Goal: Information Seeking & Learning: Learn about a topic

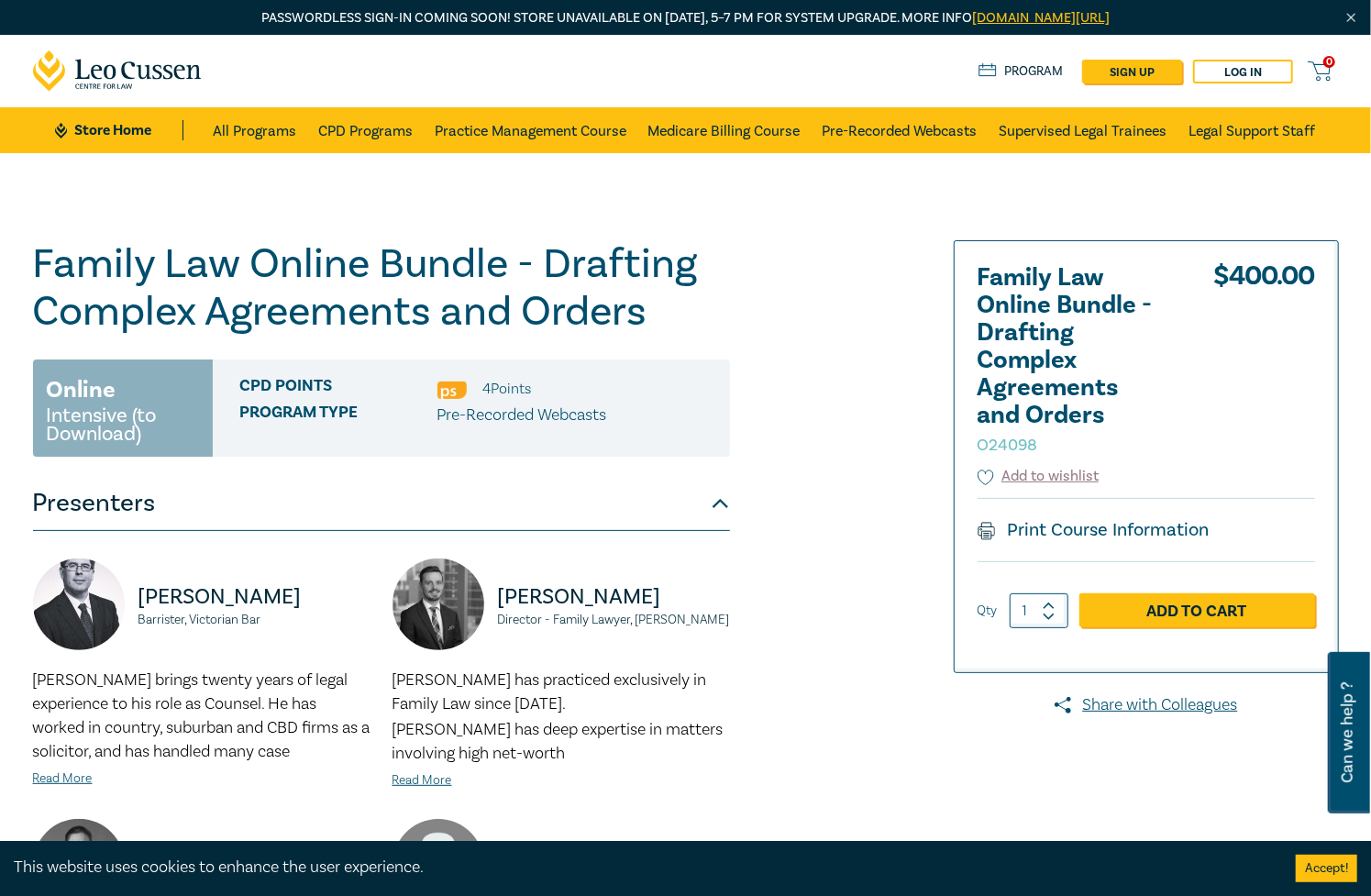
click at [831, 344] on div "Family Law Online Bundle - Drafting Complex Agreements and Orders O24098 Online…" at bounding box center [464, 767] width 884 height 1056
click at [750, 337] on div "Family Law Online Bundle - Drafting Complex Agreements and Orders O24098 Online…" at bounding box center [464, 767] width 884 height 1056
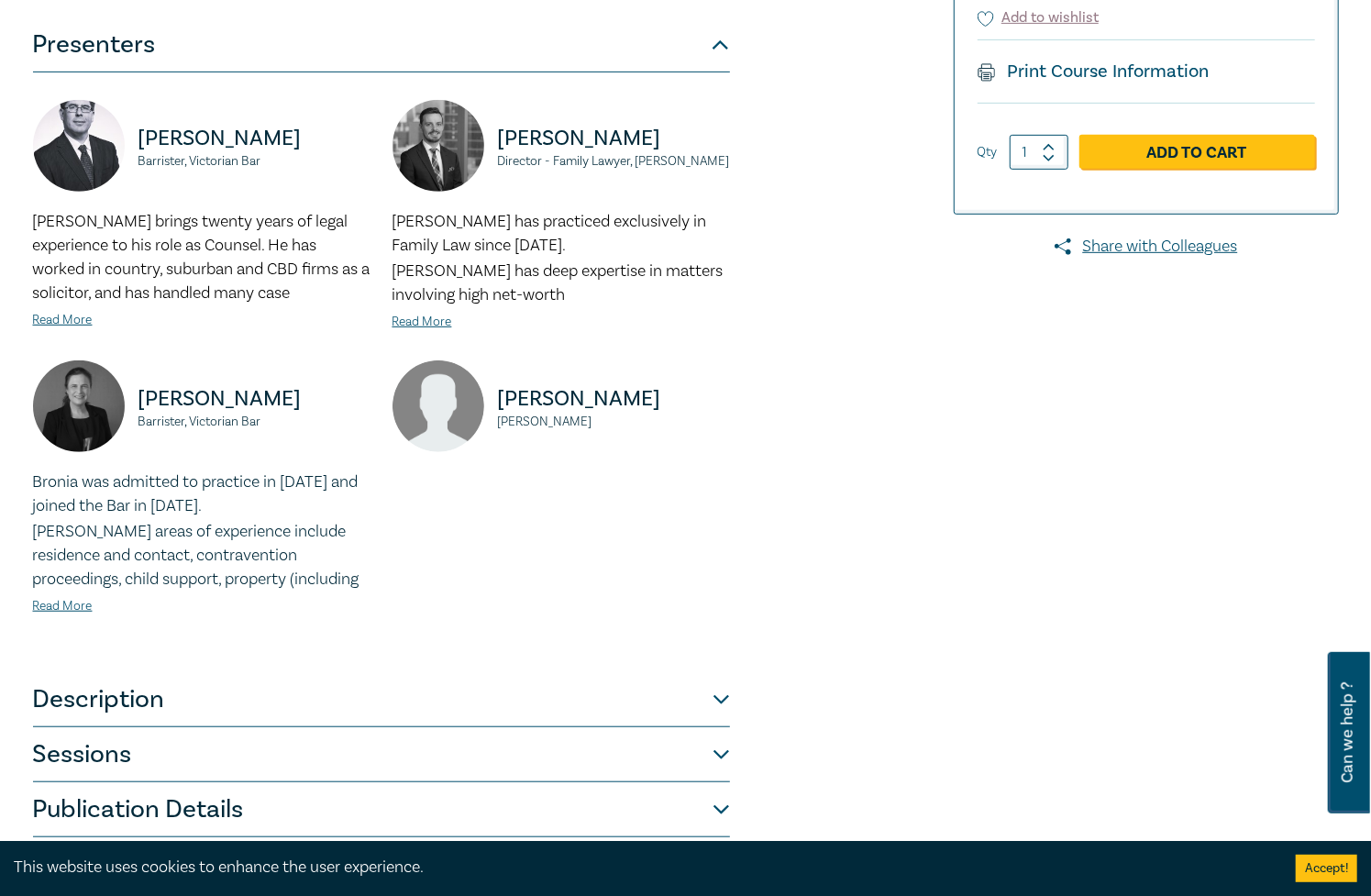
scroll to position [917, 0]
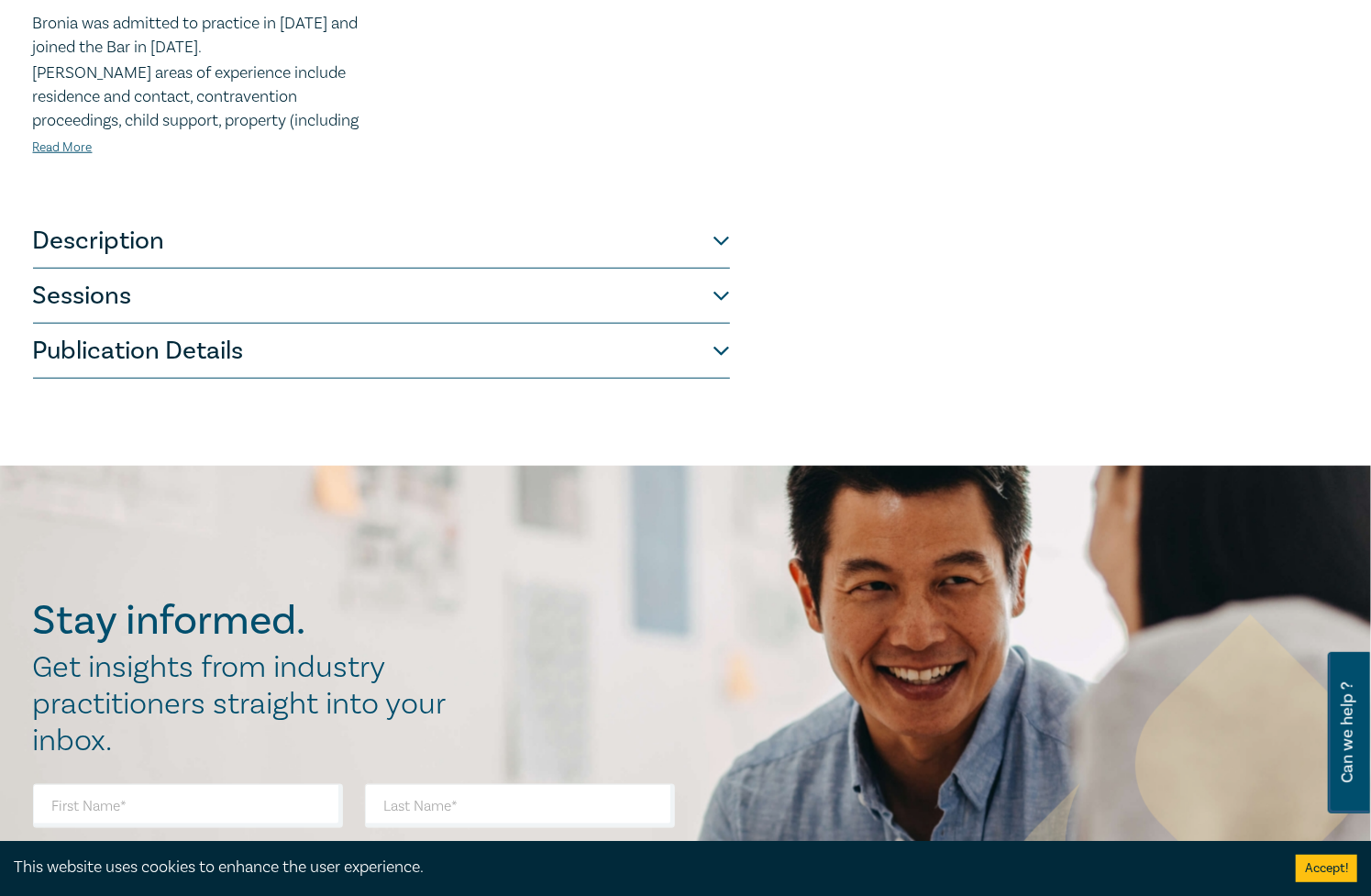
click at [540, 231] on button "Description" at bounding box center [381, 241] width 697 height 55
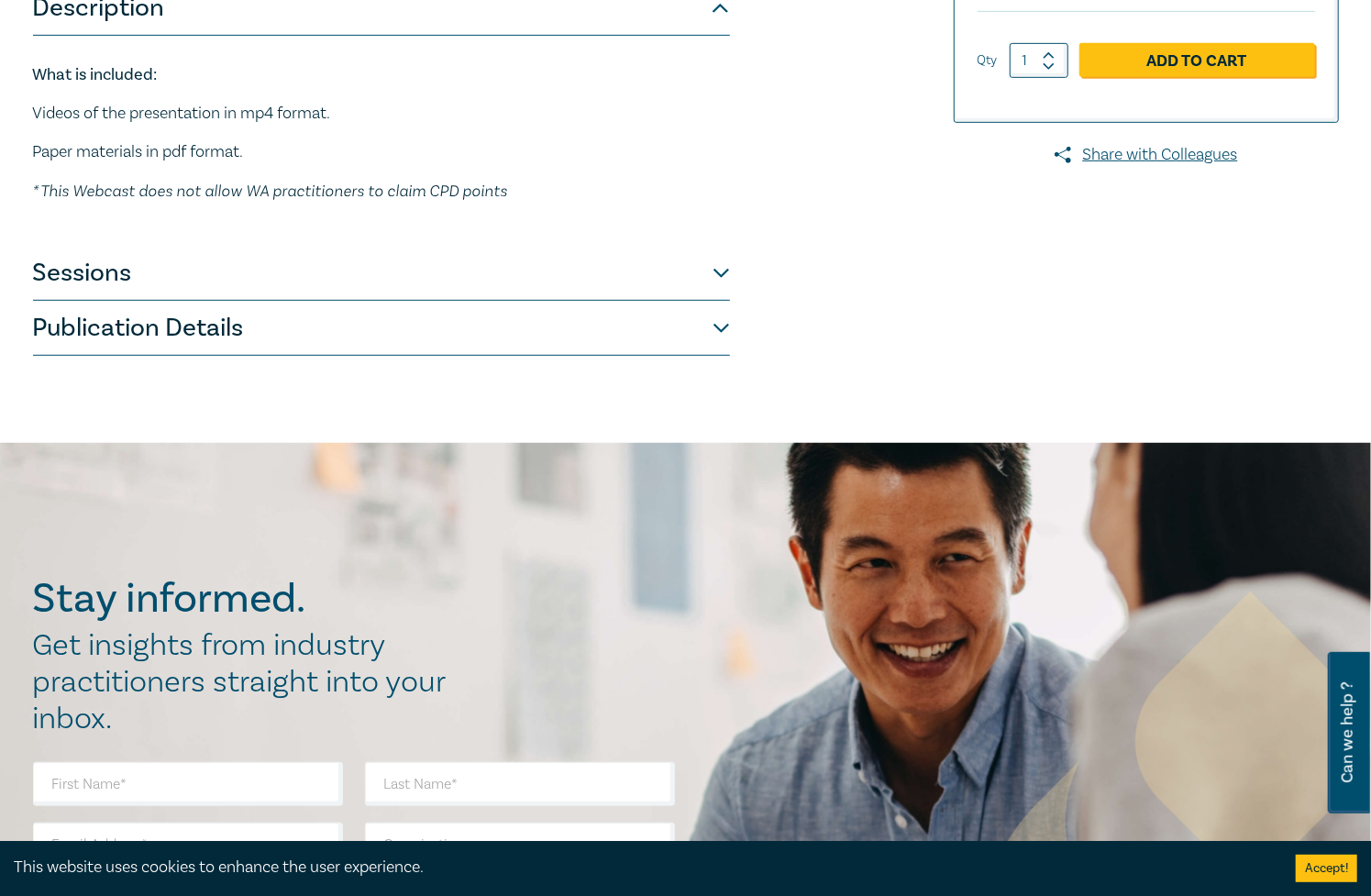
click at [461, 283] on button "Sessions" at bounding box center [381, 273] width 697 height 55
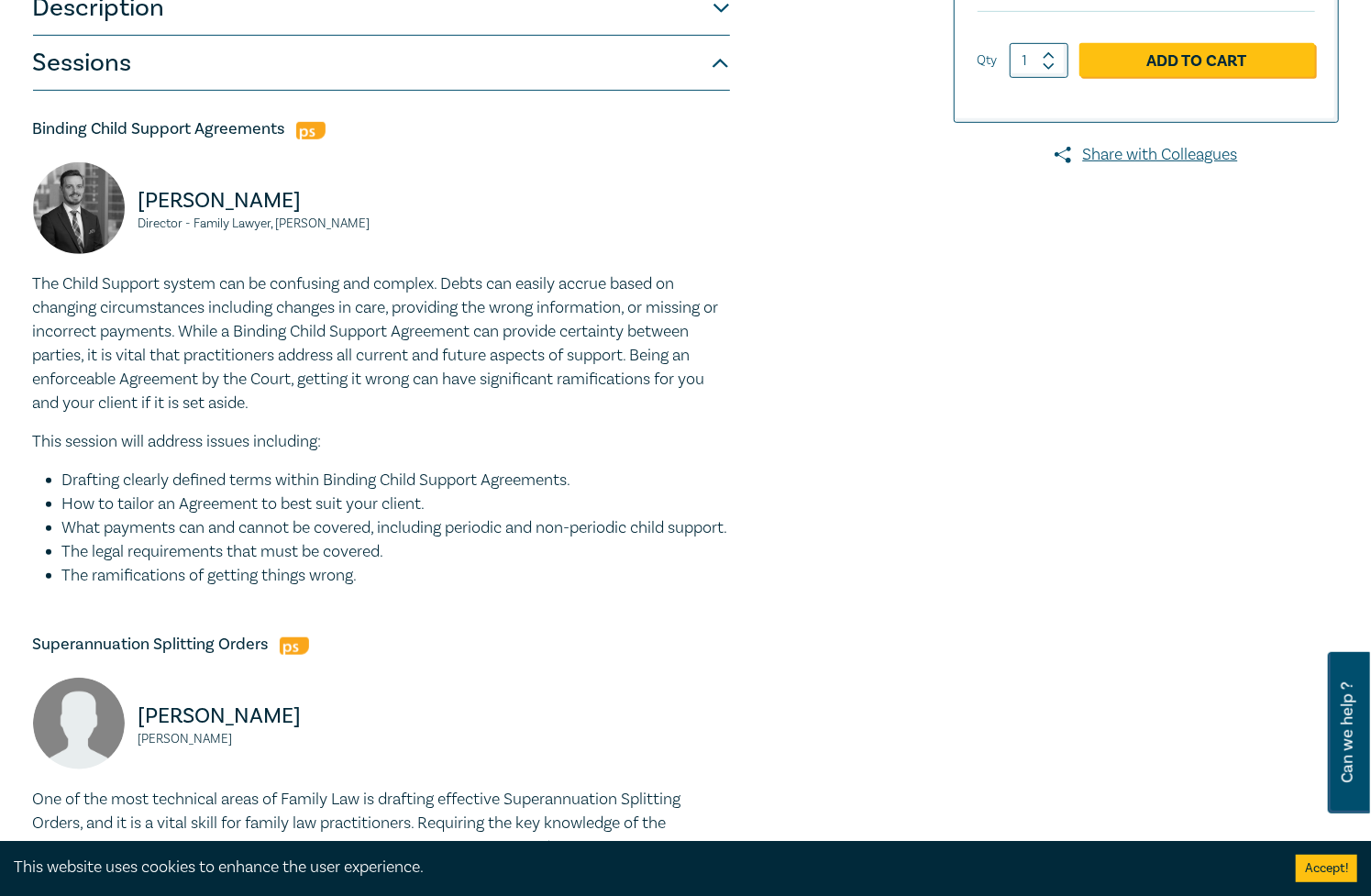
scroll to position [275, 0]
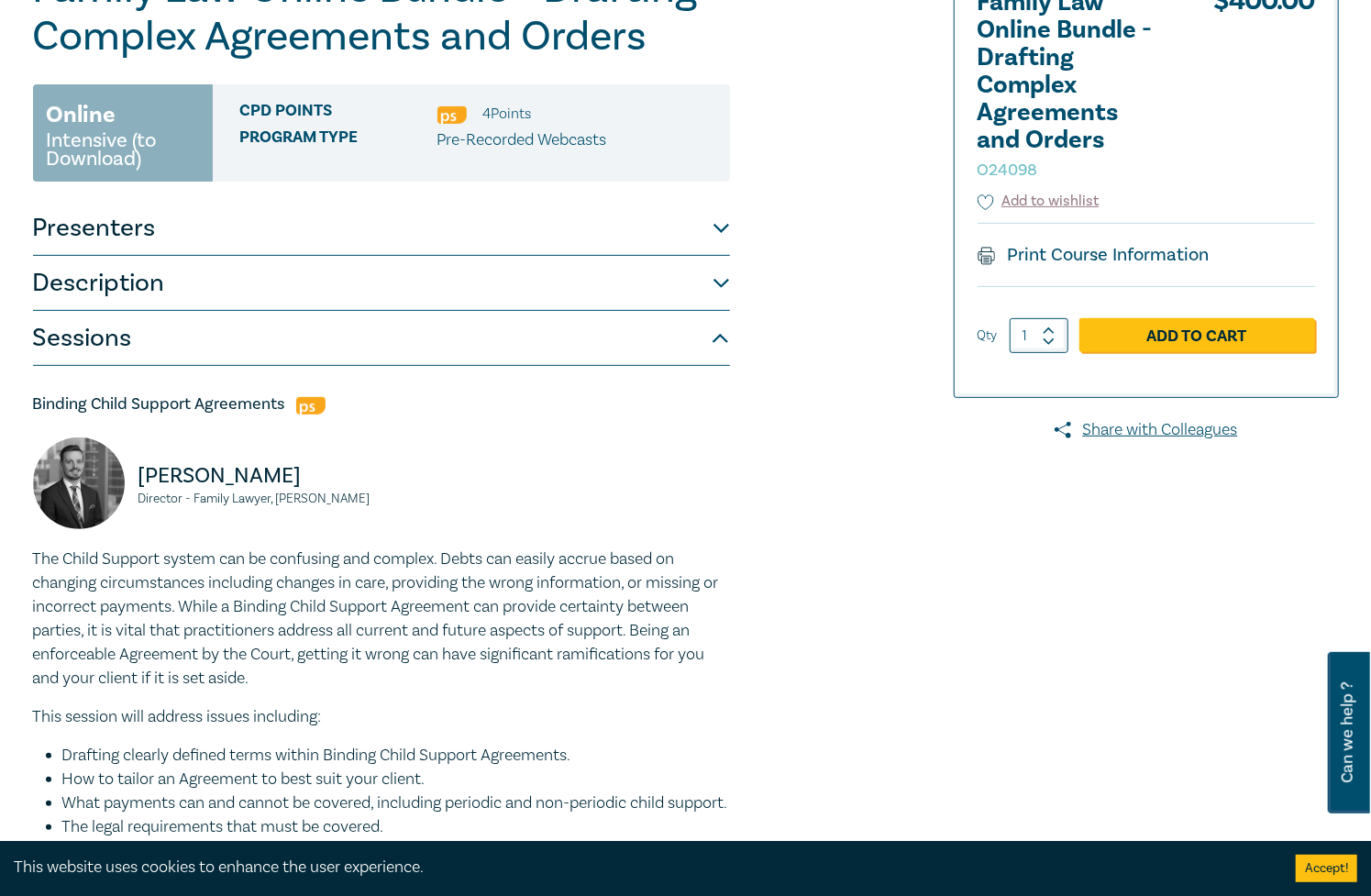
click at [422, 236] on button "Presenters" at bounding box center [381, 228] width 697 height 55
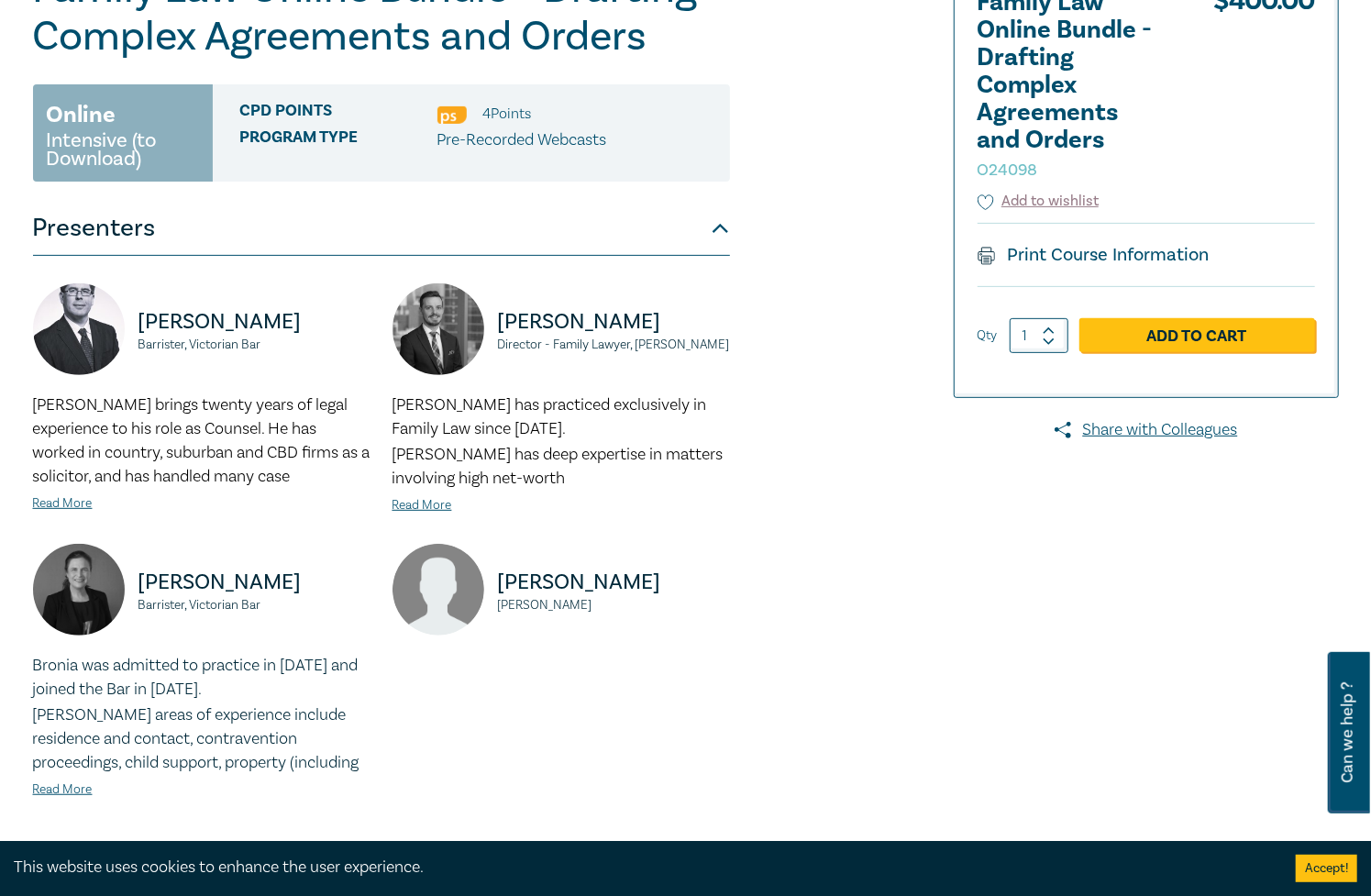
click at [422, 236] on button "Presenters" at bounding box center [381, 228] width 697 height 55
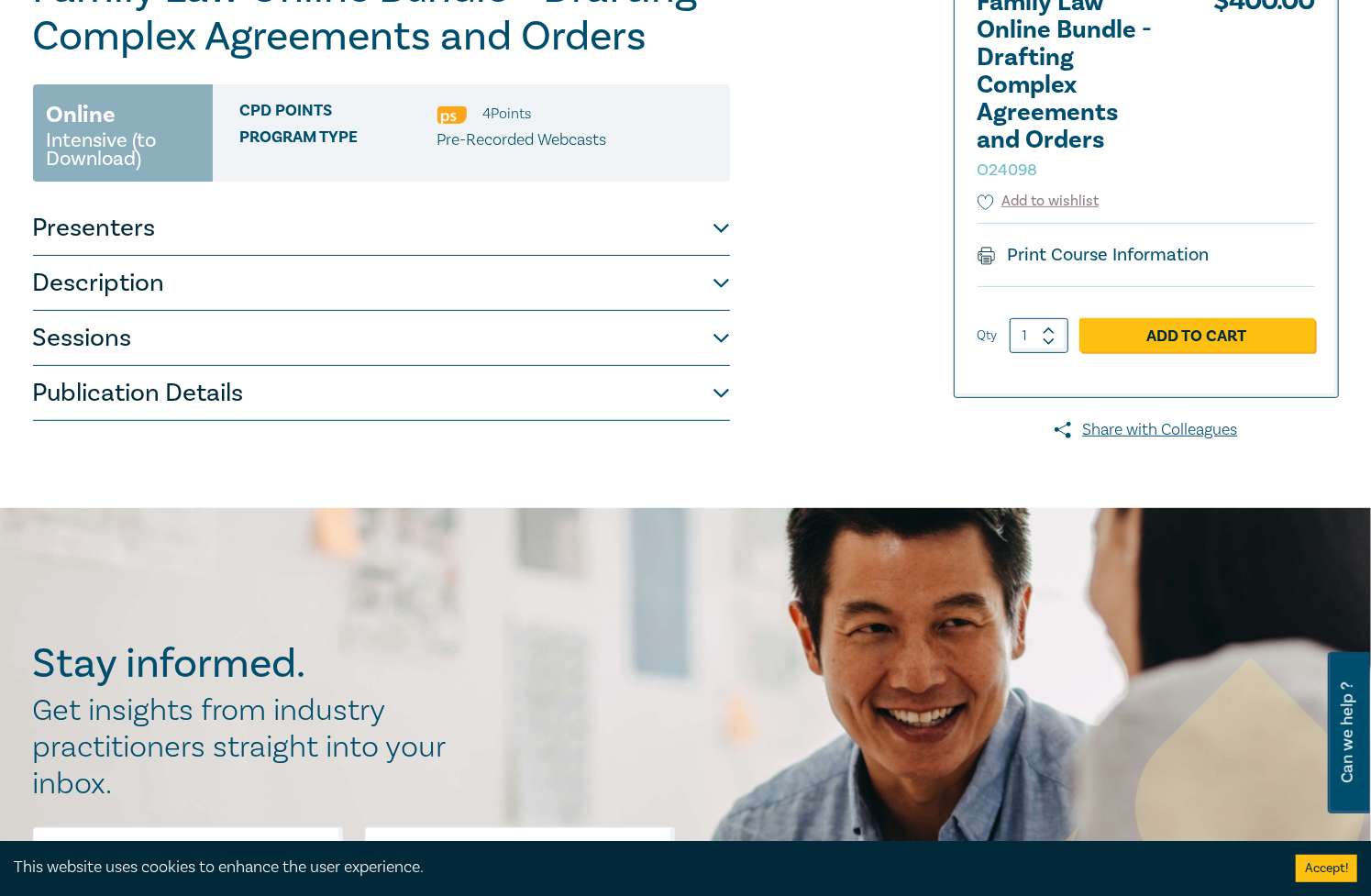
click at [345, 277] on button "Description" at bounding box center [381, 283] width 697 height 55
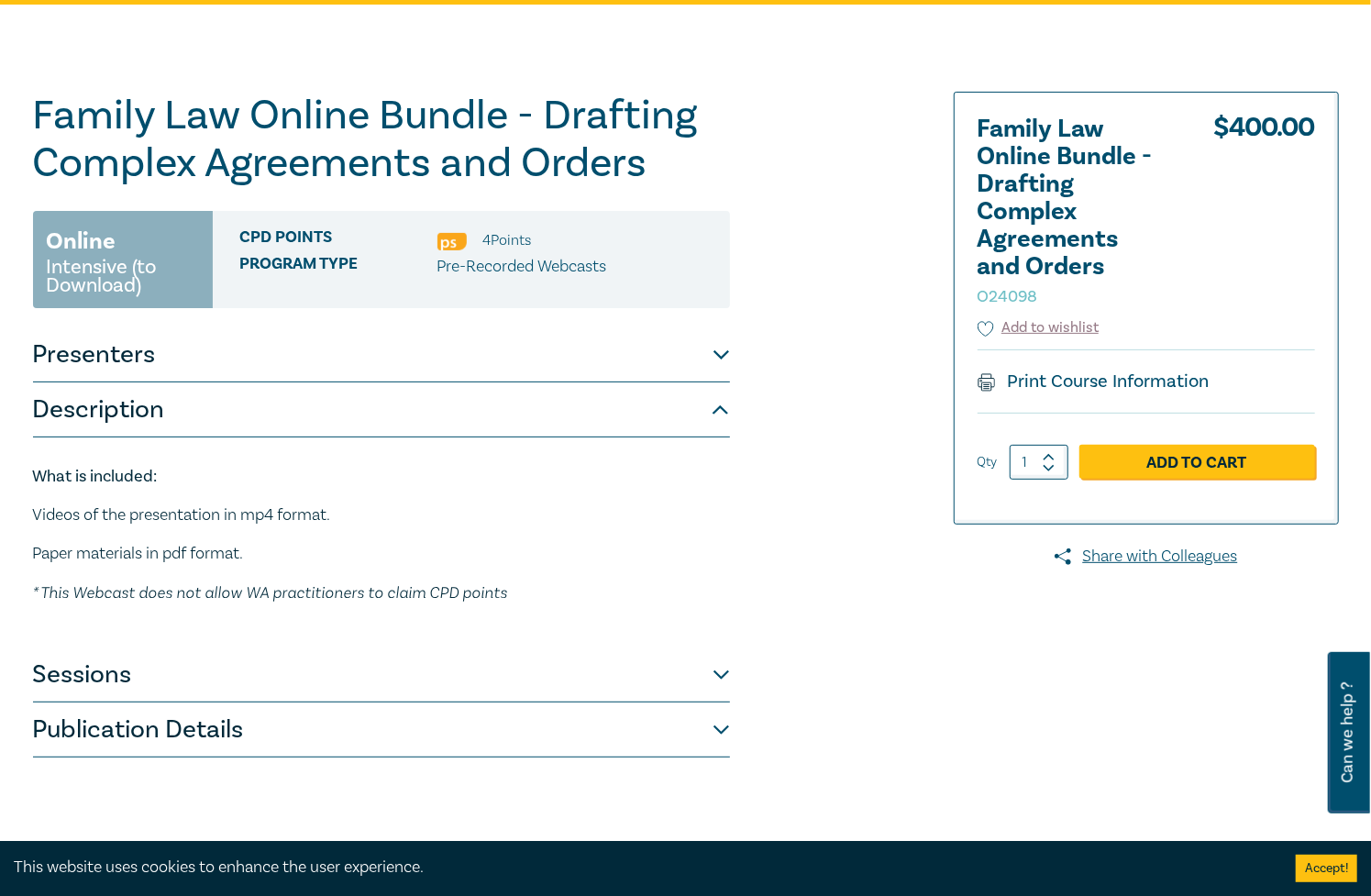
scroll to position [0, 0]
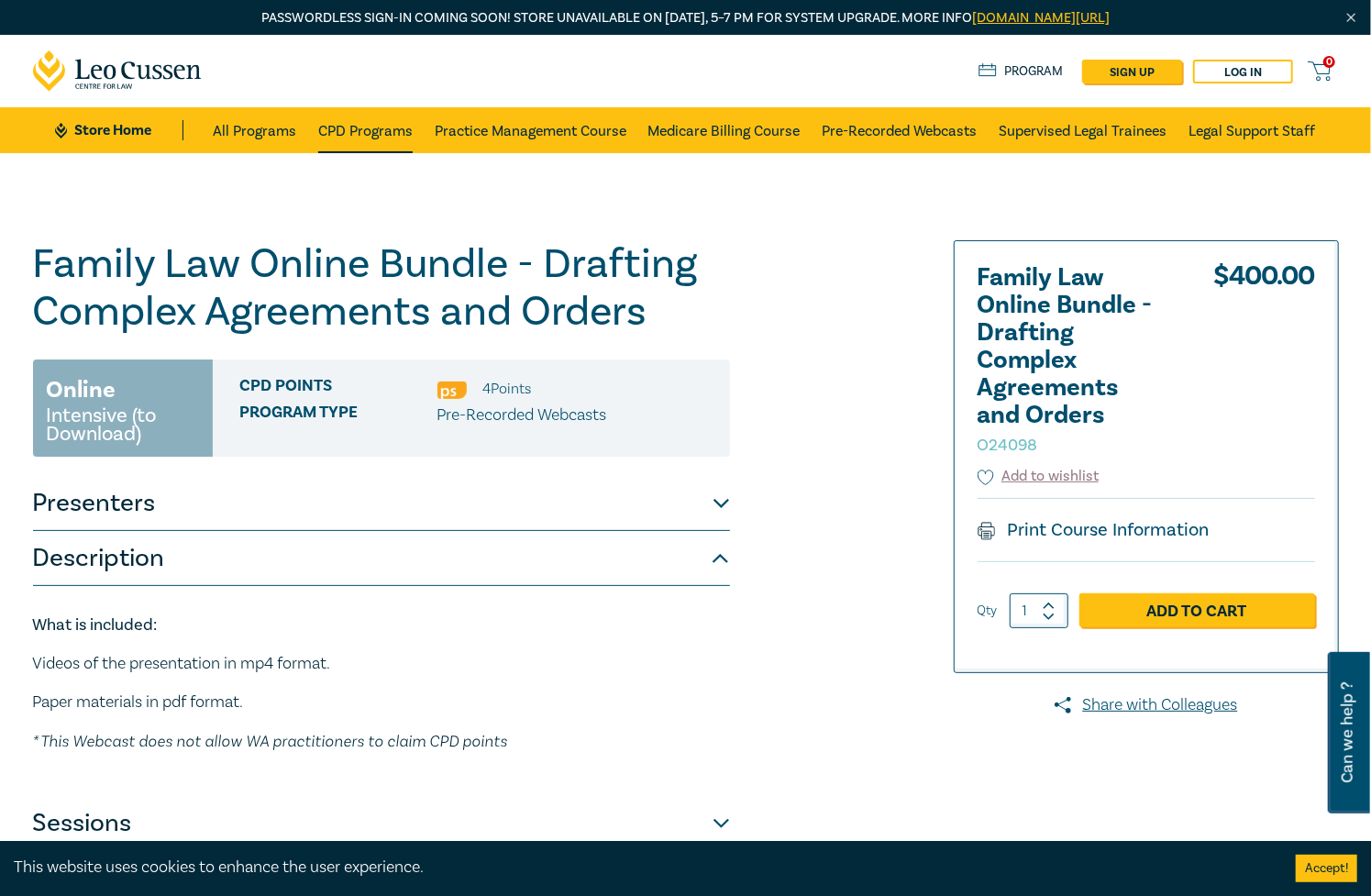
click at [349, 135] on link "CPD Programs" at bounding box center [366, 130] width 95 height 45
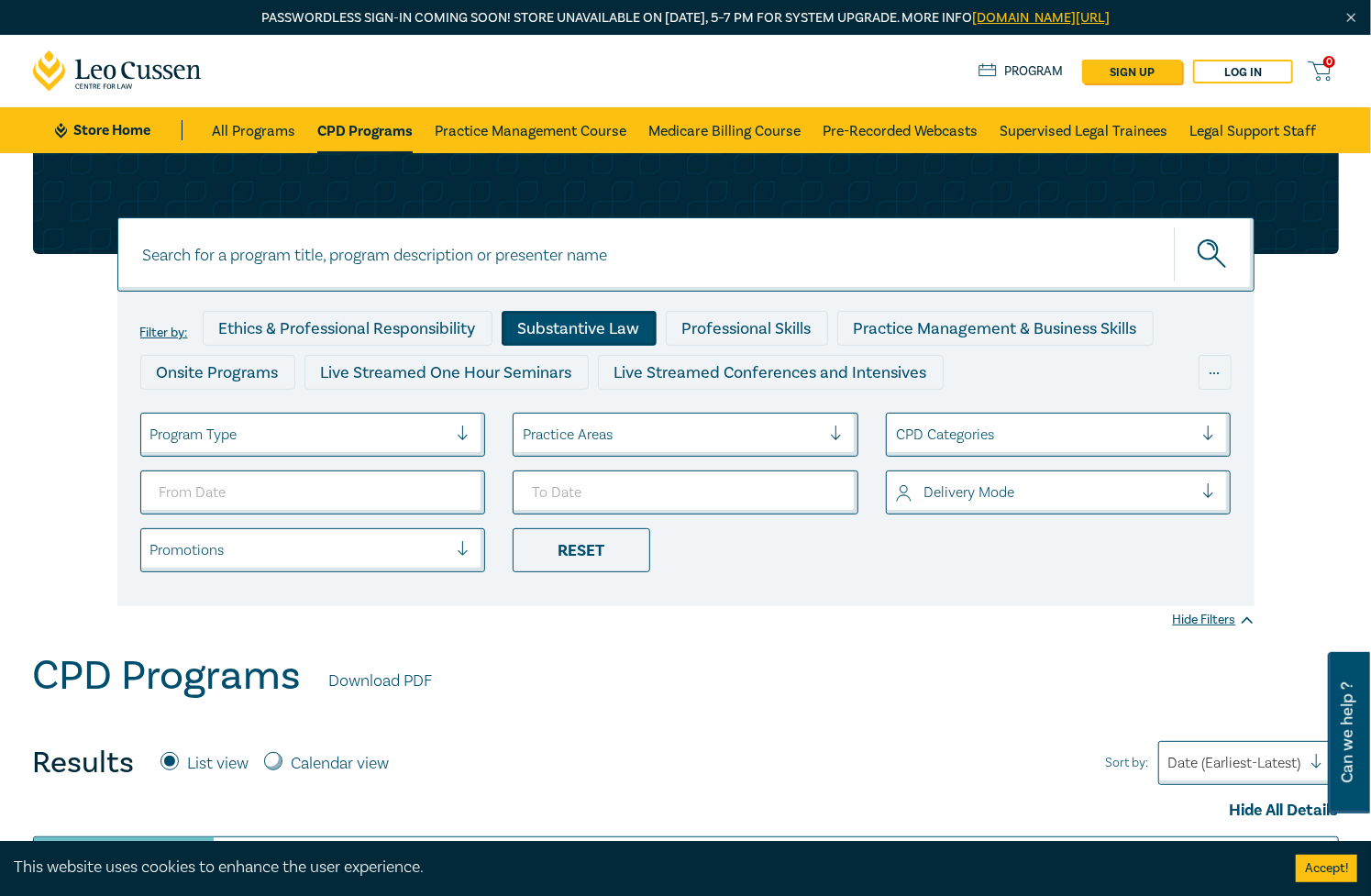
click at [583, 328] on div "Substantive Law" at bounding box center [579, 328] width 155 height 35
click at [566, 144] on link "Practice Management Course" at bounding box center [530, 130] width 192 height 45
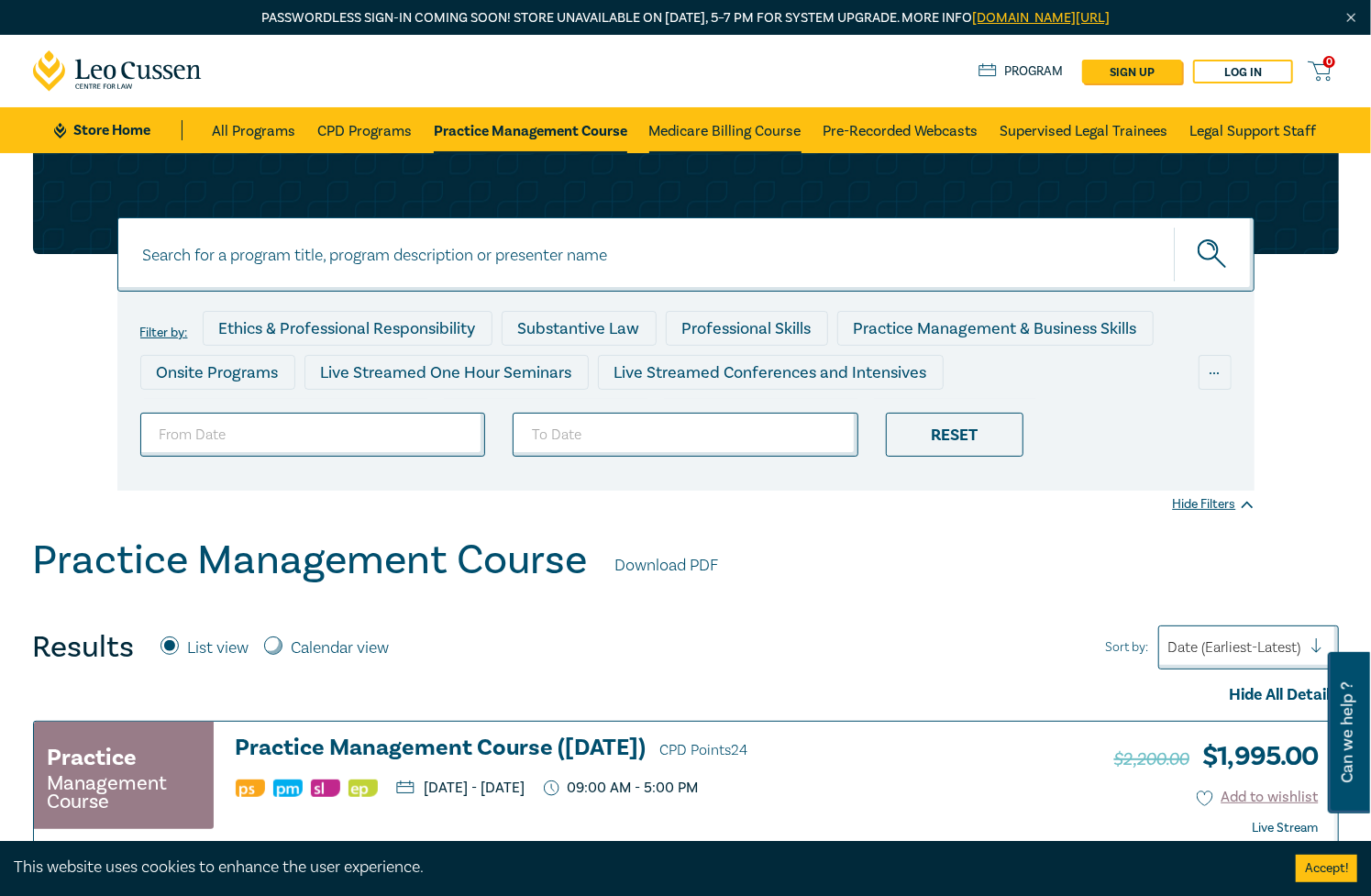
click at [666, 129] on link "Medicare Billing Course" at bounding box center [725, 130] width 152 height 45
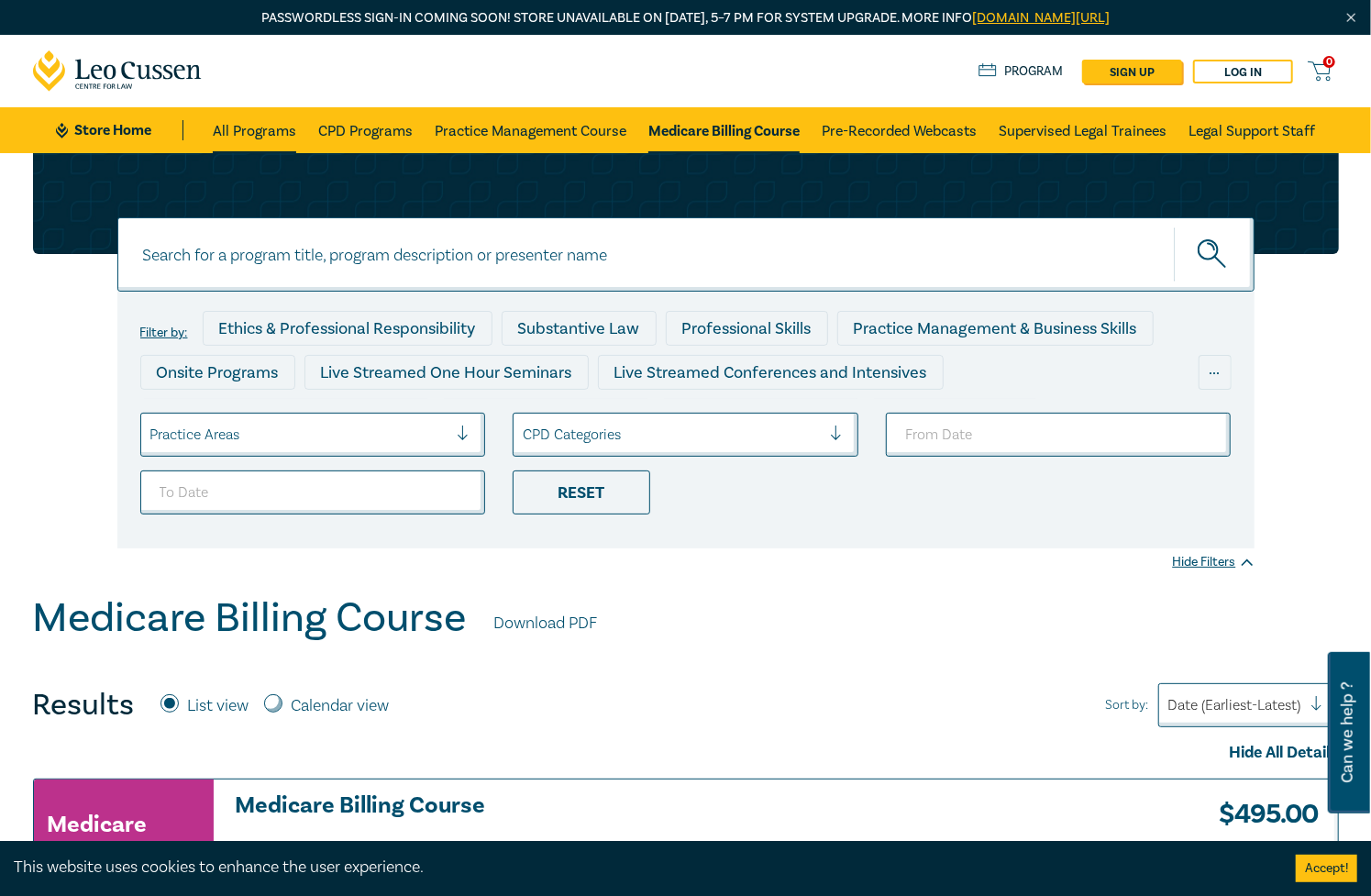
click at [253, 140] on link "All Programs" at bounding box center [254, 130] width 83 height 45
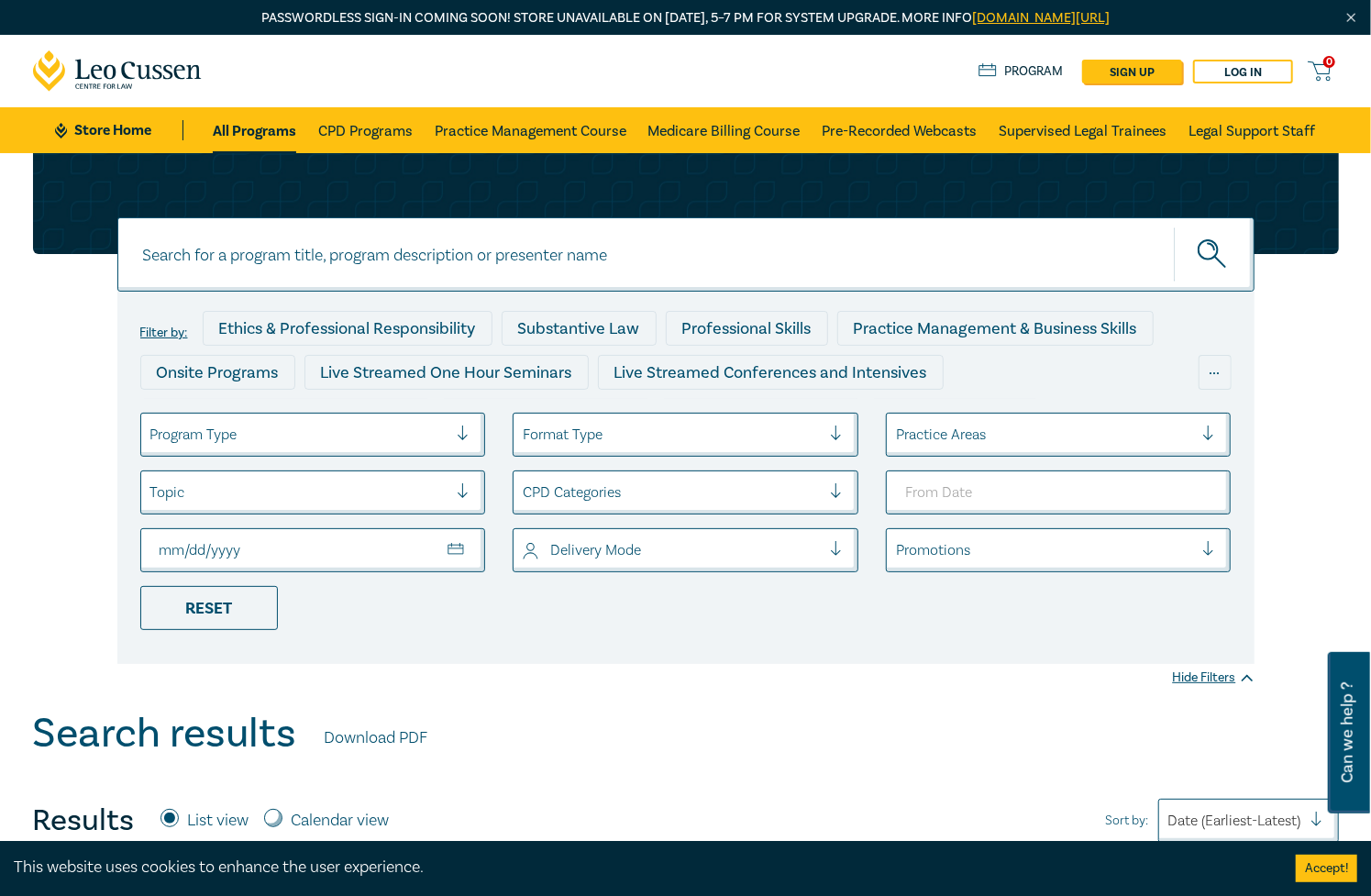
click at [296, 548] on input "To Date" at bounding box center [313, 550] width 345 height 44
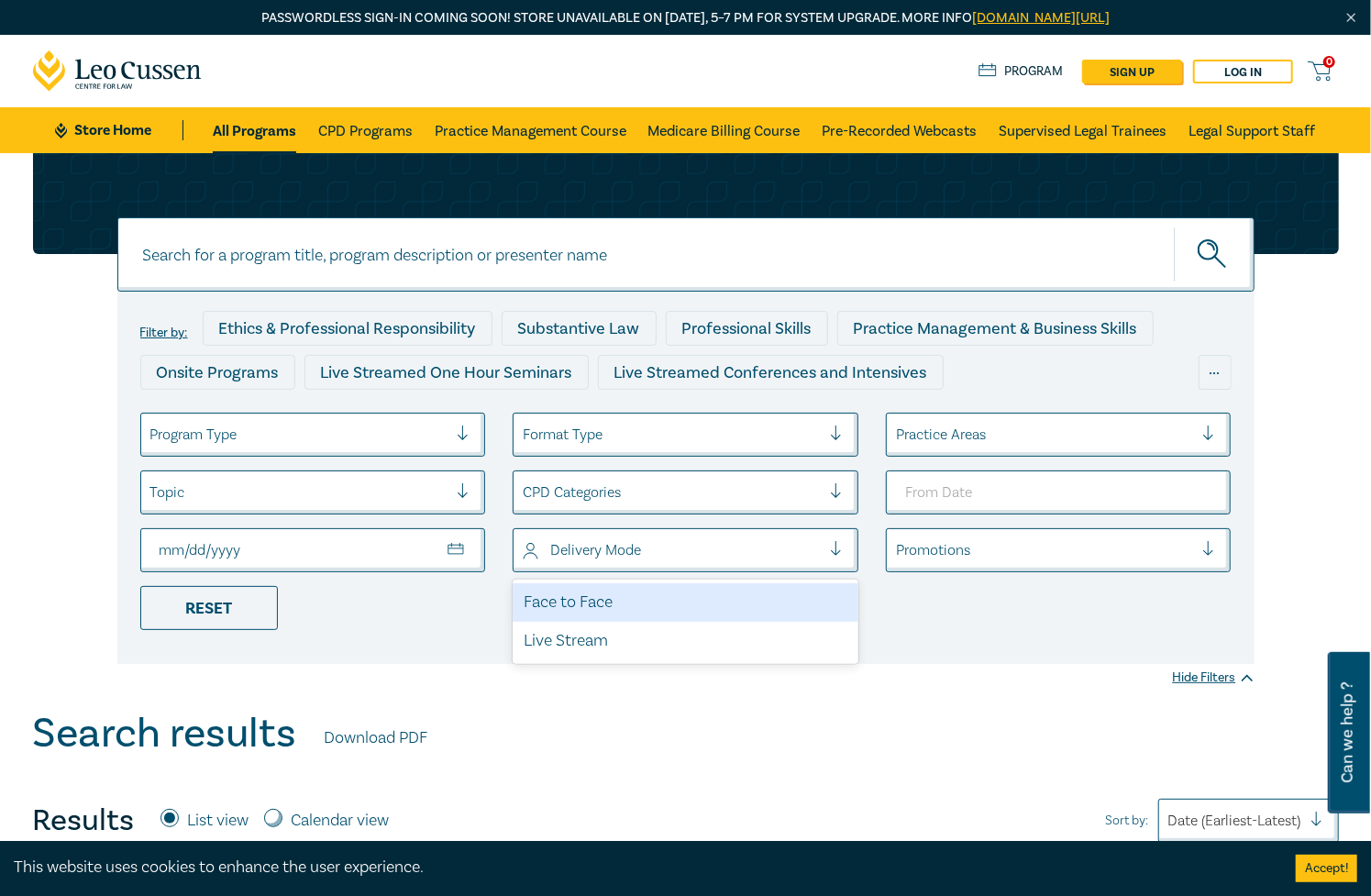
click at [678, 552] on div at bounding box center [671, 550] width 298 height 24
click at [678, 528] on div "Delivery Mode" at bounding box center [685, 550] width 345 height 44
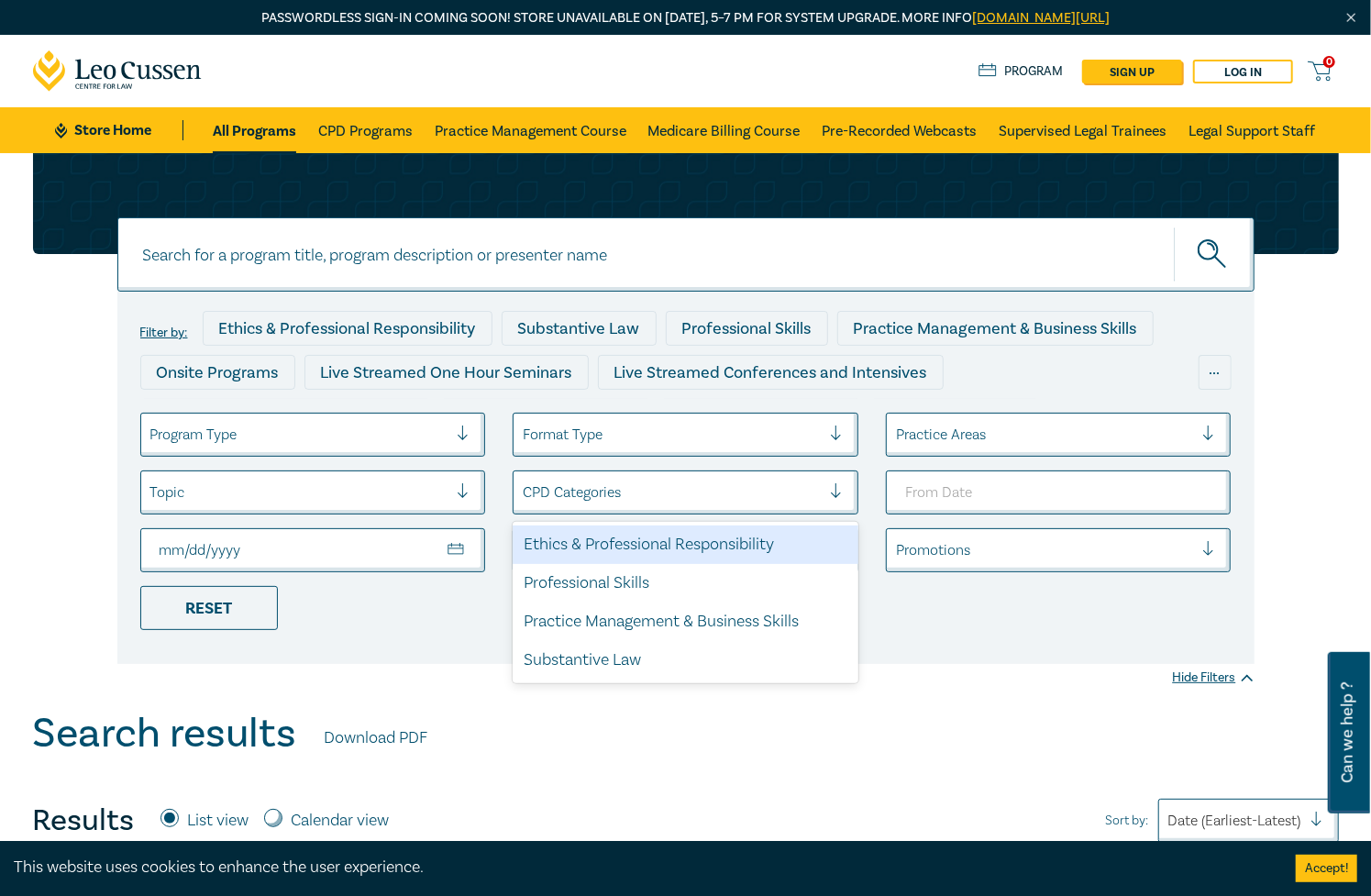
click at [680, 488] on div at bounding box center [671, 493] width 298 height 24
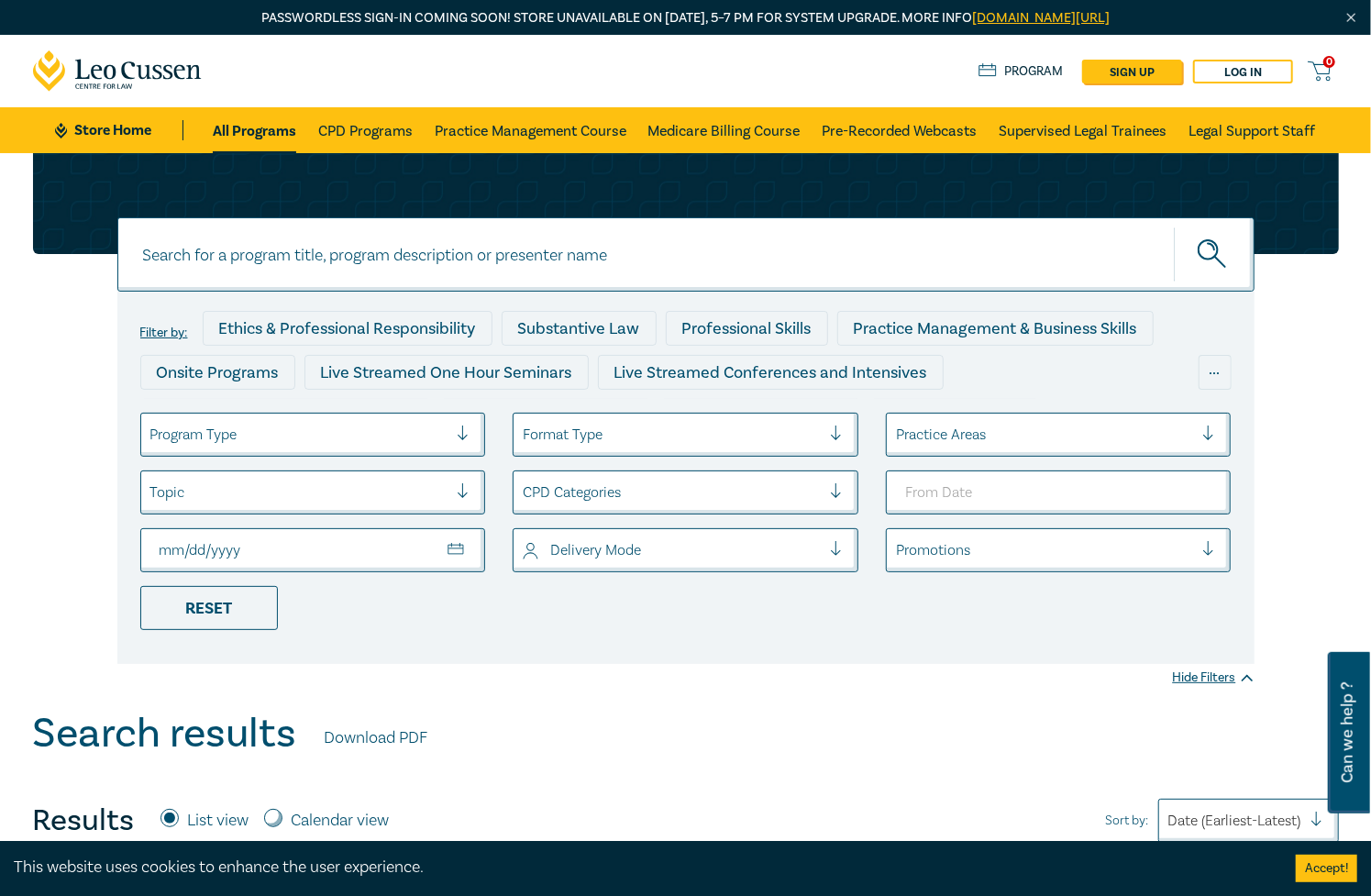
click at [649, 498] on div at bounding box center [671, 493] width 298 height 24
click at [590, 320] on div "Substantive Law" at bounding box center [579, 328] width 155 height 35
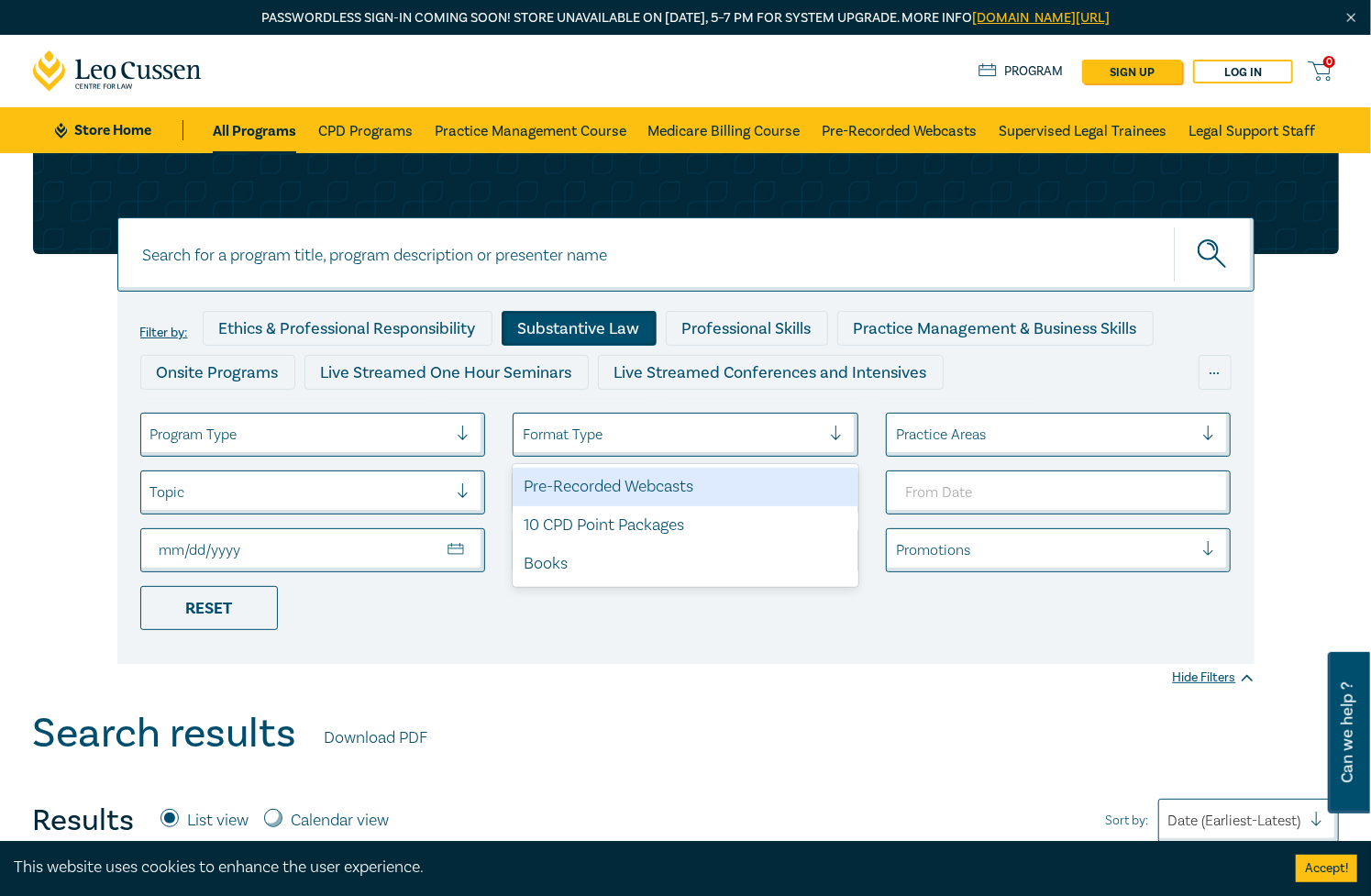
click at [598, 423] on div at bounding box center [671, 434] width 298 height 24
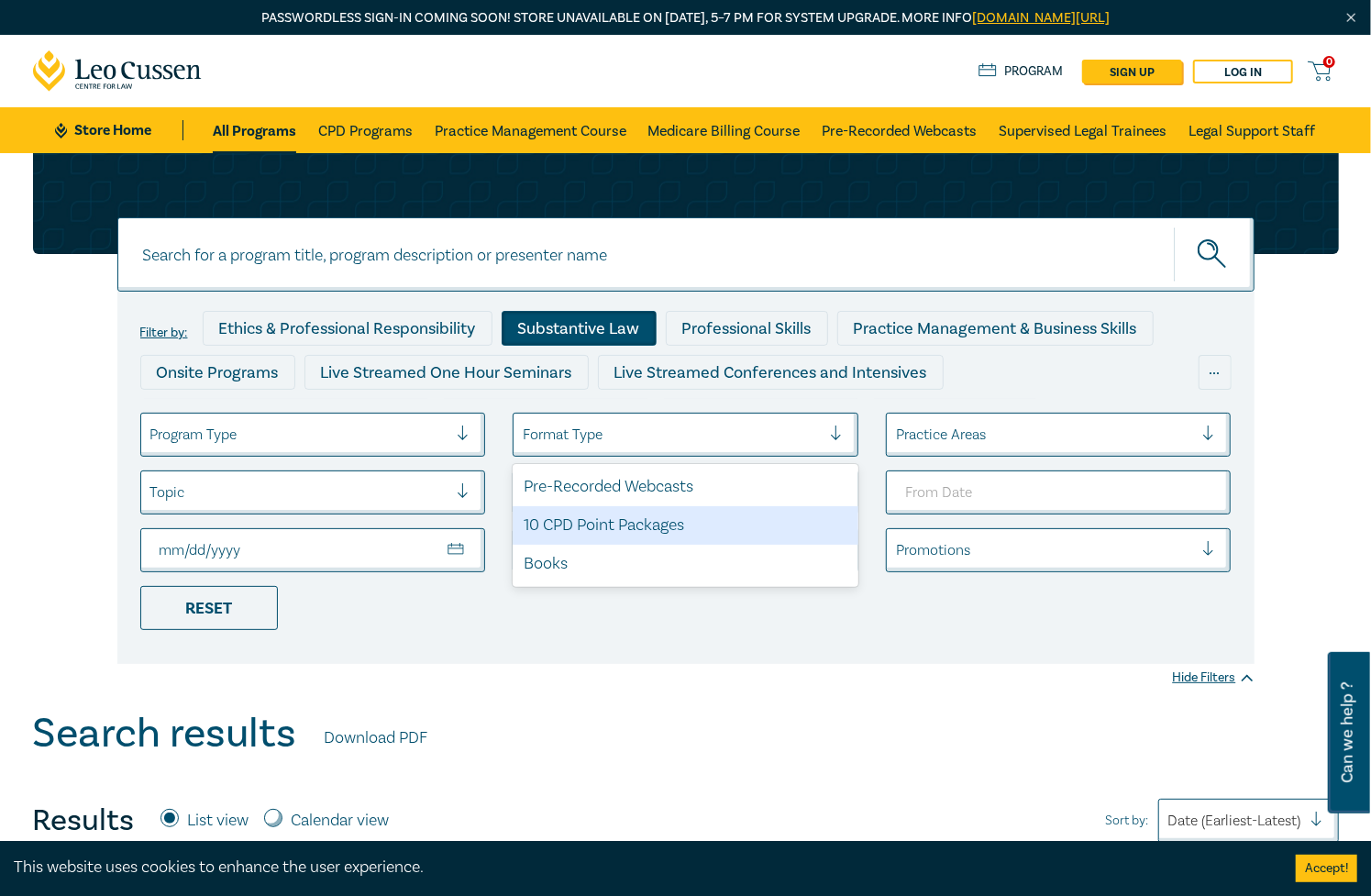
click at [639, 524] on div "10 CPD Point Packages" at bounding box center [685, 525] width 345 height 39
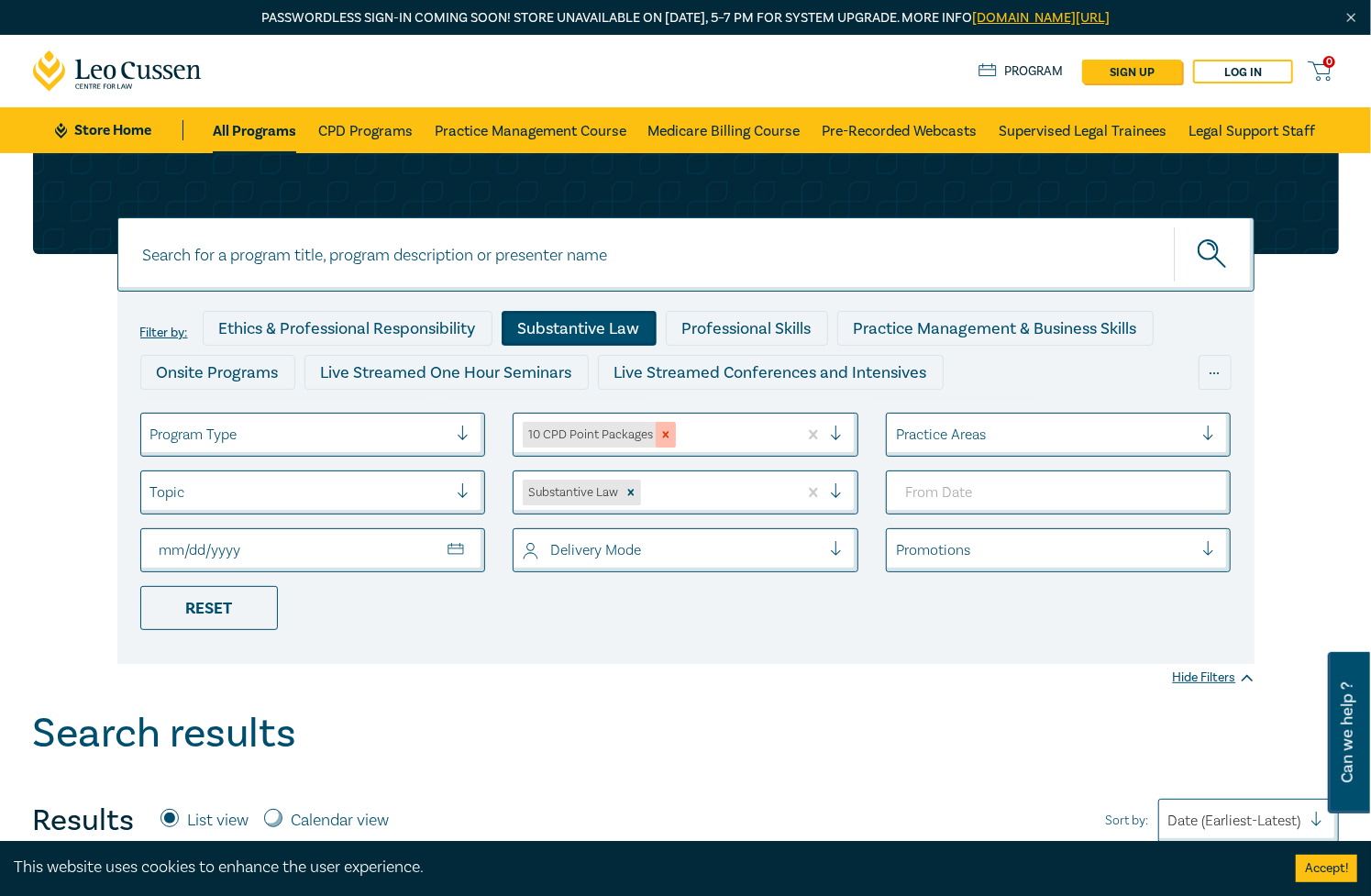
click at [668, 434] on icon "Remove 10 CPD Point Packages" at bounding box center [665, 434] width 13 height 13
click at [628, 482] on div "Remove Substantive Law" at bounding box center [631, 493] width 20 height 26
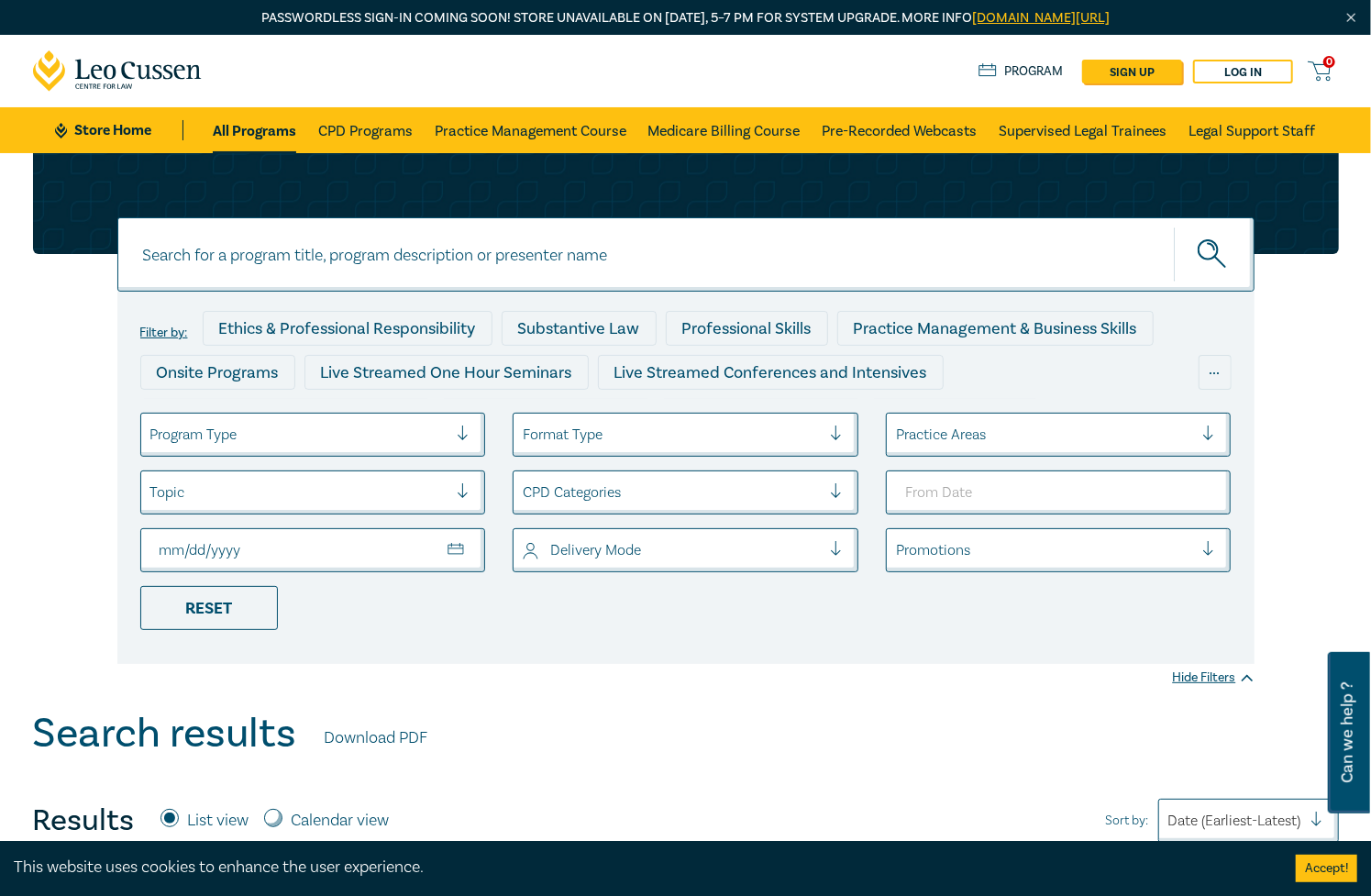
click at [613, 441] on div at bounding box center [671, 434] width 298 height 24
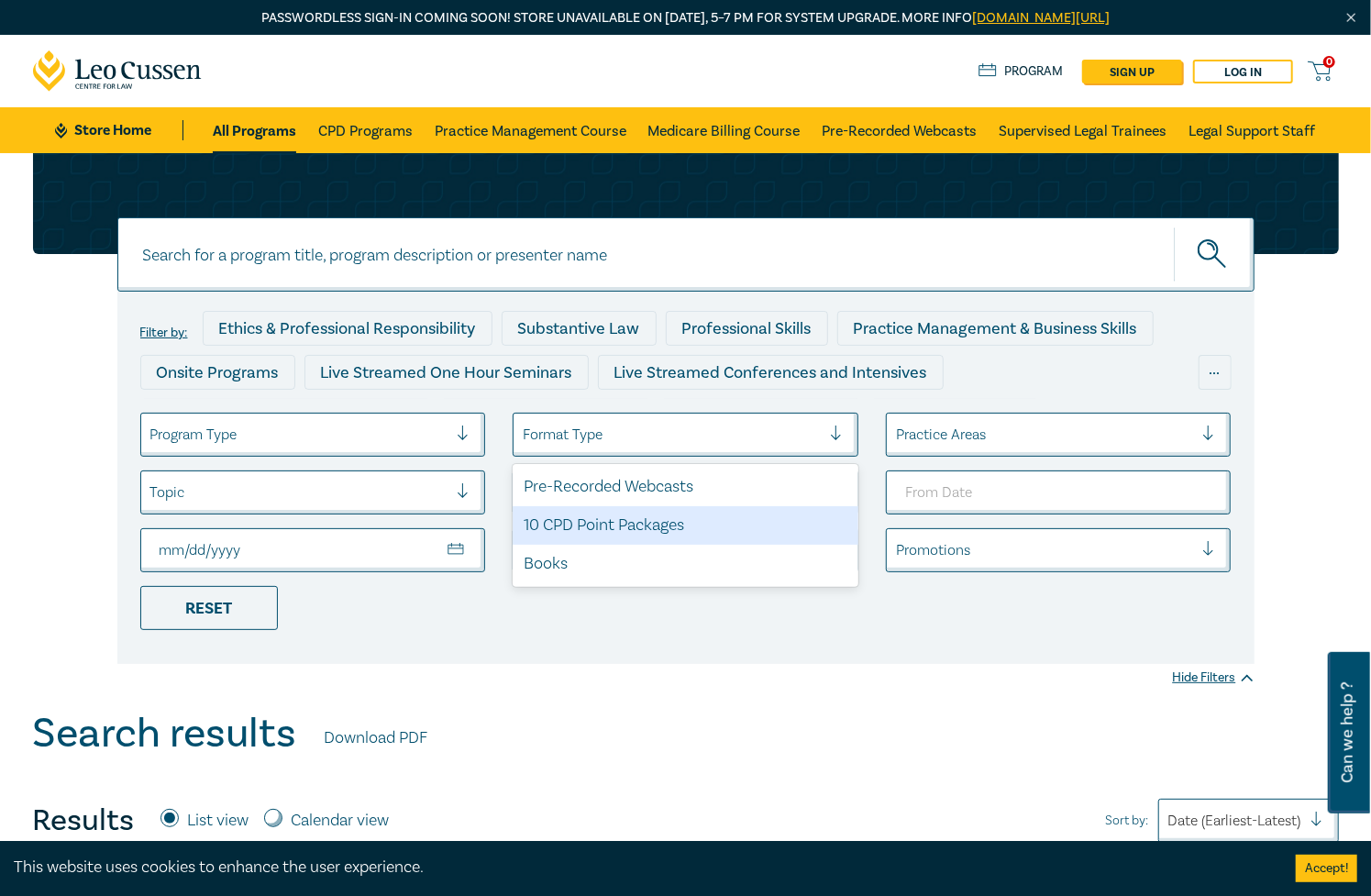
click at [620, 511] on div "10 CPD Point Packages" at bounding box center [685, 525] width 345 height 39
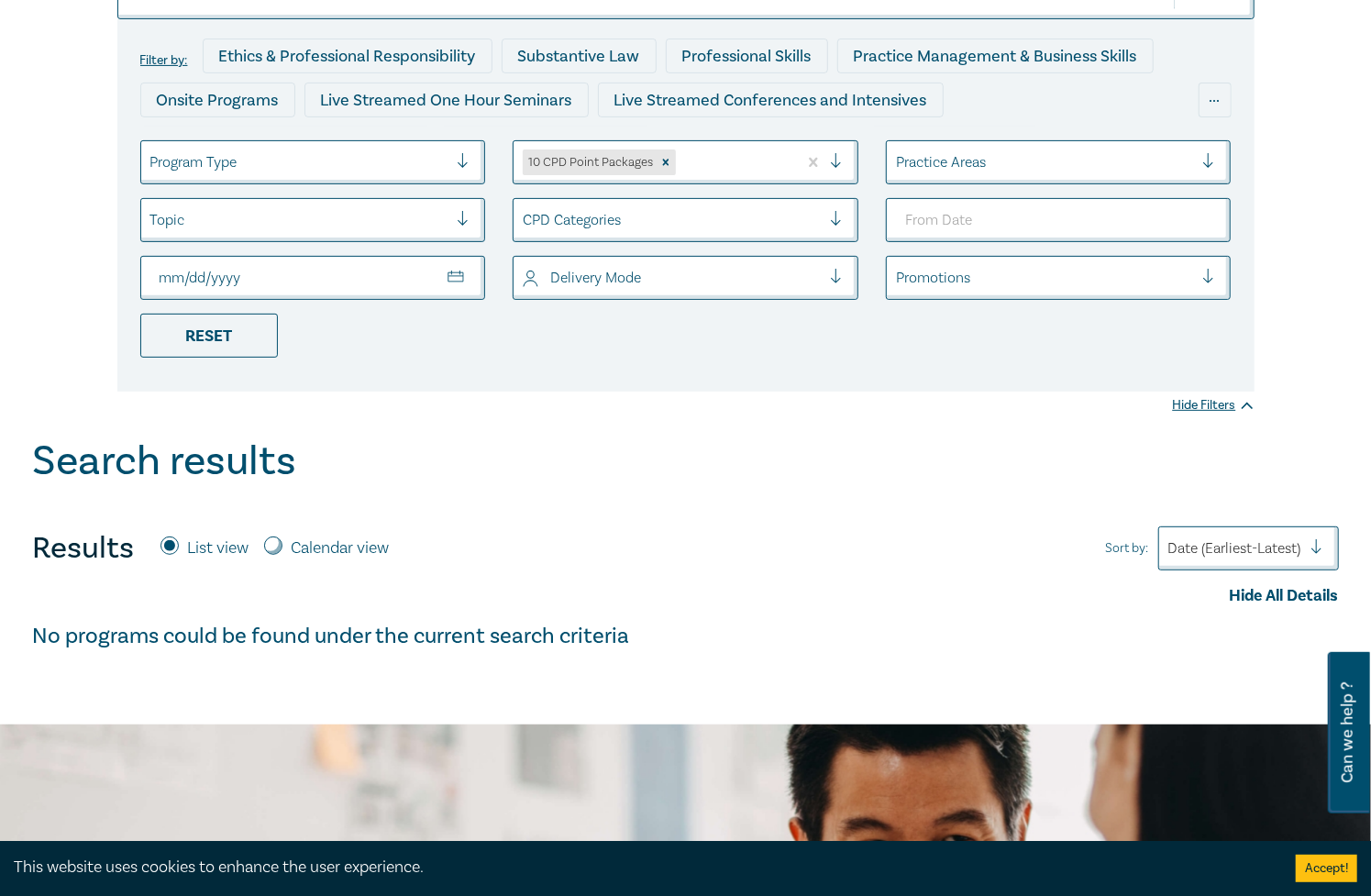
scroll to position [92, 0]
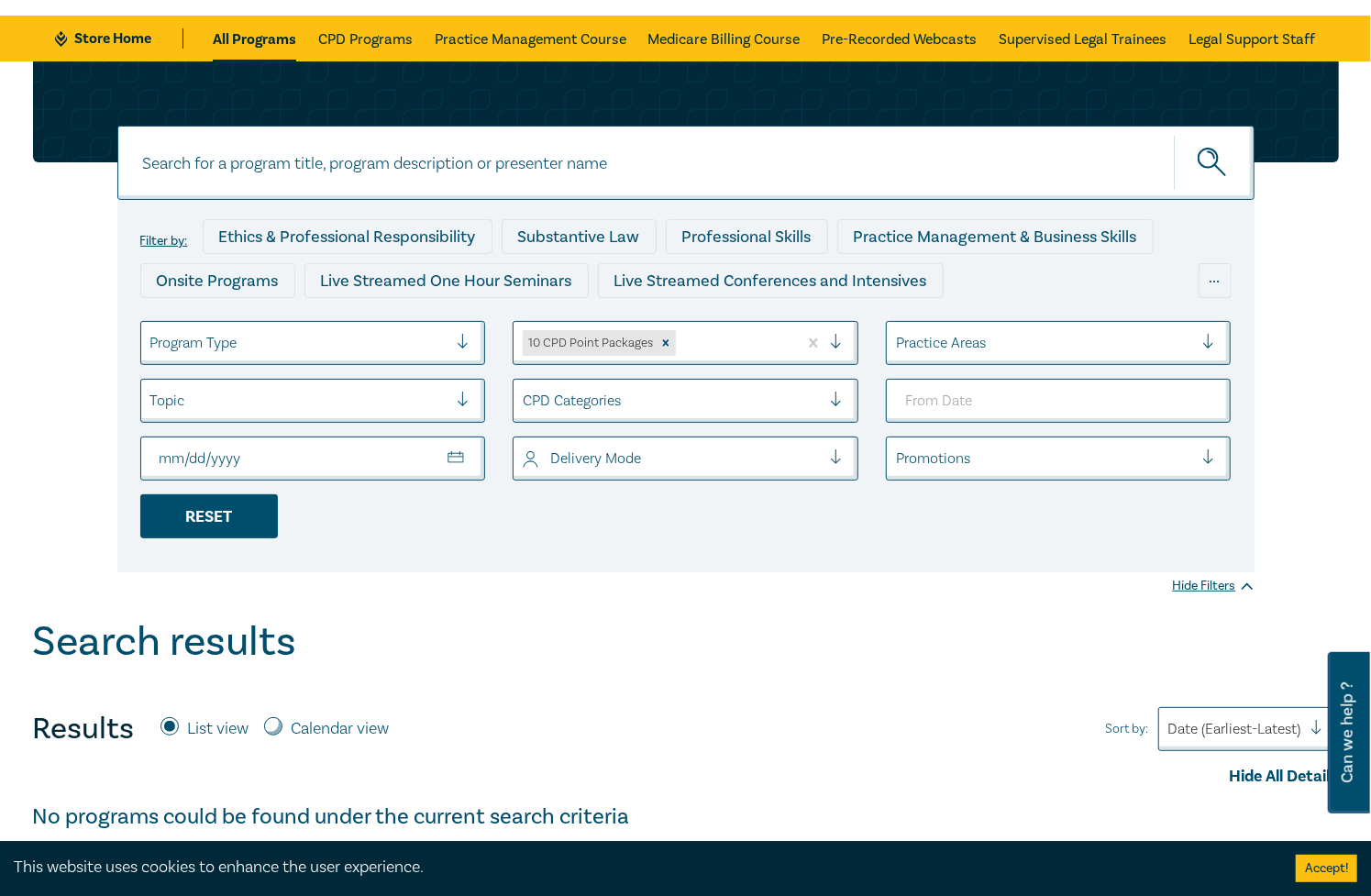
click at [236, 516] on div "Reset" at bounding box center [209, 516] width 137 height 44
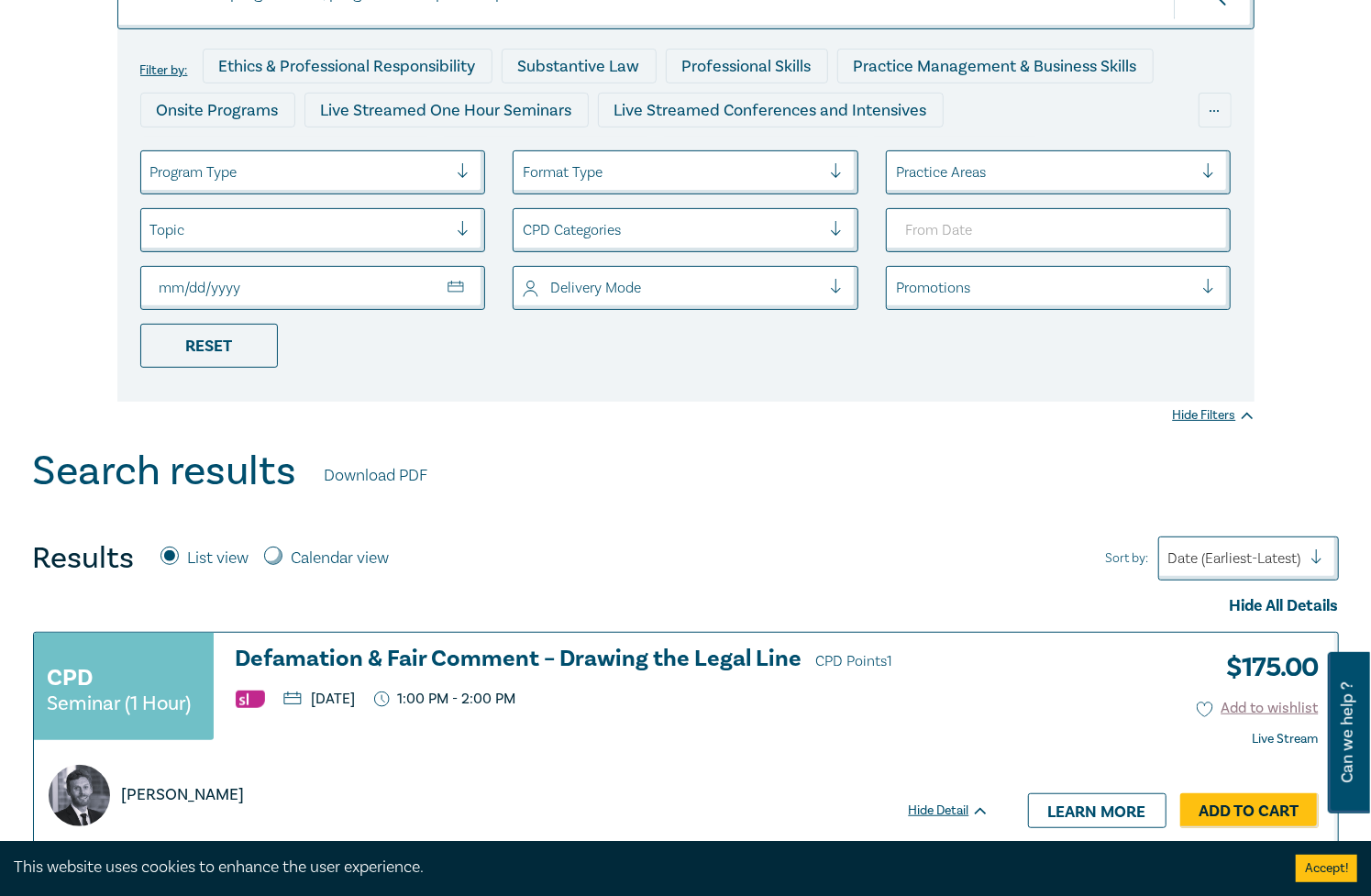
scroll to position [184, 0]
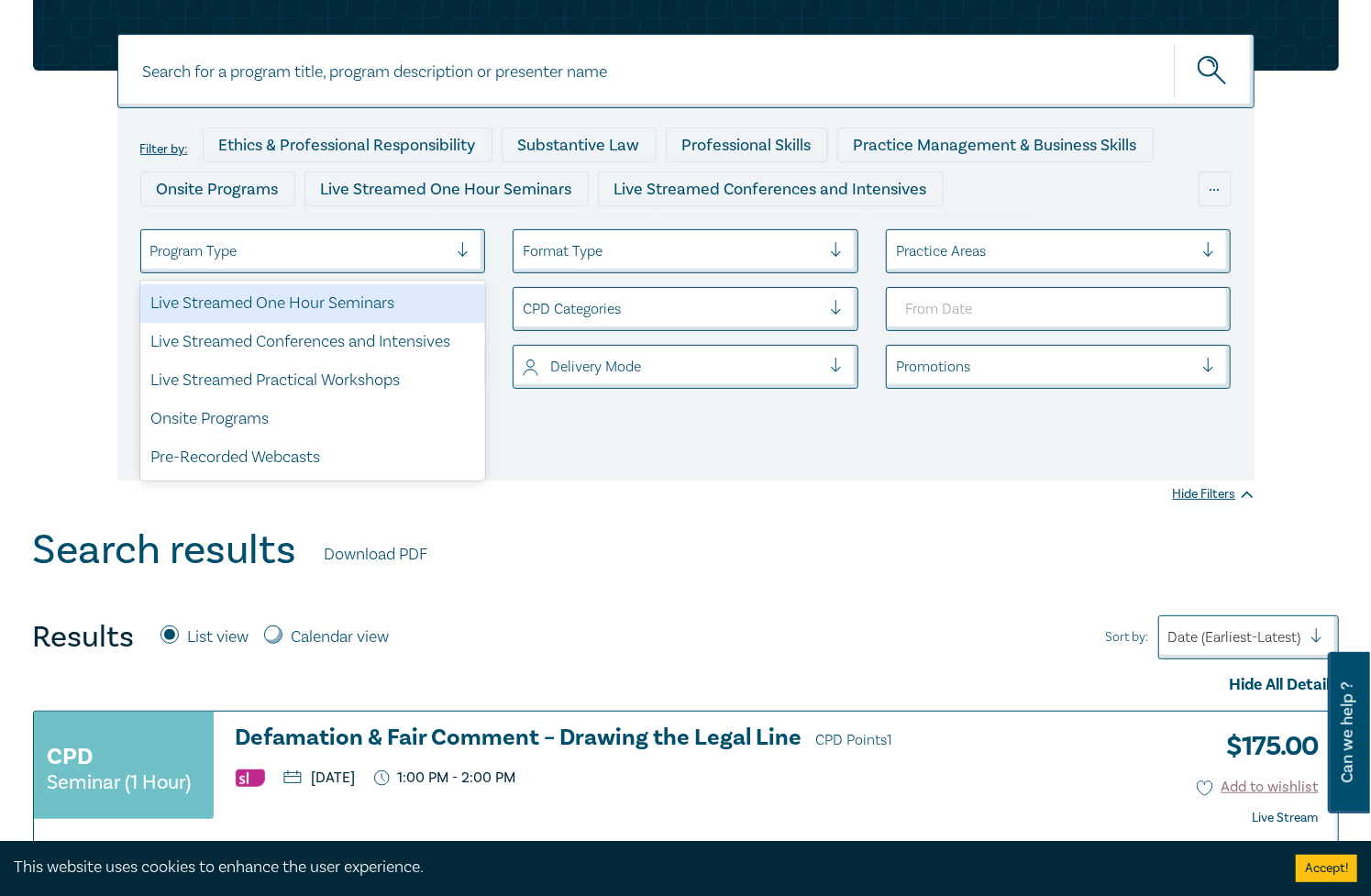
click at [330, 252] on div at bounding box center [299, 251] width 298 height 24
click at [671, 245] on div at bounding box center [671, 251] width 298 height 24
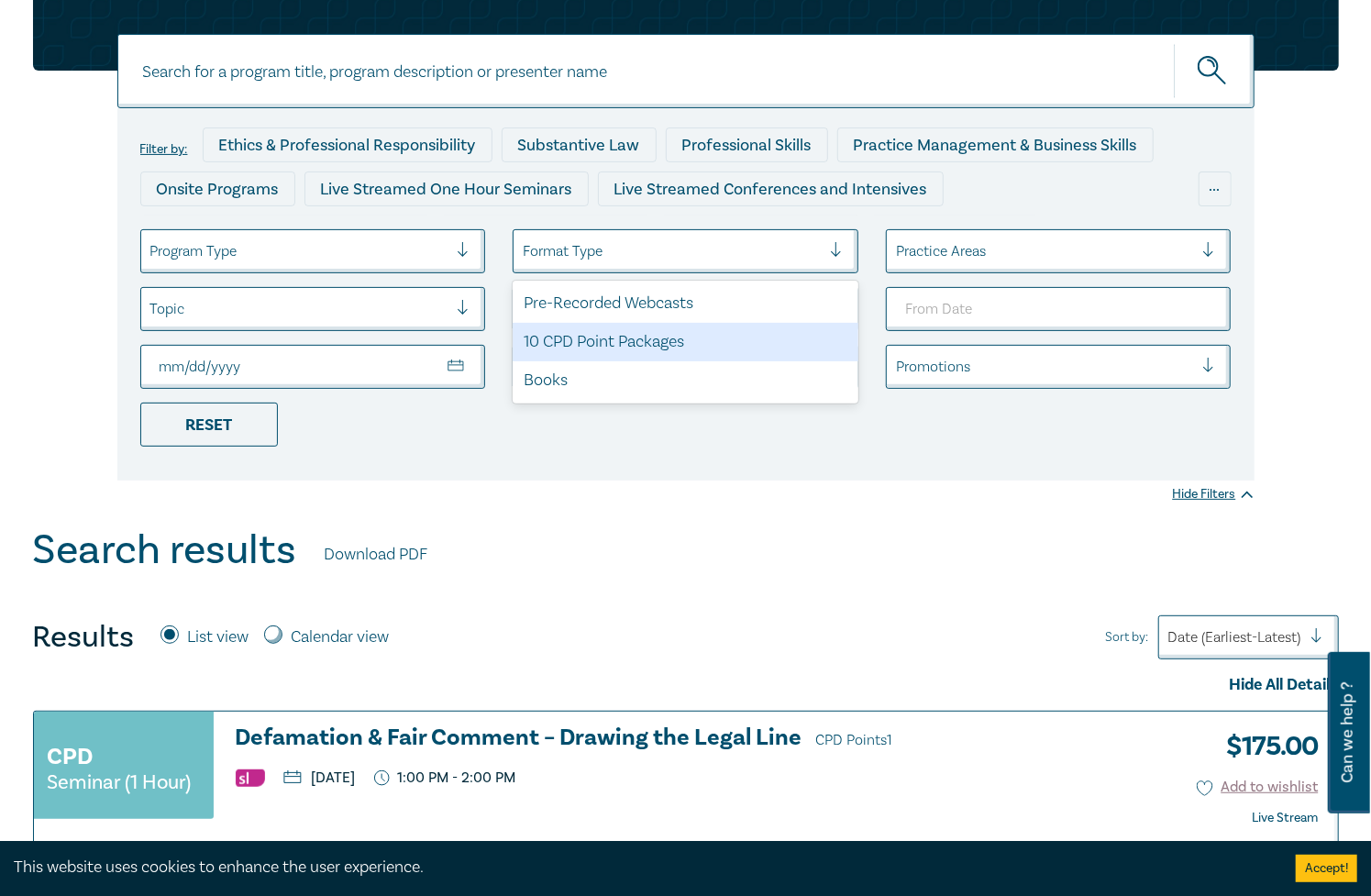
click at [620, 332] on div "10 CPD Point Packages" at bounding box center [685, 343] width 345 height 39
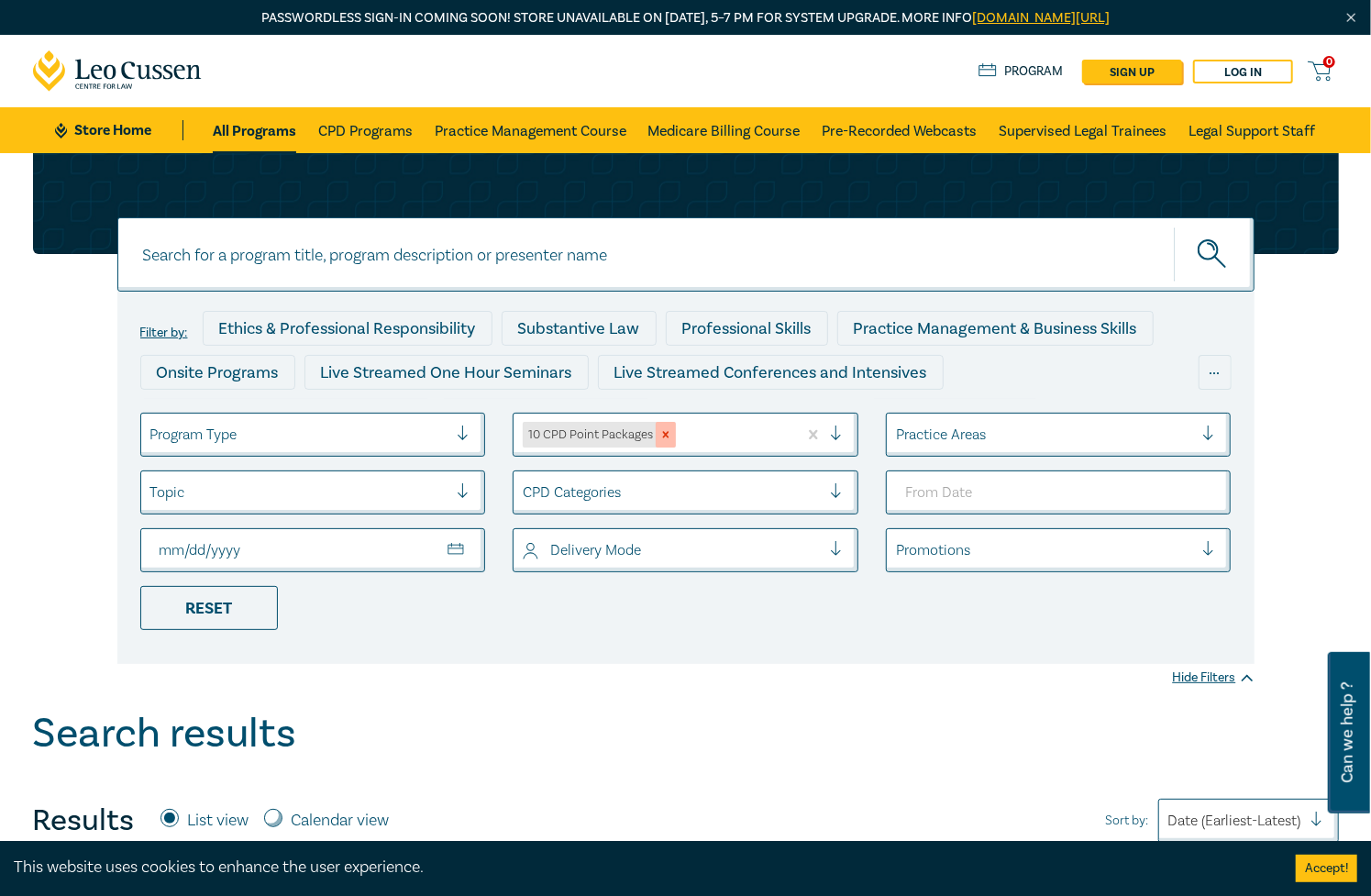
click at [671, 434] on icon "Remove 10 CPD Point Packages" at bounding box center [665, 434] width 13 height 13
click at [627, 492] on div at bounding box center [671, 493] width 298 height 24
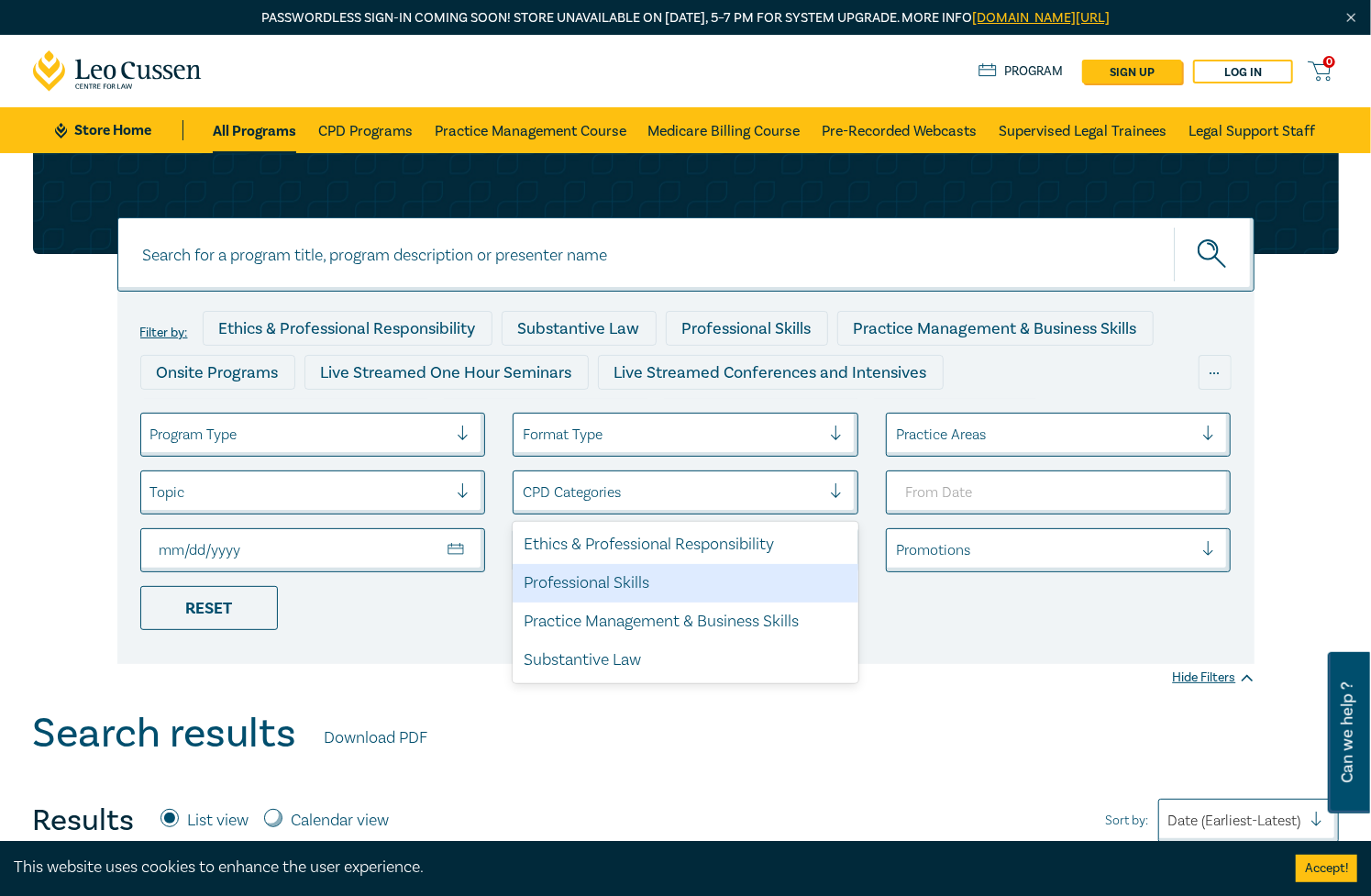
click at [656, 581] on div "Professional Skills" at bounding box center [685, 583] width 345 height 39
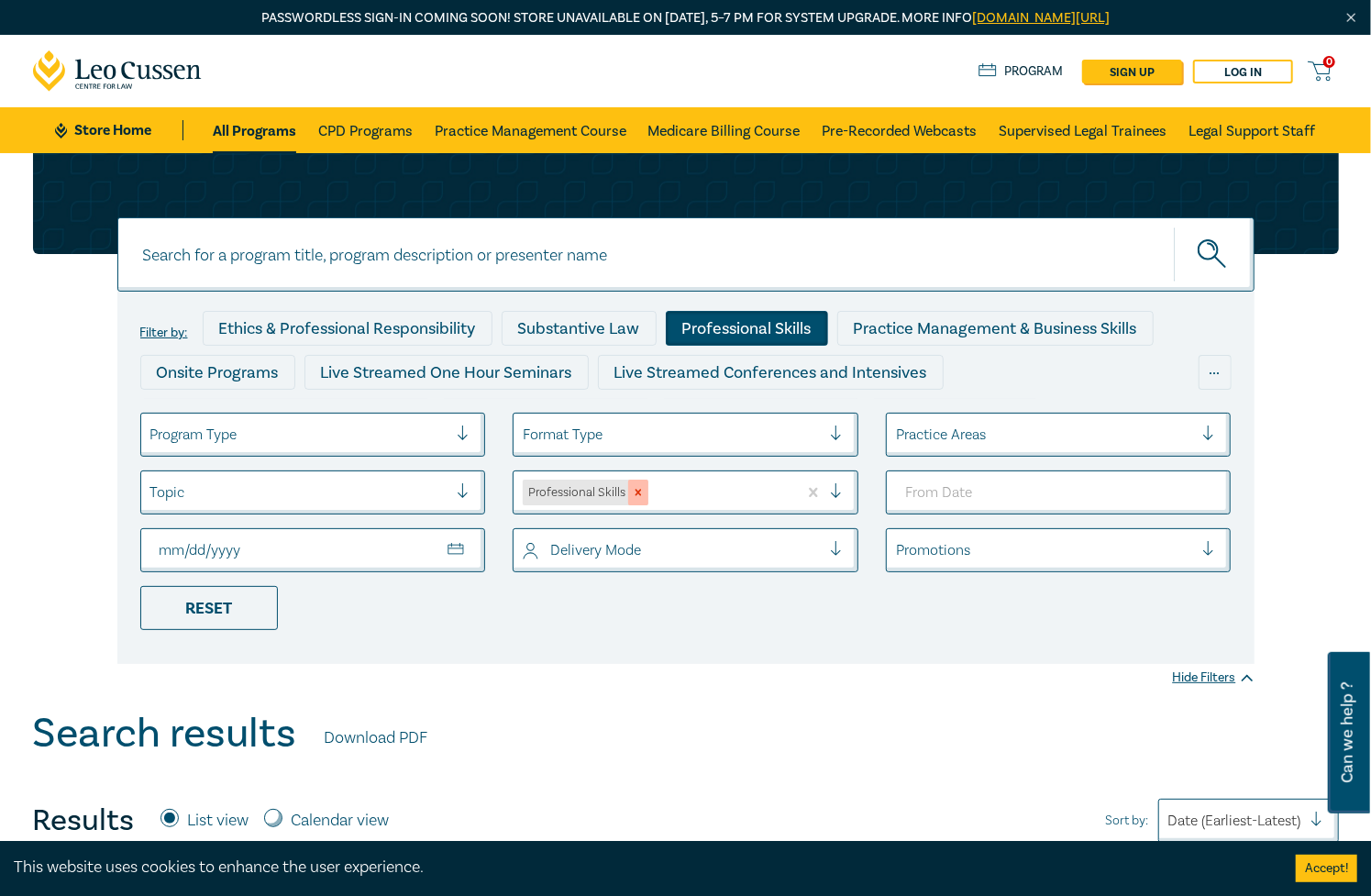
click at [641, 486] on icon "Remove Professional Skills" at bounding box center [638, 492] width 13 height 13
click at [664, 477] on div "CPD Categories" at bounding box center [671, 493] width 316 height 31
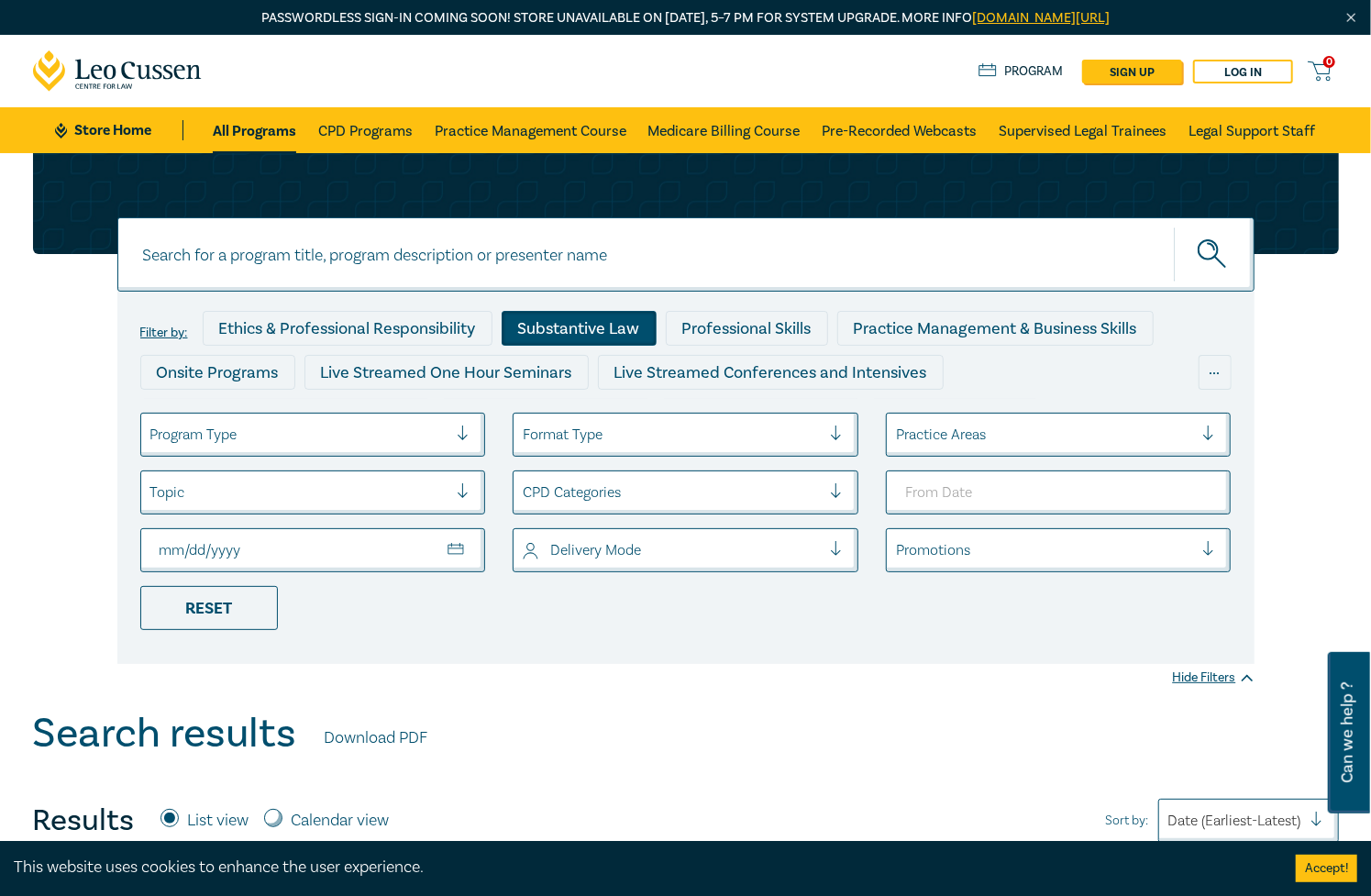
click at [581, 332] on div "Substantive Law" at bounding box center [579, 328] width 155 height 35
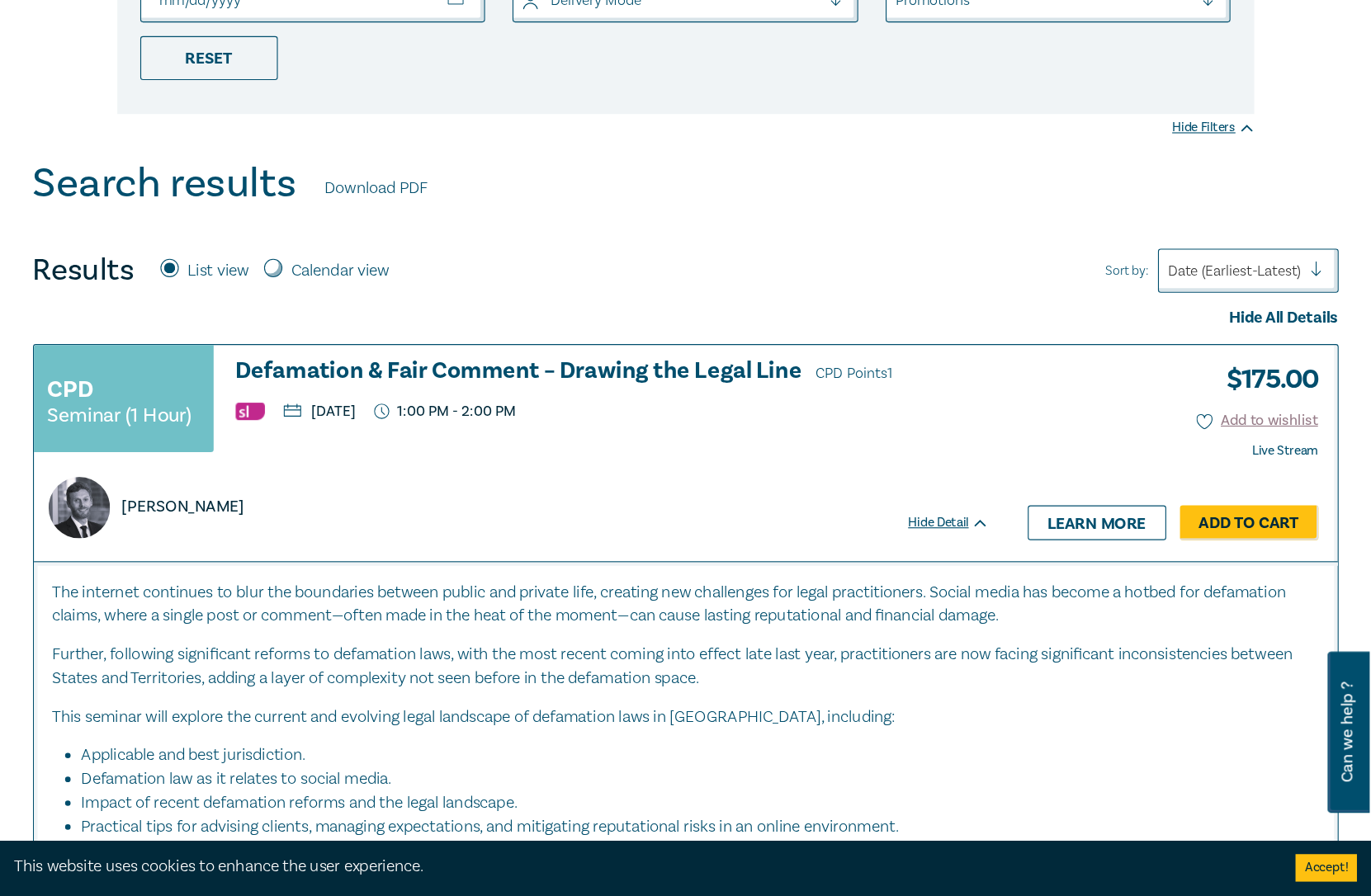
scroll to position [495, 0]
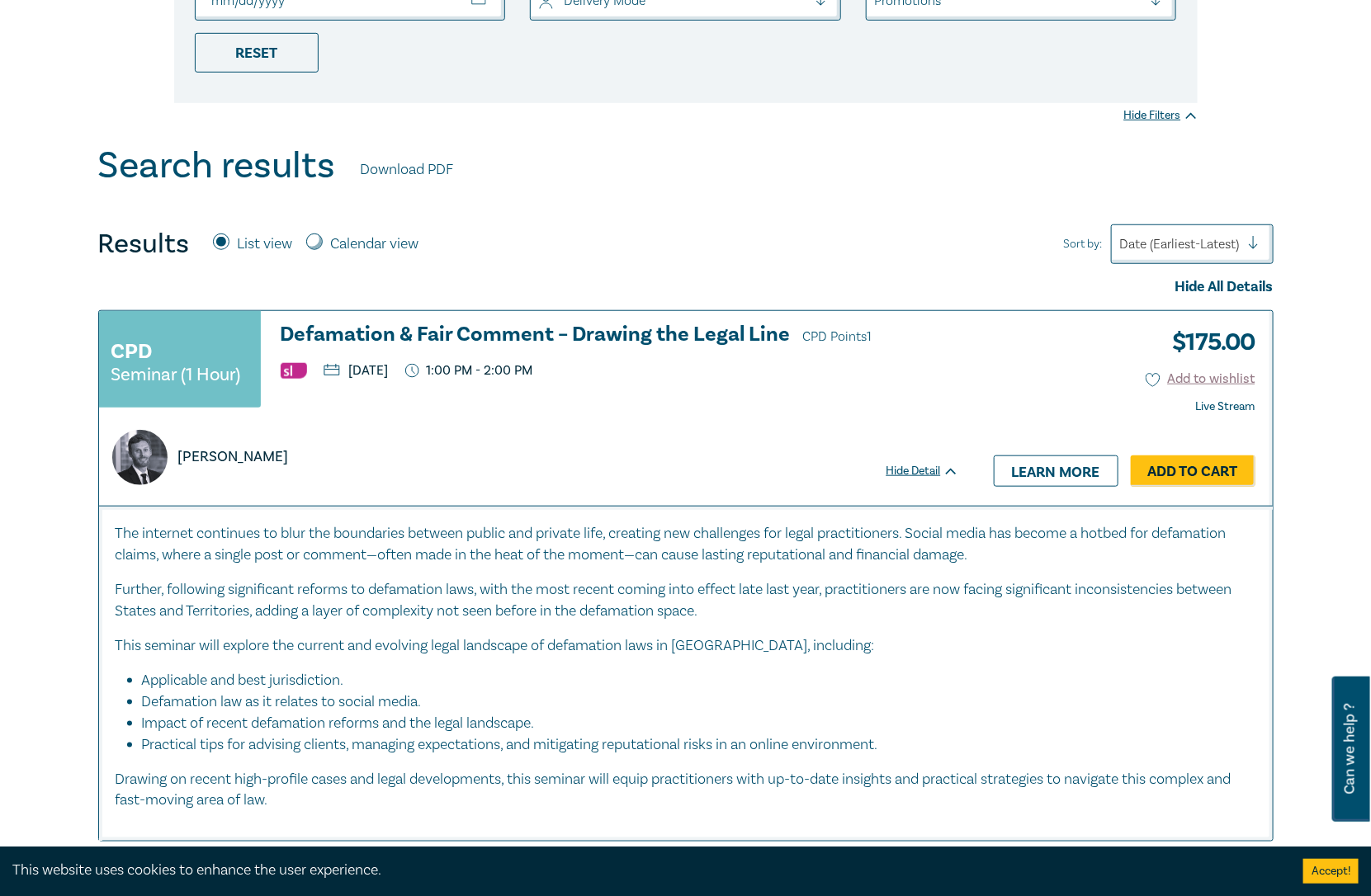
click at [347, 243] on label "Calendar view" at bounding box center [375, 244] width 88 height 22
click at [323, 243] on input "Calendar view" at bounding box center [314, 241] width 17 height 17
radio input "true"
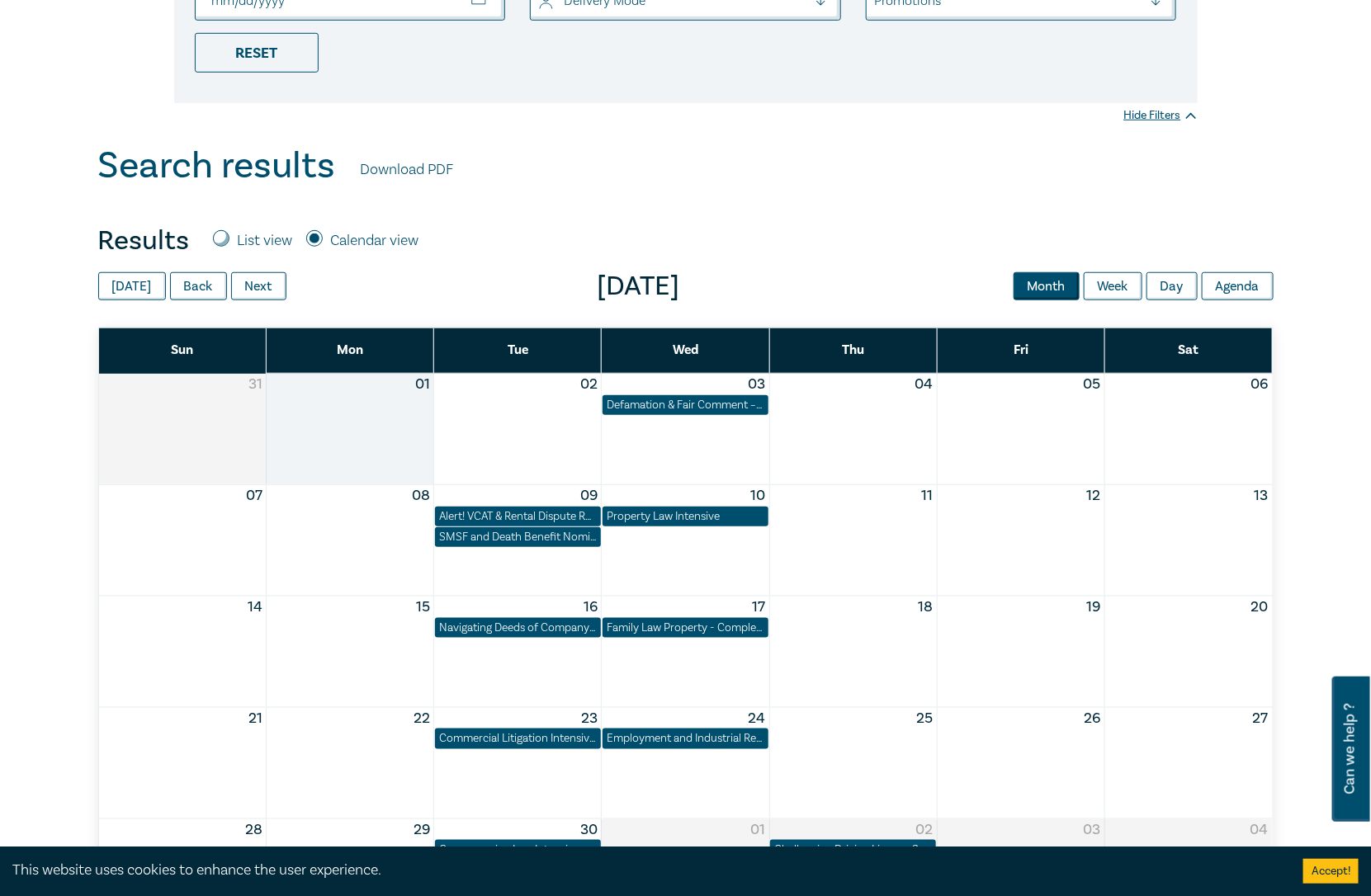
click at [240, 243] on label "List view" at bounding box center [265, 240] width 55 height 22
click at [229, 243] on input "List view" at bounding box center [220, 238] width 17 height 17
radio input "true"
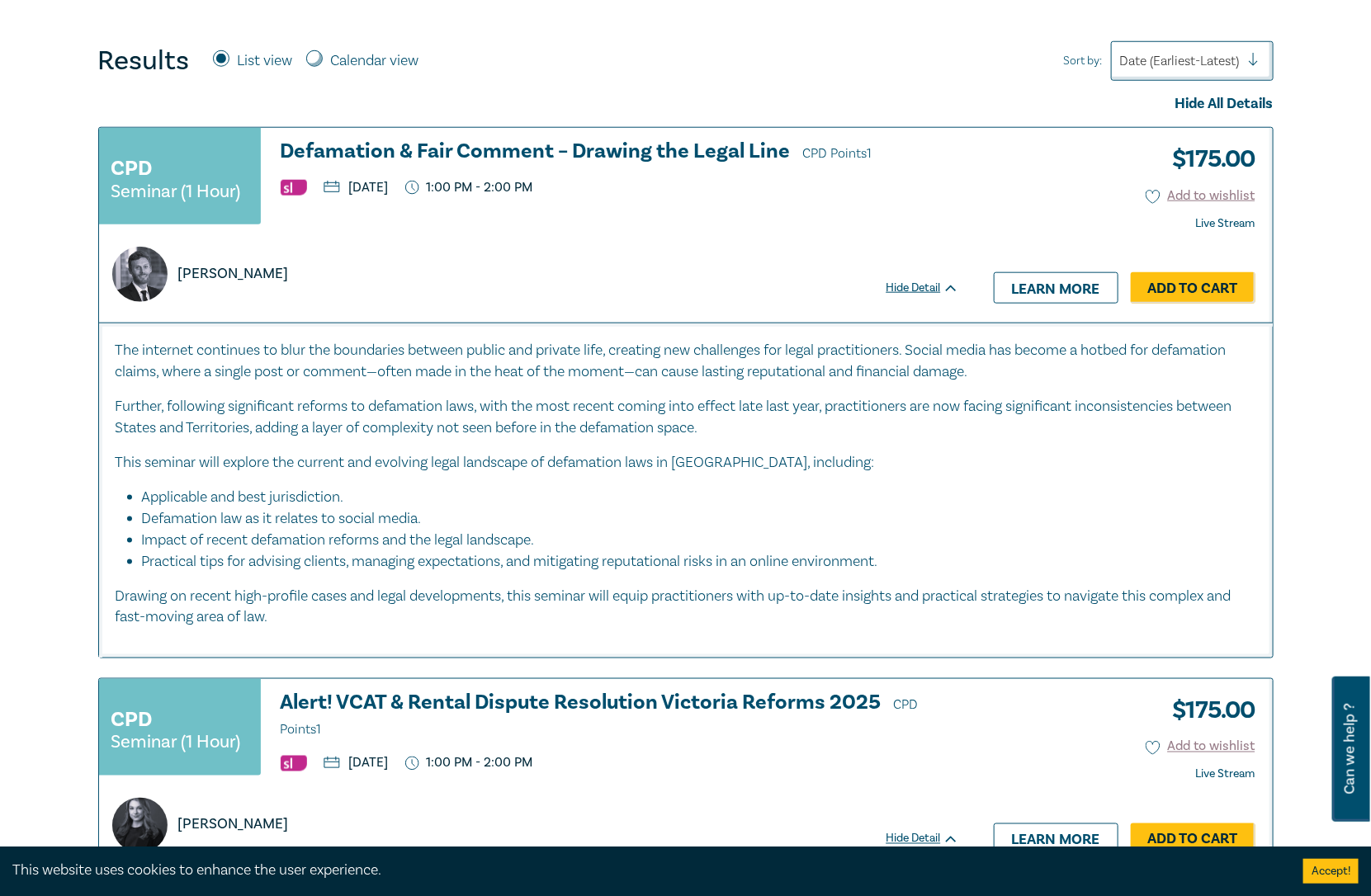
scroll to position [678, 0]
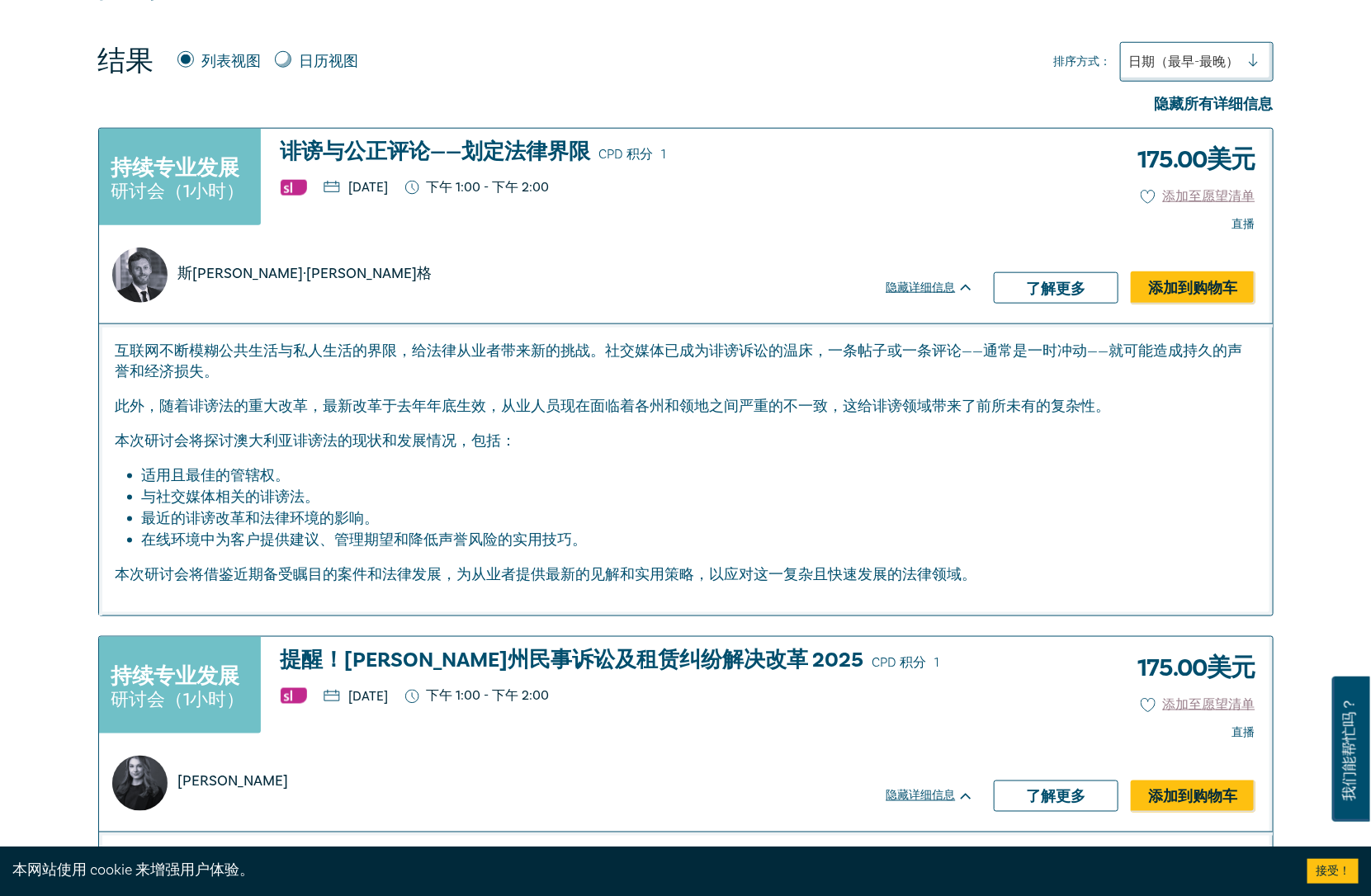
drag, startPoint x: 386, startPoint y: 403, endPoint x: 826, endPoint y: 421, distance: 440.4
click at [826, 421] on div "互联网不断模糊公共生活与私人生活的界限，给法律从业者带来新的挑战。社交媒体已成为诽谤诉讼的温床，一条帖子或一条评论——通常是一时冲动——就可能造成持久的声誉和…" at bounding box center [686, 462] width 1141 height 245
click at [826, 422] on div "互联网不断模糊公共生活与私人生活的界限，给法律从业者带来新的挑战。社交媒体已成为诽谤诉讼的温床，一条帖子或一条评论——通常是一时冲动——就可能造成持久的声誉和…" at bounding box center [686, 462] width 1141 height 245
drag, startPoint x: 512, startPoint y: 396, endPoint x: 877, endPoint y: 431, distance: 366.7
click at [877, 431] on div "互联网不断模糊公共生活与私人生活的界限，给法律从业者带来新的挑战。社交媒体已成为诽谤诉讼的温床，一条帖子或一条评论——通常是一时冲动——就可能造成持久的声誉和…" at bounding box center [686, 462] width 1141 height 245
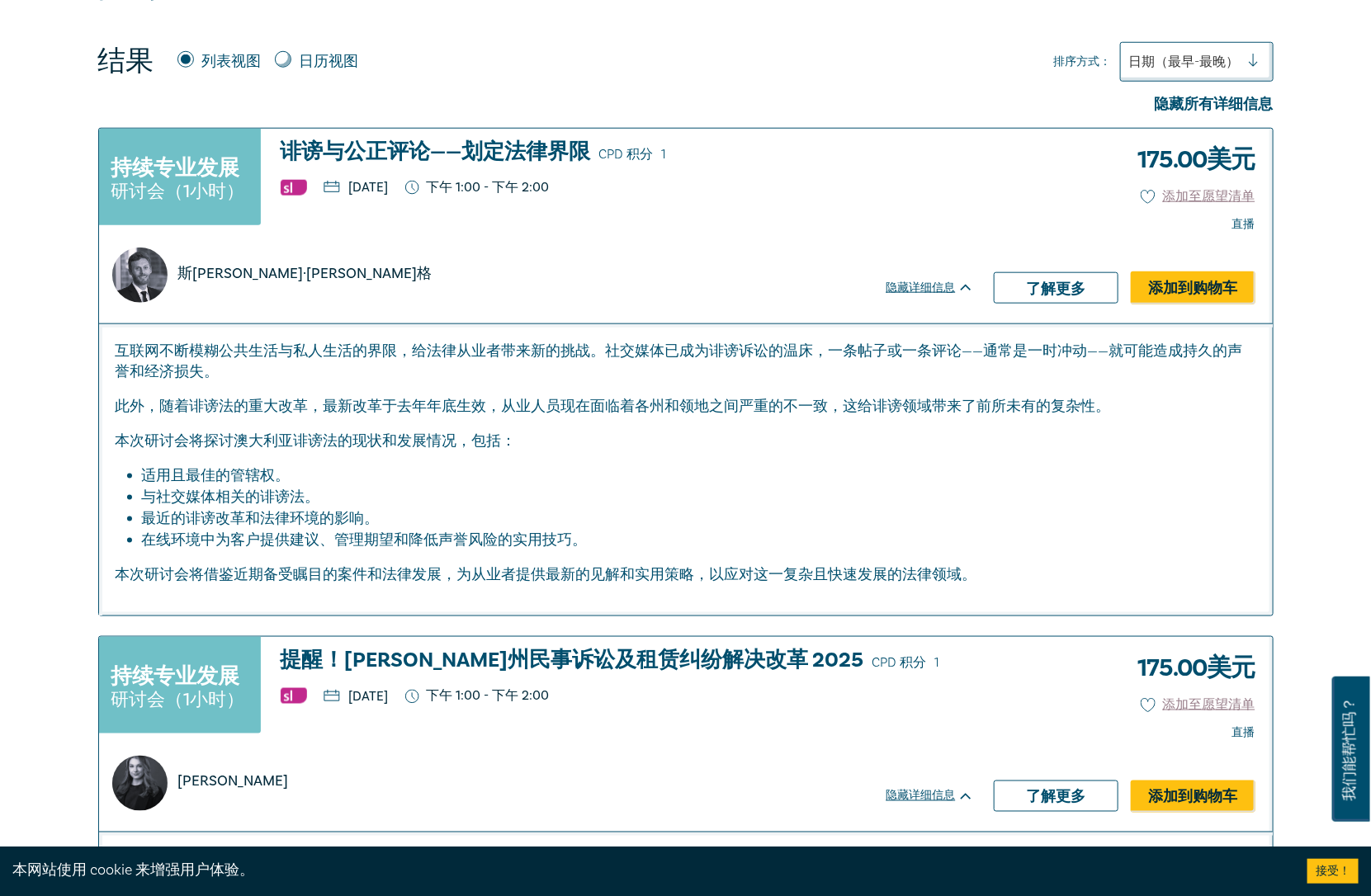
click at [877, 431] on p "本次研讨会将探讨澳大利亚诽谤法的现状和发展情况，包括：" at bounding box center [686, 441] width 1141 height 22
drag, startPoint x: 244, startPoint y: 508, endPoint x: 413, endPoint y: 515, distance: 169.1
click at [413, 515] on li "最近的诽谤改革和法律环境的影响。" at bounding box center [691, 519] width 1097 height 22
drag, startPoint x: 461, startPoint y: 535, endPoint x: 591, endPoint y: 545, distance: 130.4
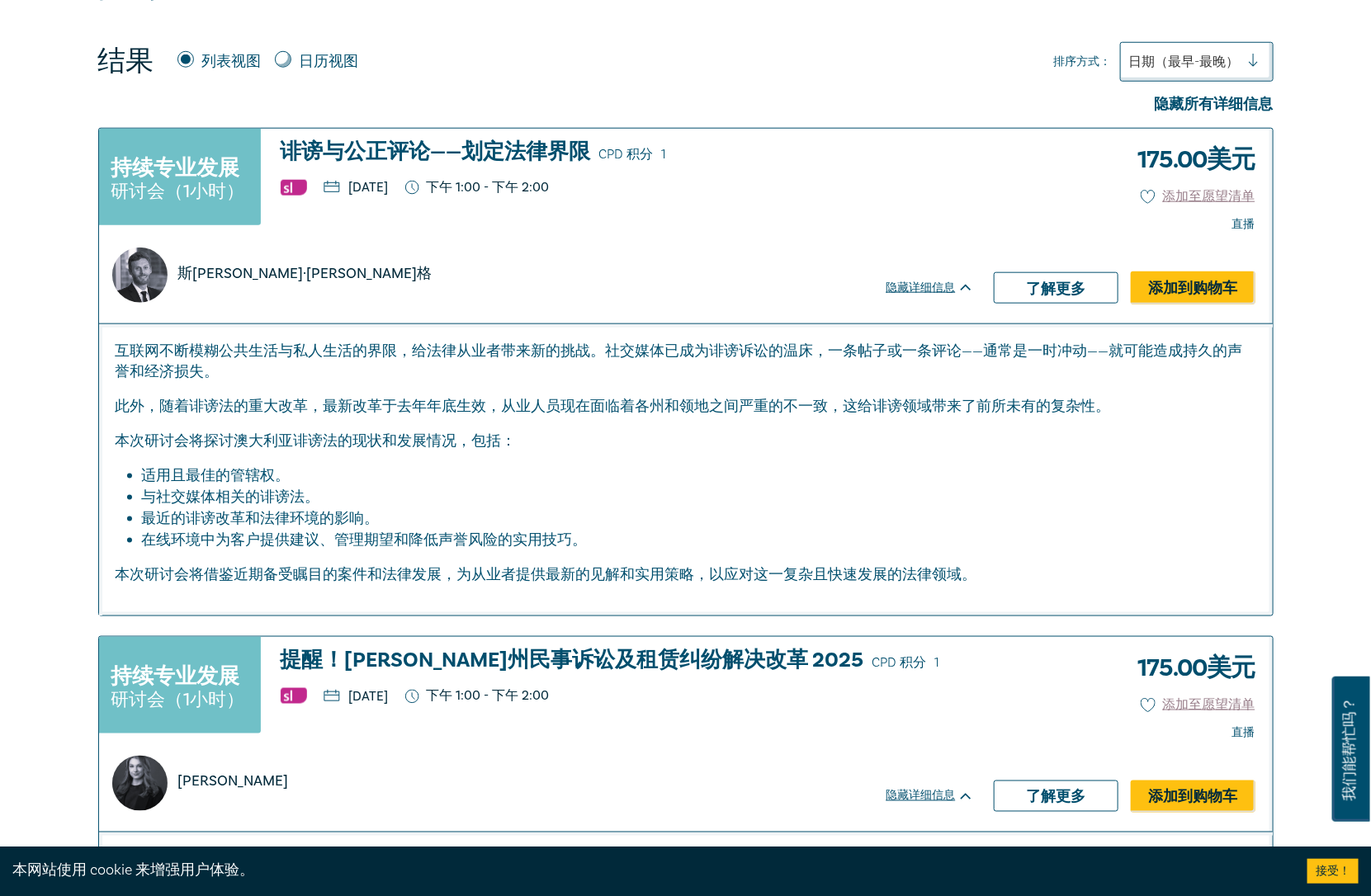
click at [591, 545] on li "在线环境中为客户提供建议、管理期望和降低声誉风险的实用技巧。" at bounding box center [699, 540] width 1114 height 22
click at [399, 502] on li "与社交媒体相关的诽谤法。" at bounding box center [691, 497] width 1097 height 22
drag, startPoint x: 331, startPoint y: 529, endPoint x: 550, endPoint y: 541, distance: 219.3
click at [550, 541] on font "在线环境中为客户提供建议、管理期望和降低声誉风险的实用技巧。" at bounding box center [365, 540] width 446 height 19
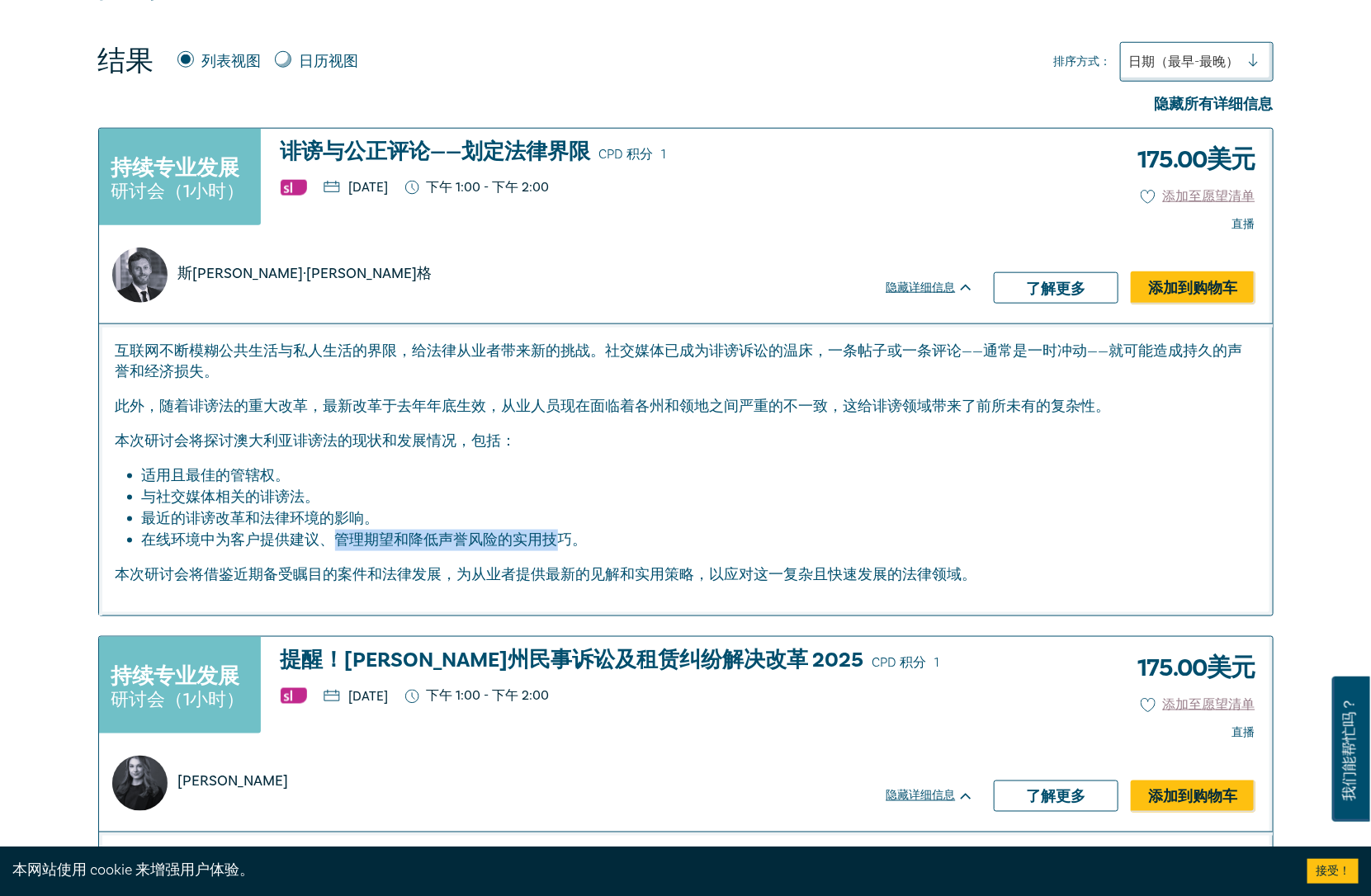
click at [551, 541] on font "在线环境中为客户提供建议、管理期望和降低声誉风险的实用技巧。" at bounding box center [365, 540] width 446 height 19
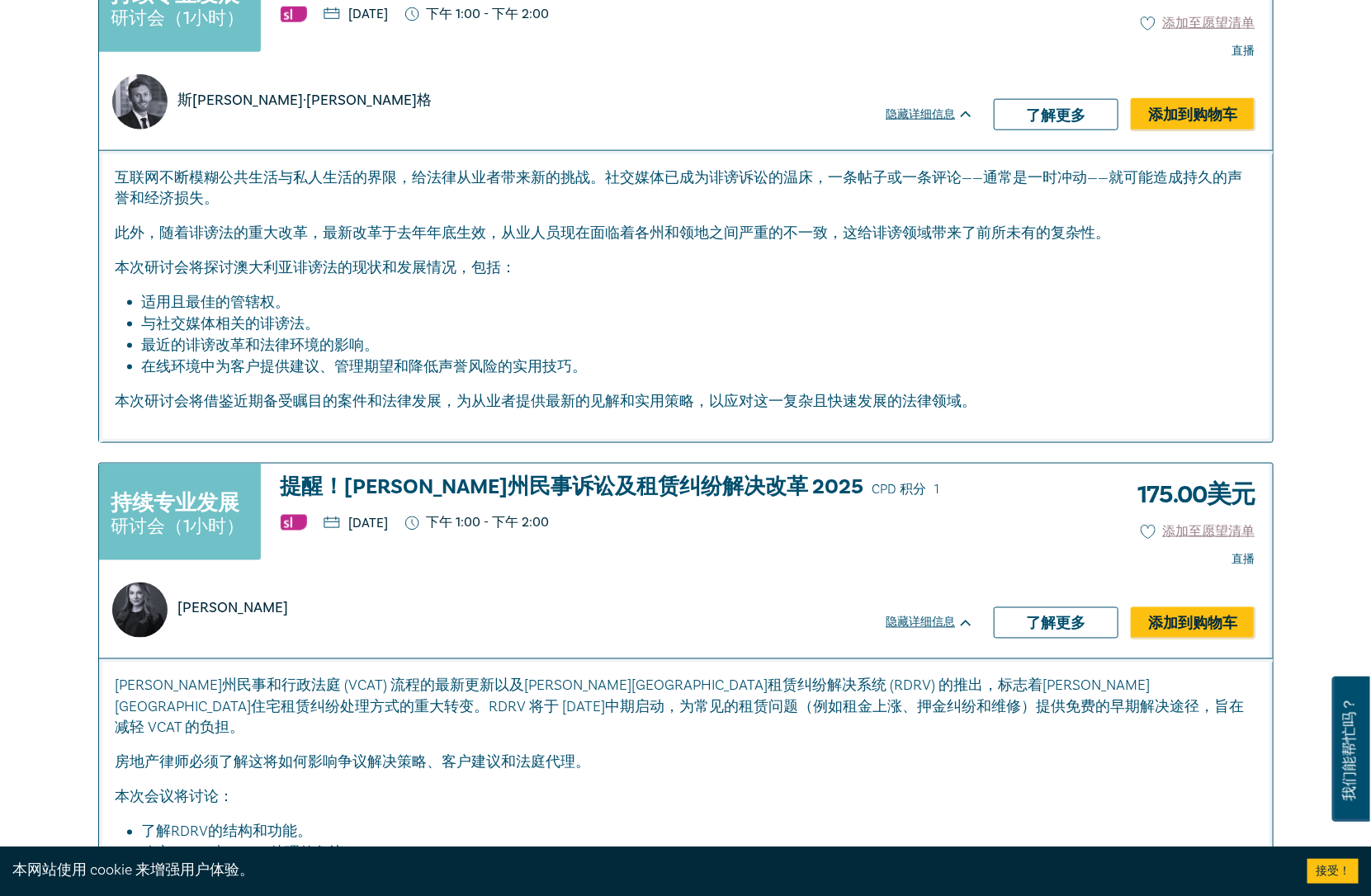
scroll to position [953, 0]
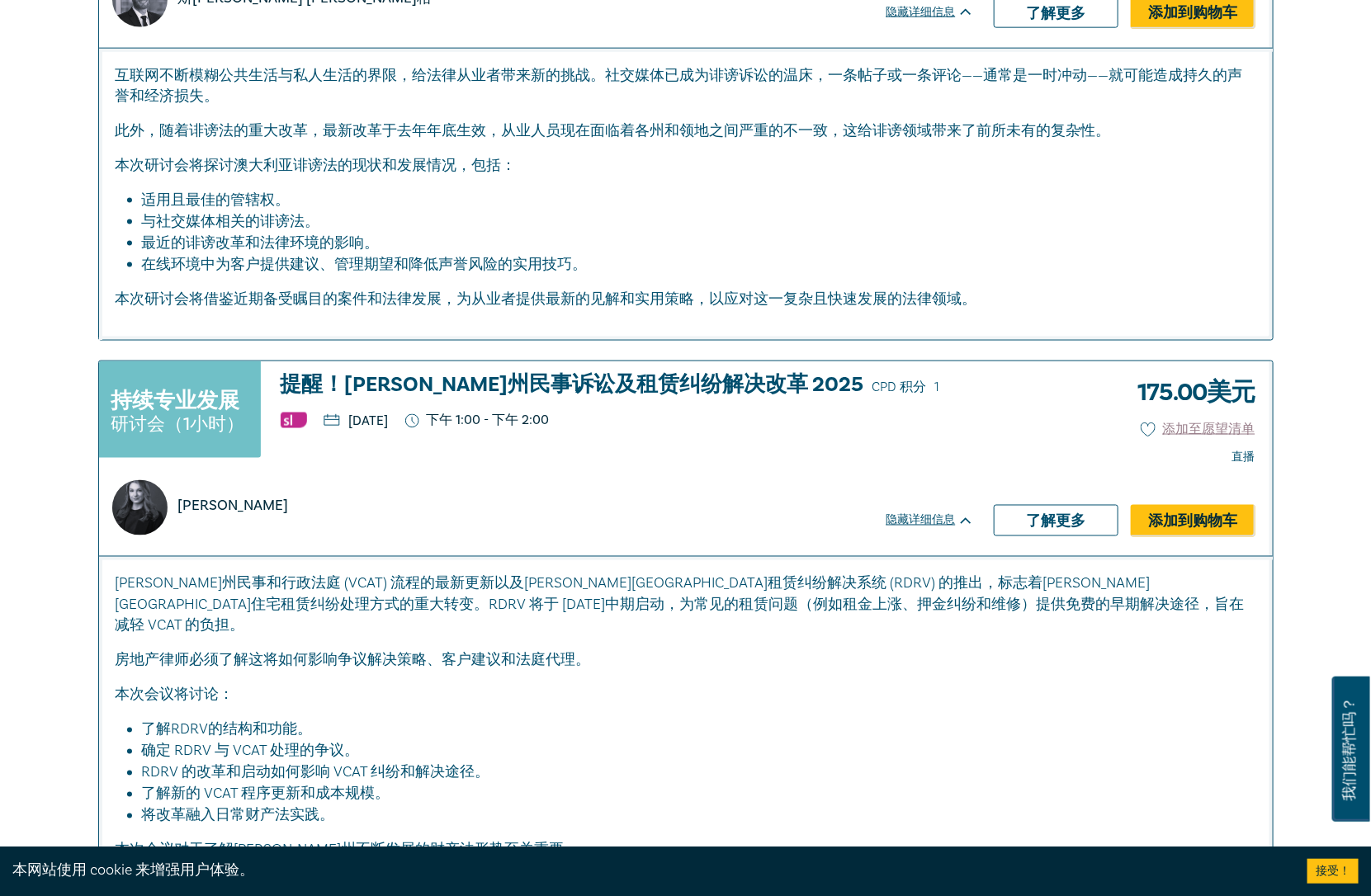
click at [558, 466] on div "雷切尔·马图利斯" at bounding box center [529, 498] width 860 height 75
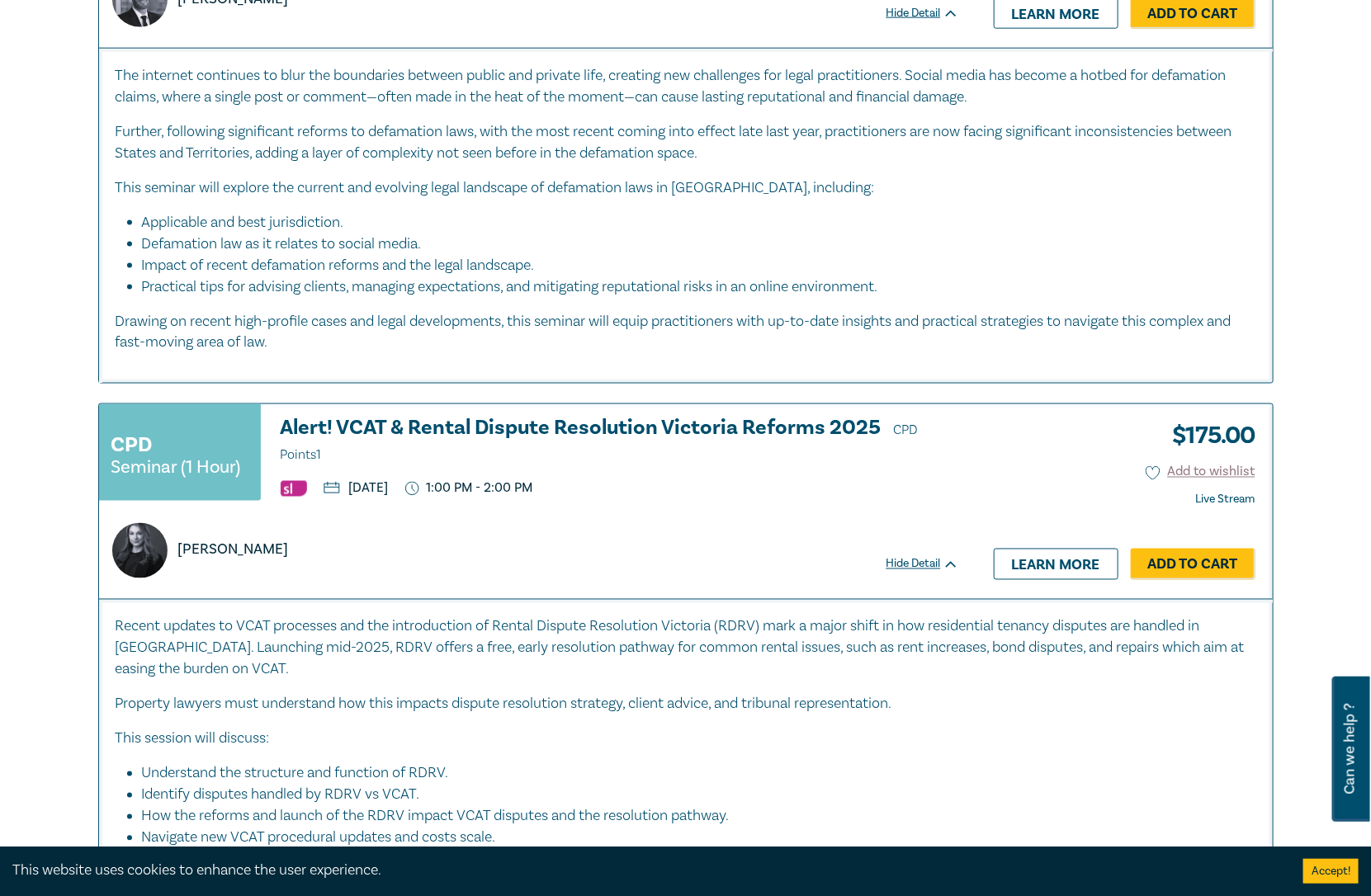
drag, startPoint x: 481, startPoint y: 394, endPoint x: 970, endPoint y: 399, distance: 489.0
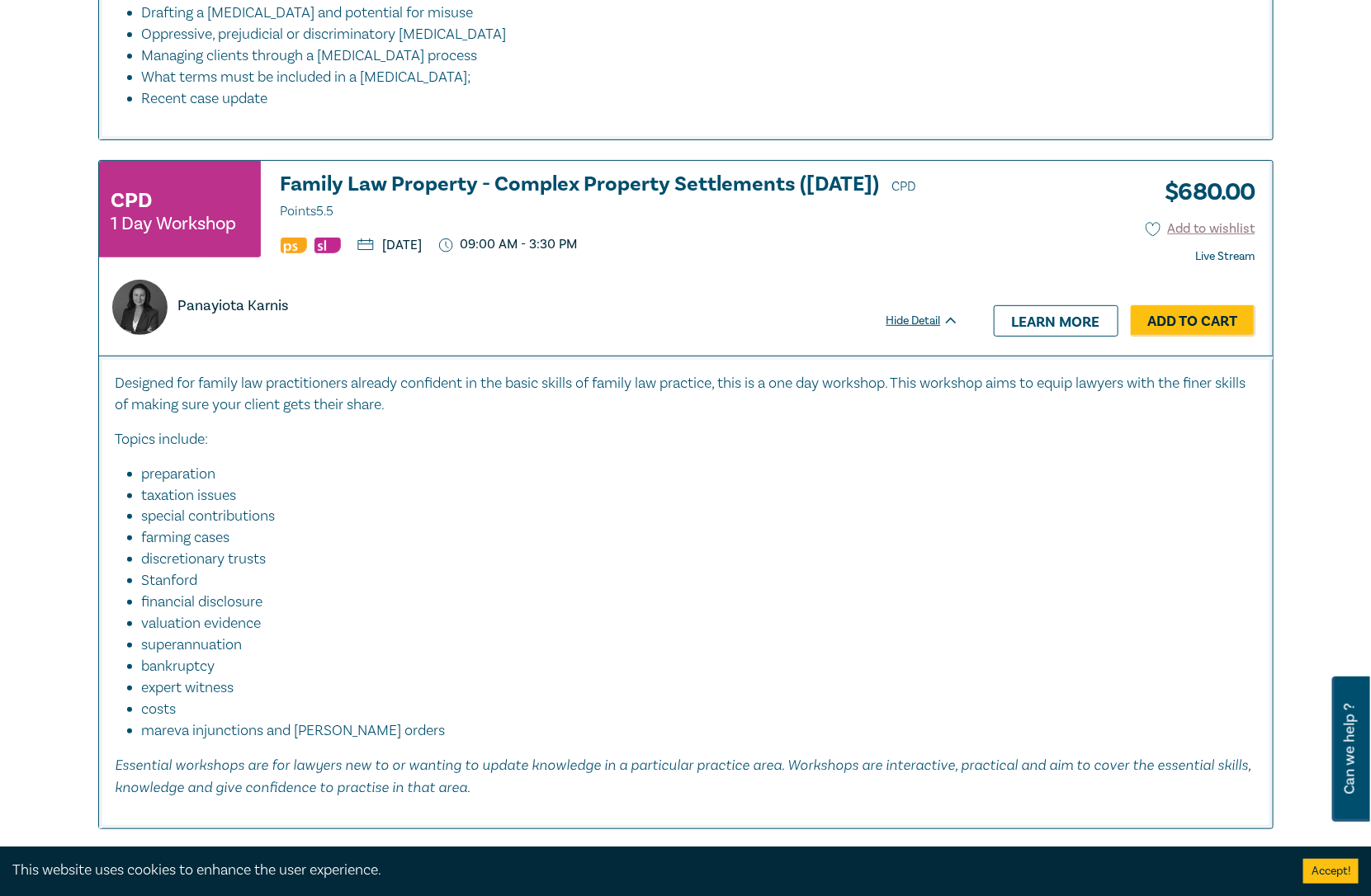
scroll to position [2963, 0]
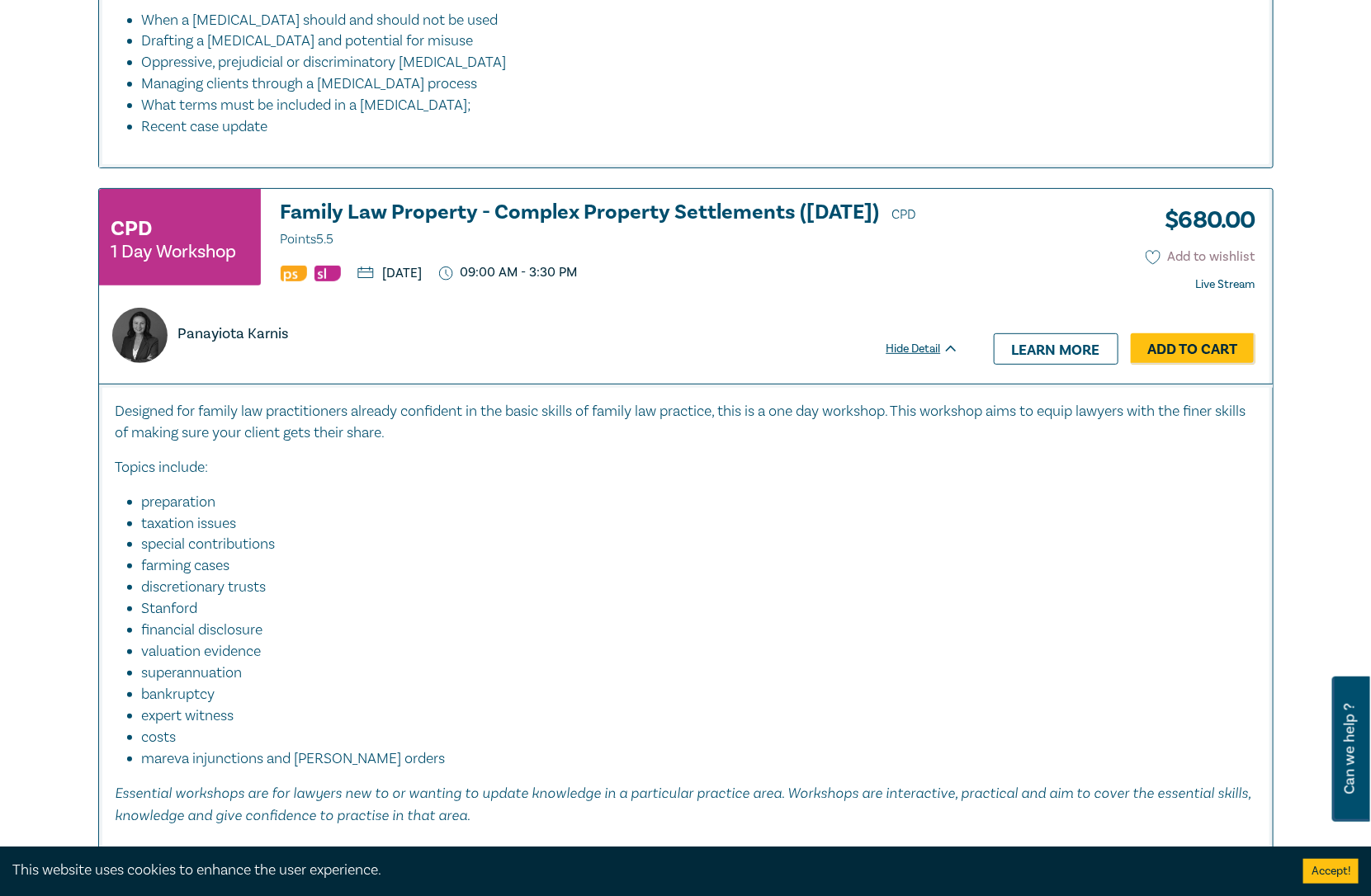
click at [1155, 254] on icon at bounding box center [1152, 257] width 15 height 15
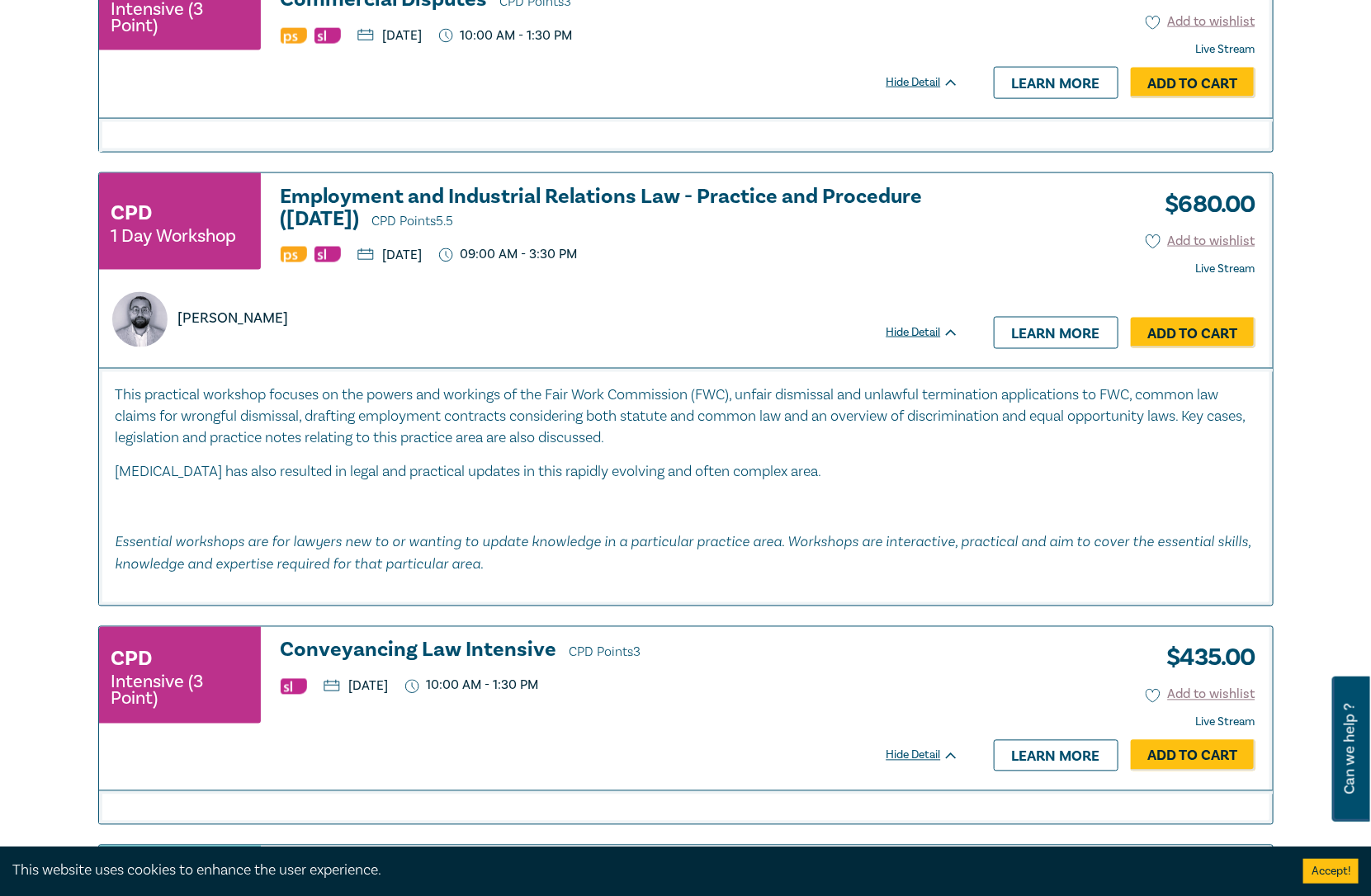
scroll to position [4064, 0]
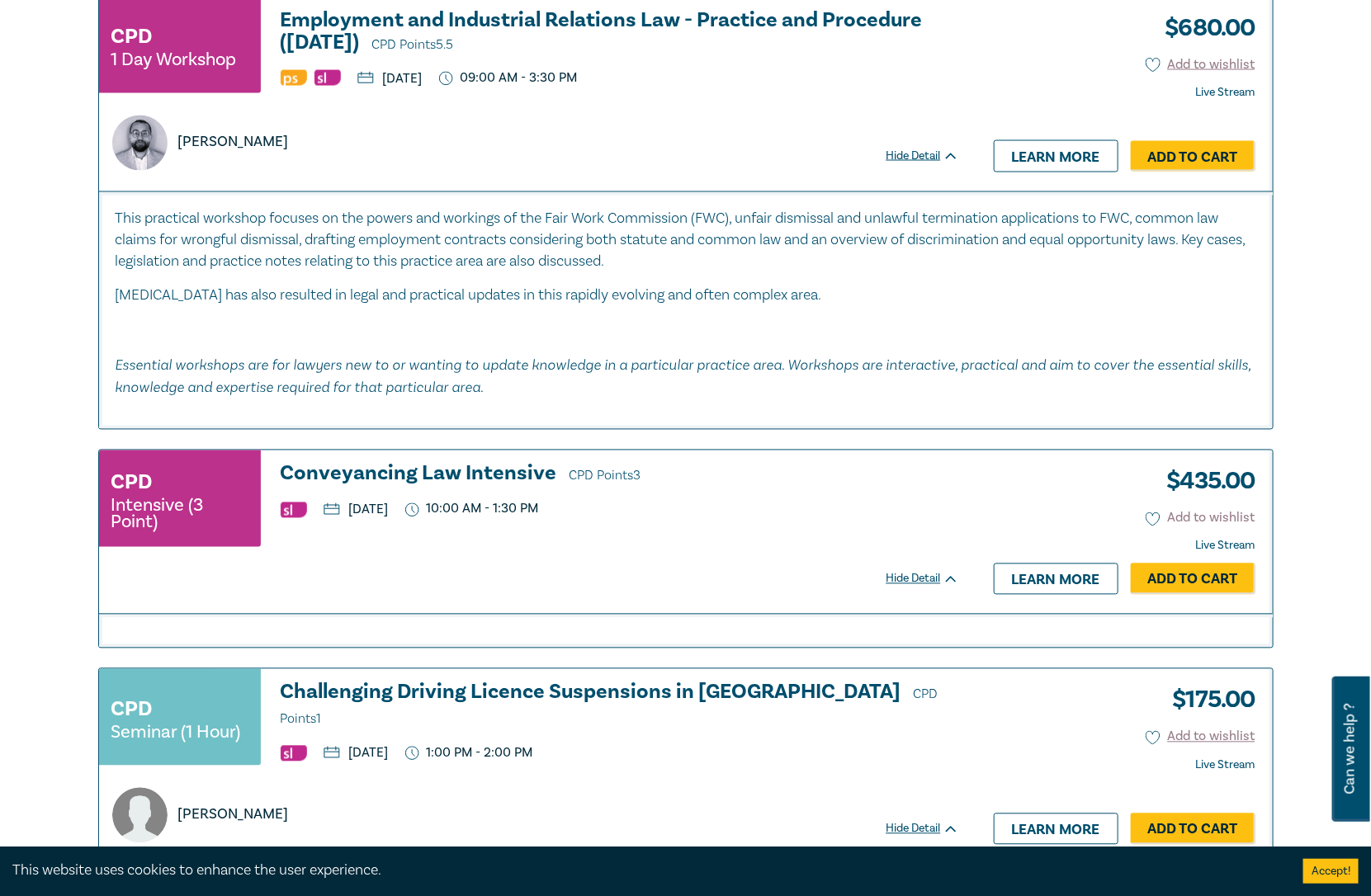
click at [1156, 512] on icon at bounding box center [1152, 519] width 15 height 15
click at [391, 450] on div "CPD Intensive (3 Point) Conveyancing Law Intensive CPD Points 3 Tuesday, 30 Sep…" at bounding box center [537, 532] width 876 height 164
click at [382, 463] on h3 "Conveyancing Law Intensive CPD Points 3" at bounding box center [619, 475] width 679 height 24
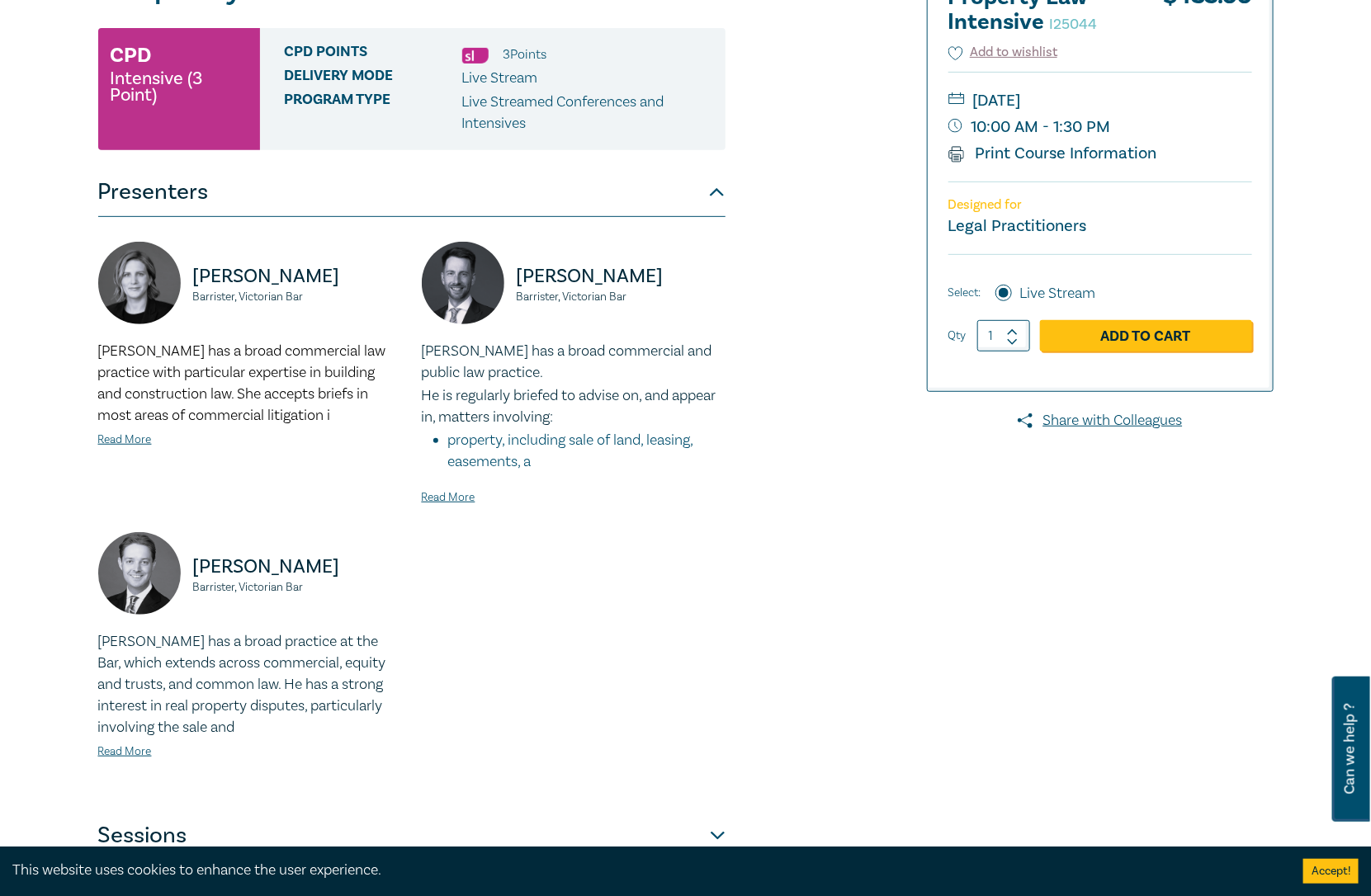
scroll to position [91, 0]
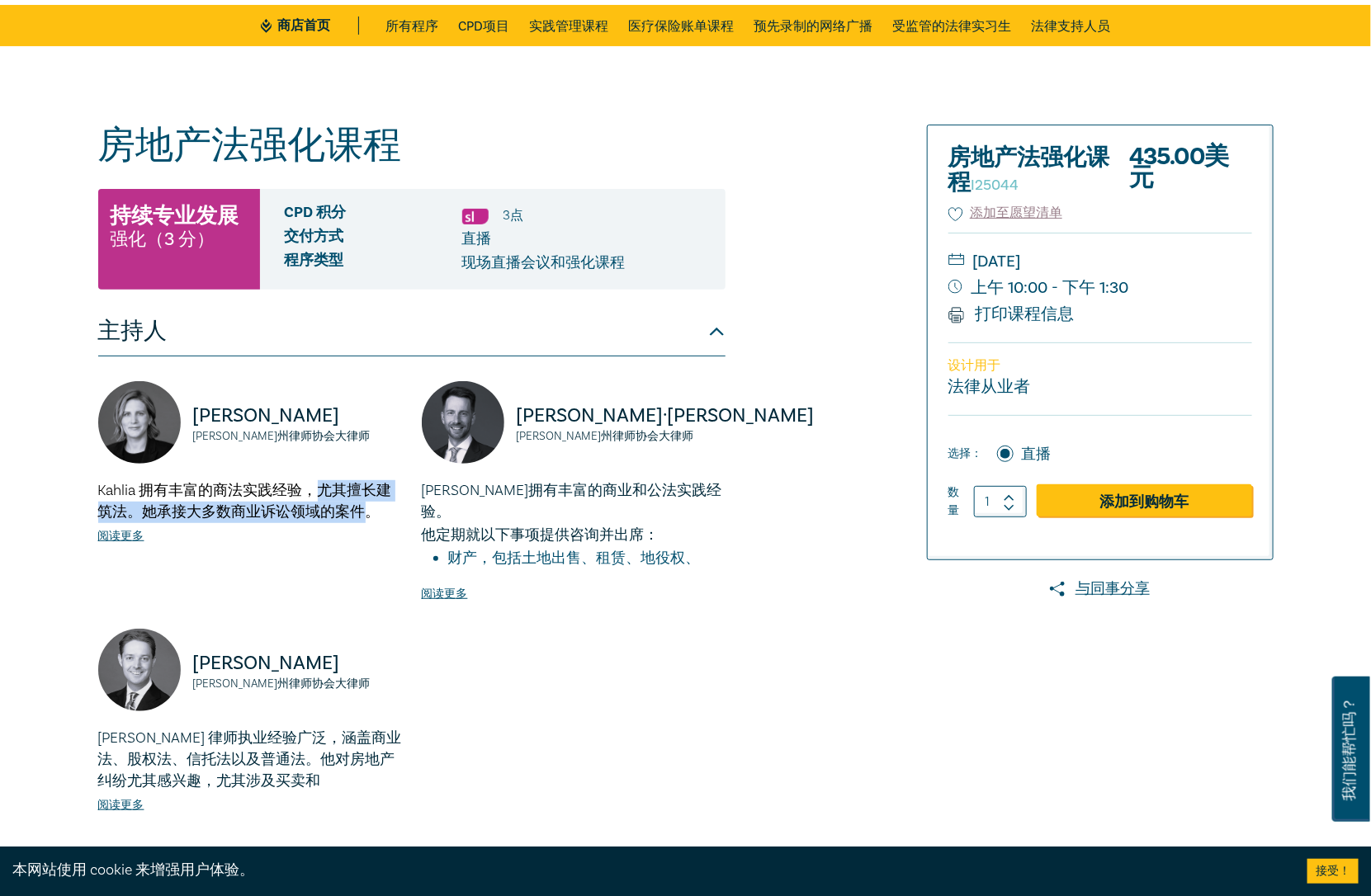
drag, startPoint x: 329, startPoint y: 490, endPoint x: 363, endPoint y: 518, distance: 44.0
click at [363, 518] on font "Kahlia 拥有丰富的商法实践经验，尤其擅长建筑法。她承接大多数商业诉讼领域的案件。" at bounding box center [245, 501] width 294 height 40
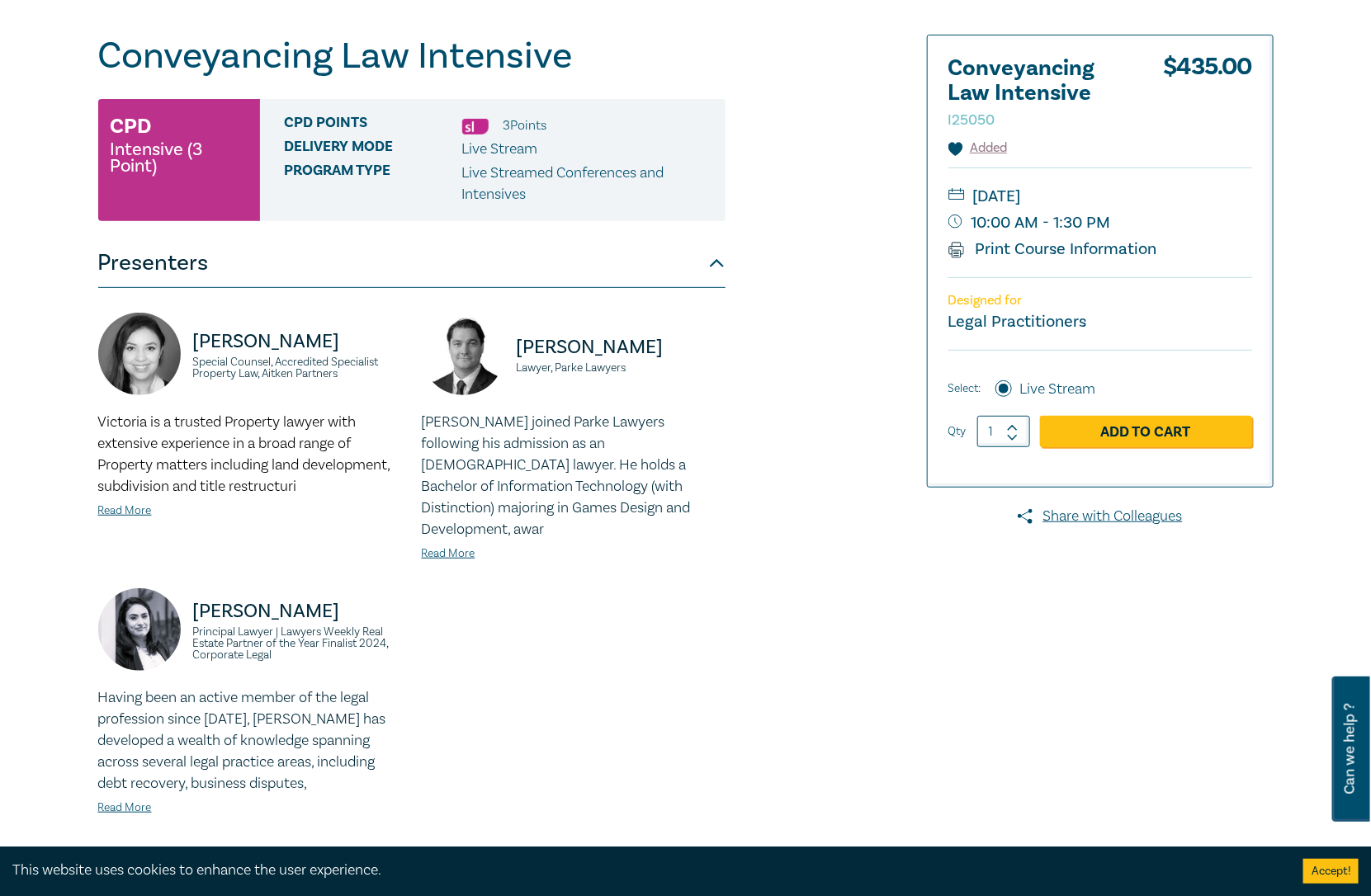
scroll to position [183, 0]
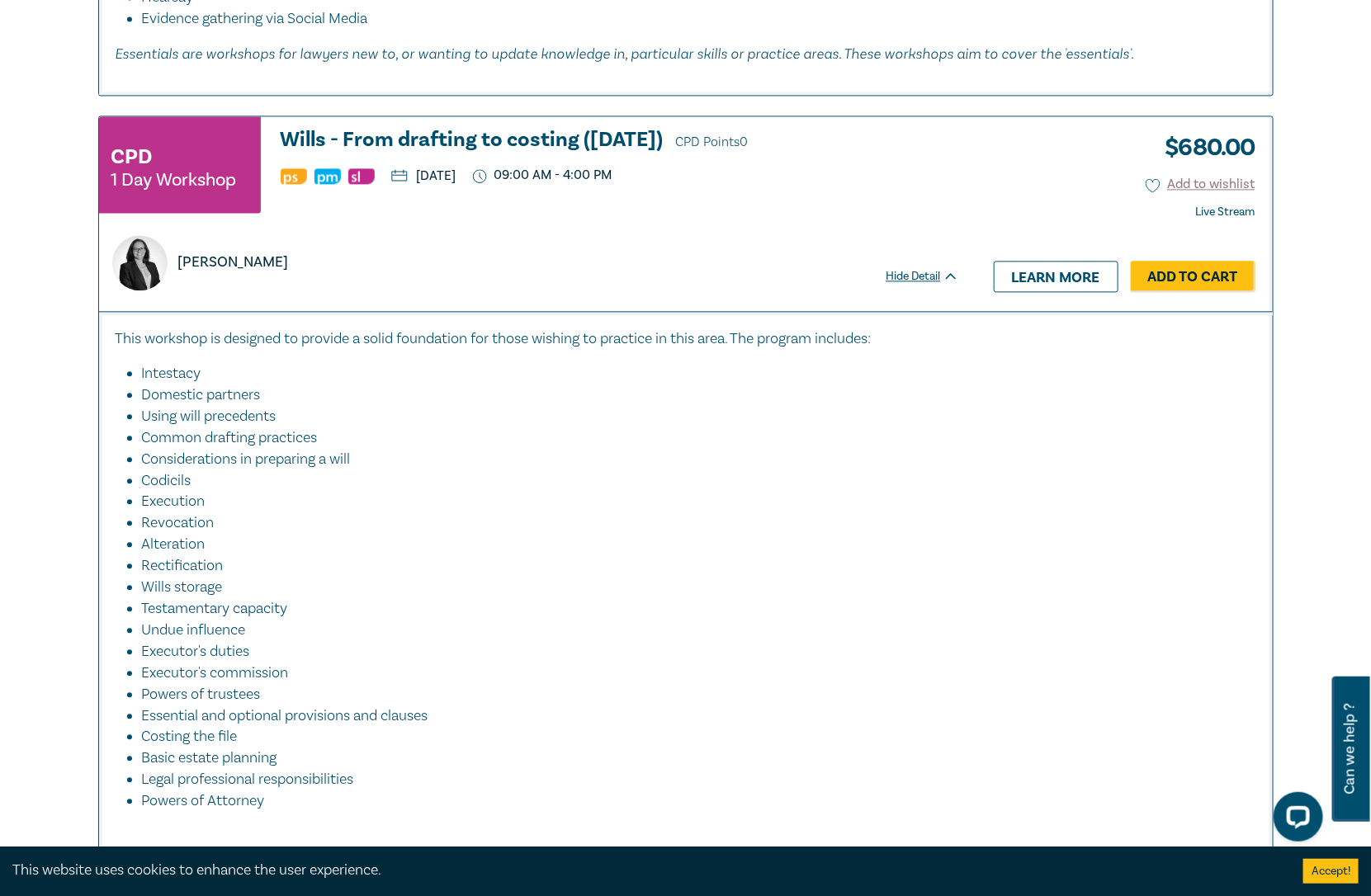
scroll to position [7091, 0]
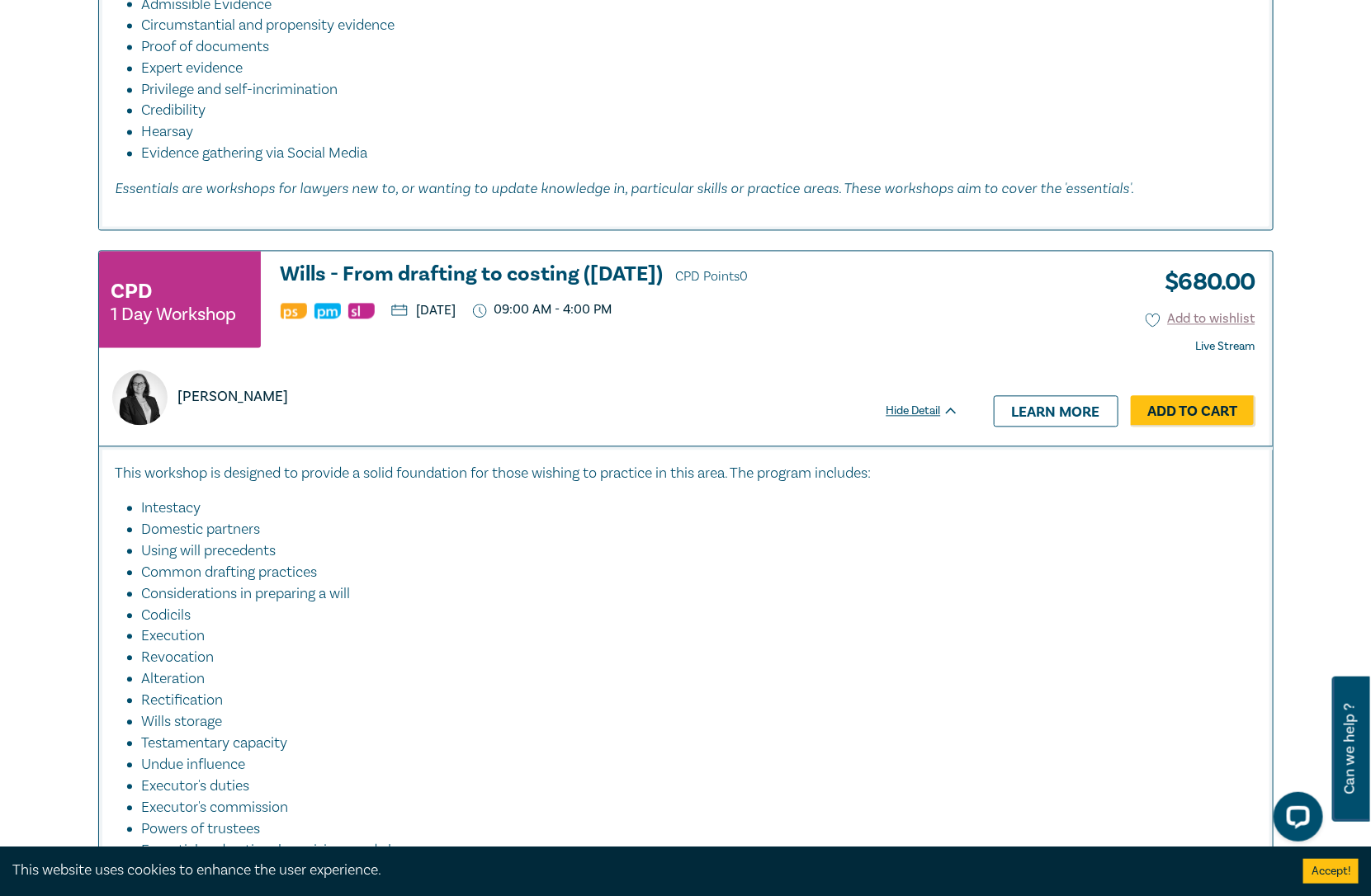
click at [613, 377] on div "Naomi Guyett" at bounding box center [530, 397] width 854 height 55
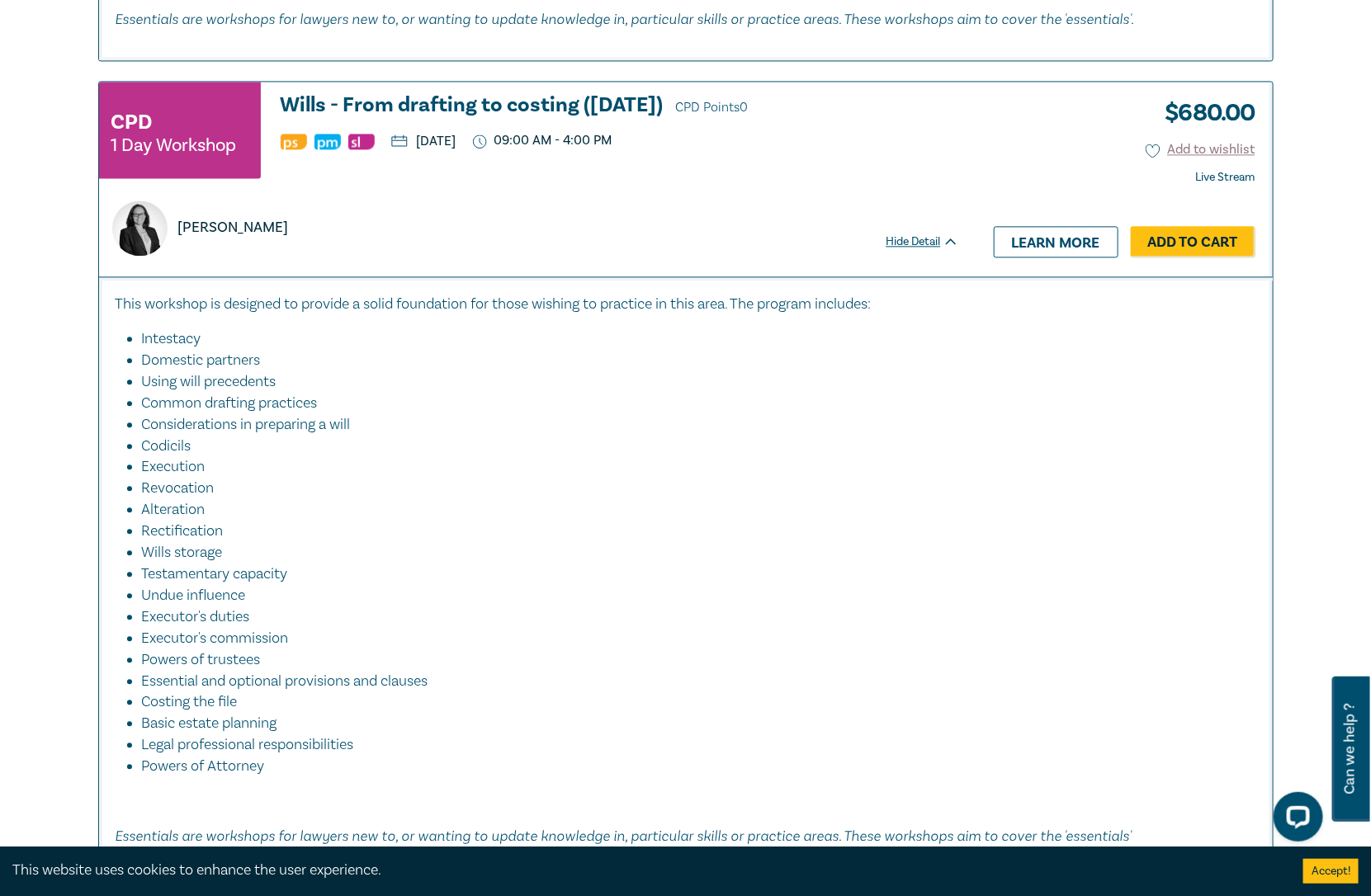
scroll to position [7275, 0]
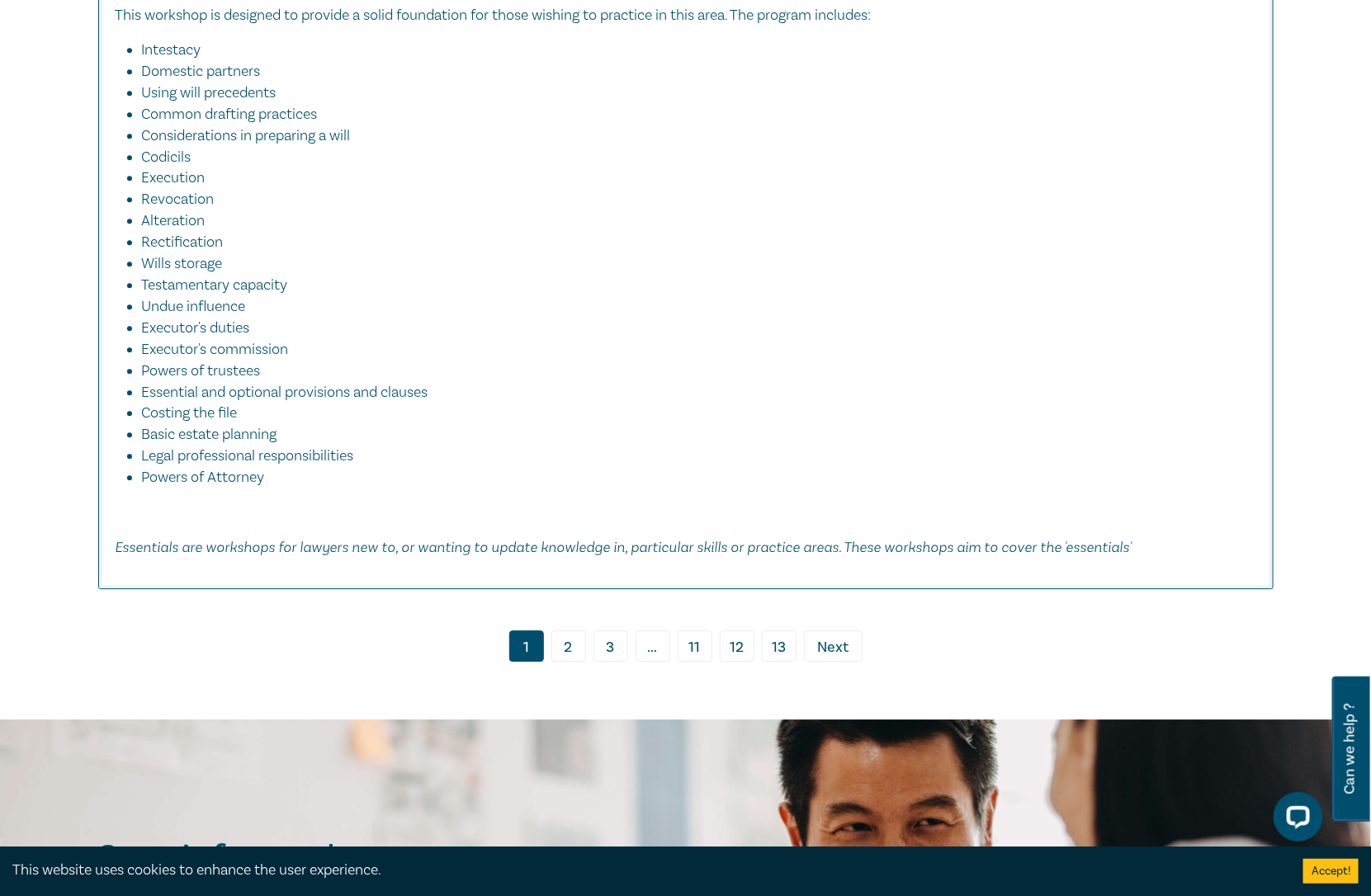
click at [579, 640] on link "2" at bounding box center [569, 646] width 35 height 31
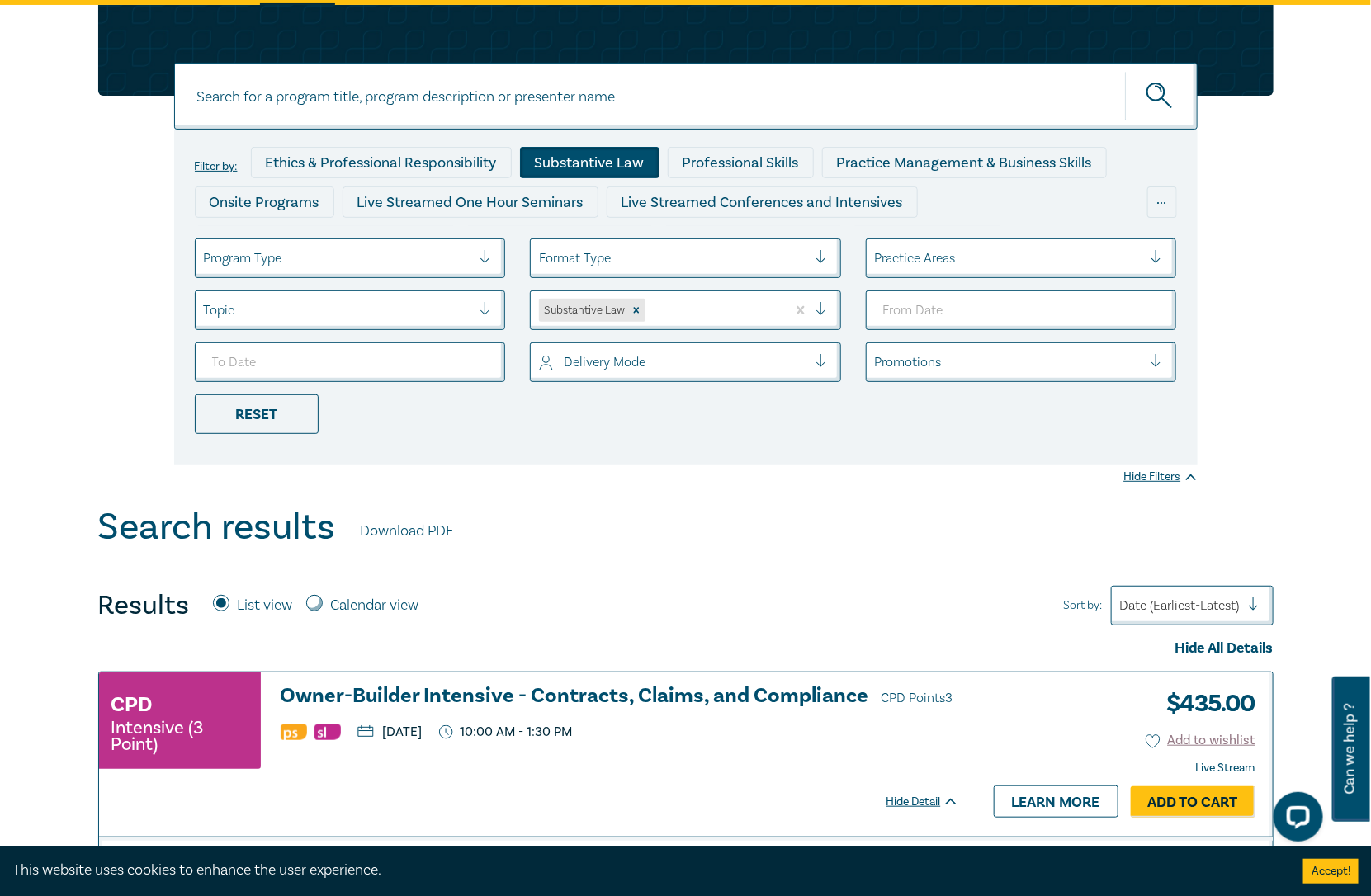
scroll to position [32, 0]
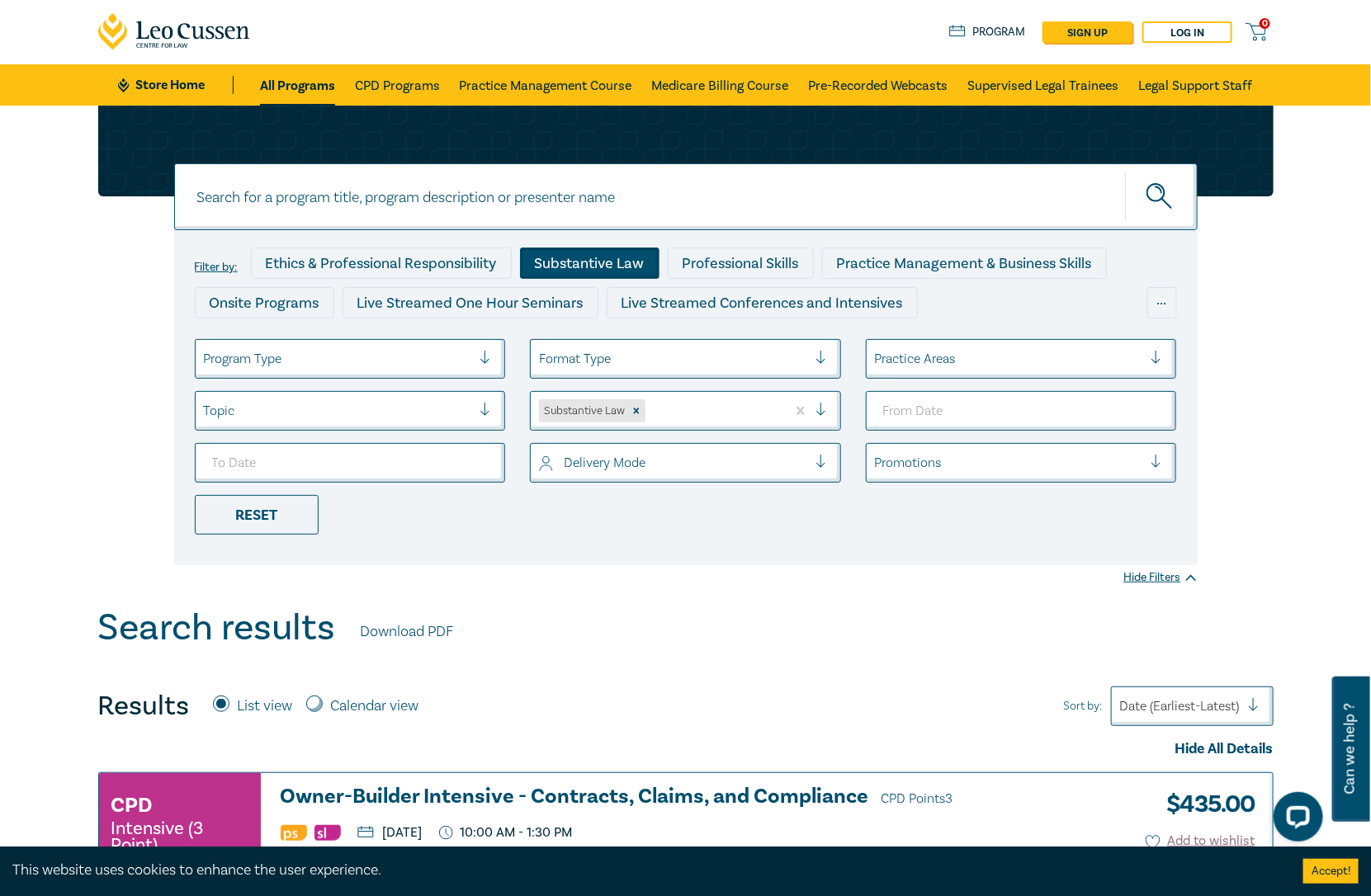
click at [967, 355] on div at bounding box center [1009, 359] width 268 height 22
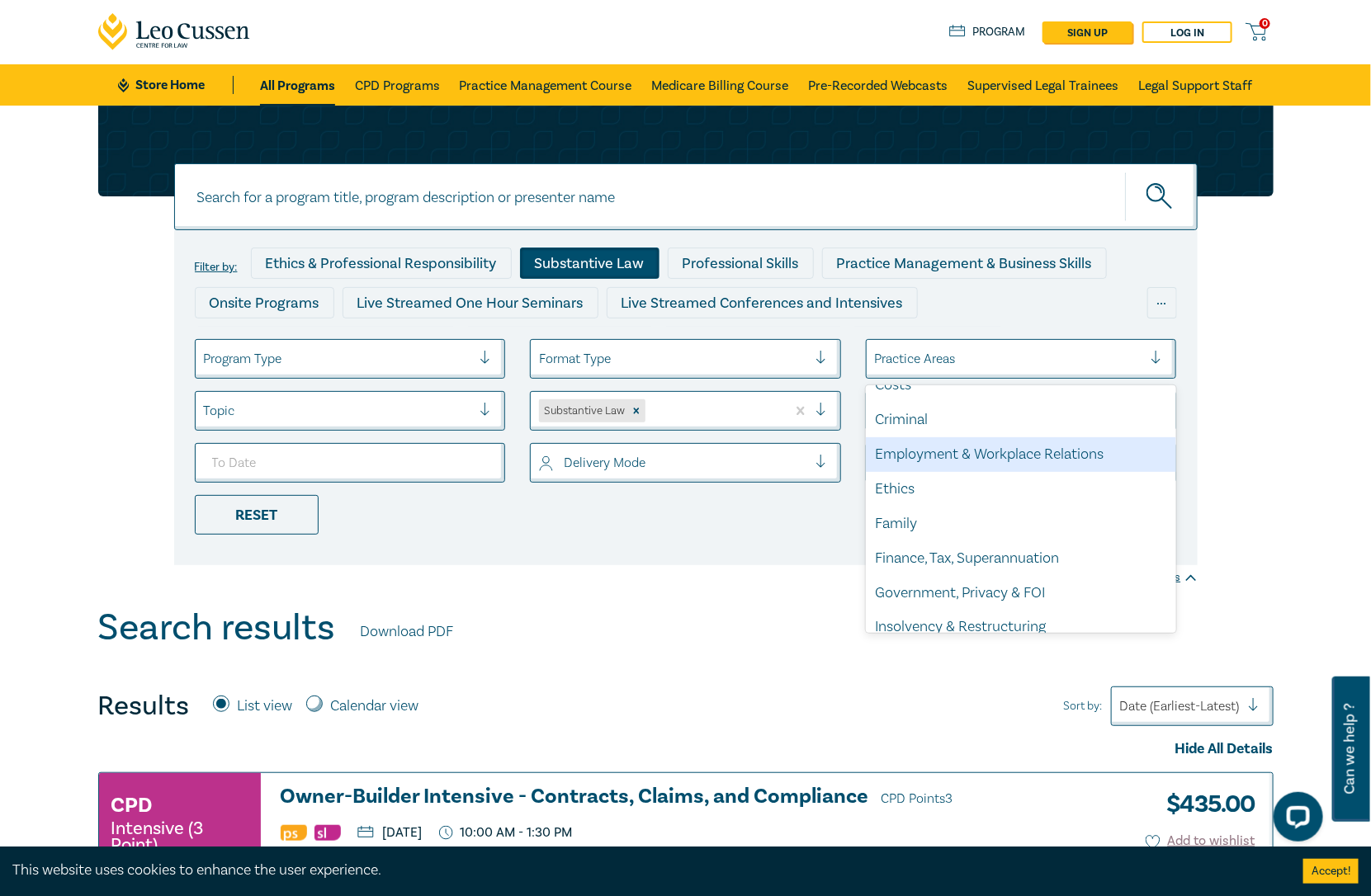
scroll to position [183, 0]
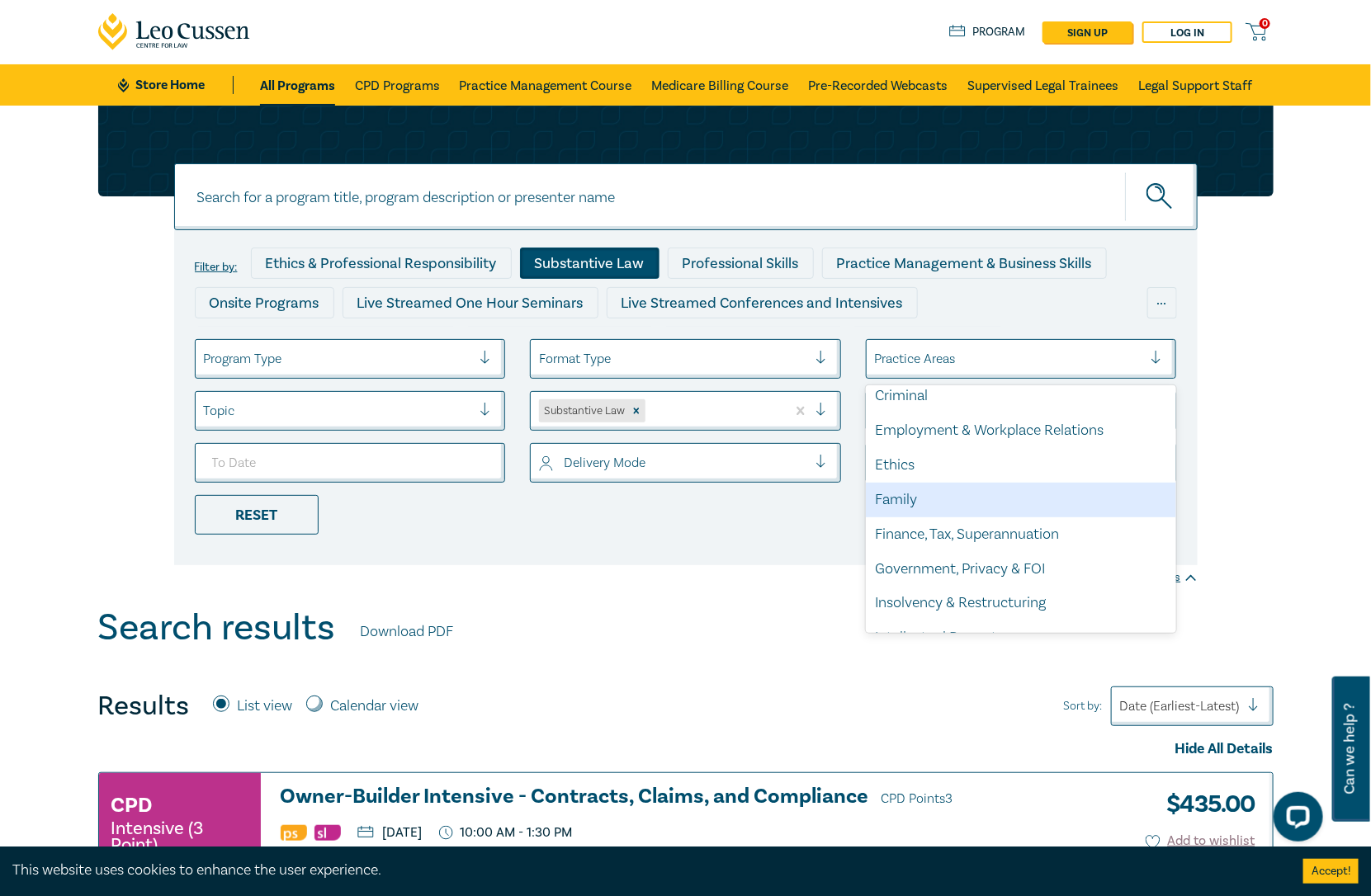
click at [969, 504] on div "Family" at bounding box center [1021, 500] width 311 height 35
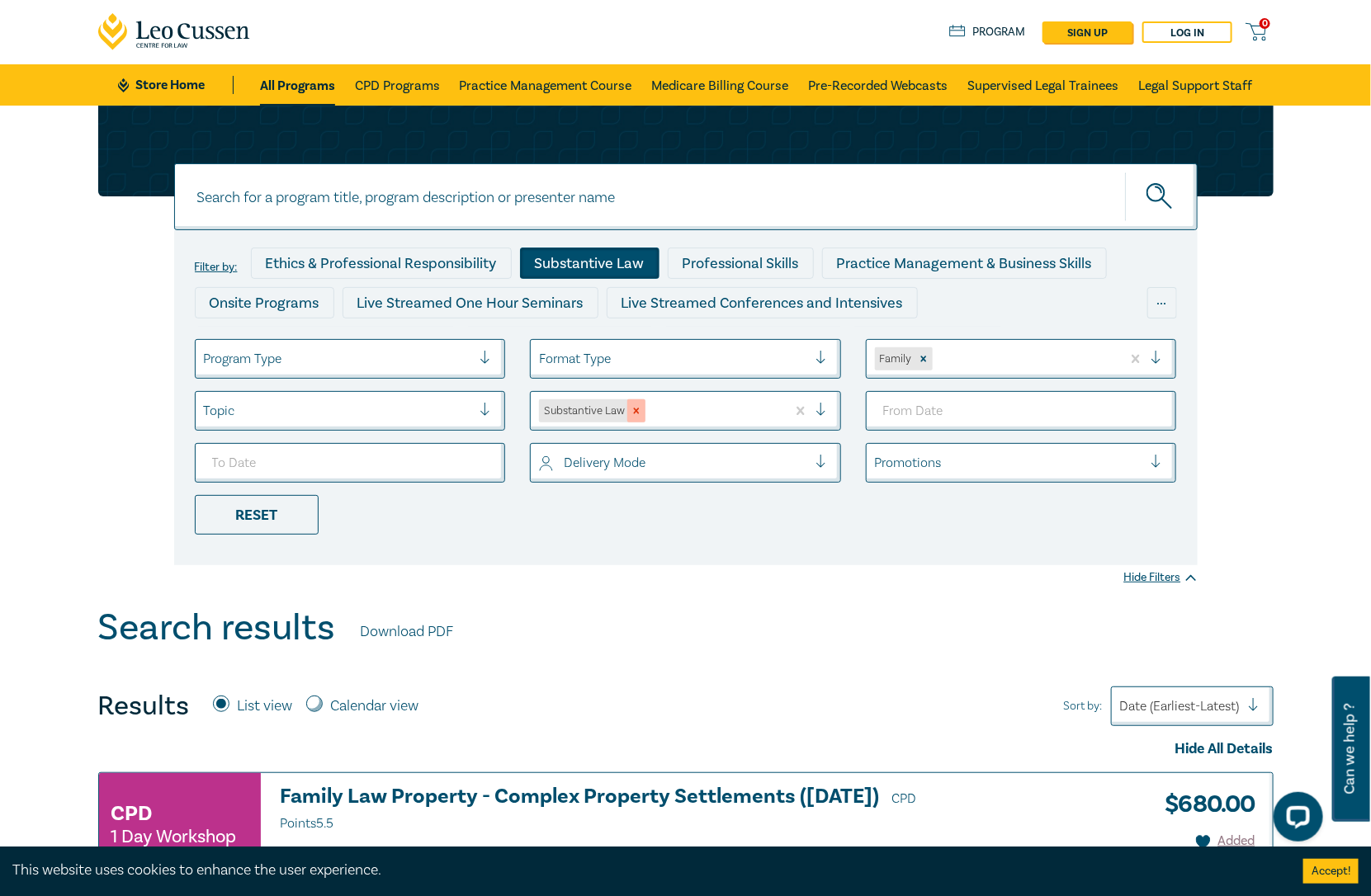
click at [634, 410] on icon "Remove Substantive Law" at bounding box center [636, 410] width 11 height 11
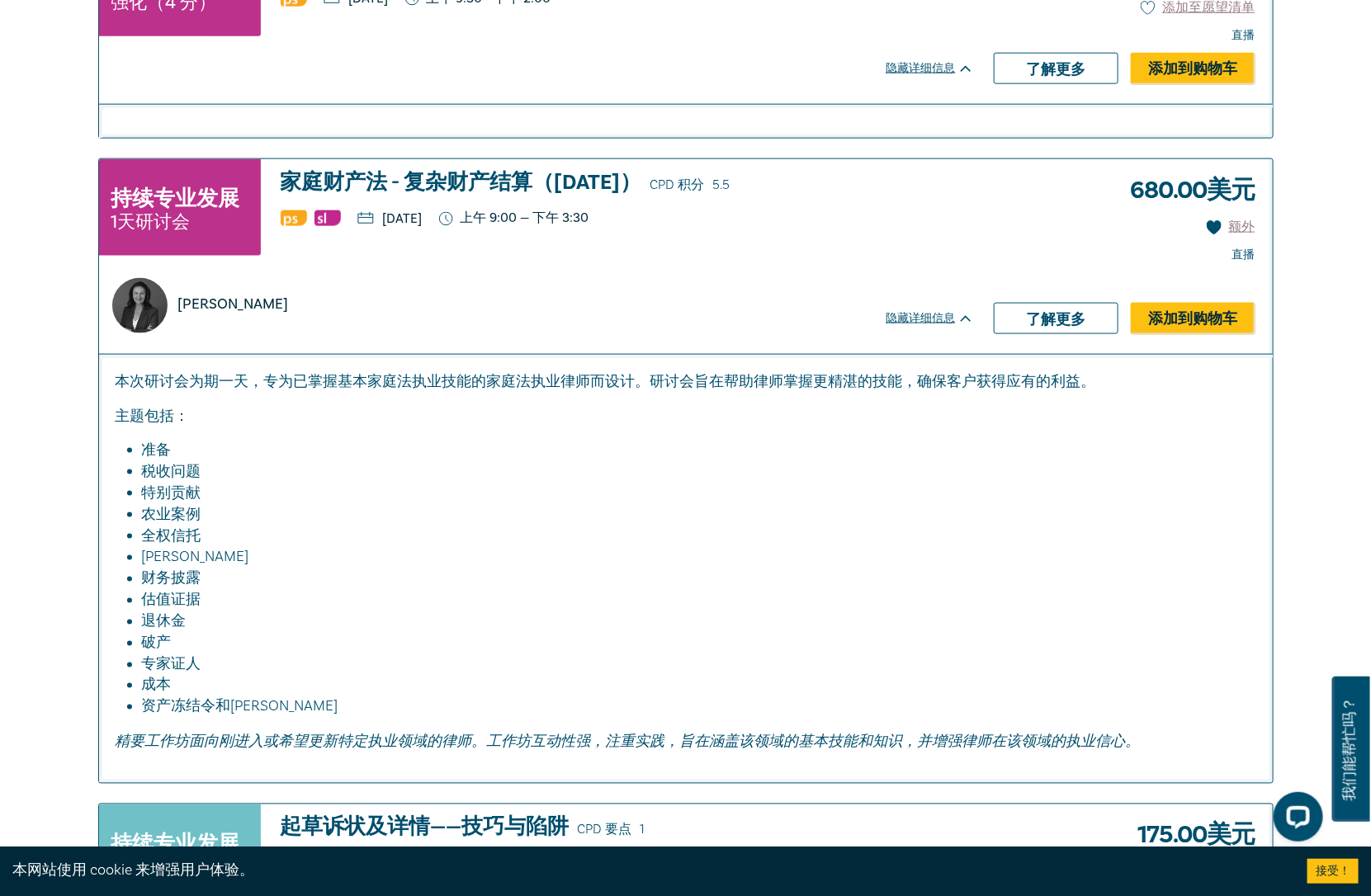
scroll to position [858, 0]
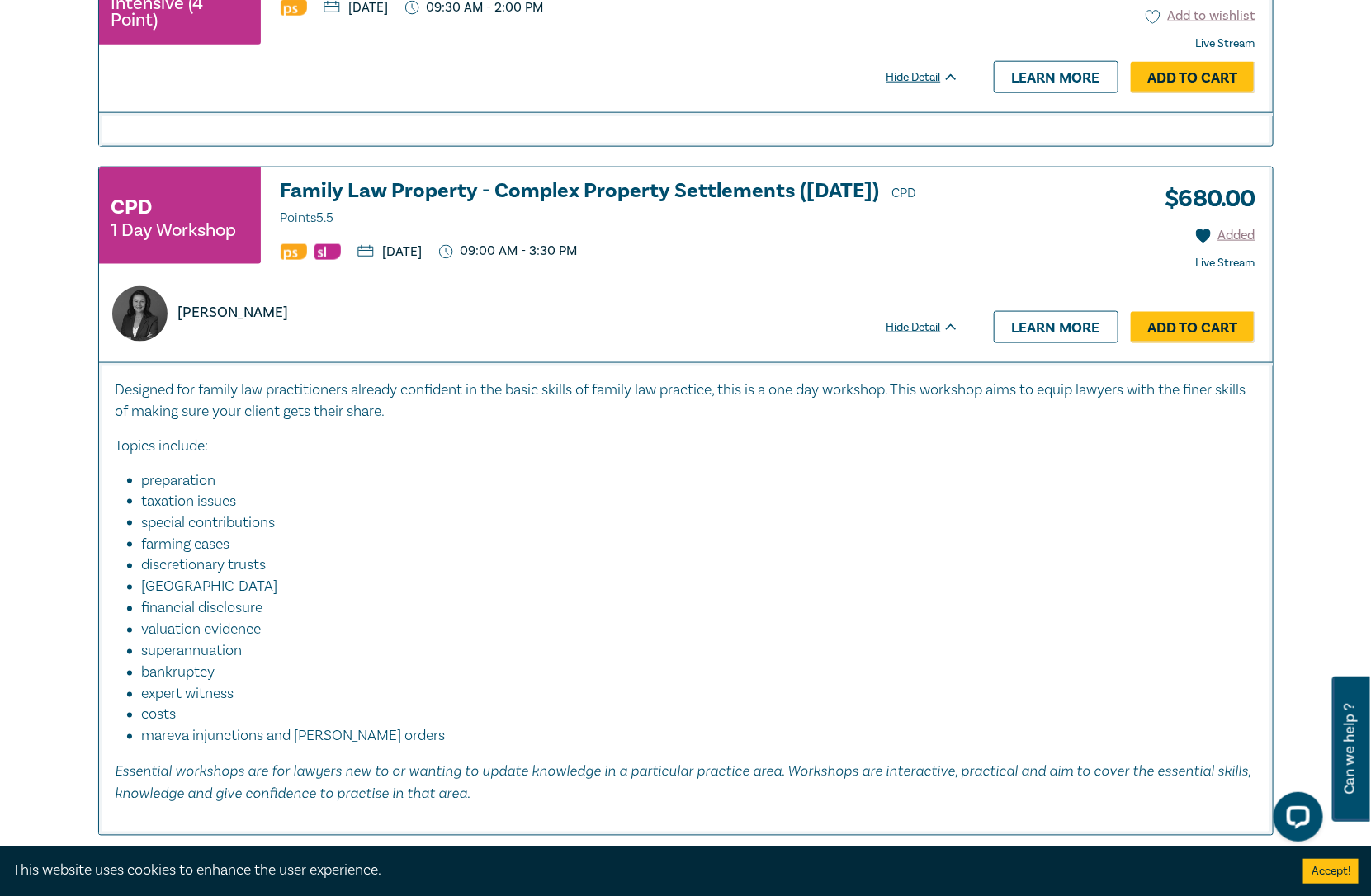
click at [731, 317] on div "Panayiota Karnis" at bounding box center [530, 313] width 854 height 55
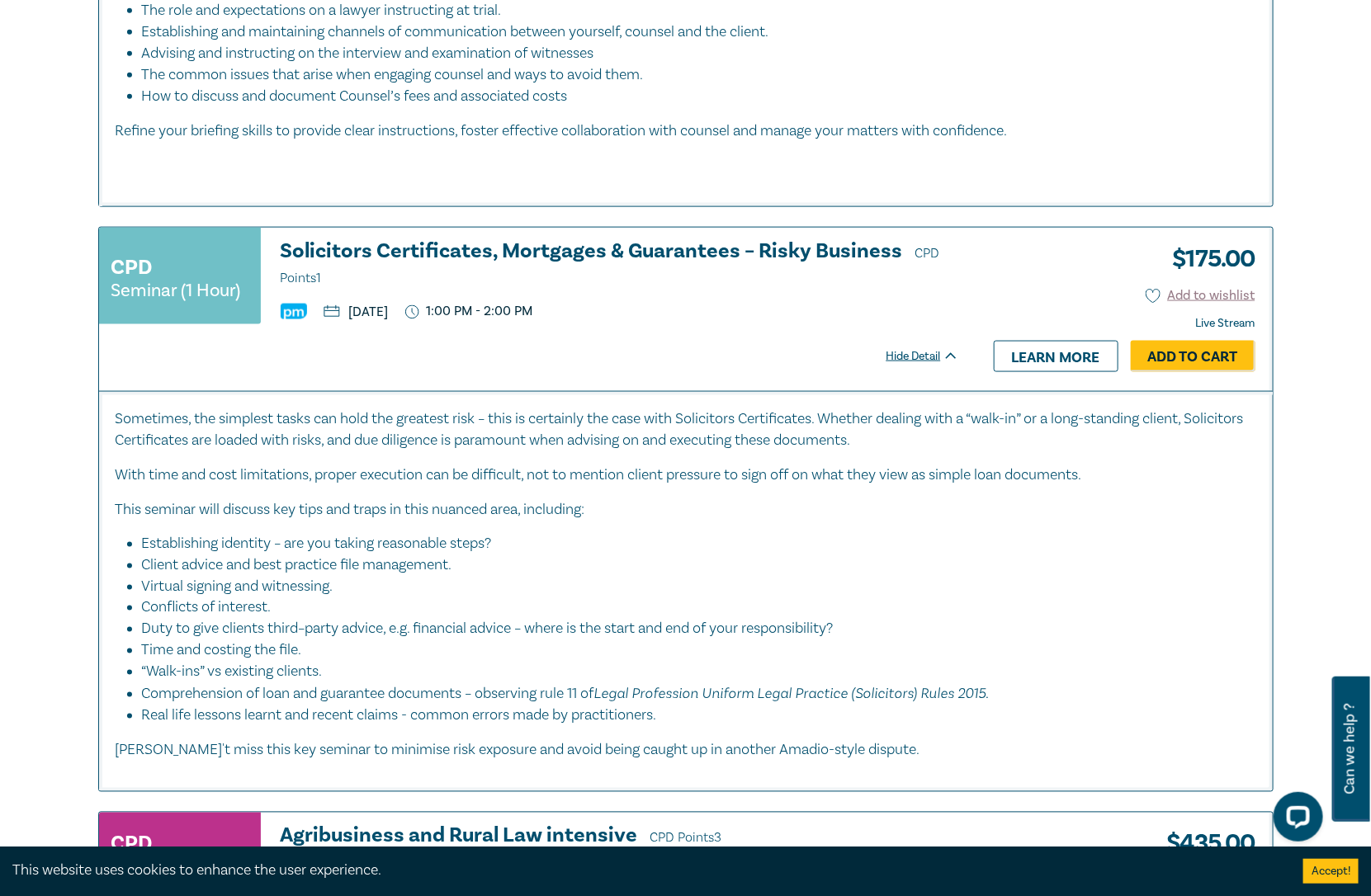
scroll to position [3834, 0]
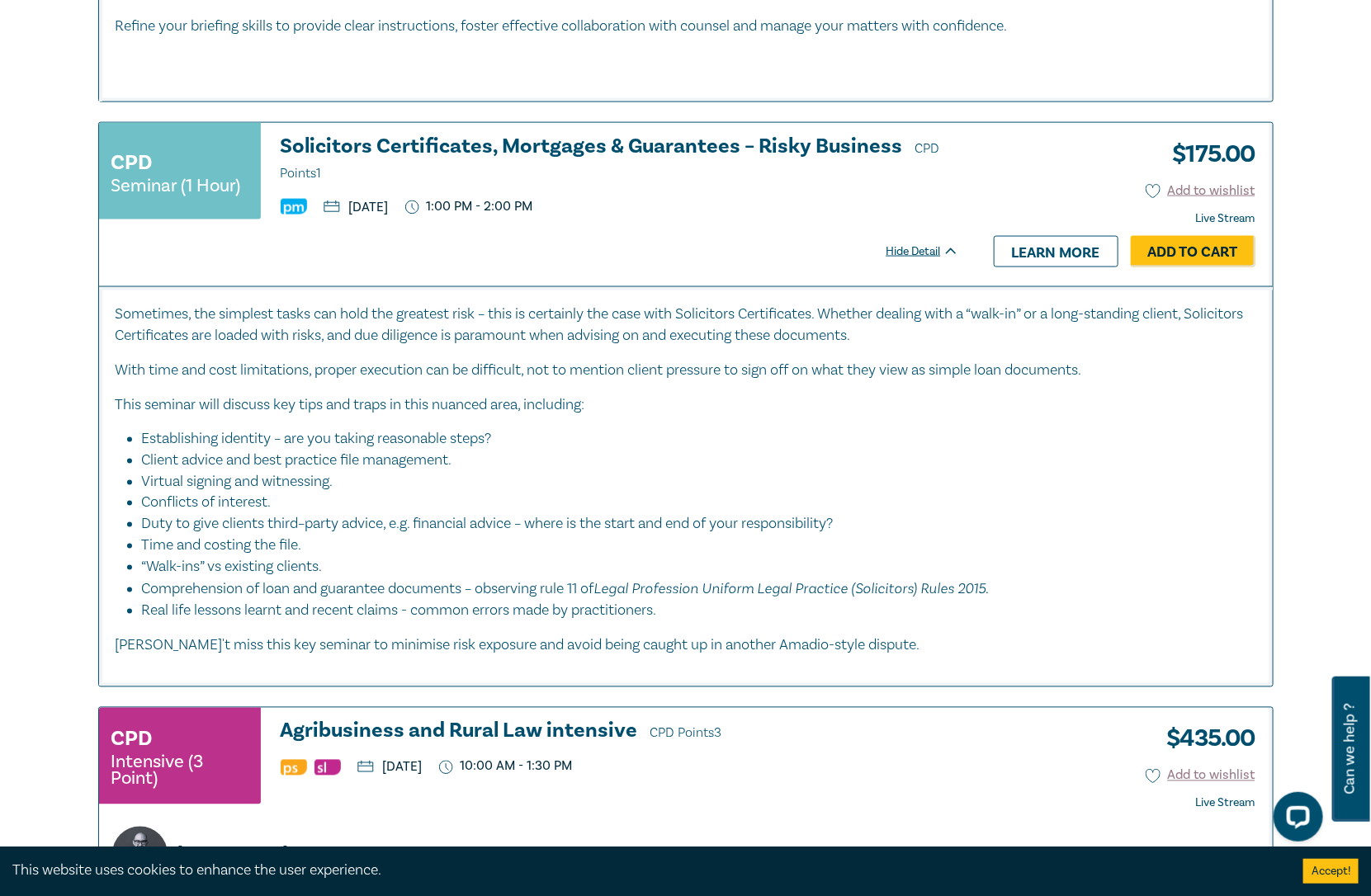
drag, startPoint x: 490, startPoint y: 453, endPoint x: 321, endPoint y: 468, distance: 169.7
click at [332, 469] on ul "Establishing identity – are you taking reasonable steps? Client advice and best…" at bounding box center [686, 526] width 1141 height 193
copy ul "Client advice and best practice file management. Virtual signing and witnessing"
click at [260, 459] on li "Client advice and best practice file management." at bounding box center [691, 461] width 1097 height 22
drag, startPoint x: 195, startPoint y: 464, endPoint x: 391, endPoint y: 479, distance: 196.6
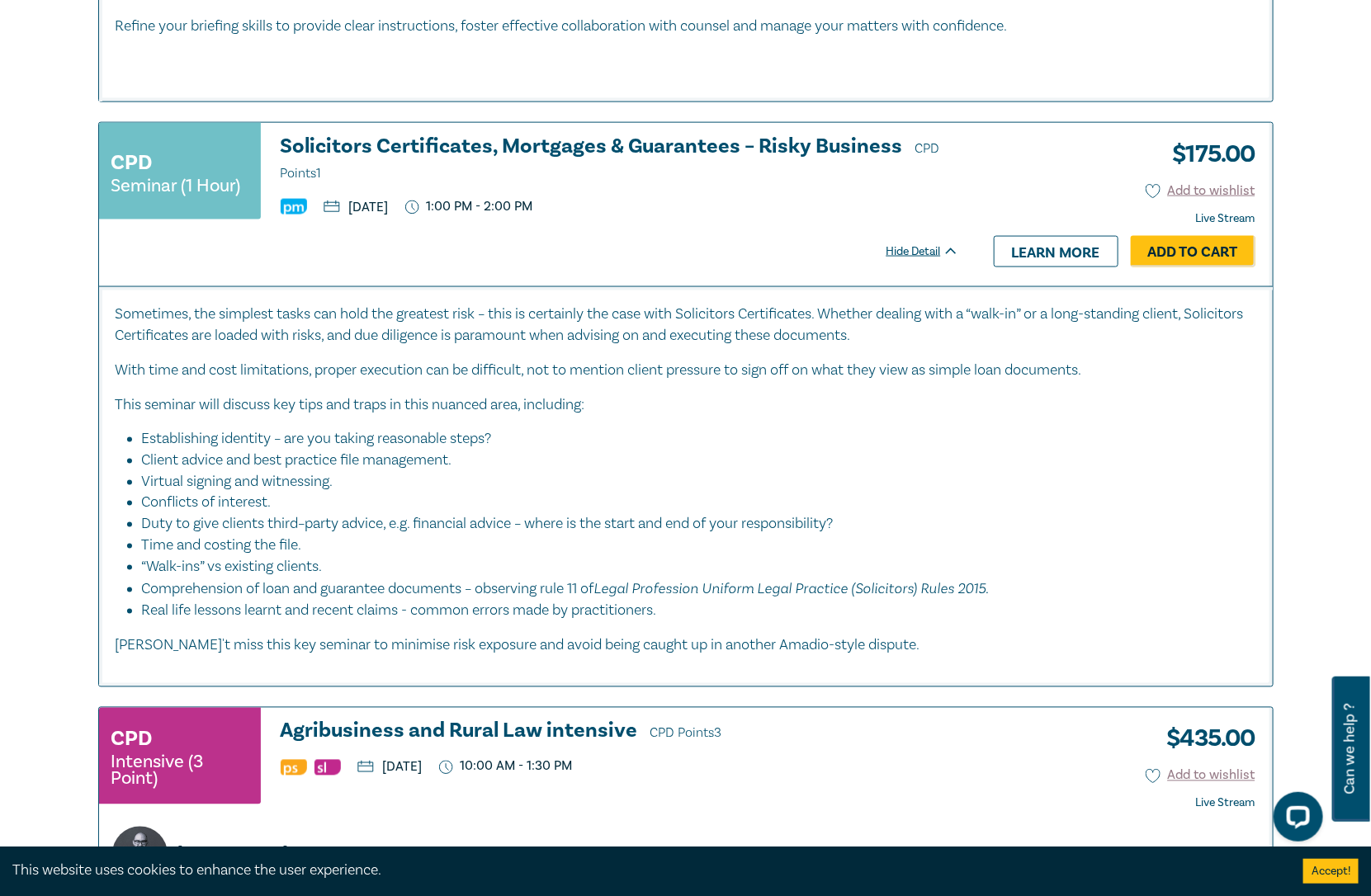
click at [391, 479] on li "Virtual signing and witnessing." at bounding box center [691, 482] width 1097 height 22
drag, startPoint x: 330, startPoint y: 534, endPoint x: 200, endPoint y: 525, distance: 130.3
click at [200, 525] on ul "Establishing identity – are you taking reasonable steps? Client advice and best…" at bounding box center [686, 526] width 1141 height 193
click at [317, 561] on li "“Walk-ins” vs existing clients." at bounding box center [691, 568] width 1097 height 22
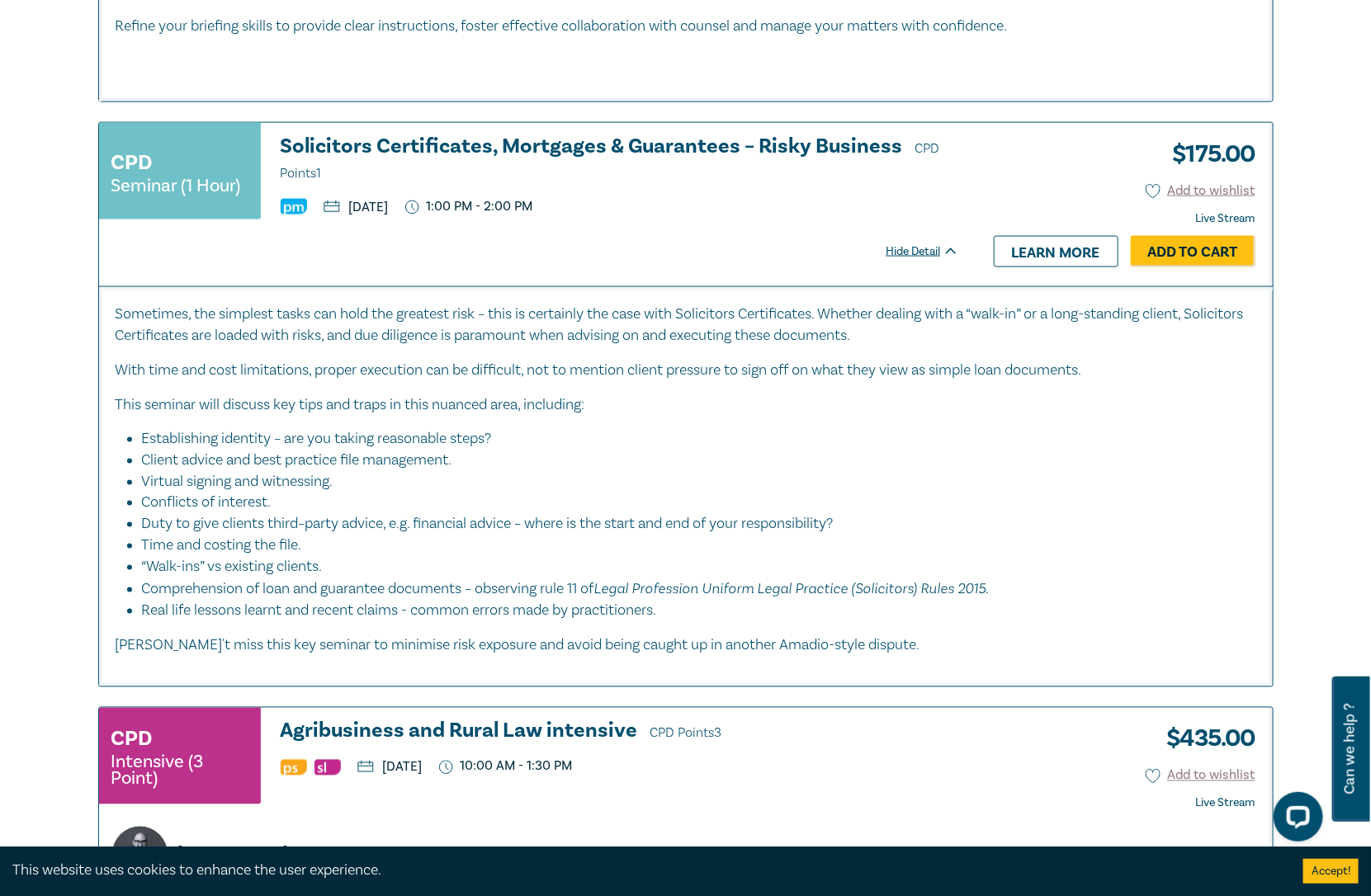
drag, startPoint x: 401, startPoint y: 554, endPoint x: 144, endPoint y: 569, distance: 257.4
click at [144, 569] on li "“Walk-ins” vs existing clients." at bounding box center [691, 568] width 1097 height 22
click at [172, 563] on li "“Walk-ins” vs existing clients." at bounding box center [691, 568] width 1097 height 22
click at [323, 563] on li "“Walk-ins” vs existing clients." at bounding box center [691, 568] width 1097 height 22
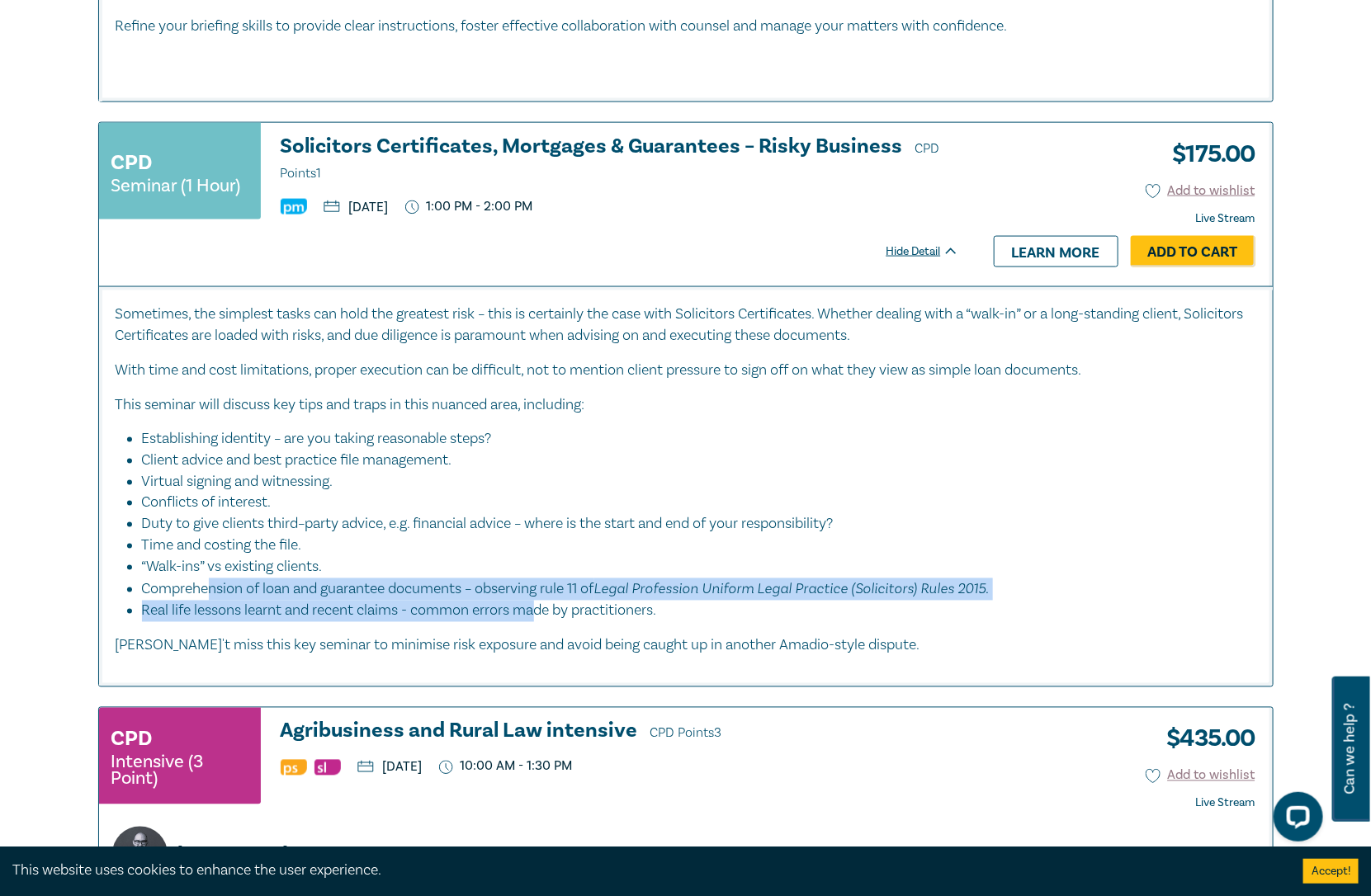
drag, startPoint x: 235, startPoint y: 568, endPoint x: 551, endPoint y: 596, distance: 317.2
click at [549, 596] on ul "Establishing identity – are you taking reasonable steps? Client advice and best…" at bounding box center [686, 526] width 1141 height 193
click at [551, 601] on li "Real life lessons learnt and recent claims - common errors made by practitioner…" at bounding box center [699, 611] width 1114 height 22
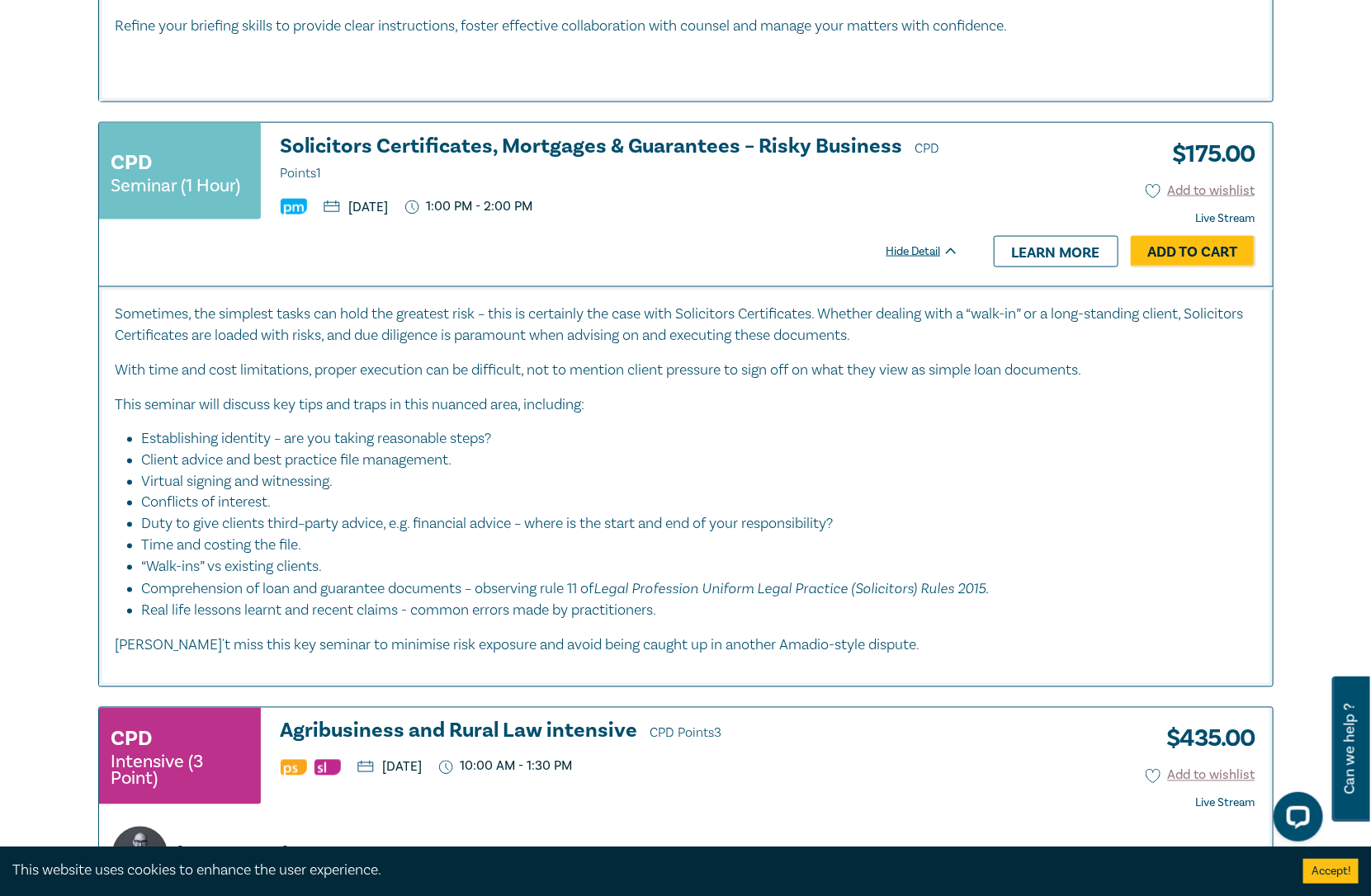
drag, startPoint x: 614, startPoint y: 572, endPoint x: 787, endPoint y: 568, distance: 173.0
click at [785, 568] on li "“Walk-ins” vs existing clients." at bounding box center [691, 568] width 1097 height 22
click at [787, 568] on li "“Walk-ins” vs existing clients." at bounding box center [691, 568] width 1097 height 22
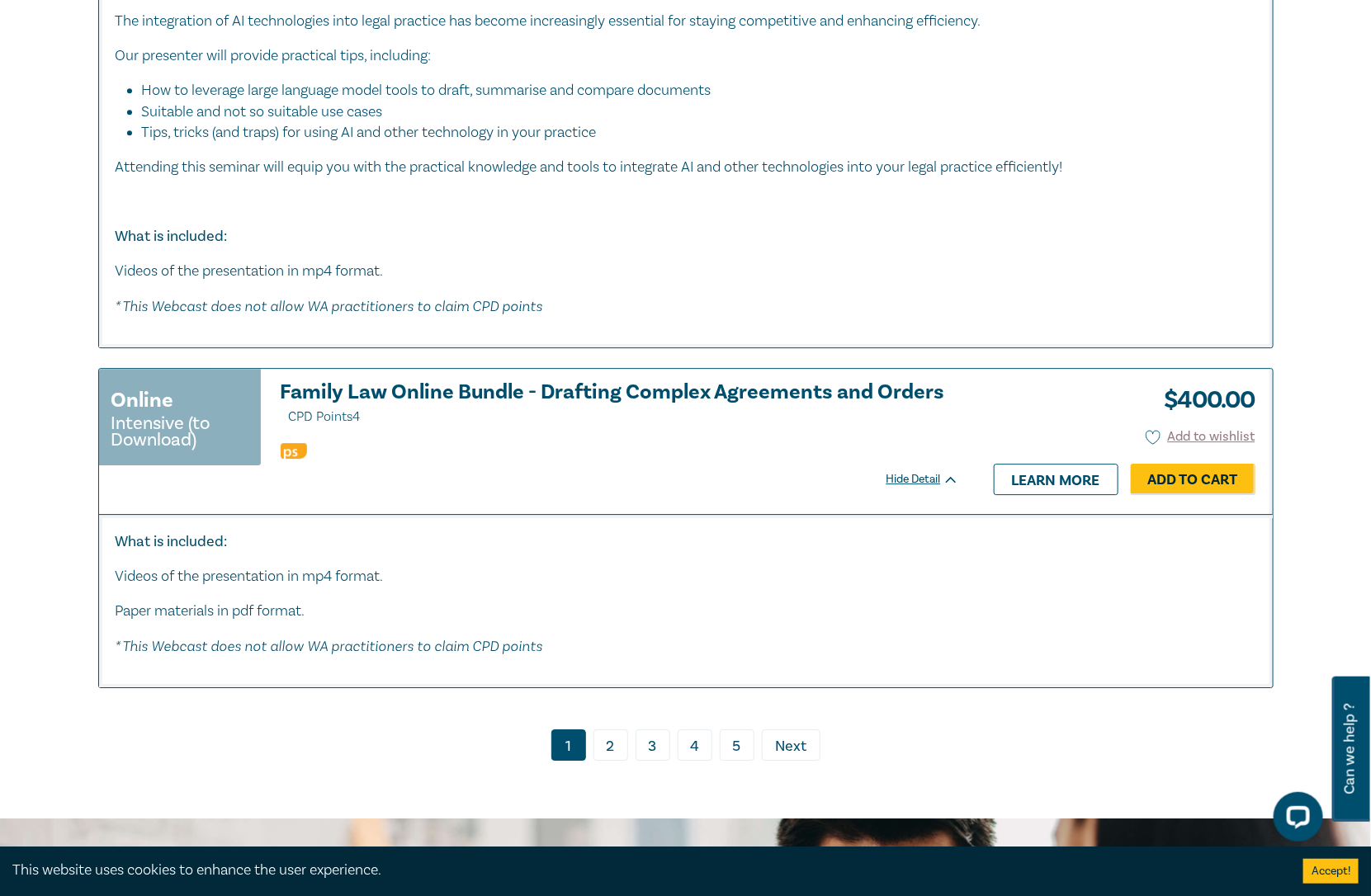
scroll to position [7776, 0]
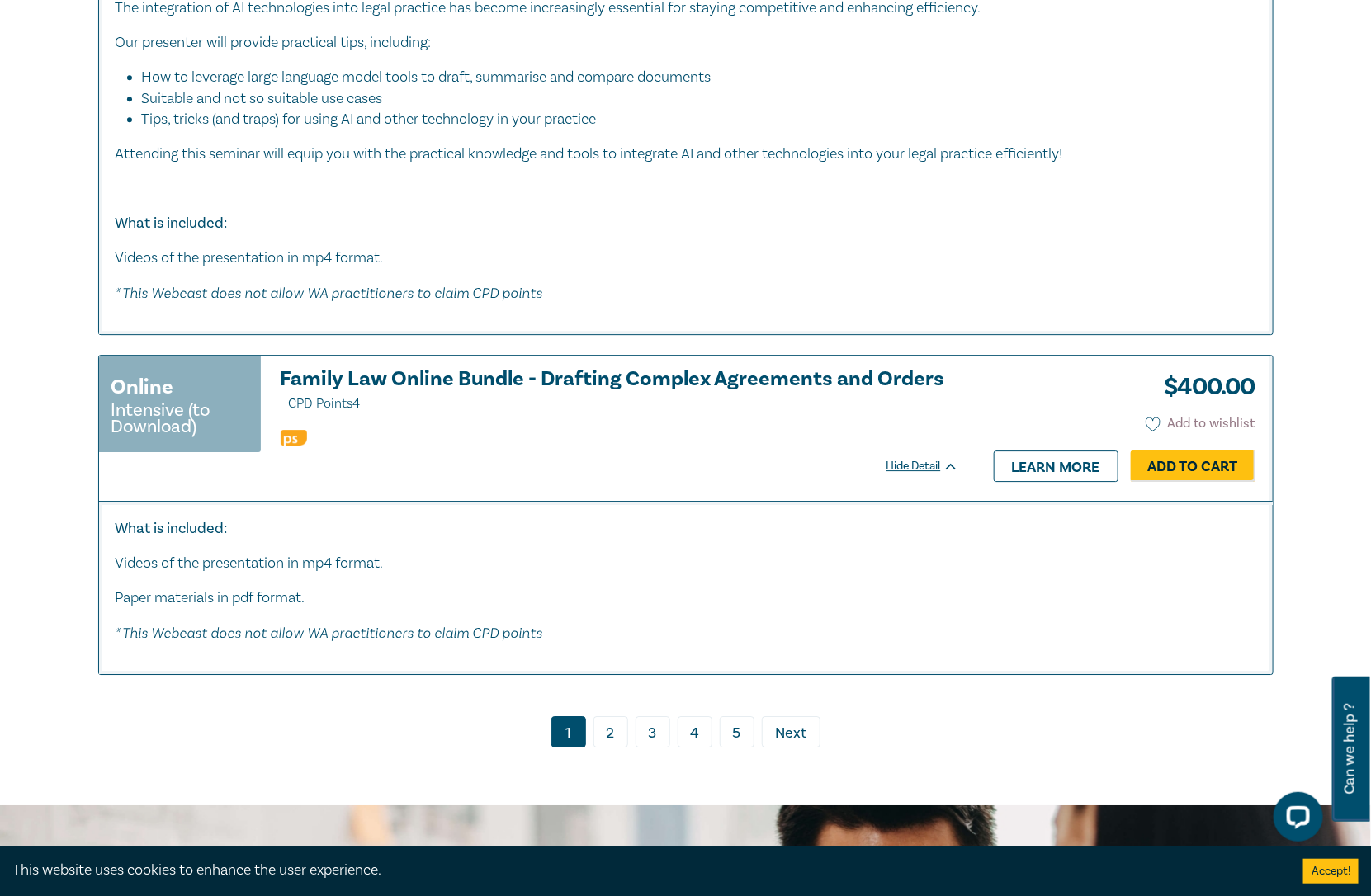
click at [1151, 417] on icon at bounding box center [1153, 423] width 14 height 13
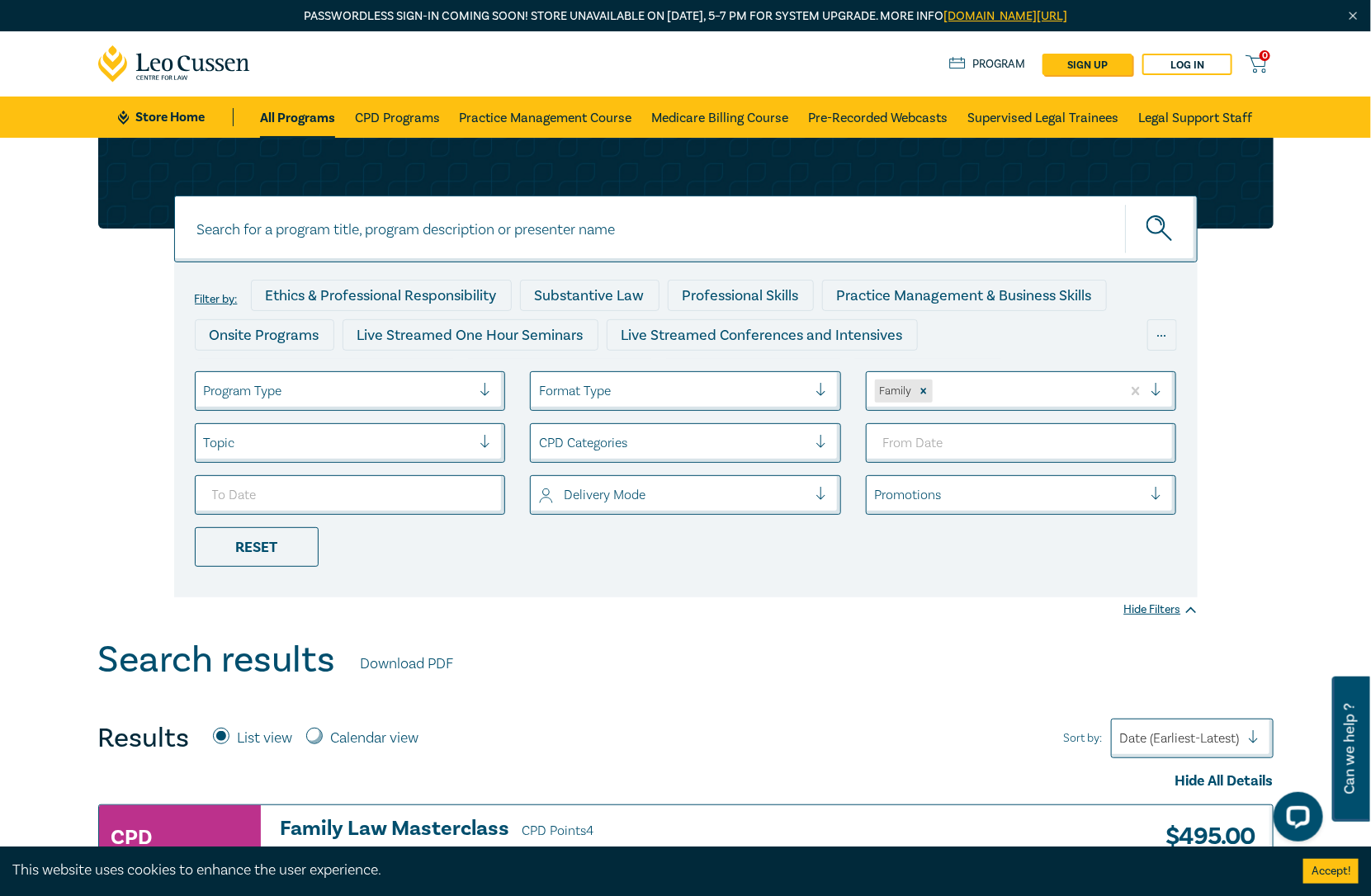
scroll to position [458, 0]
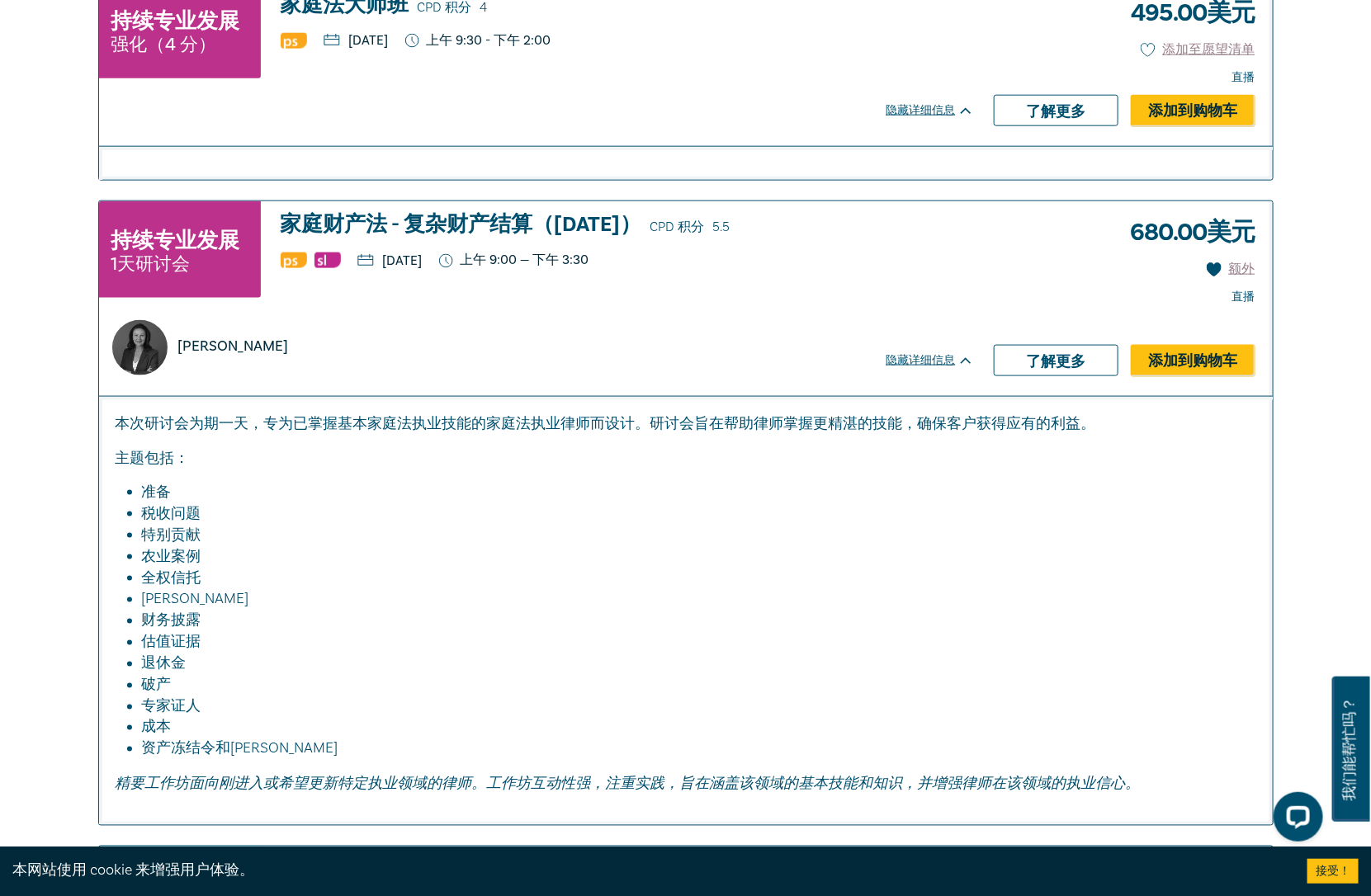
scroll to position [834, 0]
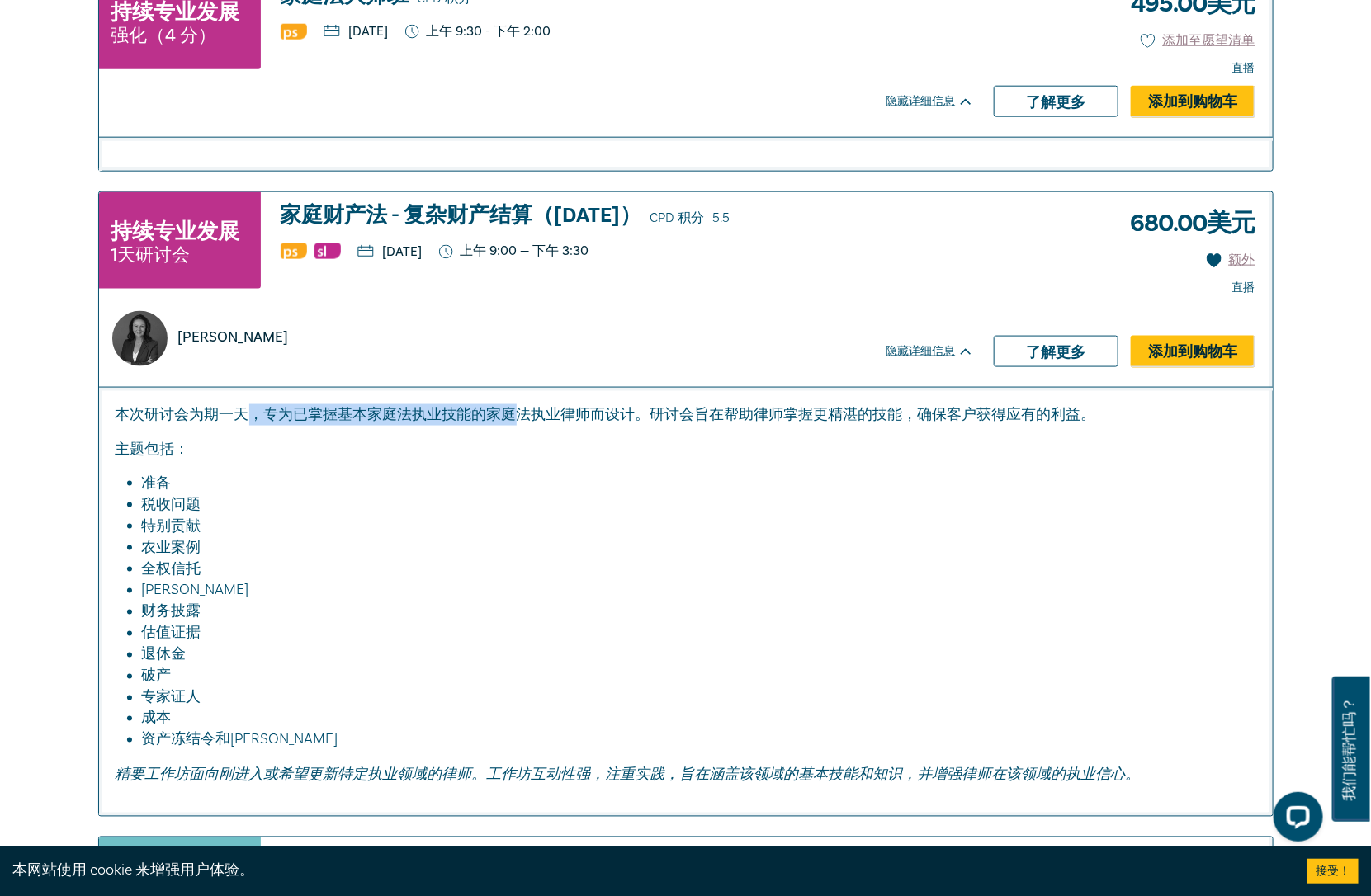
drag, startPoint x: 323, startPoint y: 410, endPoint x: 516, endPoint y: 413, distance: 193.0
click at [516, 413] on p "本次研讨会为期一天，专为已掌握基本家庭法执业技能的家庭法执业律师而设计。研讨会旨在帮助律师掌握更精湛的技能，确保客户获得应有的利益。" at bounding box center [686, 414] width 1141 height 22
click at [517, 413] on font "本次研讨会为期一天，专为已掌握基本家庭法执业技能的家庭法执业律师而设计。研讨会旨在帮助律师掌握更精湛的技能，确保客户获得应有的利益。" at bounding box center [606, 414] width 981 height 19
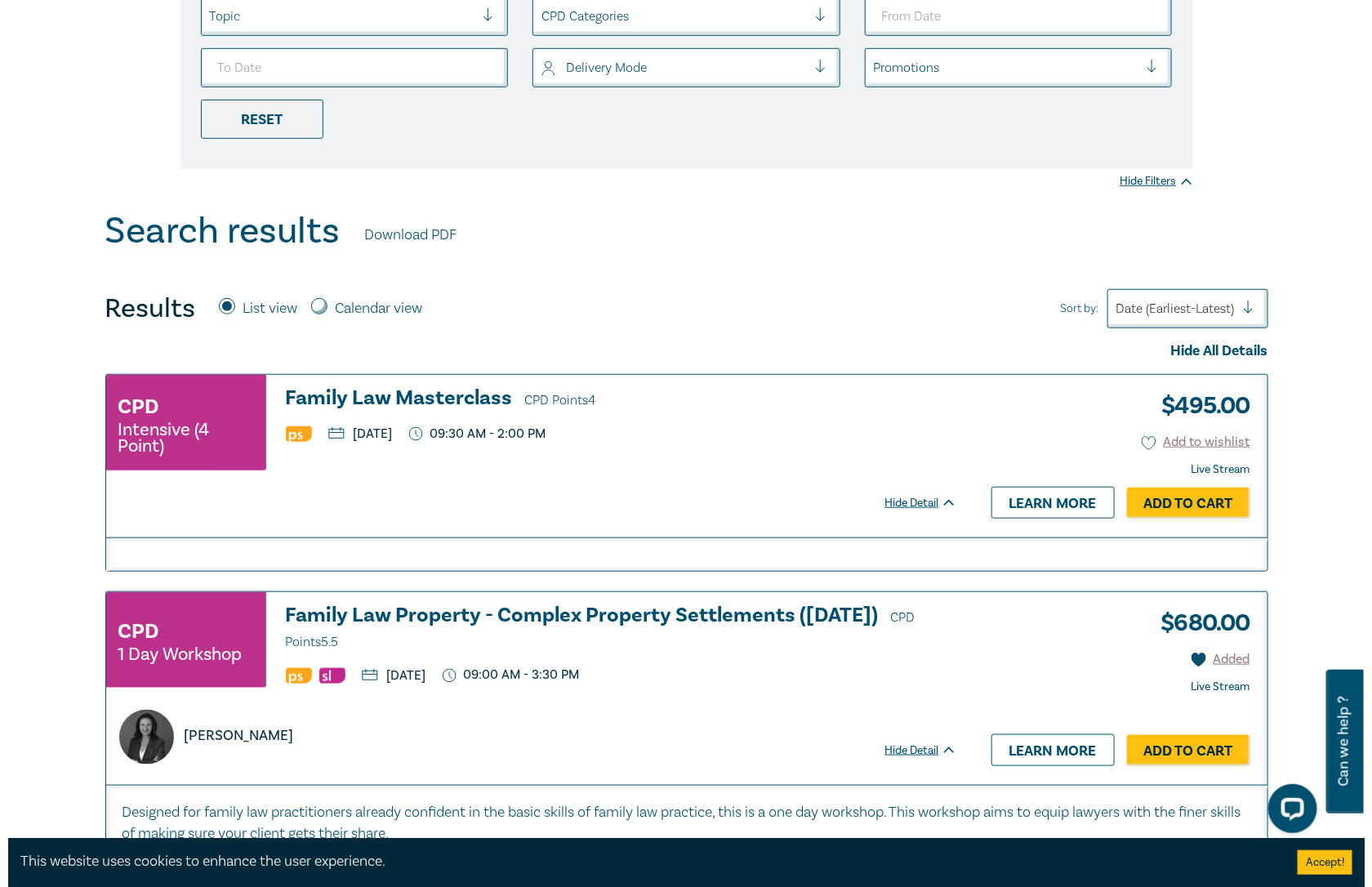
scroll to position [0, 0]
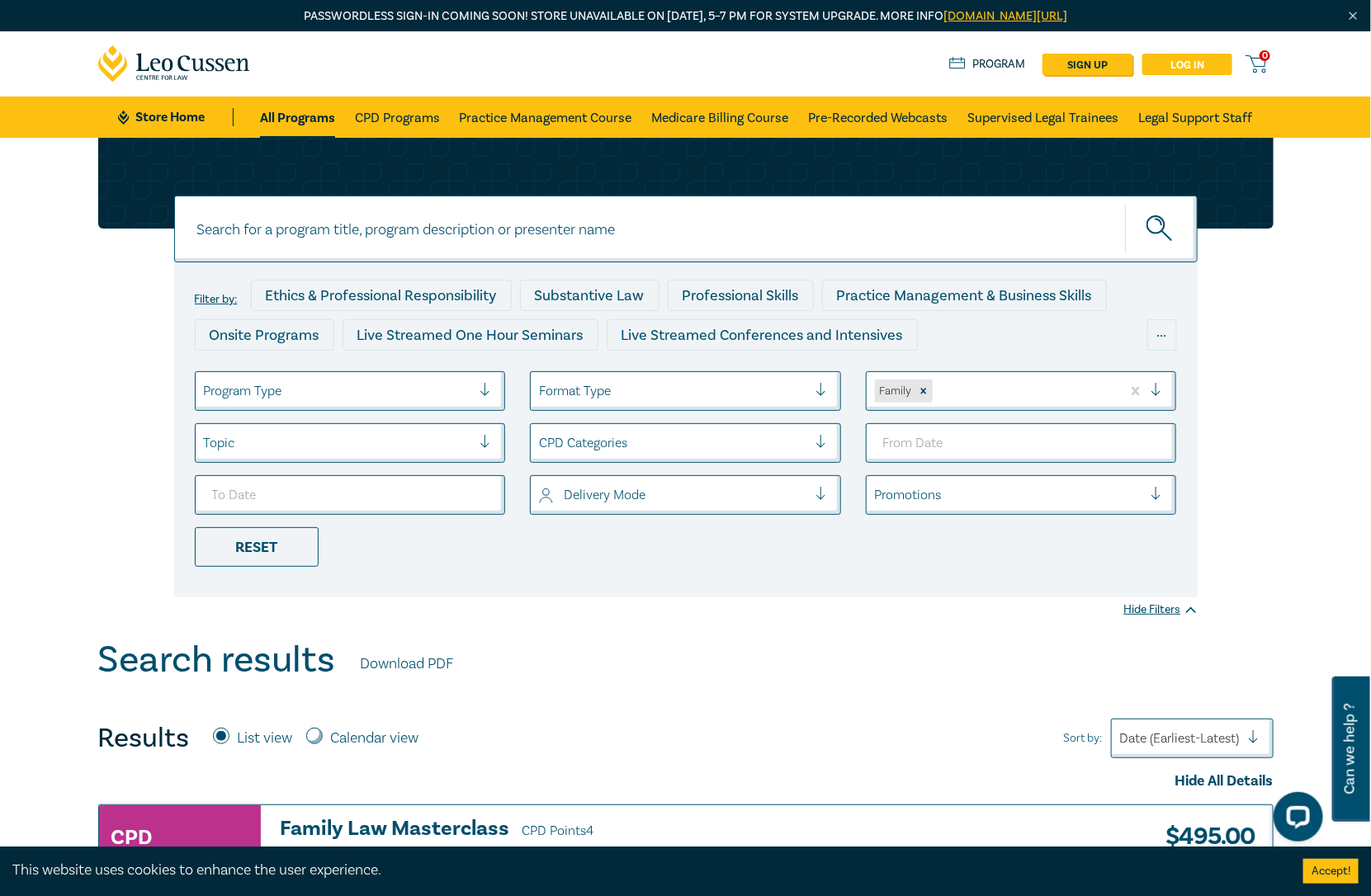
click at [1189, 64] on link "Log in" at bounding box center [1186, 64] width 90 height 22
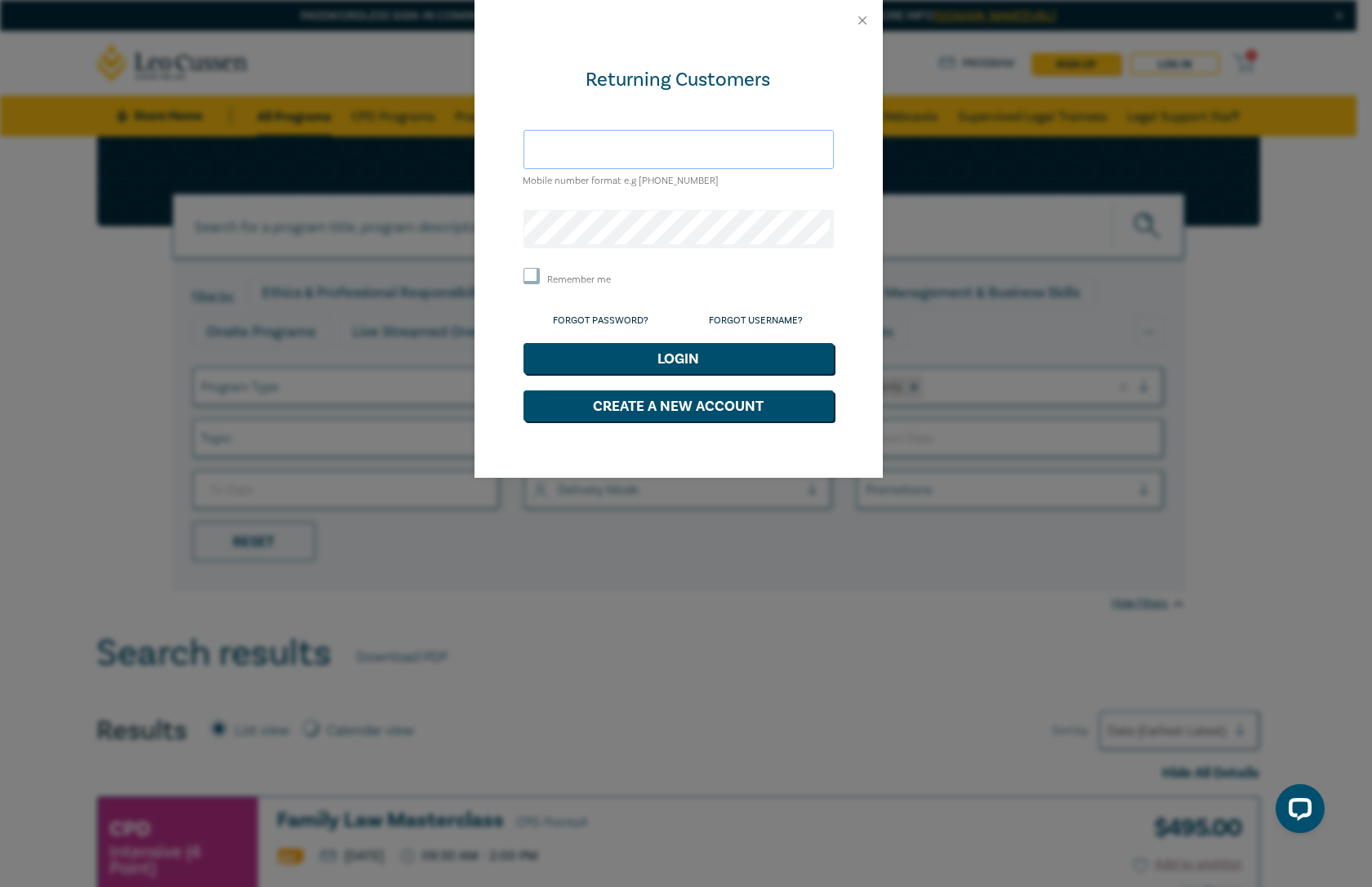
click at [670, 141] on input "text" at bounding box center [678, 149] width 310 height 39
type input "lyg6drdr@gmail.com"
click at [575, 268] on div "Remember me" at bounding box center [678, 278] width 310 height 22
click at [556, 278] on div "Remember me" at bounding box center [678, 278] width 310 height 22
click at [530, 283] on input "Remember me" at bounding box center [531, 276] width 16 height 16
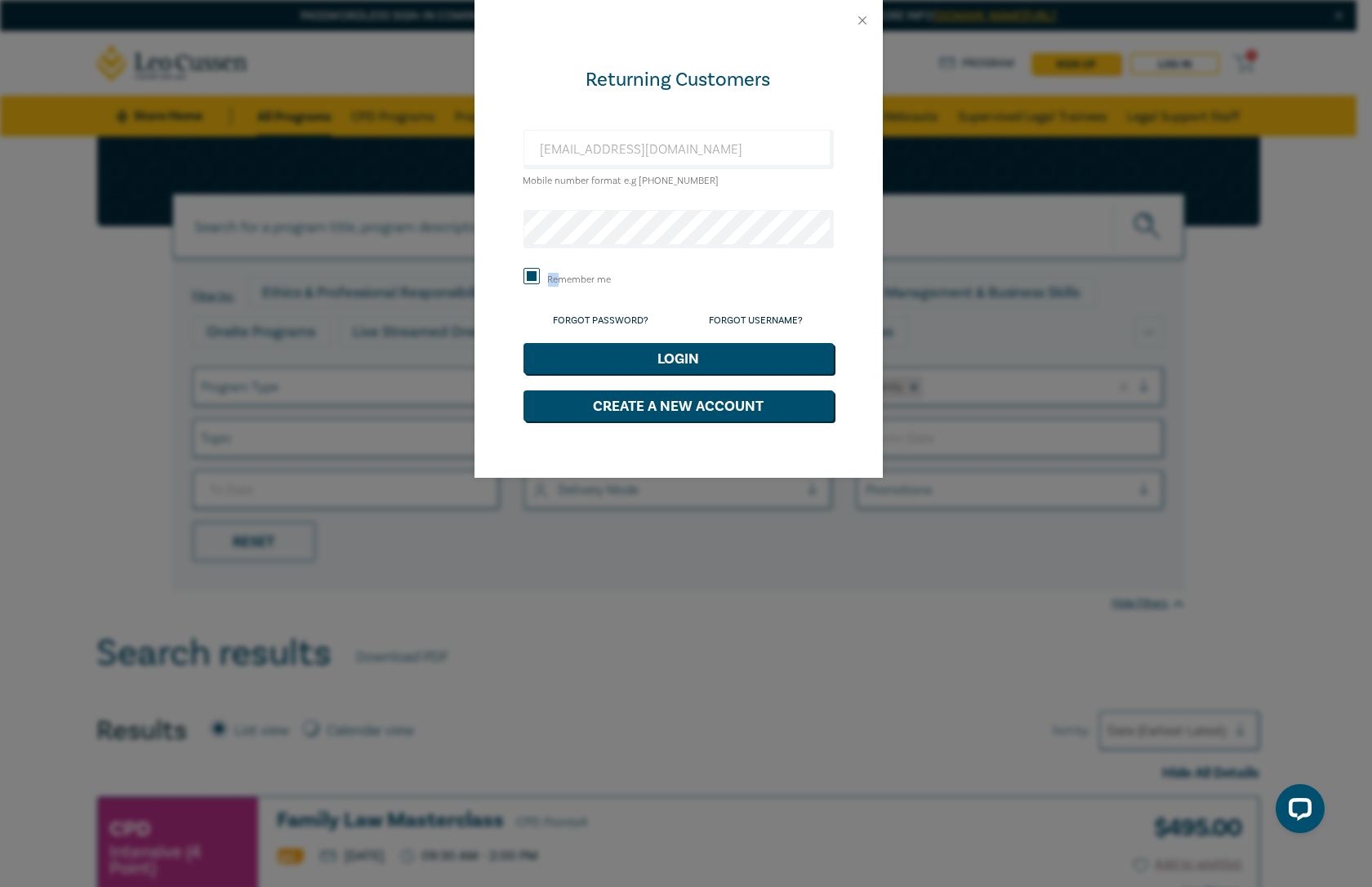
checkbox input "true"
click at [631, 371] on button "Login" at bounding box center [678, 359] width 310 height 31
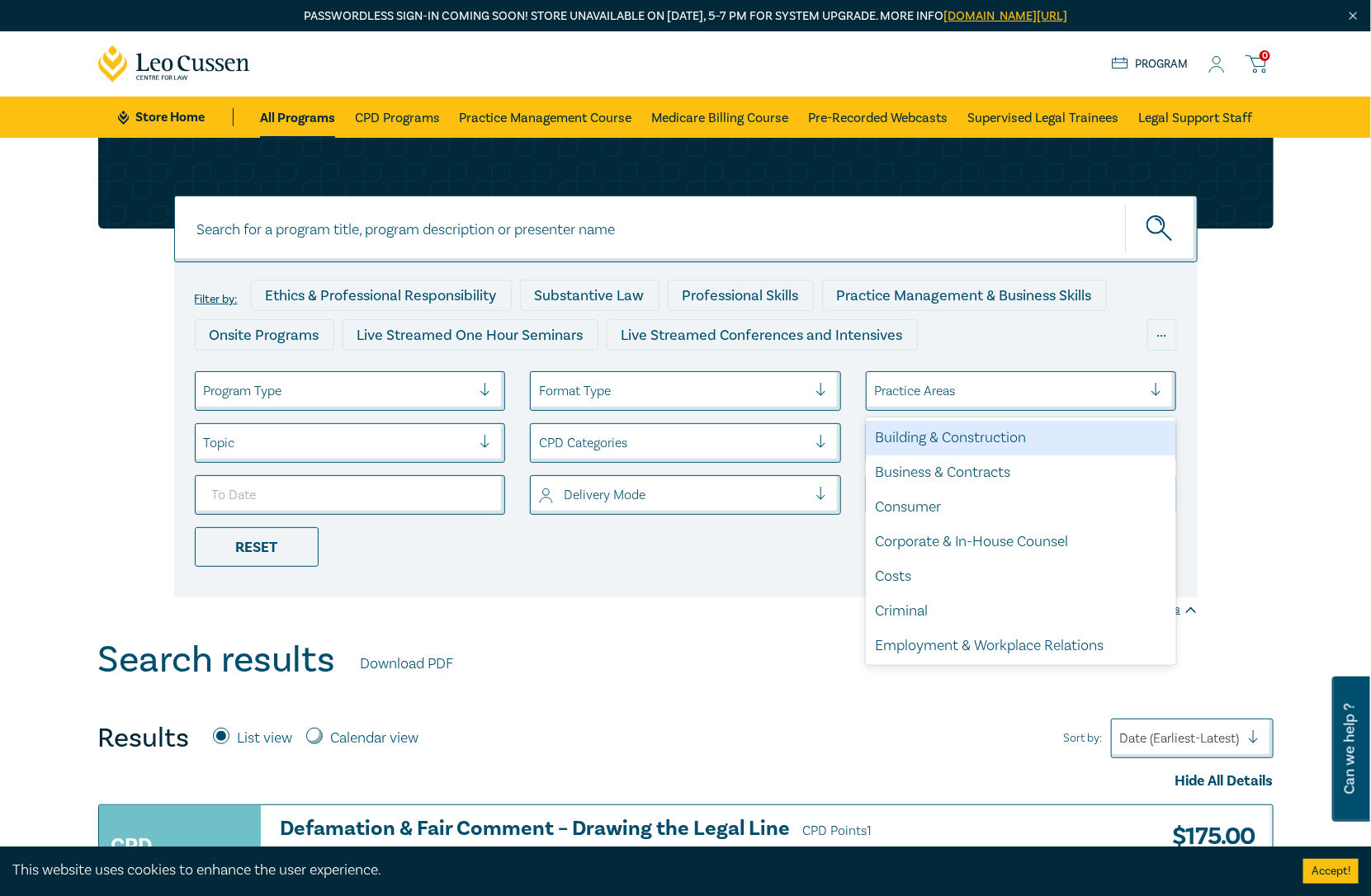
click at [1000, 388] on div at bounding box center [1009, 391] width 268 height 22
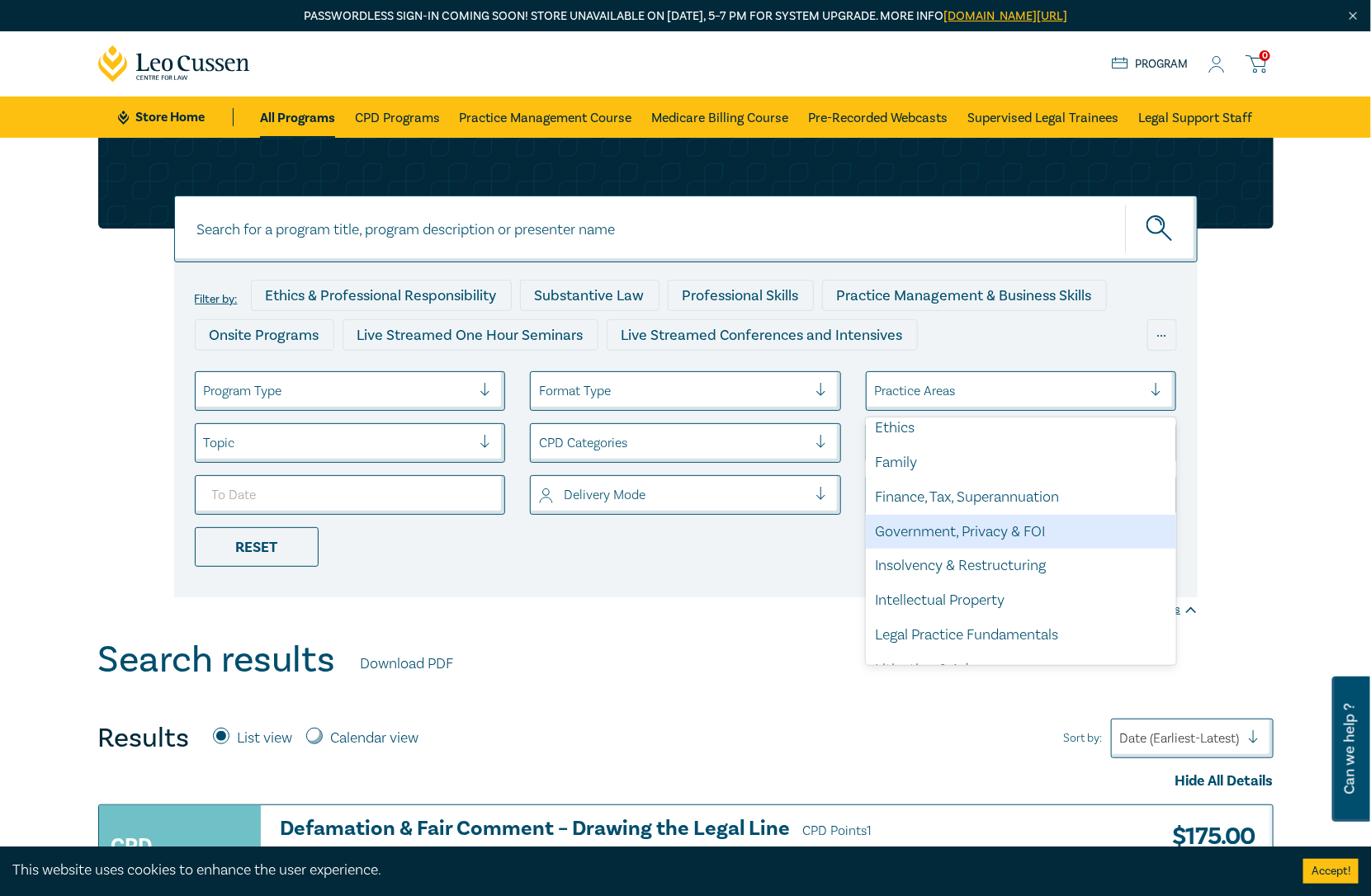
scroll to position [275, 0]
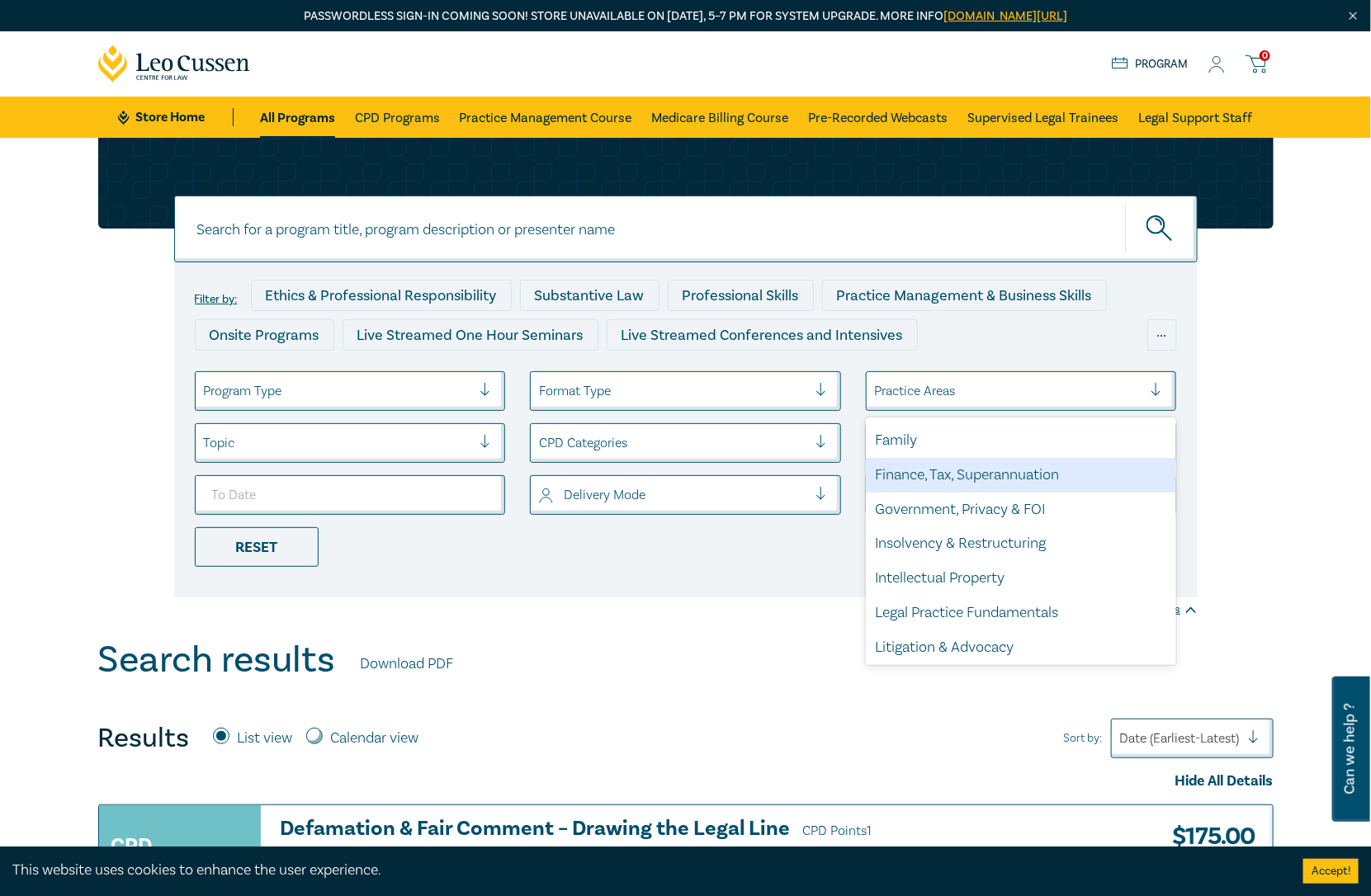
click at [1011, 464] on div "Finance, Tax, Superannuation" at bounding box center [1021, 475] width 311 height 35
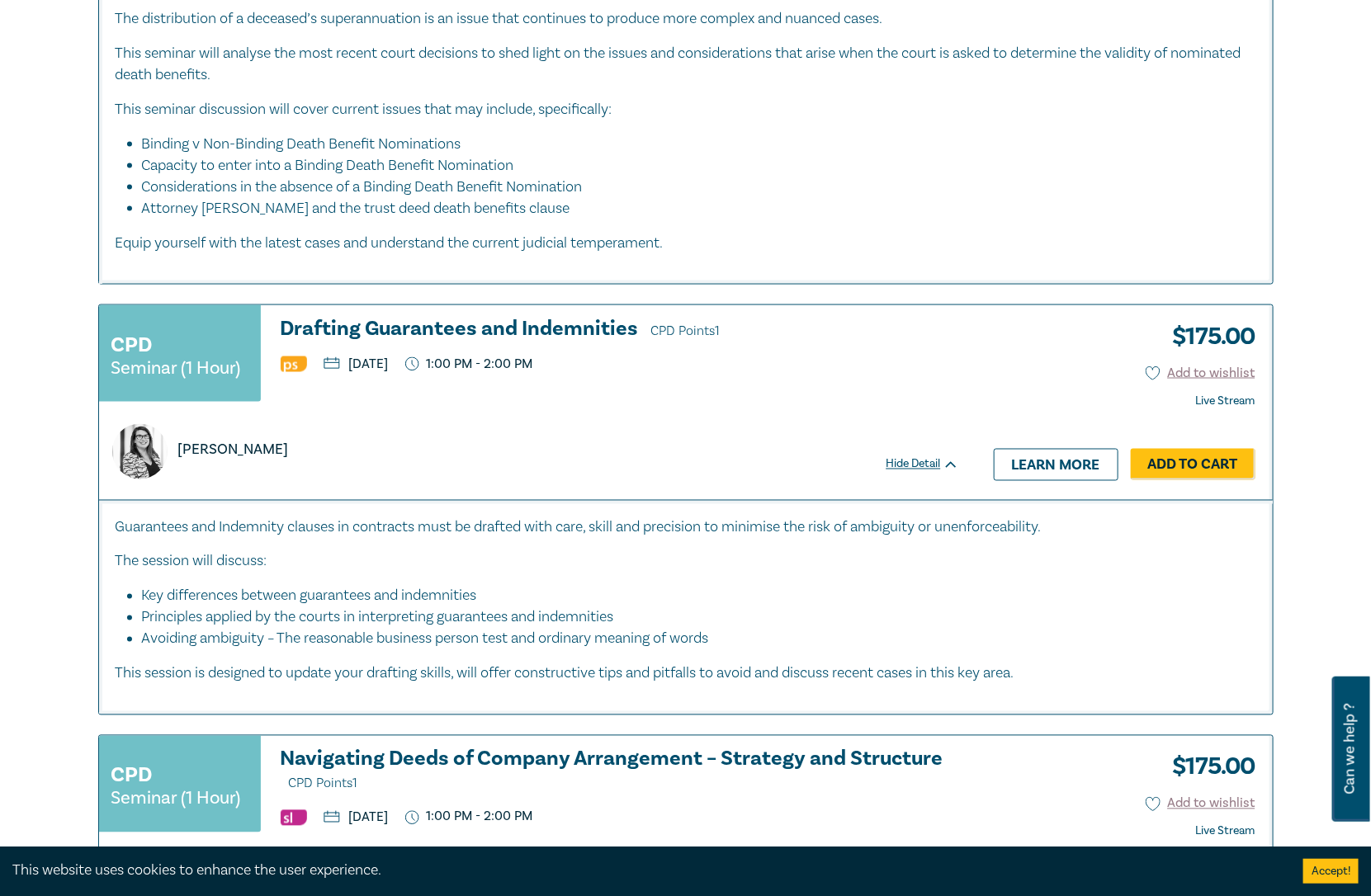
scroll to position [1008, 0]
click at [1153, 377] on icon at bounding box center [1152, 374] width 15 height 15
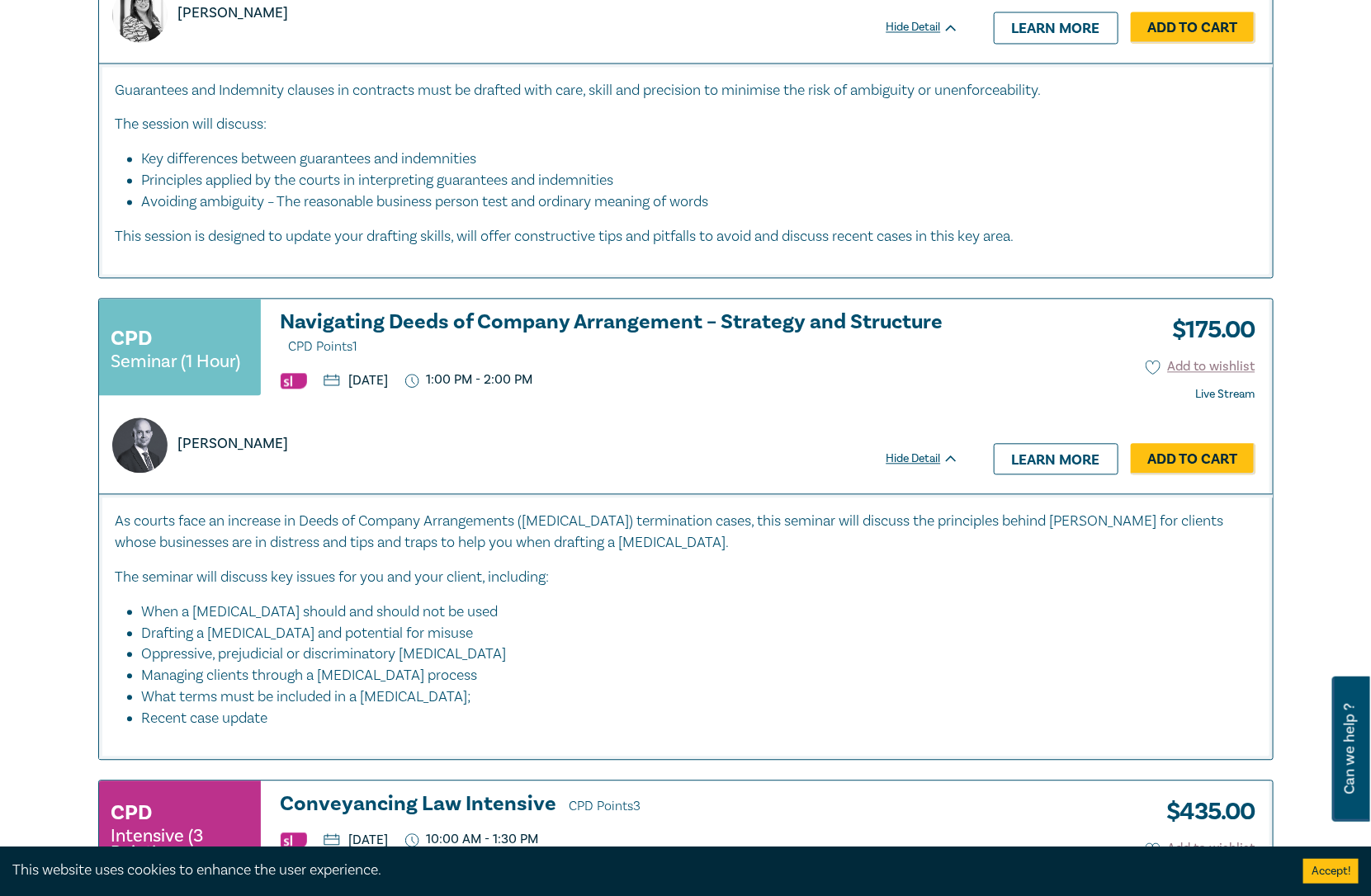
scroll to position [1466, 0]
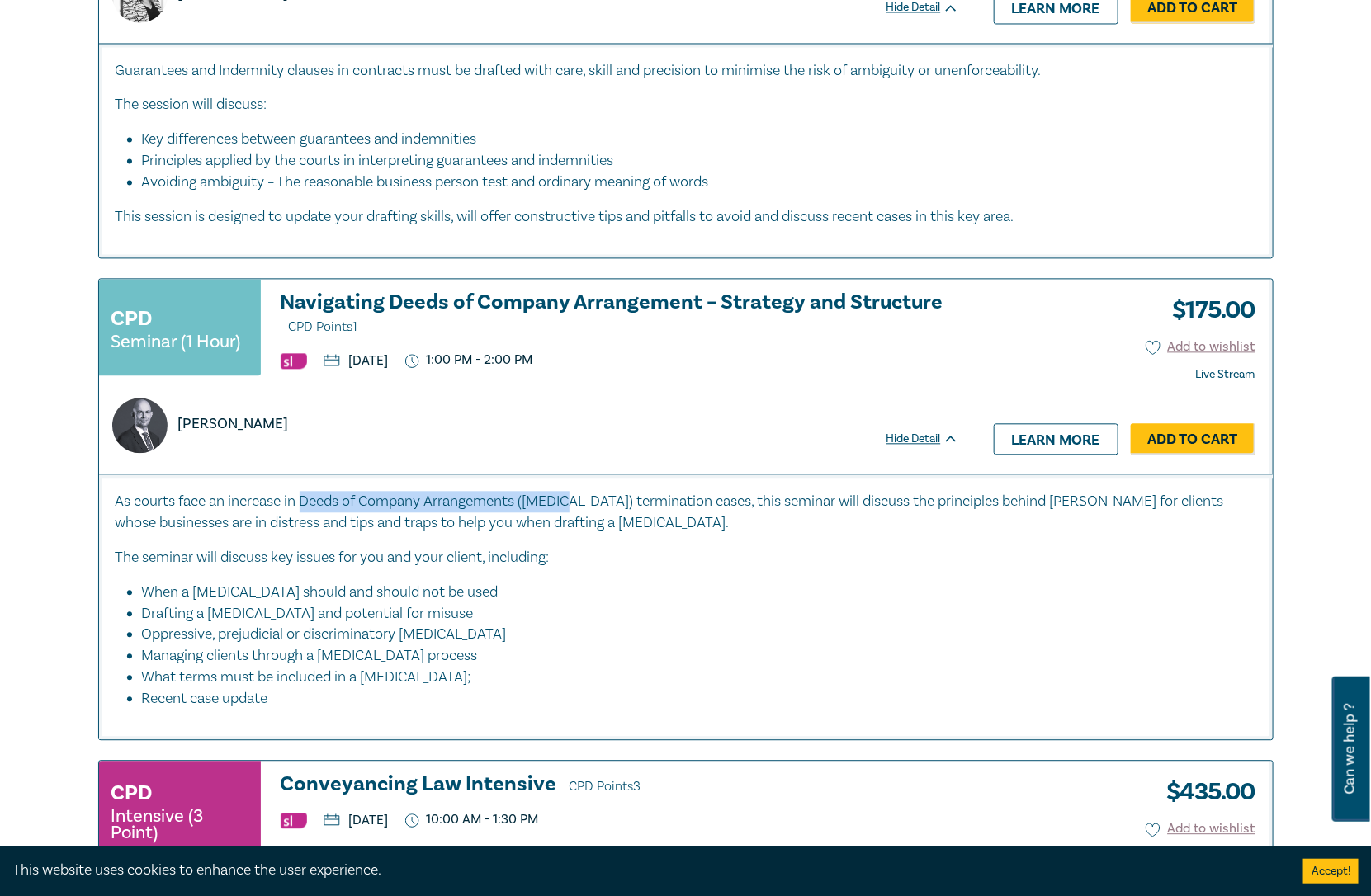
drag, startPoint x: 308, startPoint y: 498, endPoint x: 575, endPoint y: 502, distance: 267.0
click at [575, 502] on p "As courts face an increase in Deeds of Company Arrangements ([MEDICAL_DATA]) te…" at bounding box center [686, 512] width 1141 height 43
copy p "Deeds of Company Arrangements (DOCA)"
click at [730, 382] on div "[PERSON_NAME]" at bounding box center [529, 415] width 860 height 75
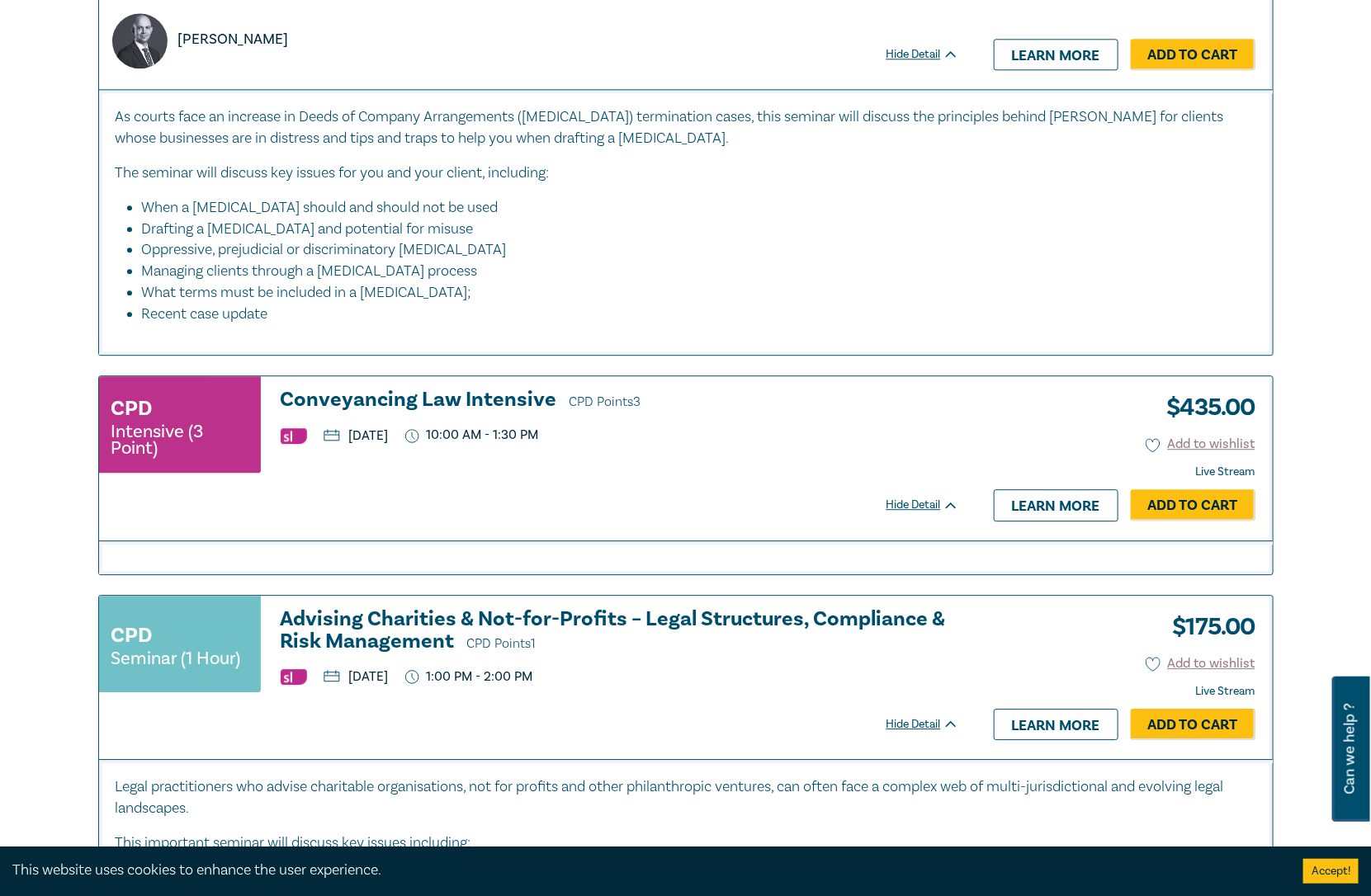
scroll to position [1834, 0]
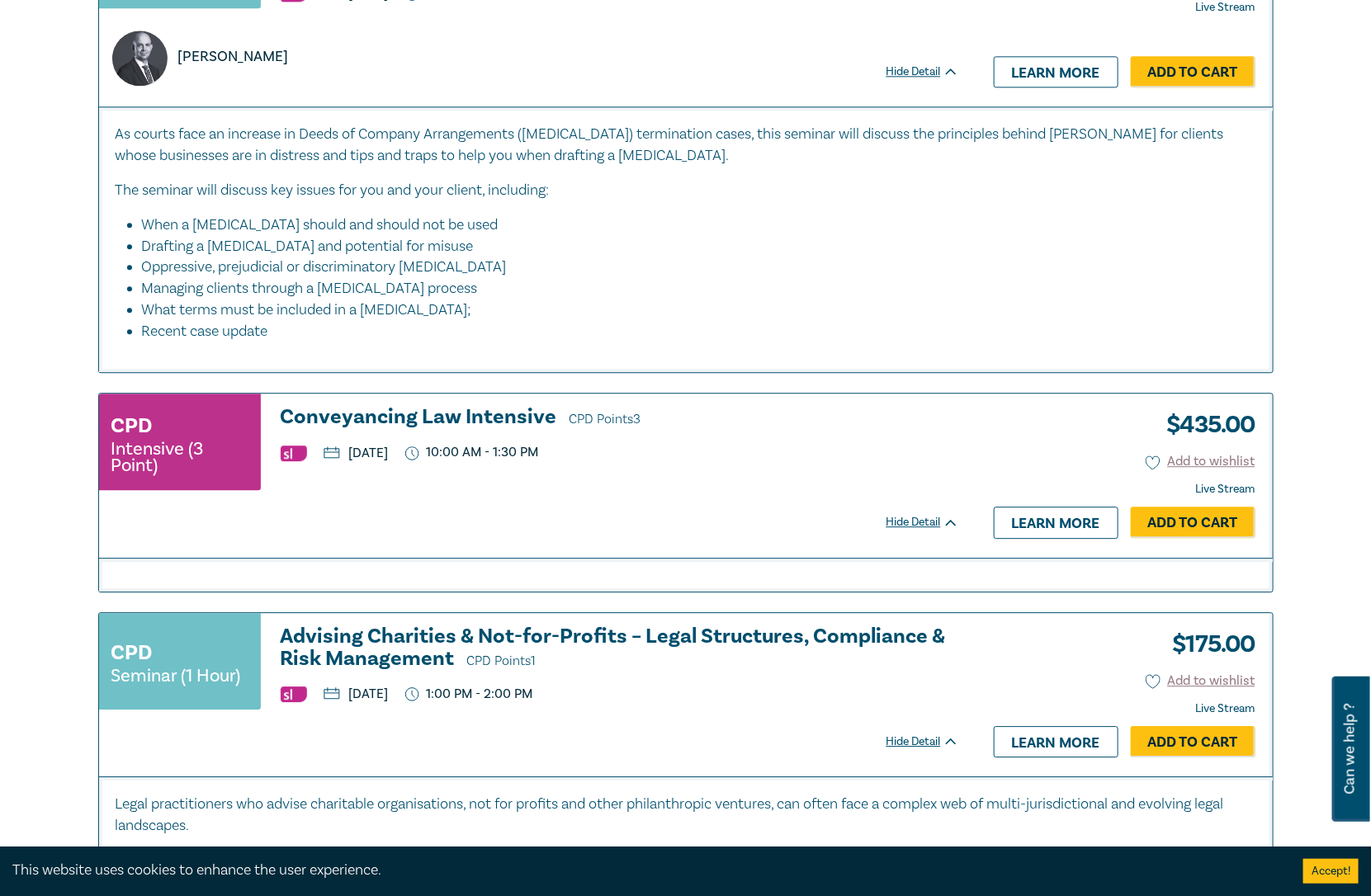
click at [638, 240] on li "Drafting a [MEDICAL_DATA] and potential for misuse" at bounding box center [691, 246] width 1097 height 22
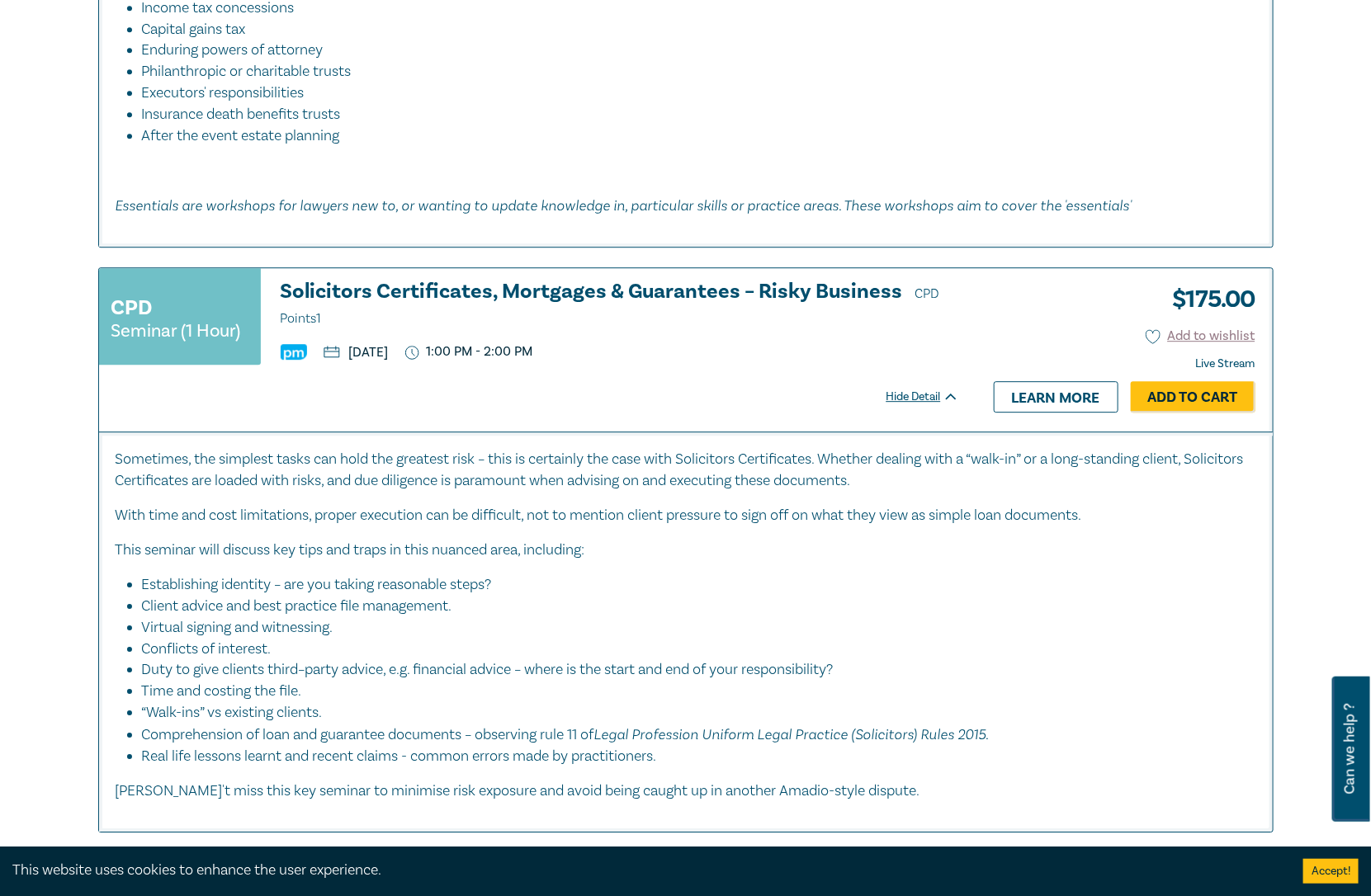
scroll to position [4858, 0]
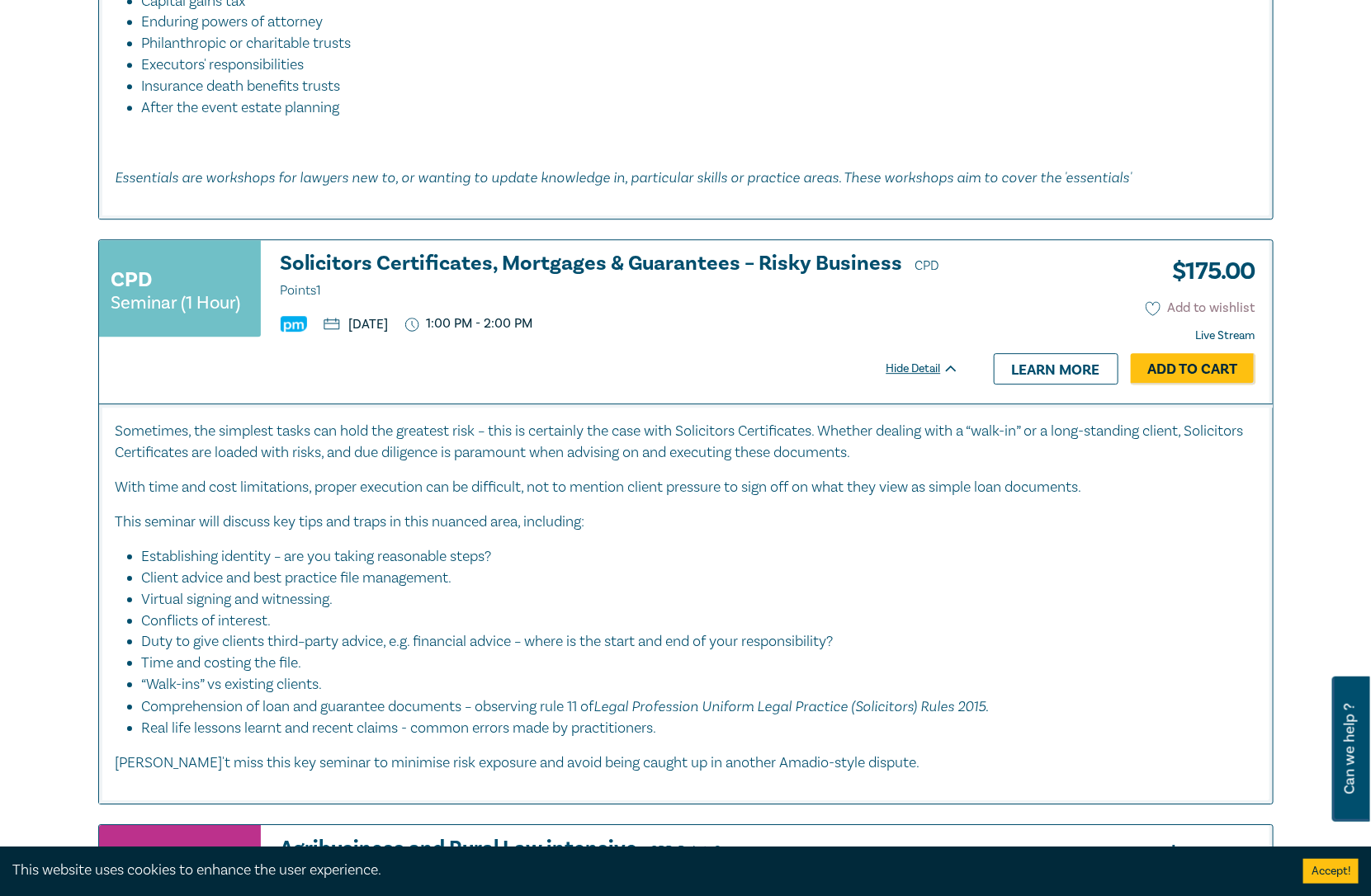
click at [1145, 301] on icon at bounding box center [1152, 308] width 15 height 15
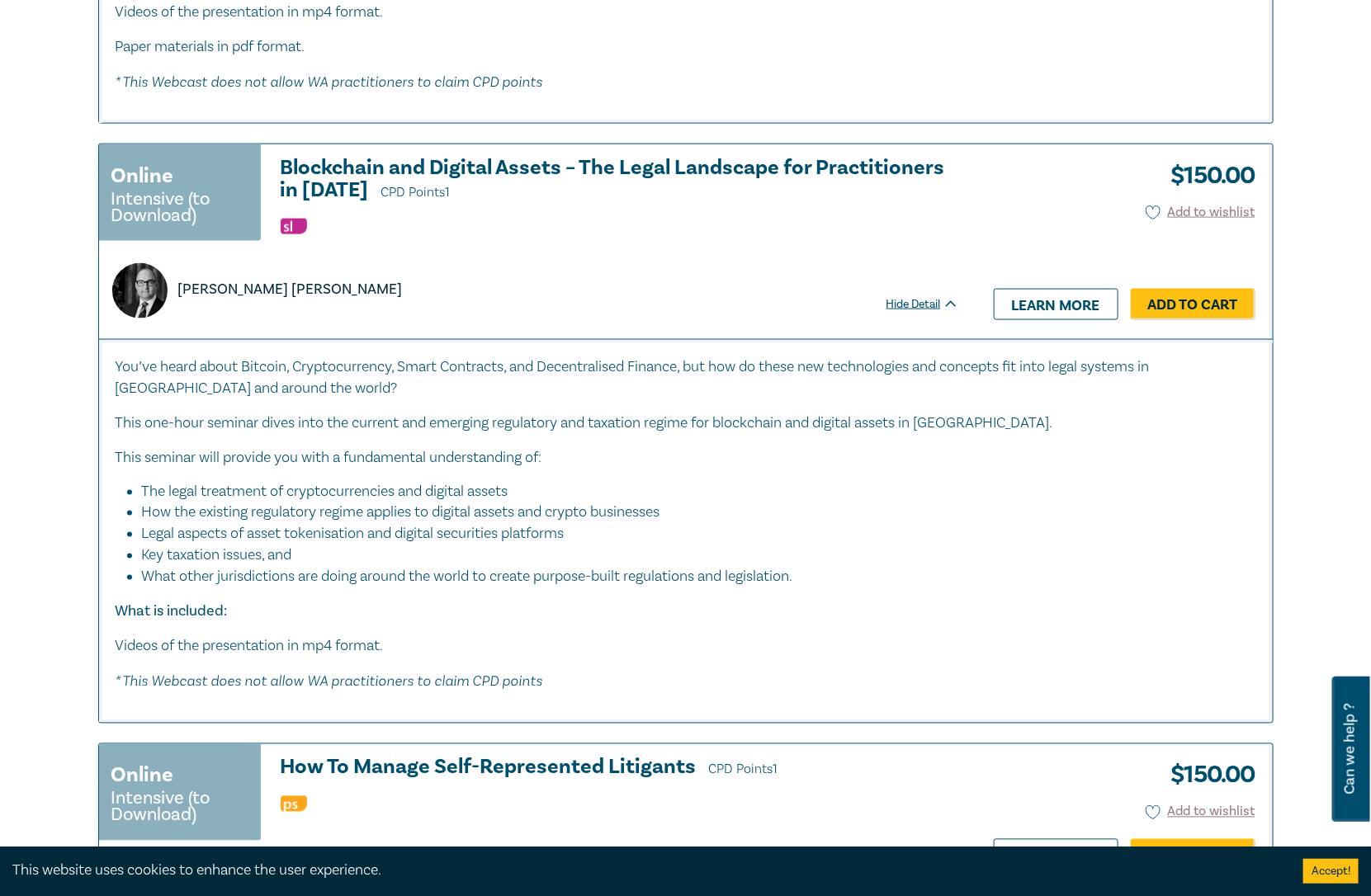
scroll to position [6509, 0]
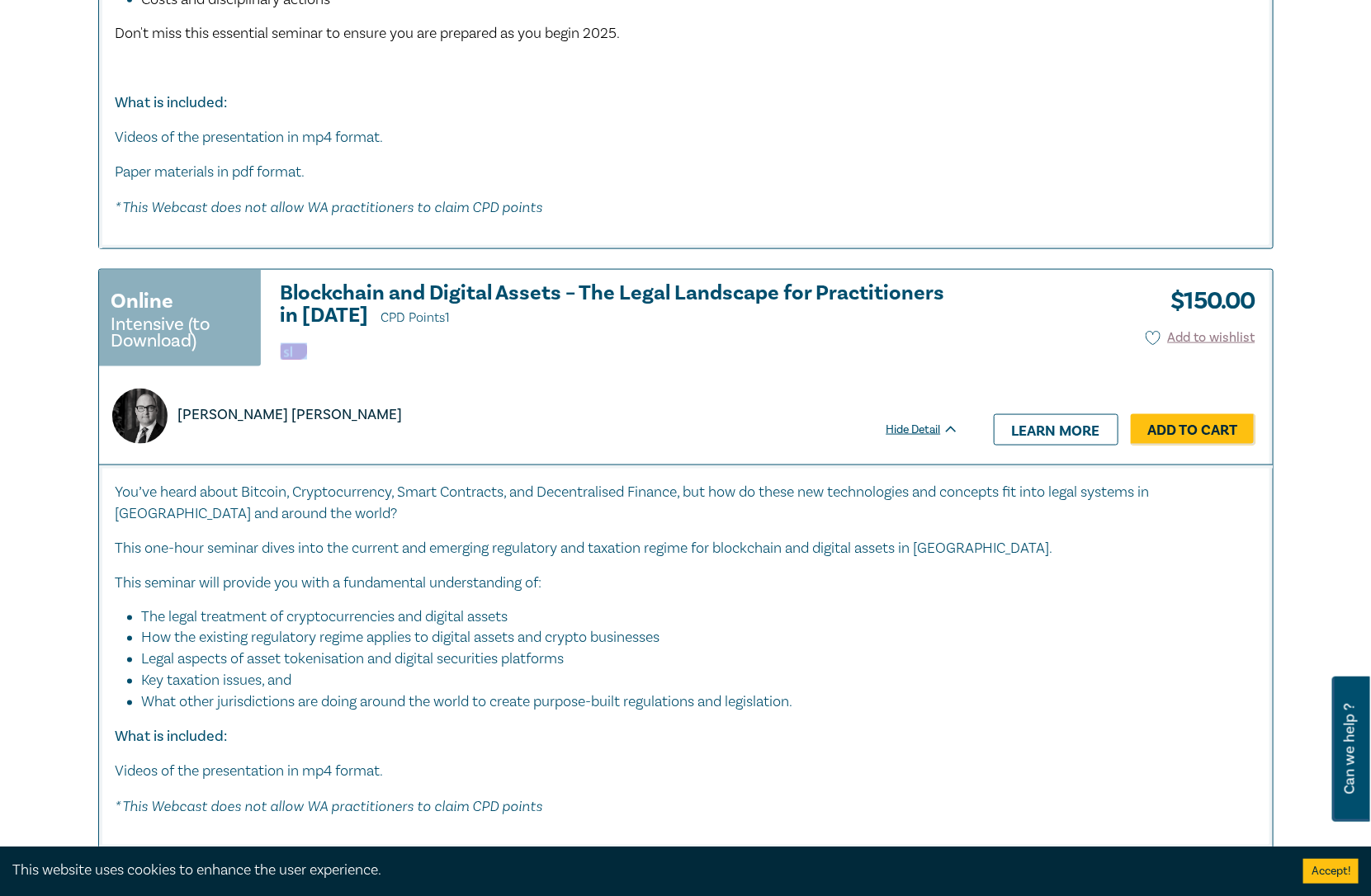
drag, startPoint x: 657, startPoint y: 318, endPoint x: 453, endPoint y: 294, distance: 205.4
click at [471, 294] on div "Online Intensive (to Download) Blockchain and Digital Assets – The Legal Landsc…" at bounding box center [529, 325] width 860 height 86
copy span
click at [452, 294] on h3 "Blockchain and Digital Assets – The Legal Landscape for Practitioners in 2025 C…" at bounding box center [619, 306] width 679 height 47
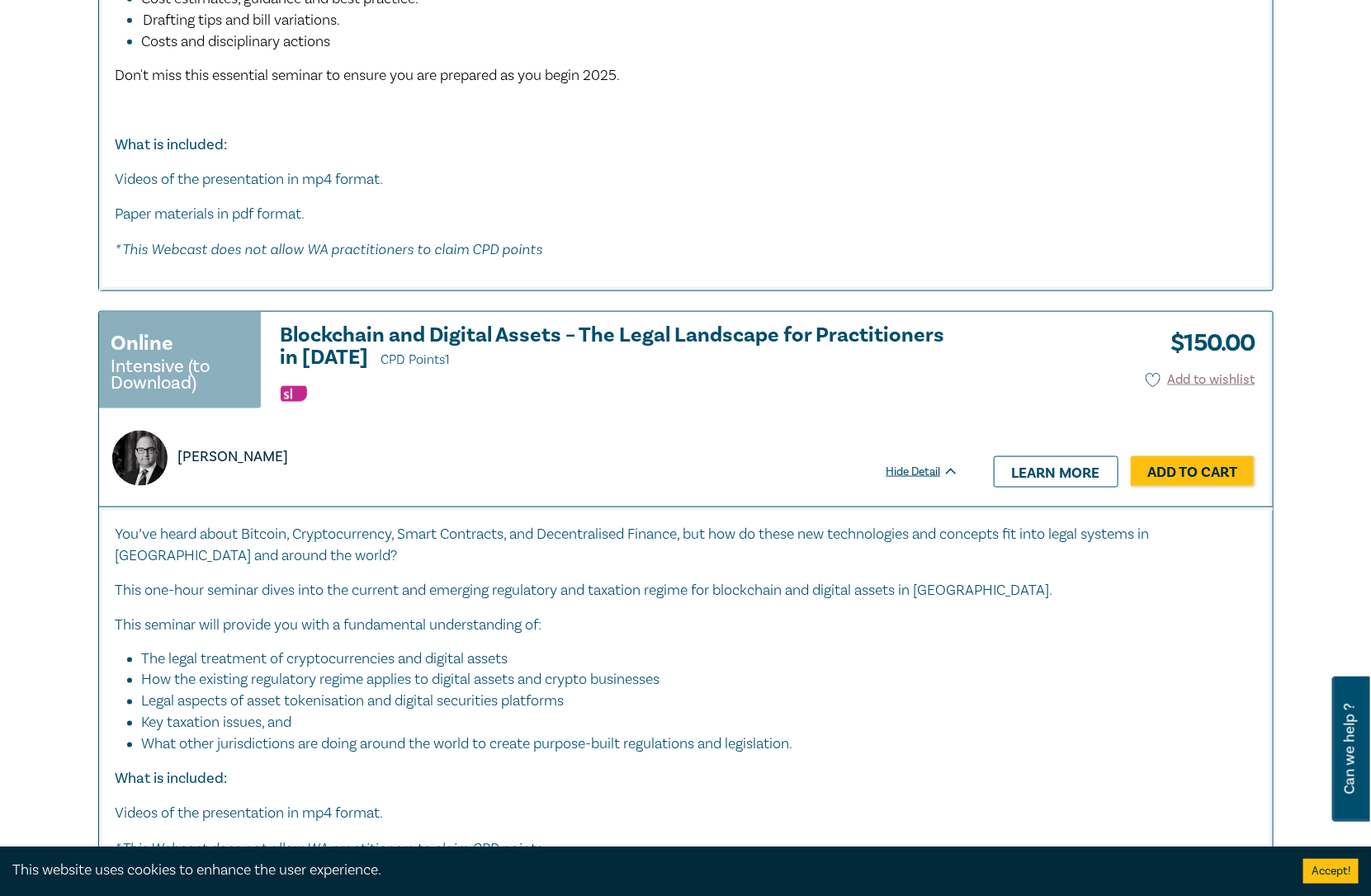
scroll to position [6509, 0]
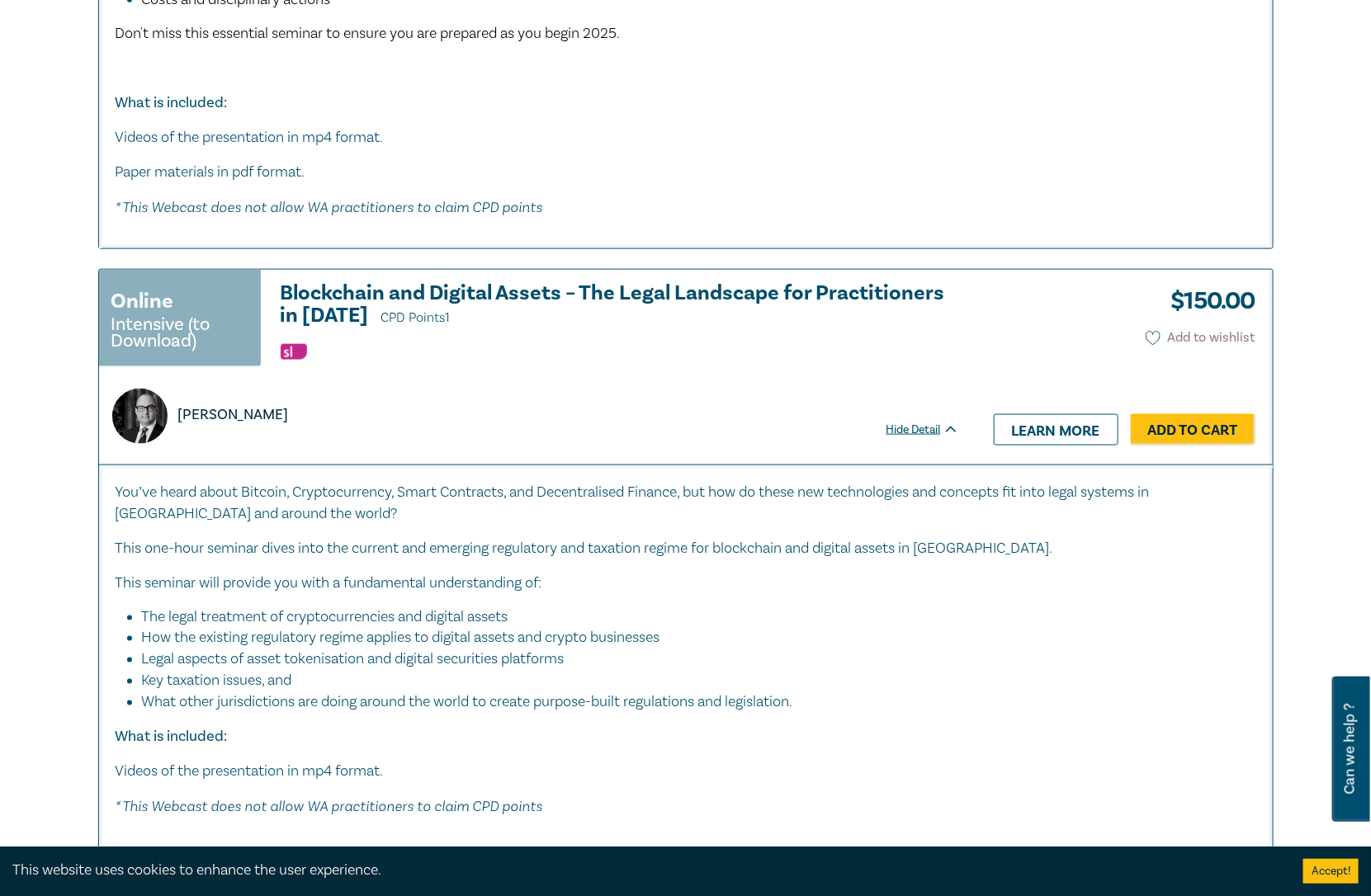
click at [1158, 332] on icon at bounding box center [1153, 338] width 14 height 13
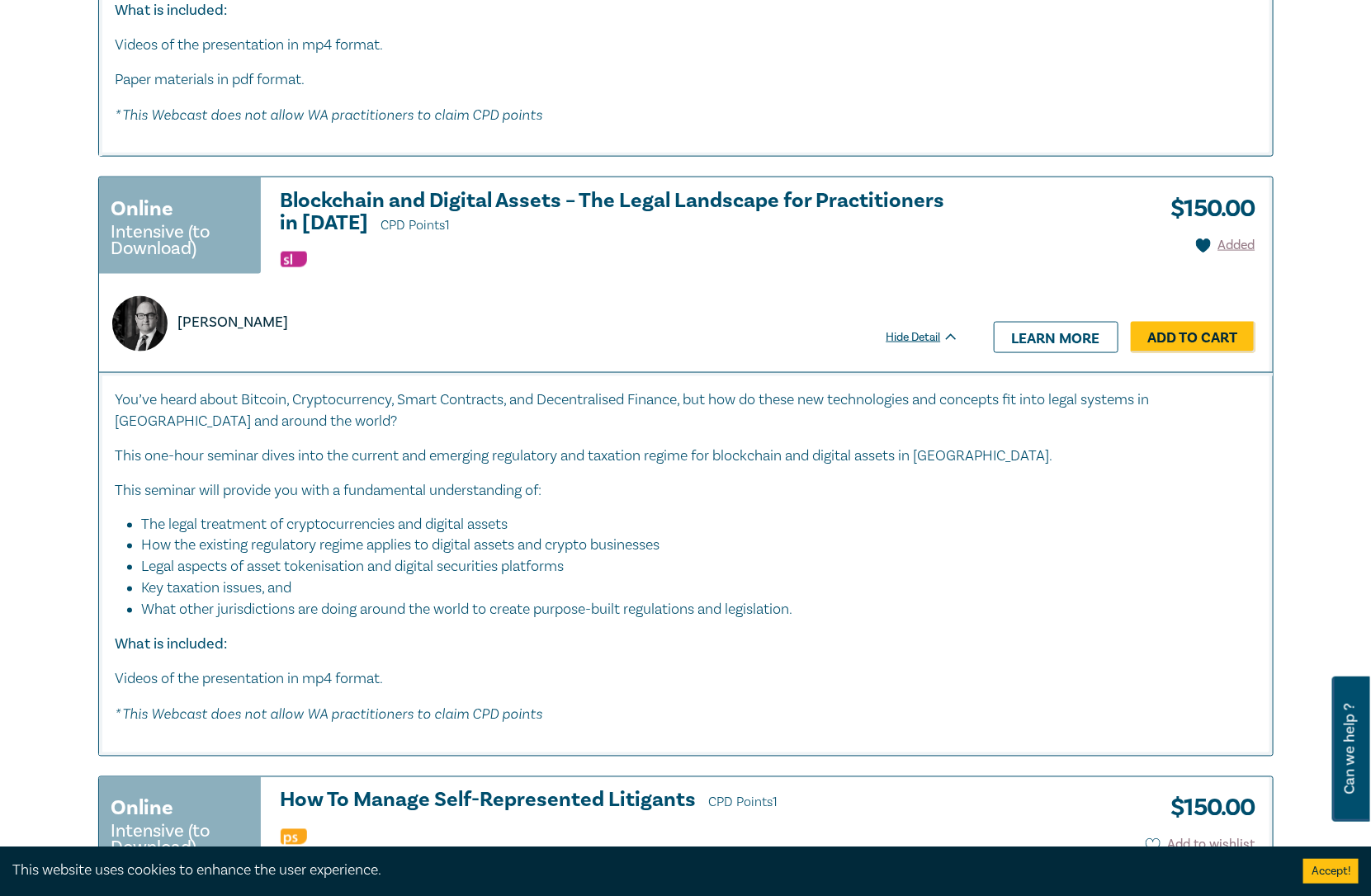
click at [556, 296] on div "[PERSON_NAME]" at bounding box center [530, 323] width 854 height 55
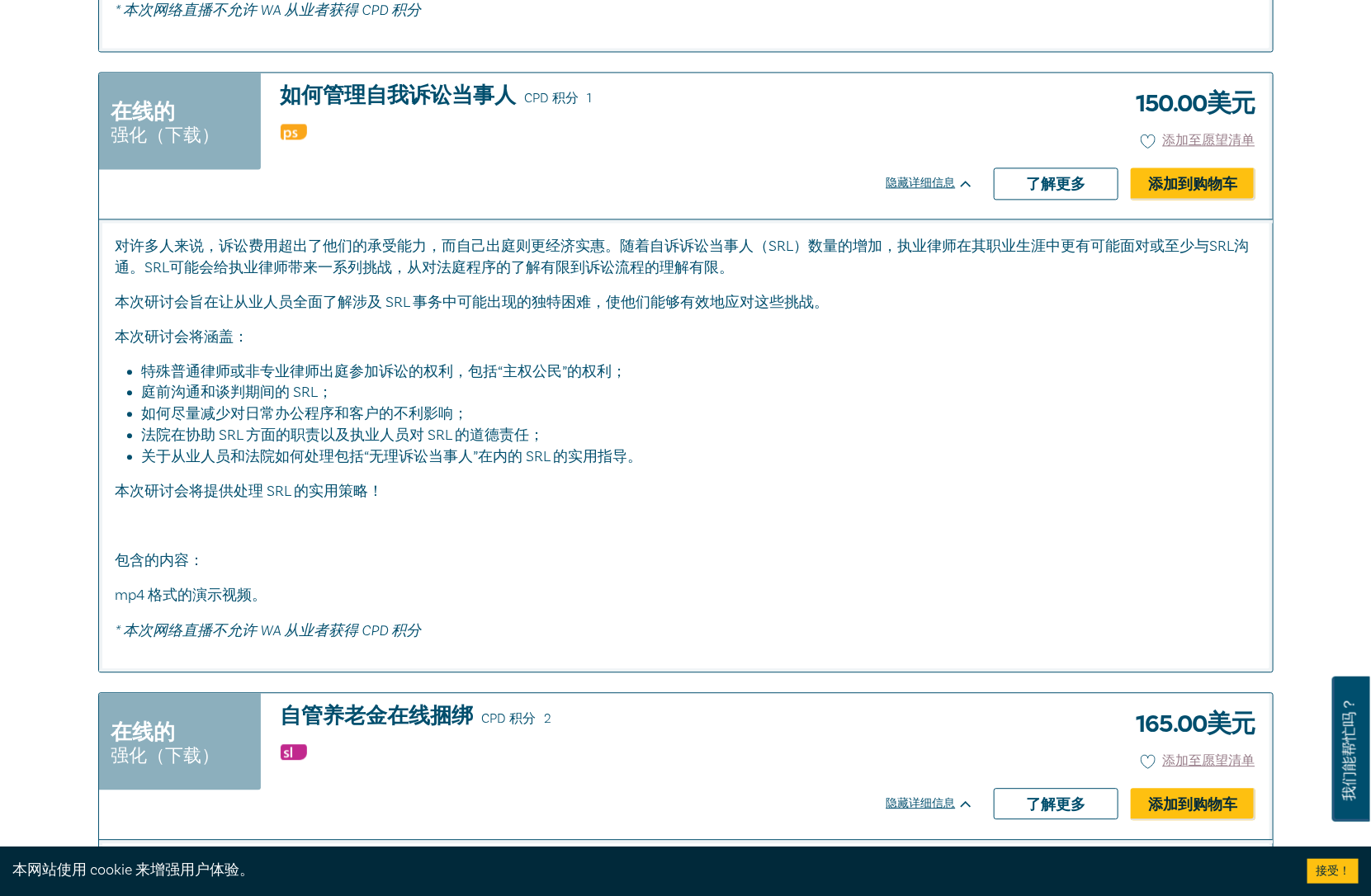
scroll to position [7179, 0]
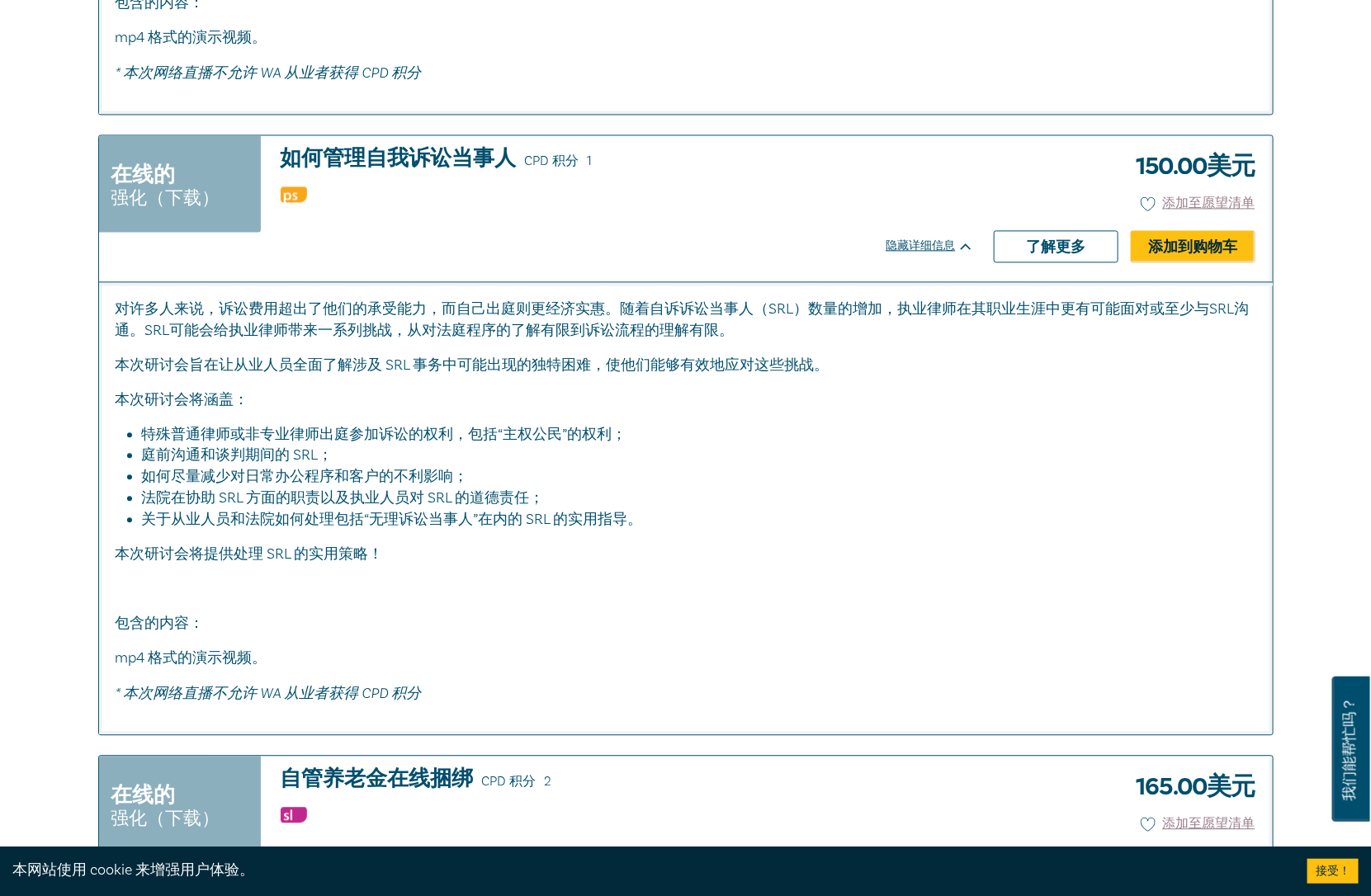
drag, startPoint x: 308, startPoint y: 368, endPoint x: 674, endPoint y: 359, distance: 366.1
click at [674, 359] on div "对许多人来说，诉讼费用超出了他们的承受能力，而自己出庭则更经济实惠。随着自诉诉讼当事人（SRL）数量的增加，执业律师在其职业生涯中更有可能面对或至少与SRL沟…" at bounding box center [686, 502] width 1141 height 406
click at [534, 355] on font "本次研讨会旨在让从业人员全面了解涉及 SRL 事务中可能出现的独特困难，使他们能够有效地应对这些挑战。" at bounding box center [473, 365] width 714 height 19
drag, startPoint x: 242, startPoint y: 406, endPoint x: 491, endPoint y: 403, distance: 249.0
click at [464, 403] on div "对许多人来说，诉讼费用超出了他们的承受能力，而自己出庭则更经济实惠。随着自诉诉讼当事人（SRL）数量的增加，执业律师在其职业生涯中更有可能面对或至少与SRL沟…" at bounding box center [686, 502] width 1141 height 406
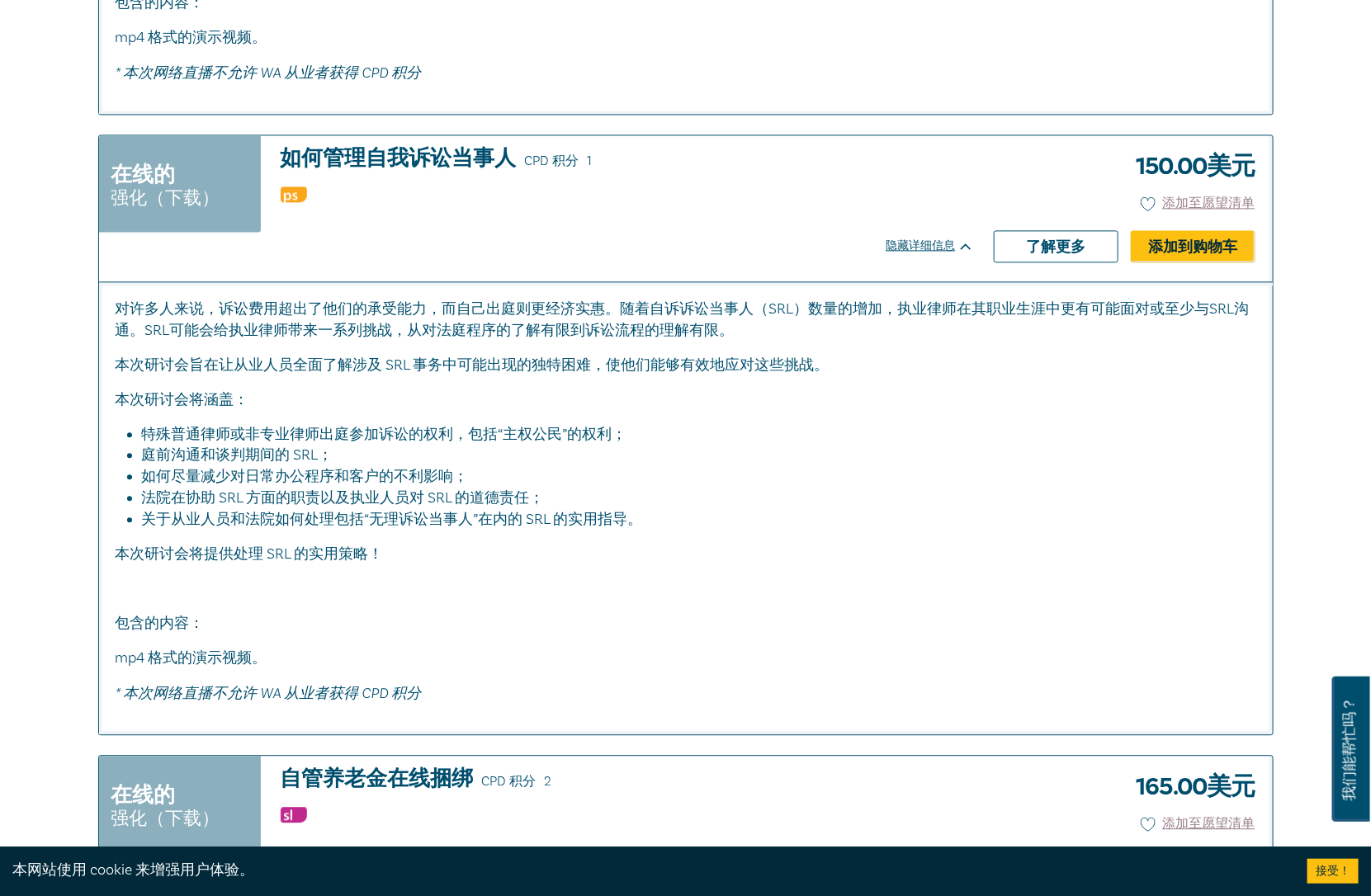
click at [496, 401] on div "对许多人来说，诉讼费用超出了他们的承受能力，而自己出庭则更经济实惠。随着自诉诉讼当事人（SRL）数量的增加，执业律师在其职业生涯中更有可能面对或至少与SRL沟…" at bounding box center [686, 502] width 1141 height 406
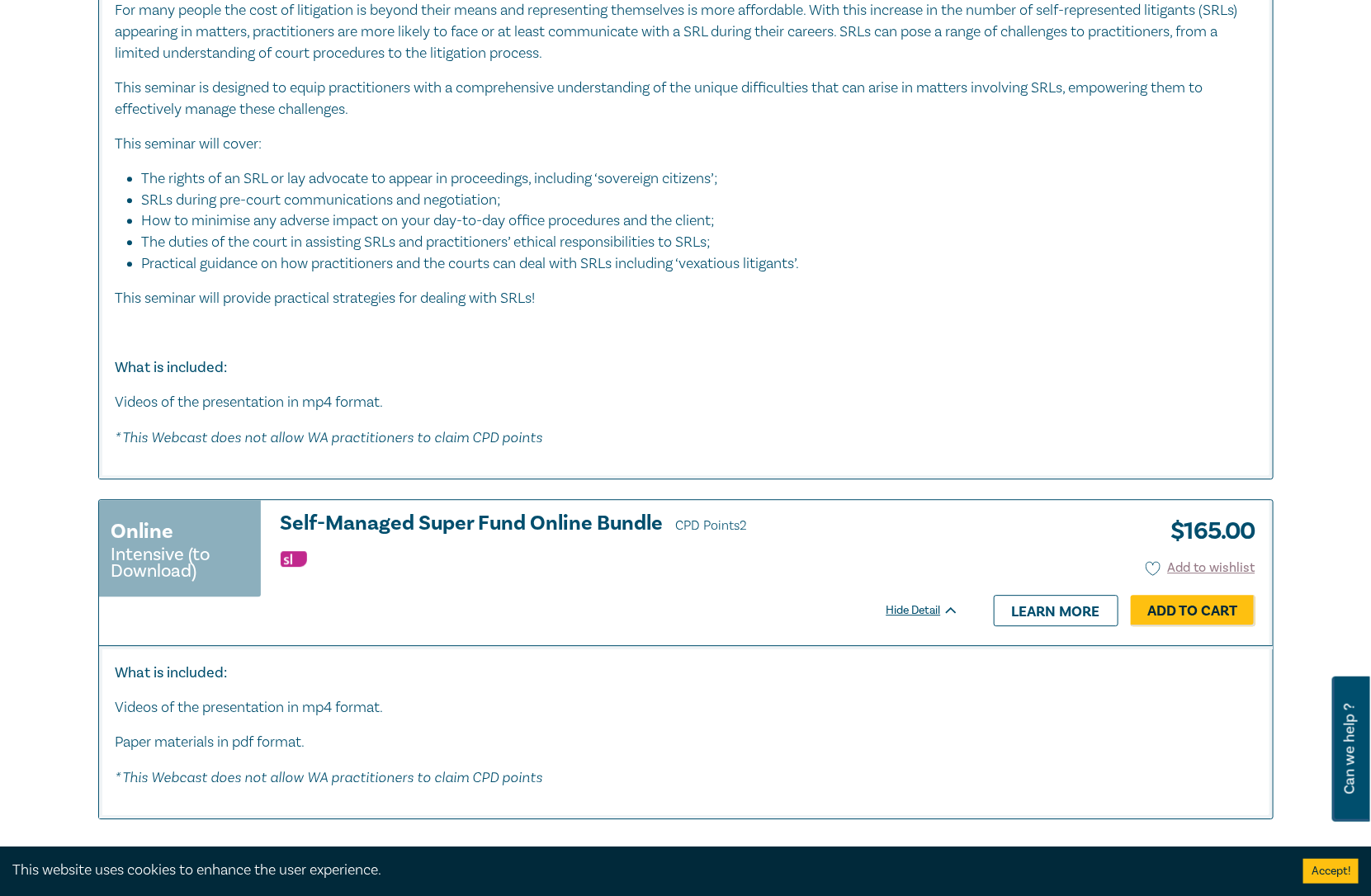
scroll to position [7609, 0]
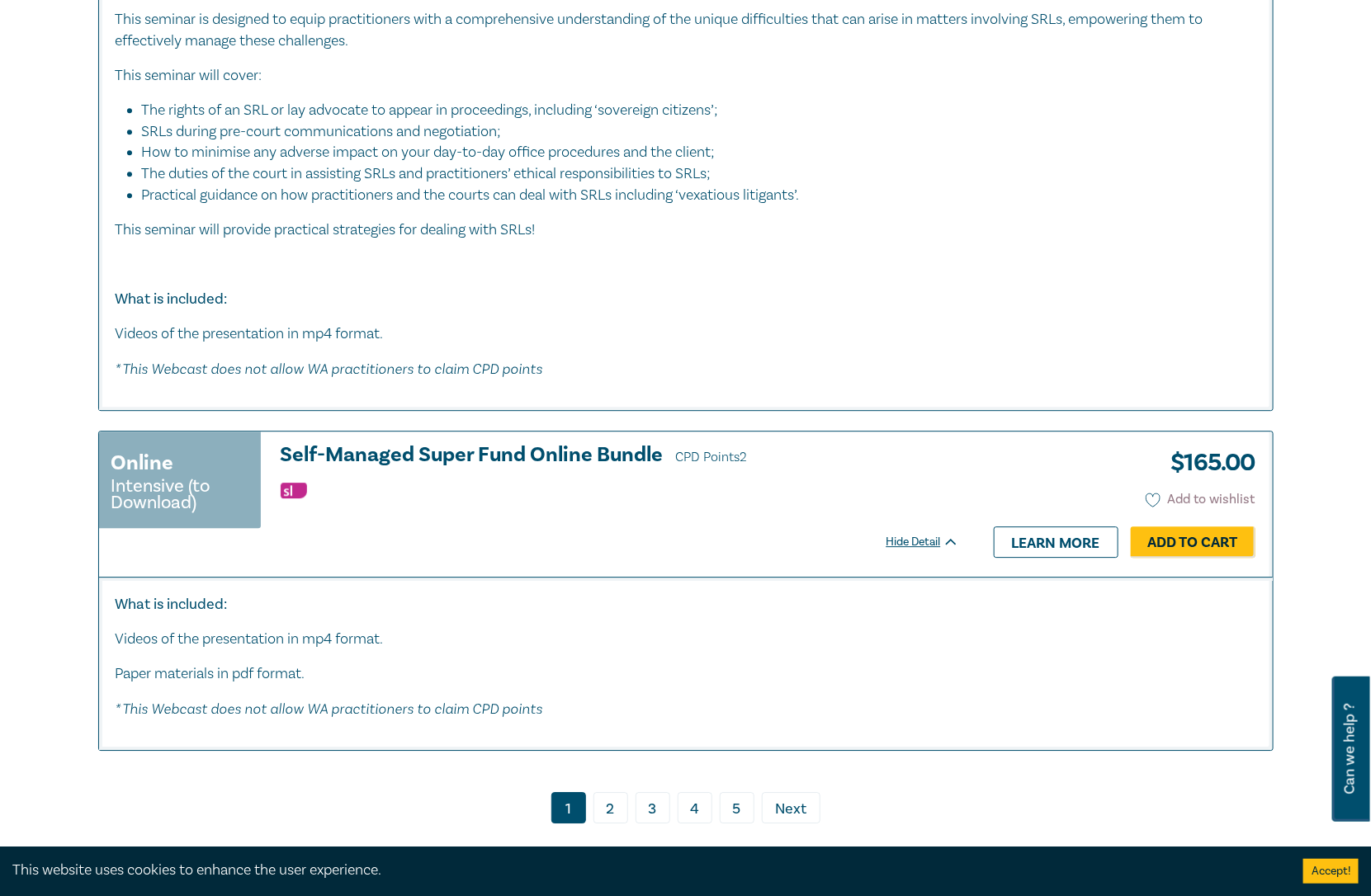
click at [1154, 493] on icon at bounding box center [1152, 500] width 15 height 15
click at [771, 577] on div "What is included: Videos of the presentation in mp4 format. Paper materials in …" at bounding box center [686, 663] width 1173 height 173
click at [627, 796] on link "2" at bounding box center [611, 808] width 35 height 31
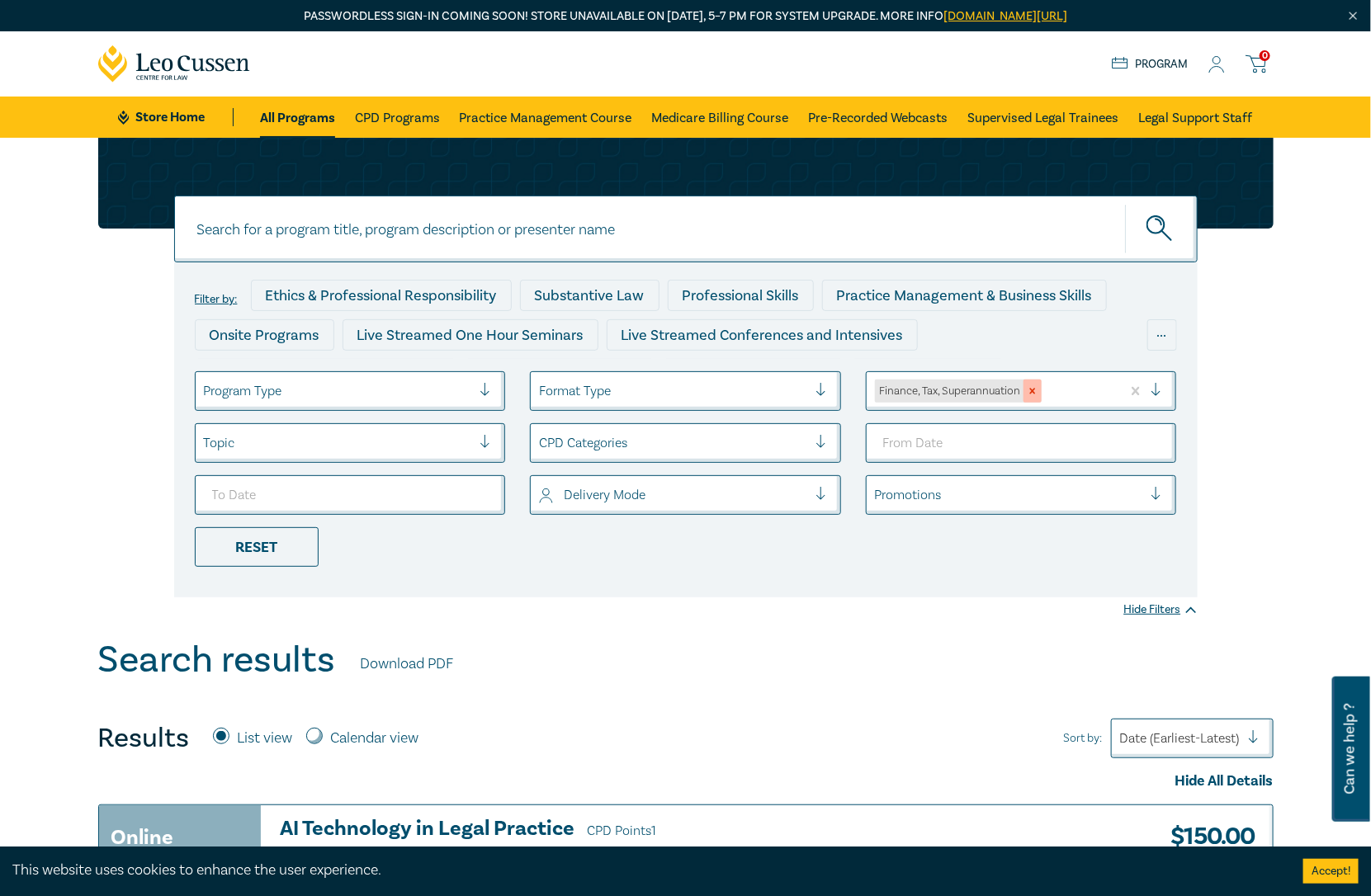
click at [1032, 387] on icon "Remove Finance, Tax, Superannuation" at bounding box center [1032, 391] width 11 height 11
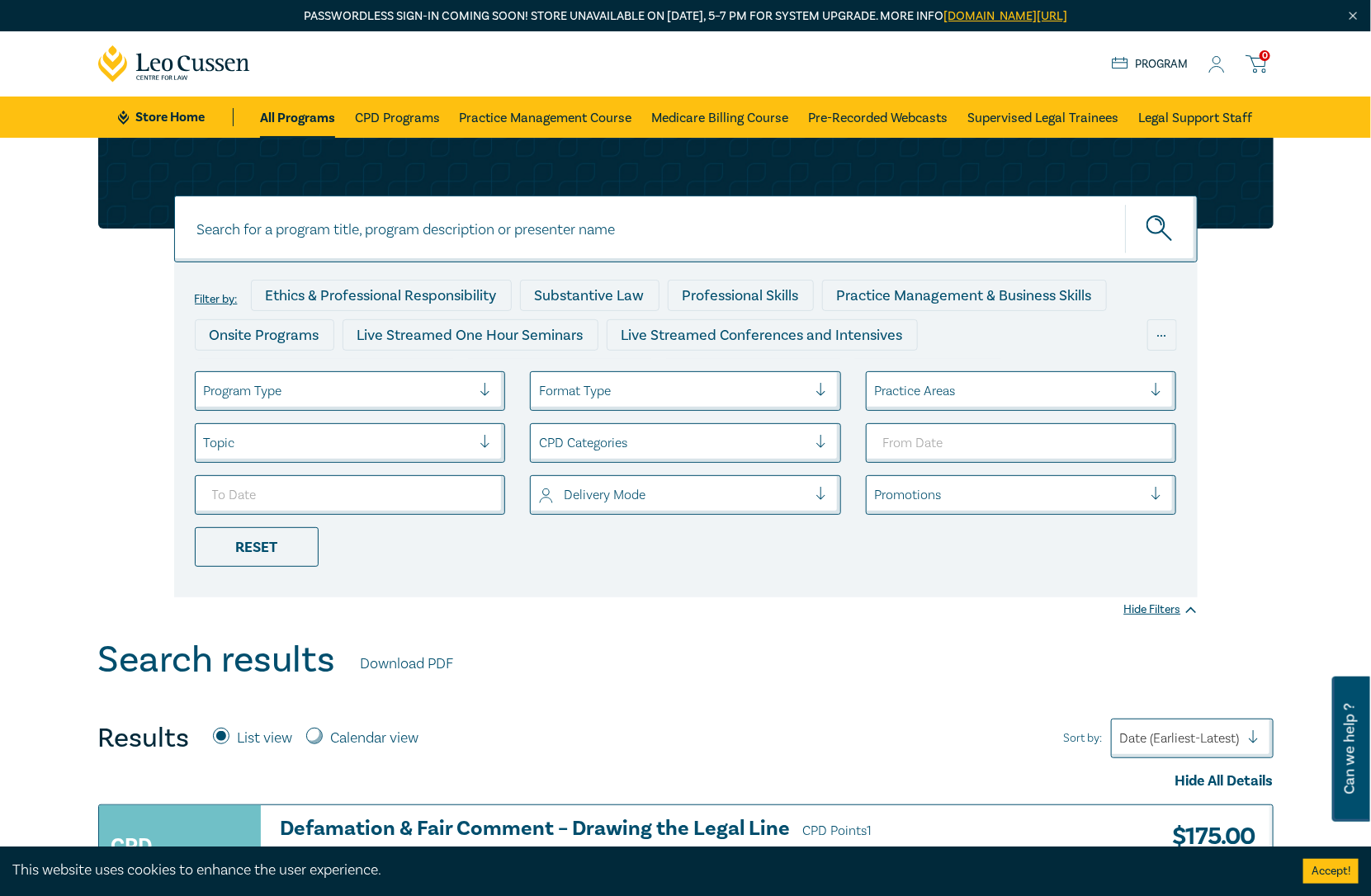
click at [739, 446] on div at bounding box center [673, 443] width 268 height 22
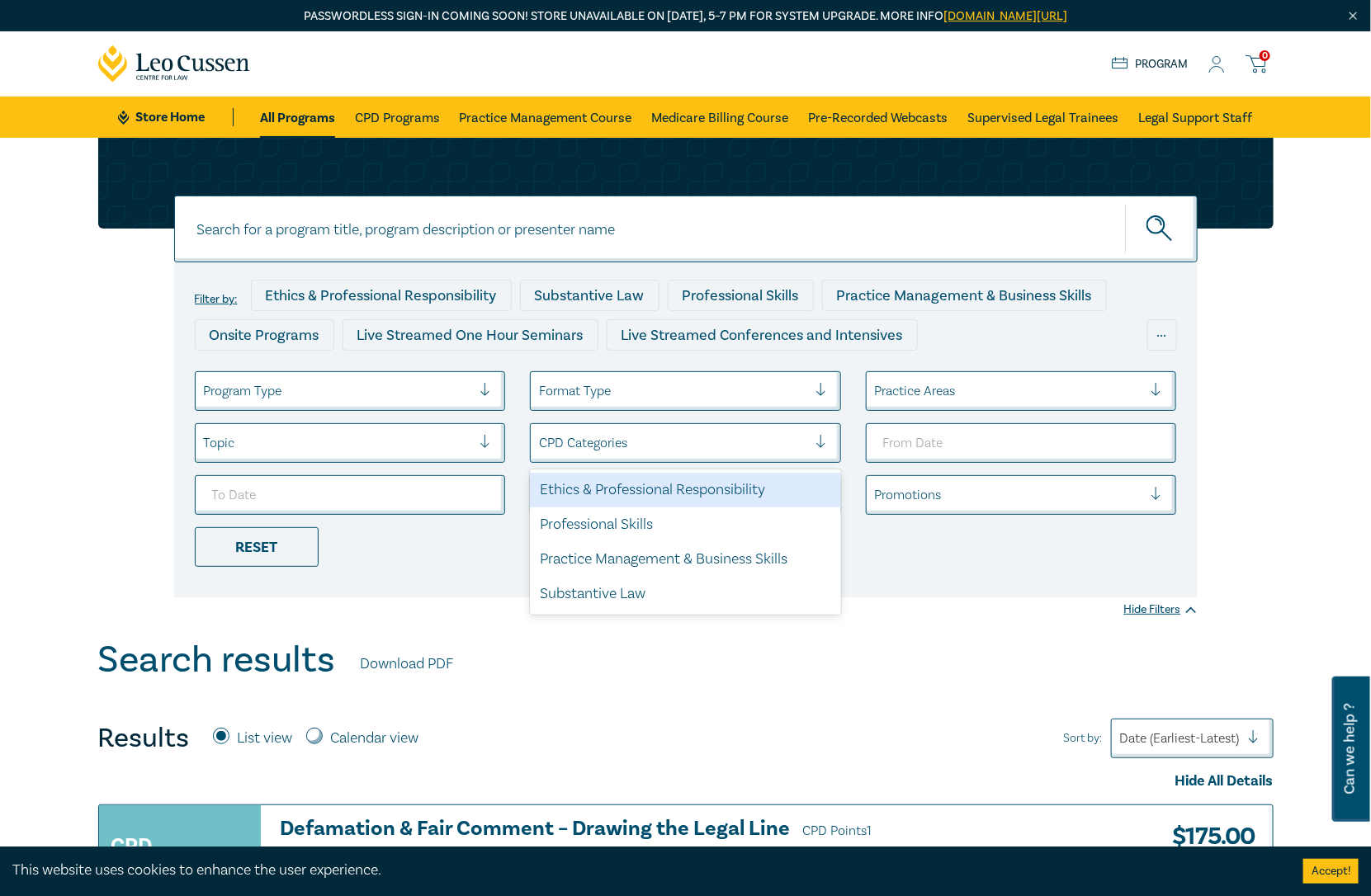
click at [739, 445] on div at bounding box center [673, 443] width 268 height 22
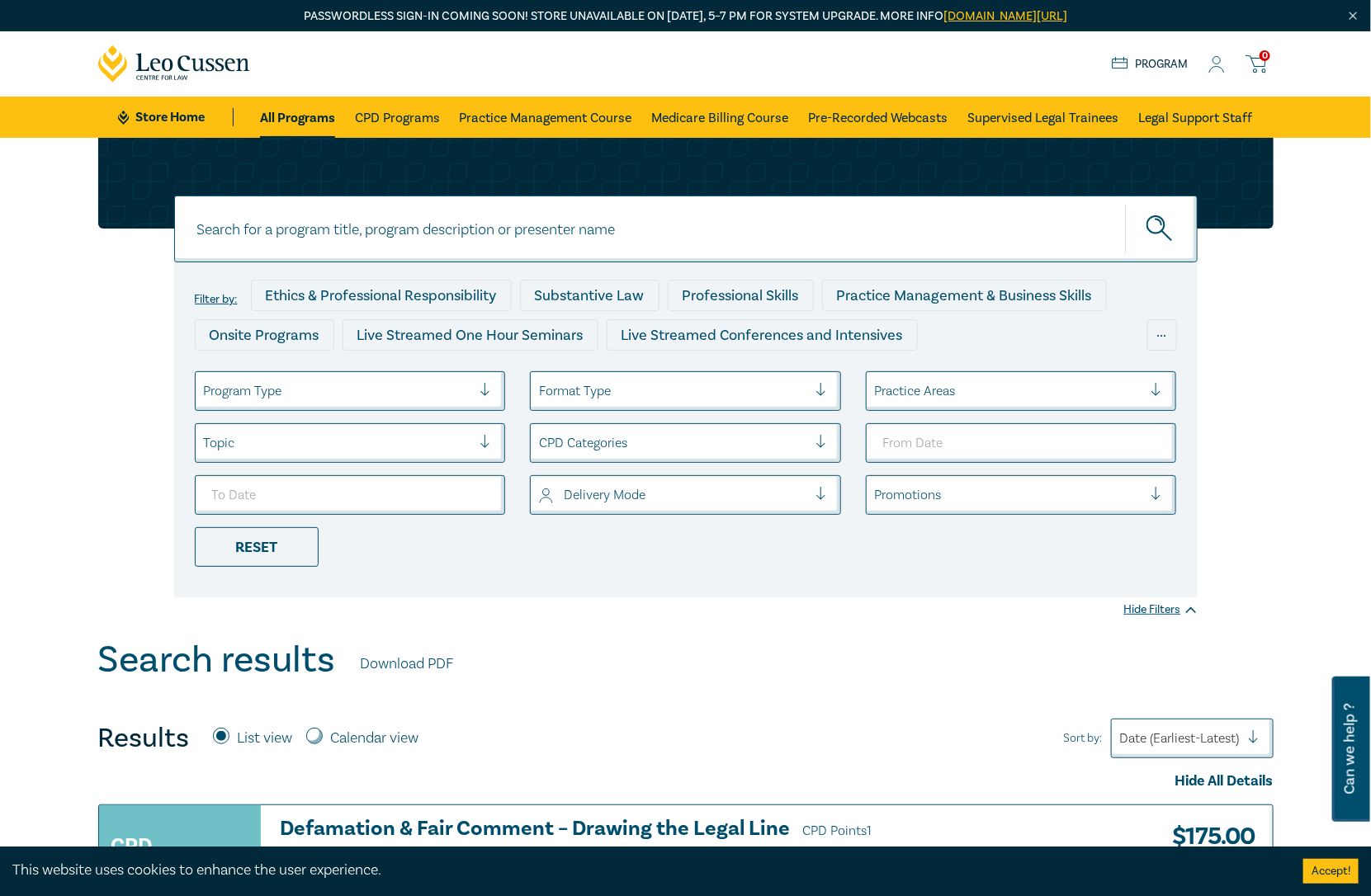
click at [355, 455] on div "Topic" at bounding box center [338, 443] width 285 height 28
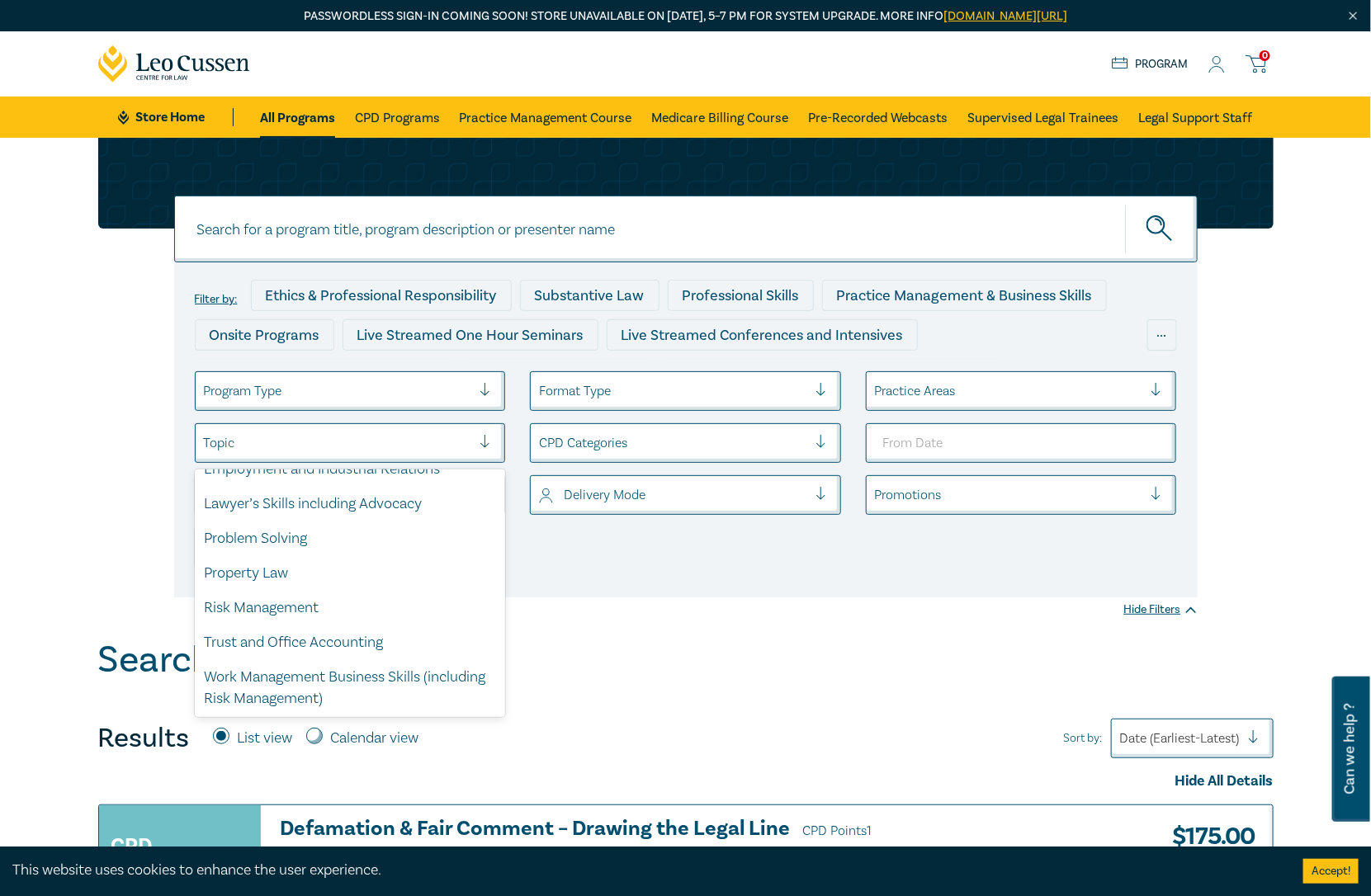
scroll to position [125, 0]
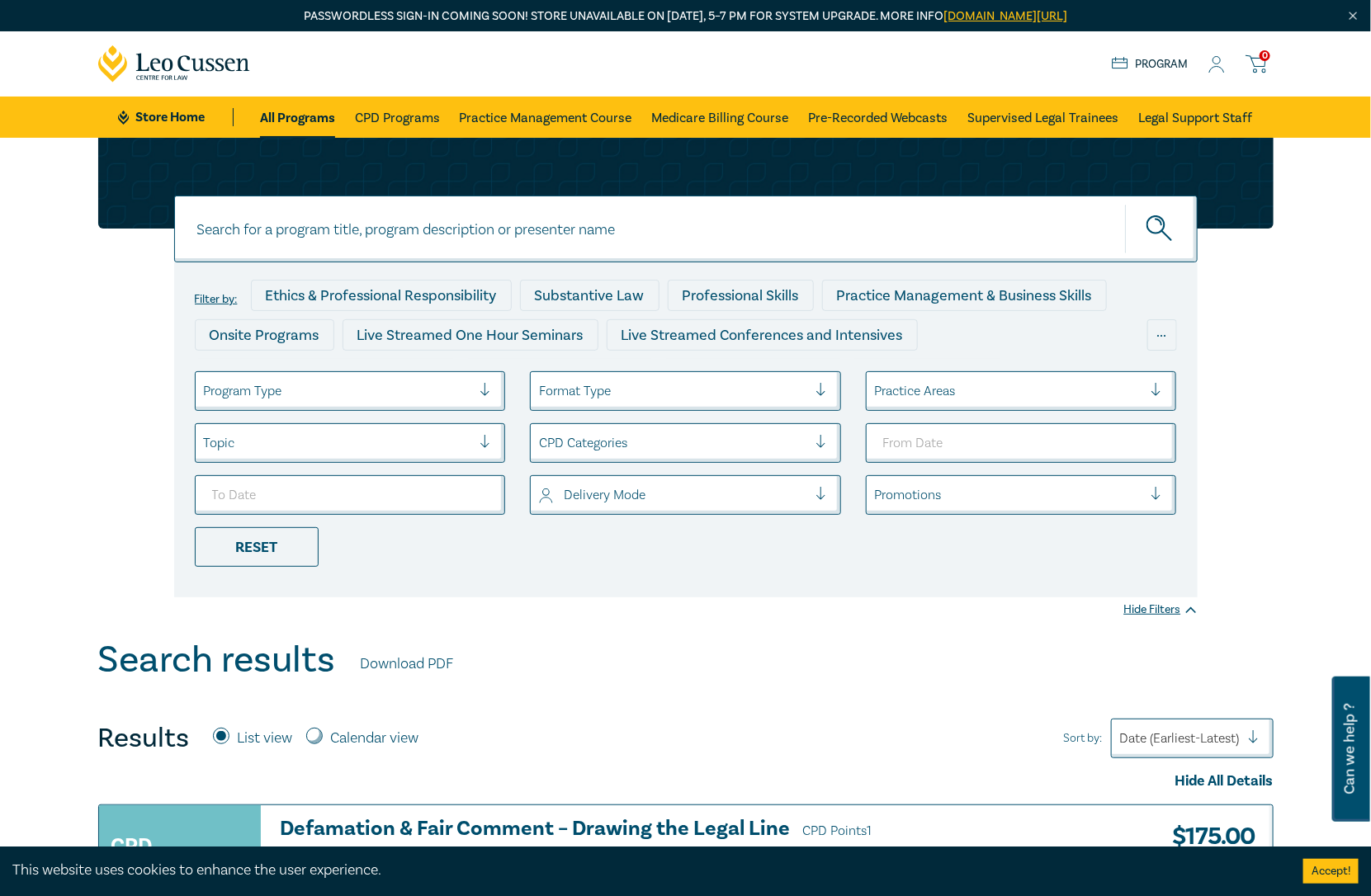
click at [638, 621] on div "Filter by: Ethics & Professional Responsibility Substantive Law Professional Sk…" at bounding box center [686, 387] width 1371 height 501
click at [422, 475] on input "To Date" at bounding box center [350, 495] width 311 height 39
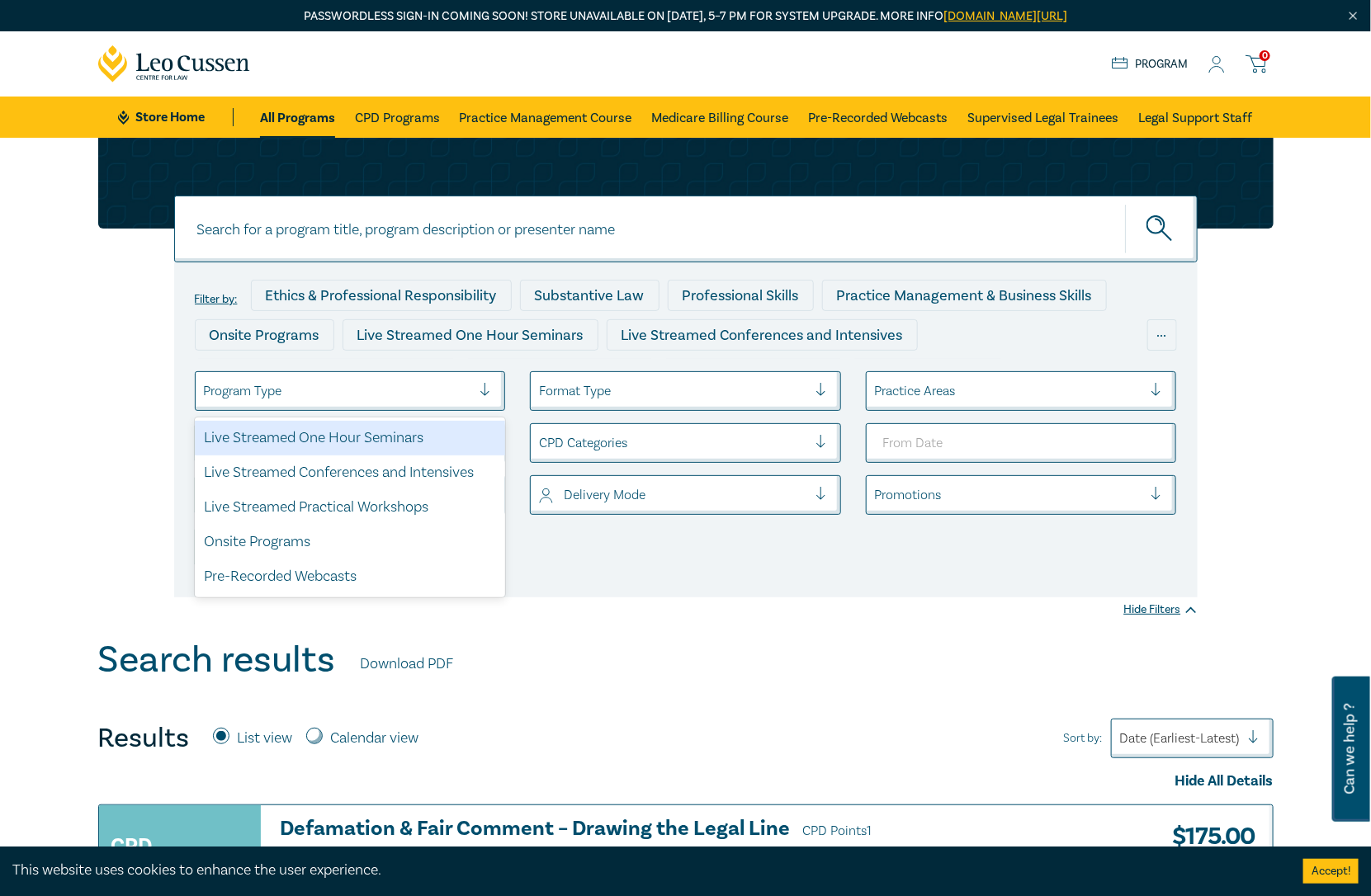
click at [433, 381] on div at bounding box center [338, 391] width 268 height 22
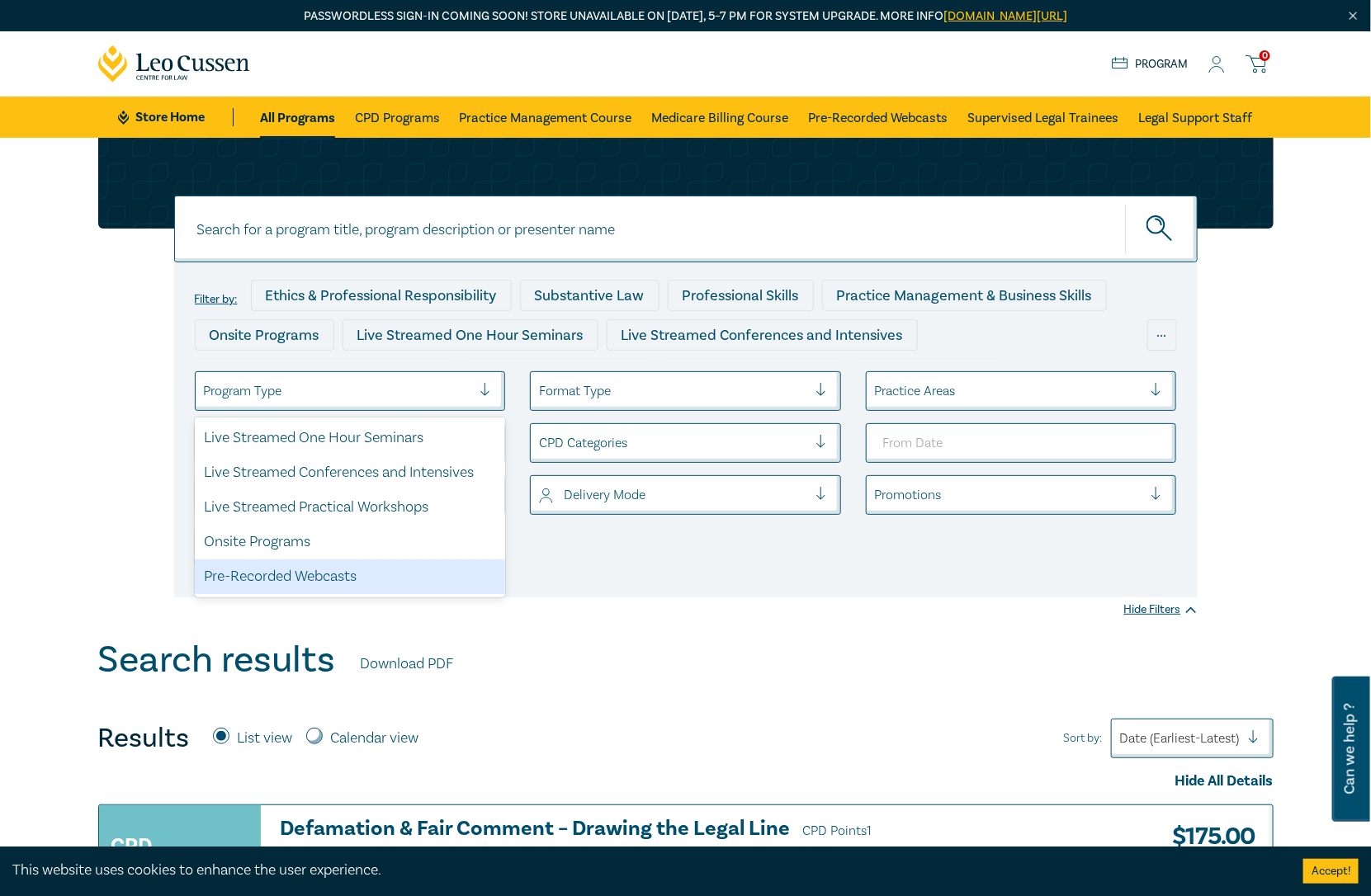
click at [389, 581] on div "Pre-Recorded Webcasts" at bounding box center [350, 576] width 311 height 35
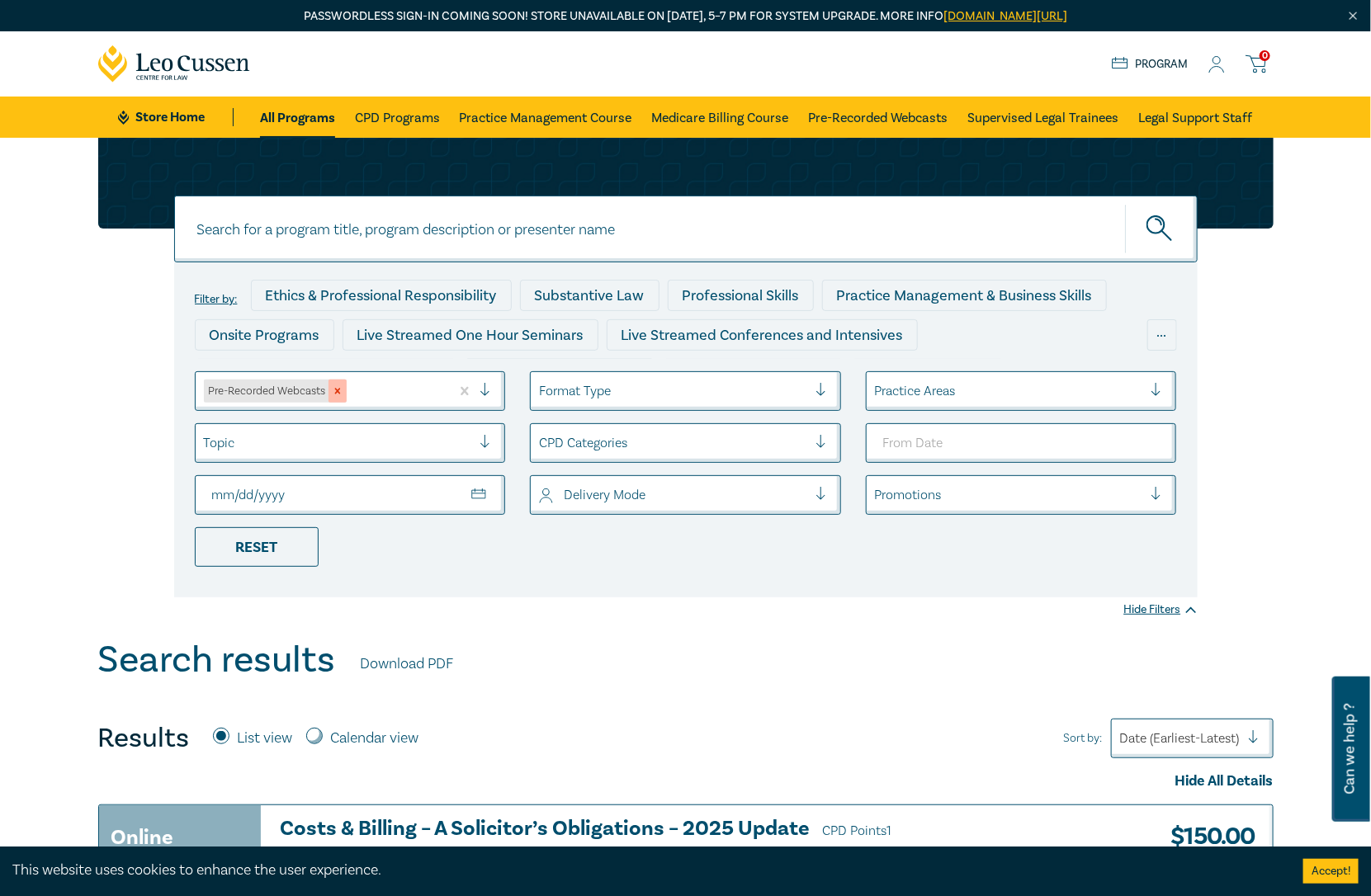
click at [341, 397] on div "Remove Pre-Recorded Webcasts" at bounding box center [337, 391] width 18 height 24
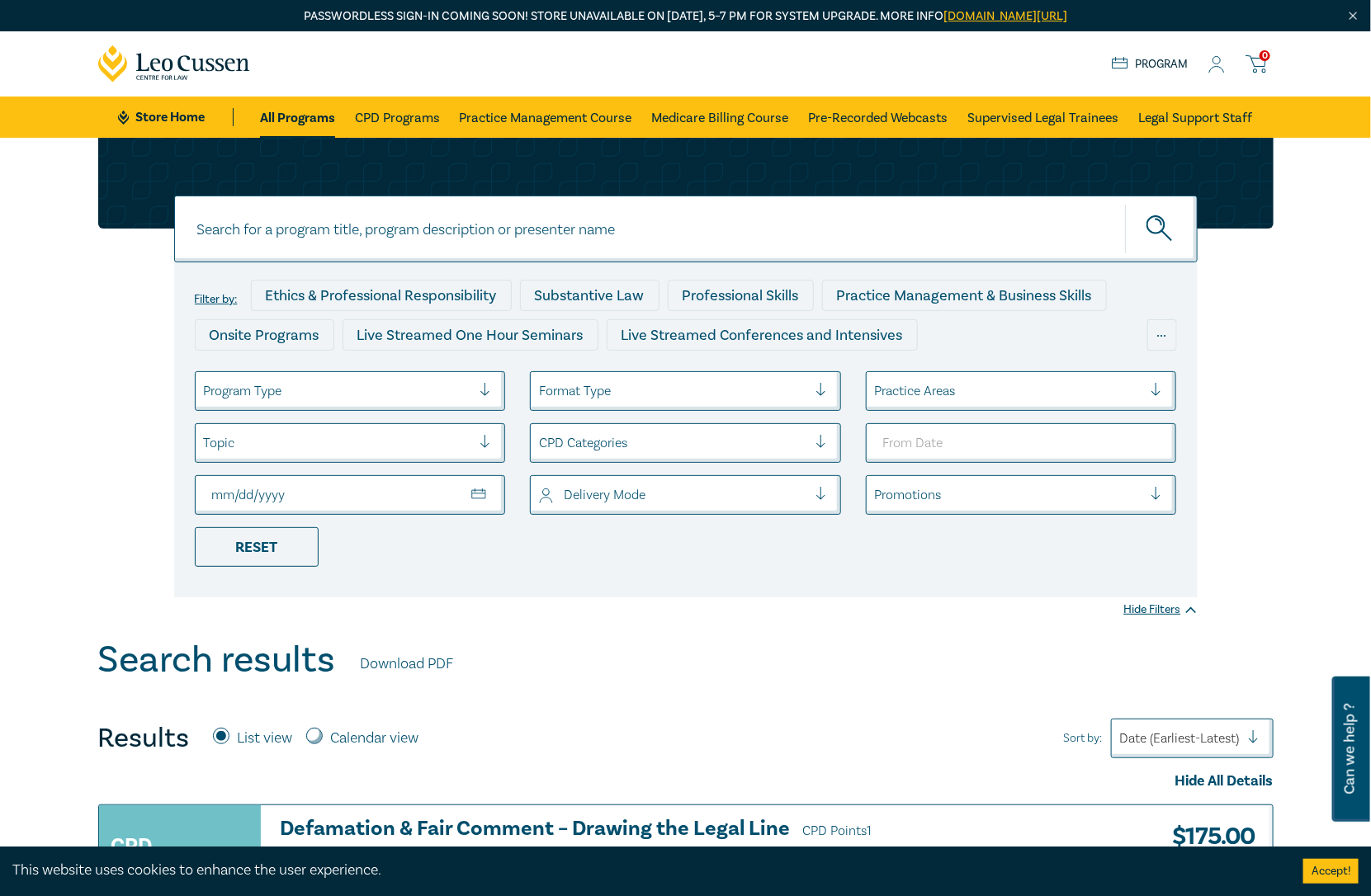
click at [358, 397] on div at bounding box center [338, 391] width 268 height 22
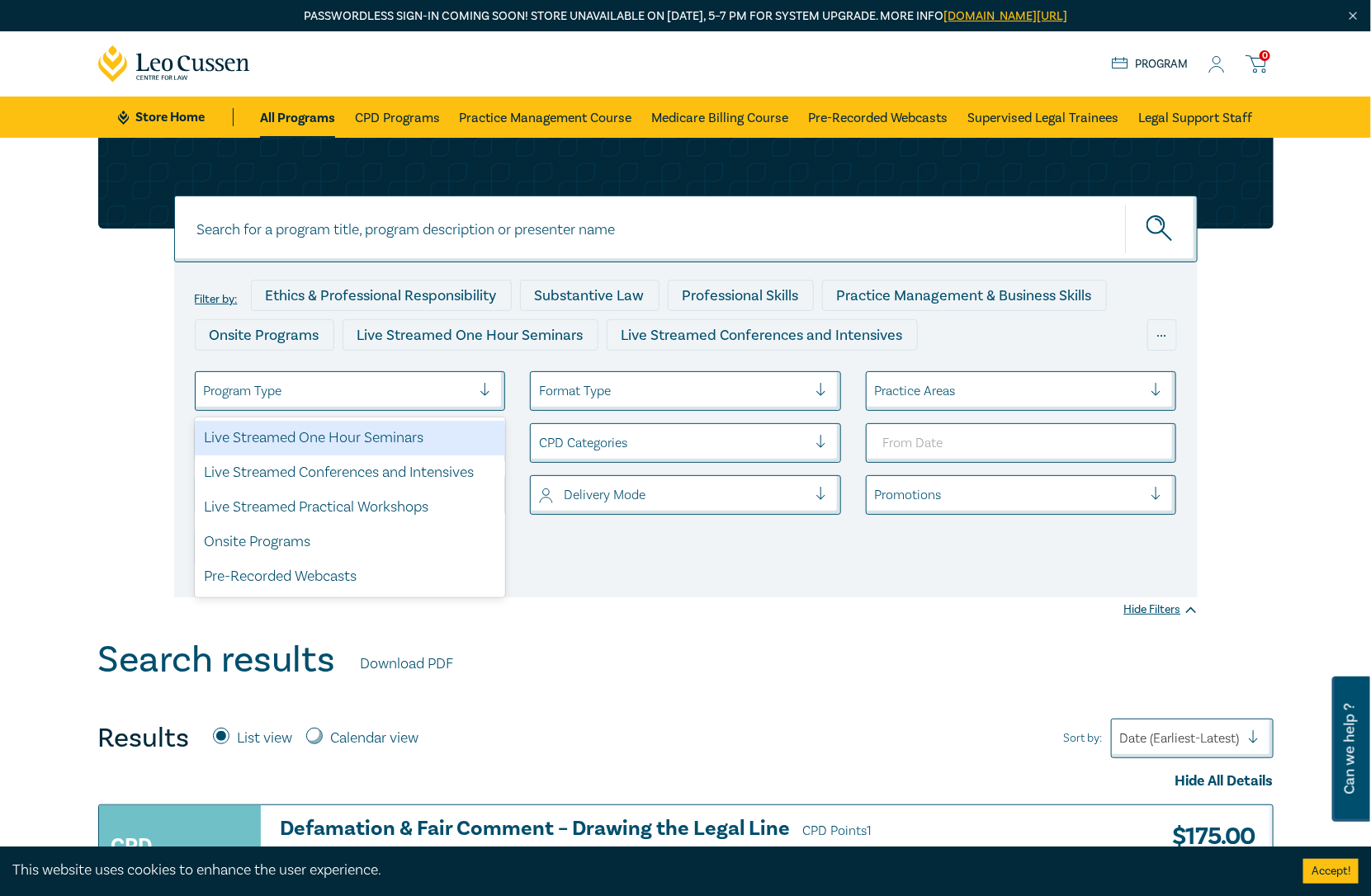
click at [368, 441] on div "Live Streamed One Hour Seminars" at bounding box center [350, 438] width 311 height 35
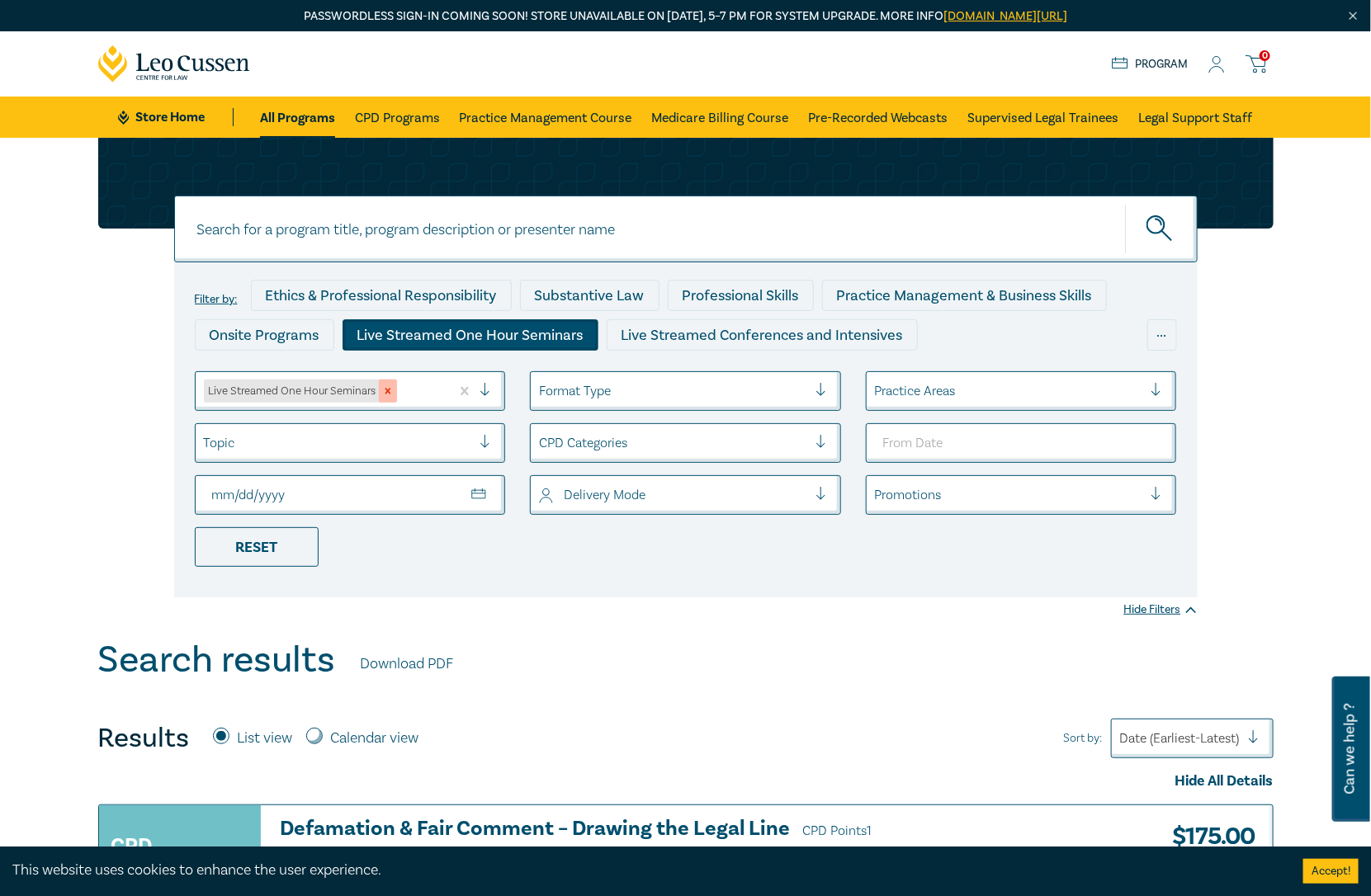
click at [390, 386] on icon "Remove Live Streamed One Hour Seminars" at bounding box center [388, 391] width 11 height 11
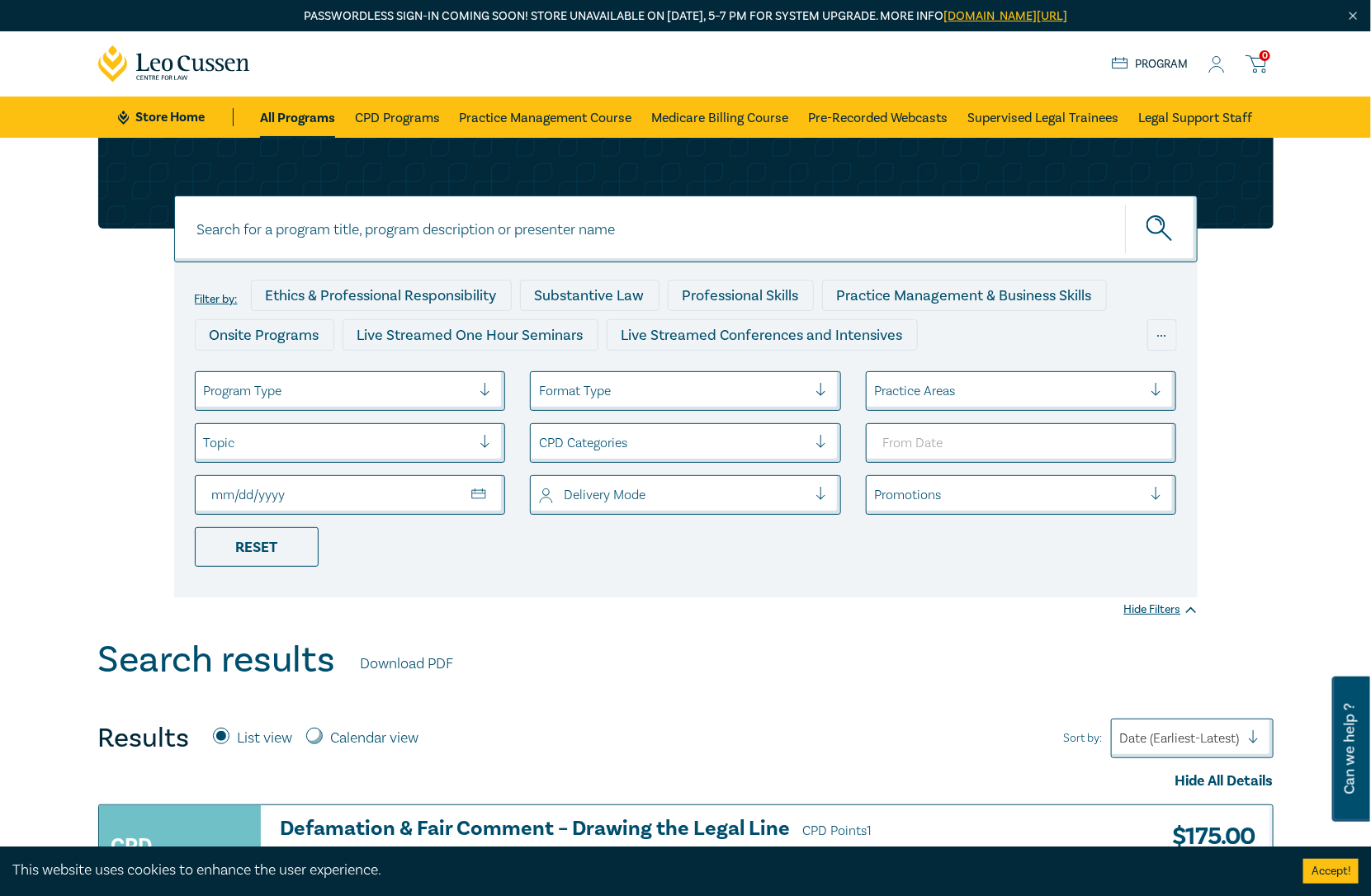
click at [392, 385] on div at bounding box center [338, 391] width 268 height 22
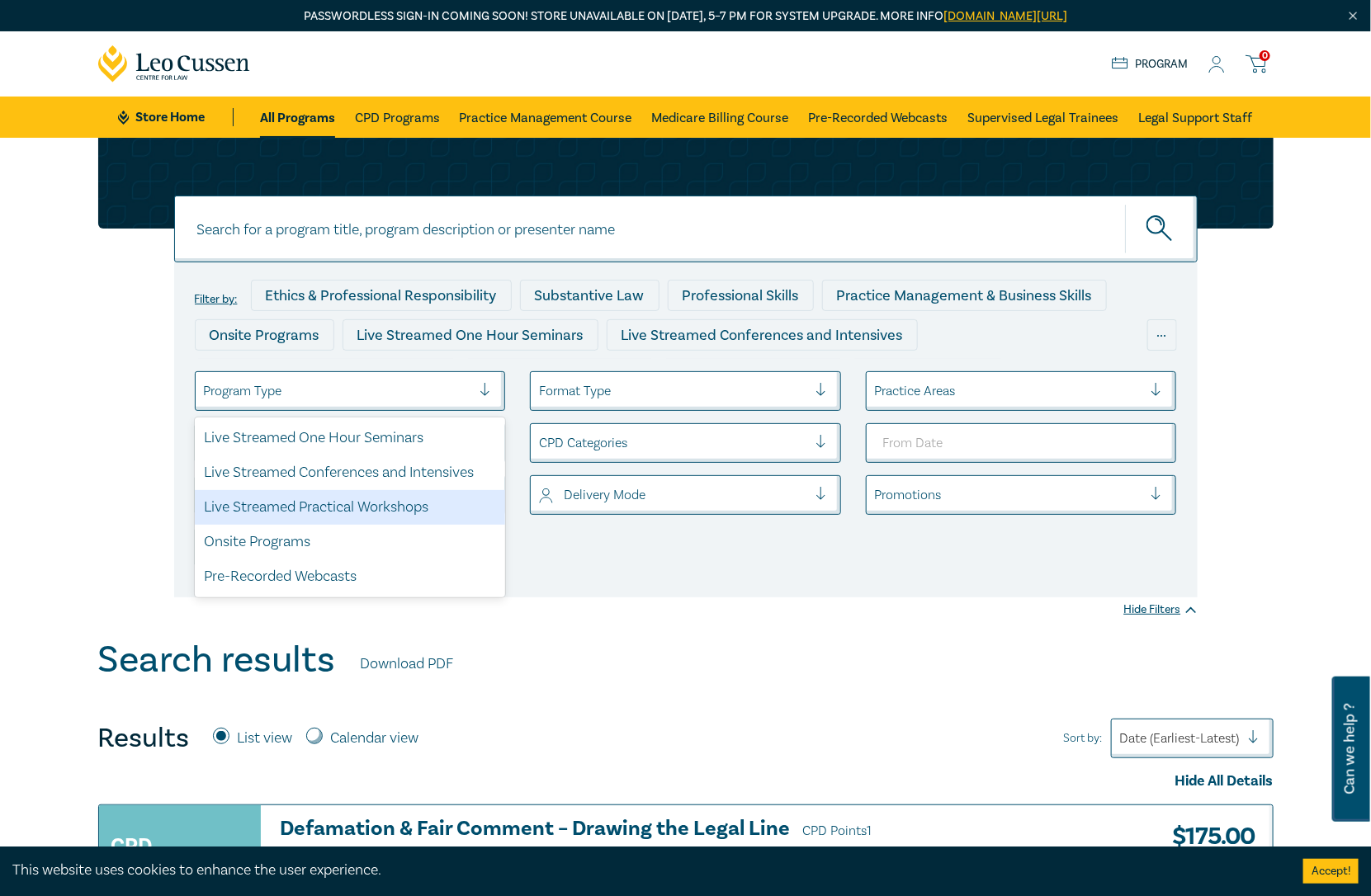
click at [371, 514] on div "Live Streamed Practical Workshops" at bounding box center [350, 508] width 311 height 35
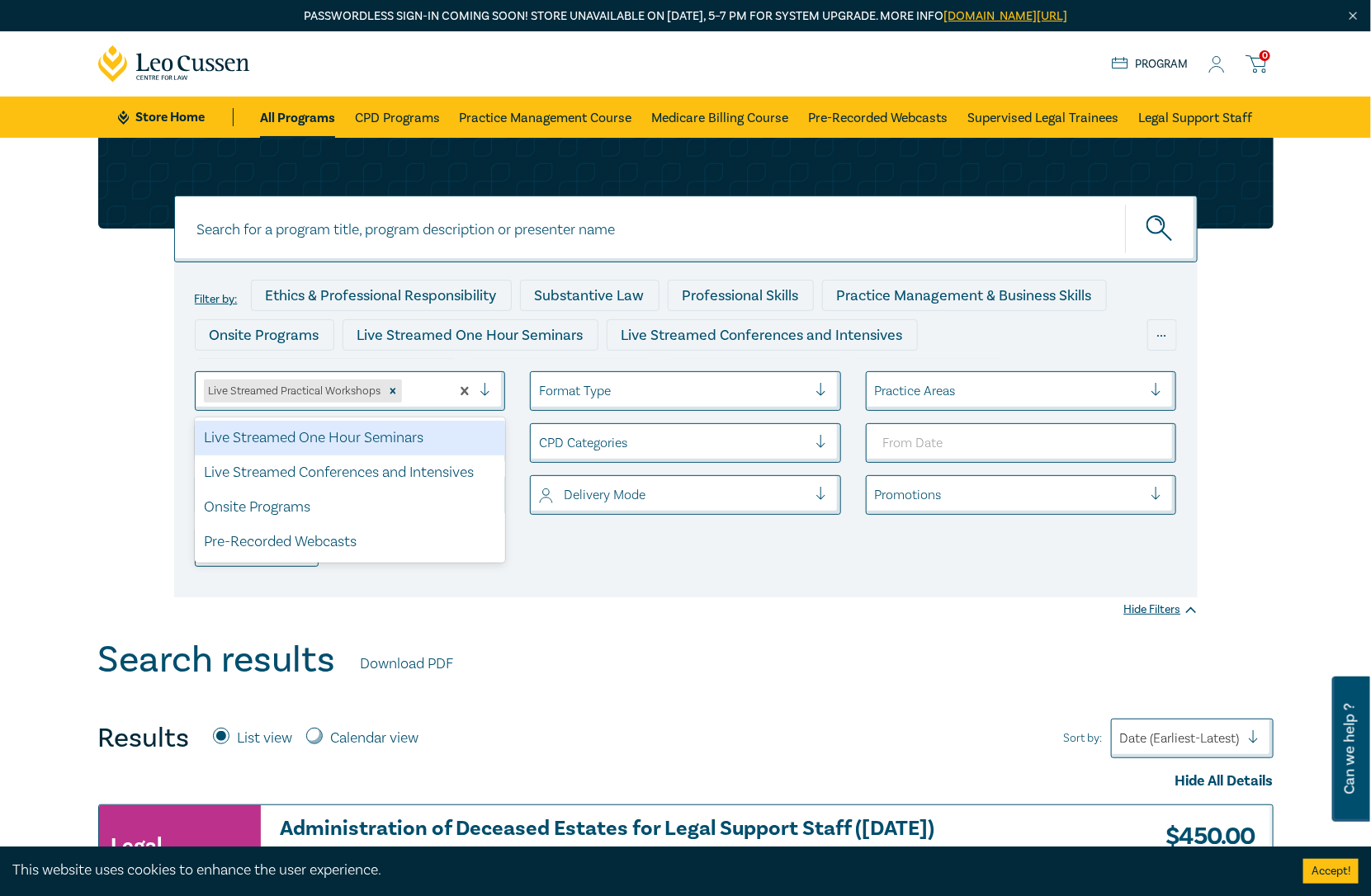
click at [375, 387] on div "Live Streamed Practical Workshops" at bounding box center [294, 391] width 180 height 24
click at [395, 391] on icon "Remove Live Streamed Practical Workshops" at bounding box center [392, 391] width 11 height 11
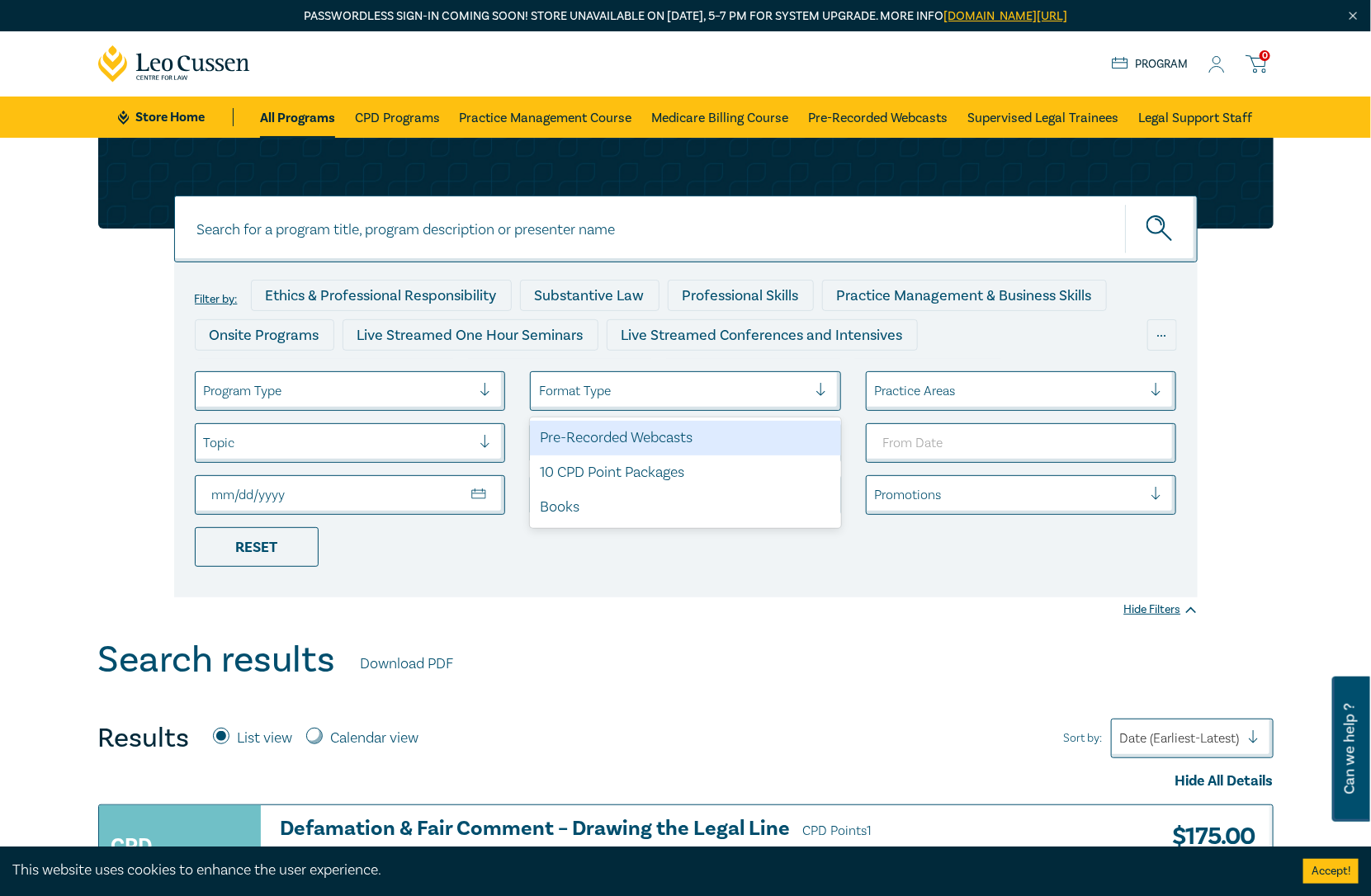
click at [691, 396] on div at bounding box center [673, 391] width 268 height 22
click at [866, 347] on div "Live Streamed Conferences and Intensives" at bounding box center [761, 335] width 311 height 31
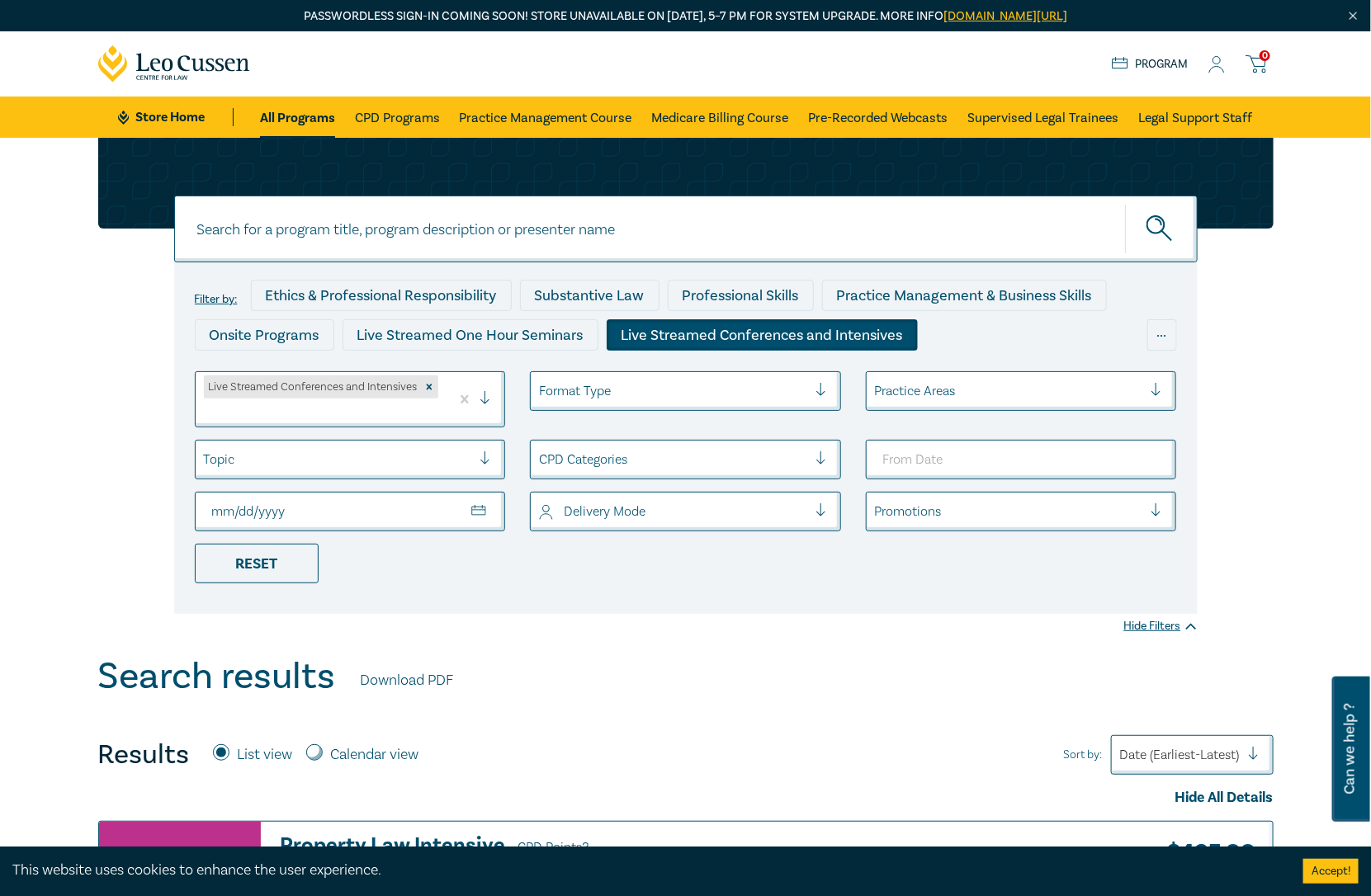
click at [885, 341] on div "Live Streamed Conferences and Intensives" at bounding box center [761, 335] width 311 height 31
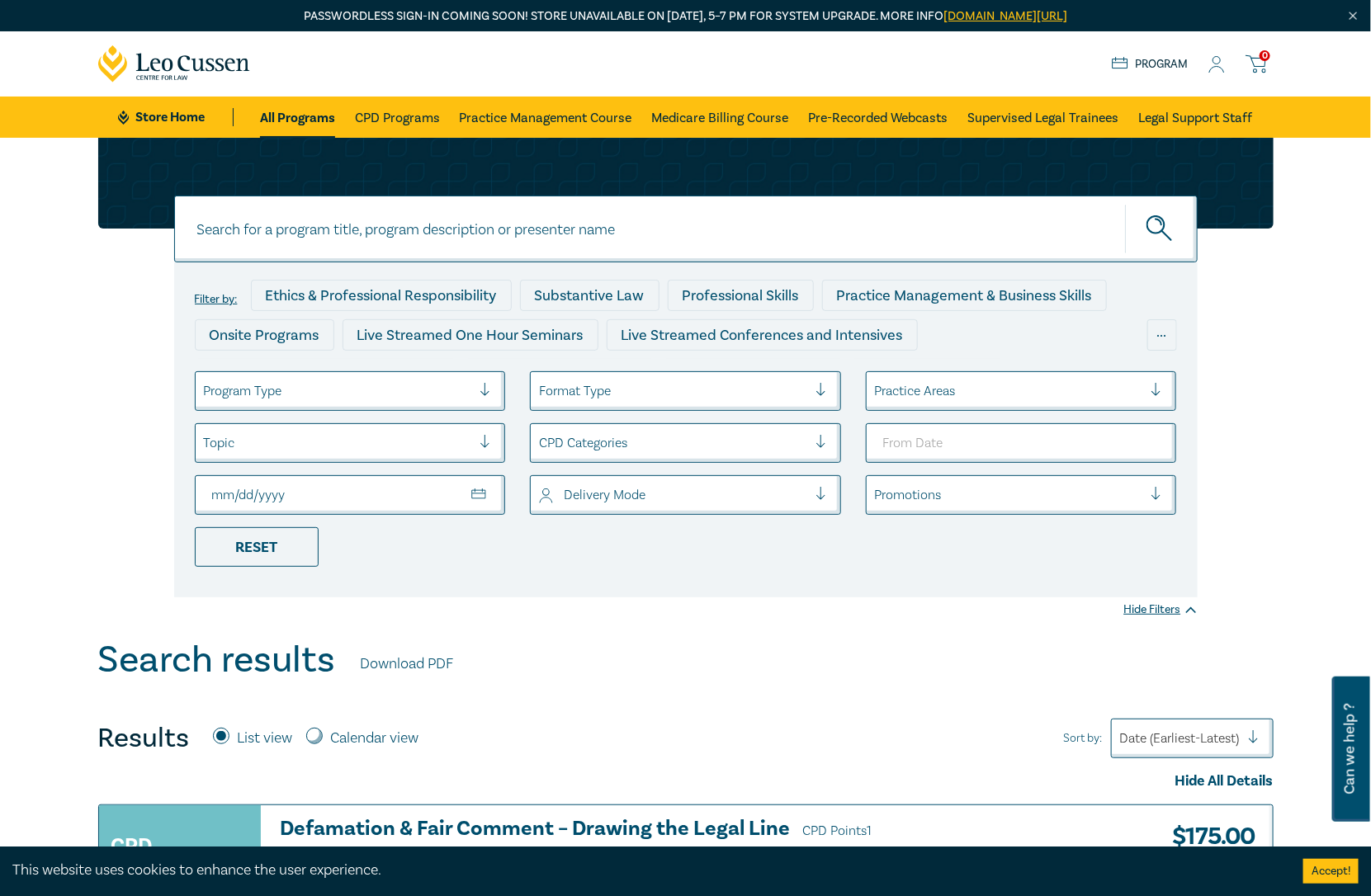
click at [224, 294] on label "Filter by:" at bounding box center [216, 299] width 43 height 13
click at [1049, 490] on div at bounding box center [1009, 495] width 268 height 22
click at [1044, 410] on div "Practice Areas" at bounding box center [1021, 390] width 311 height 39
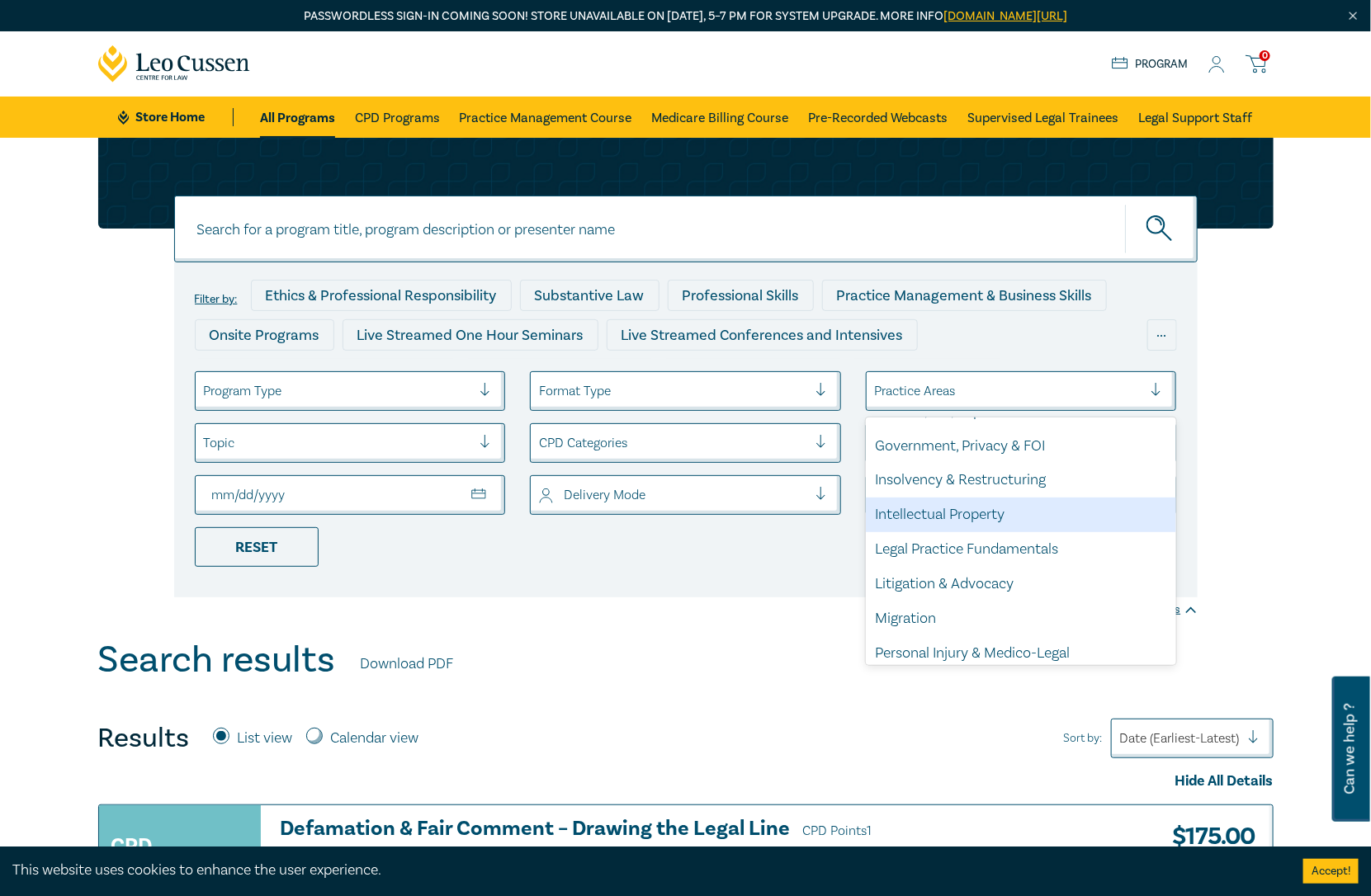
scroll to position [367, 0]
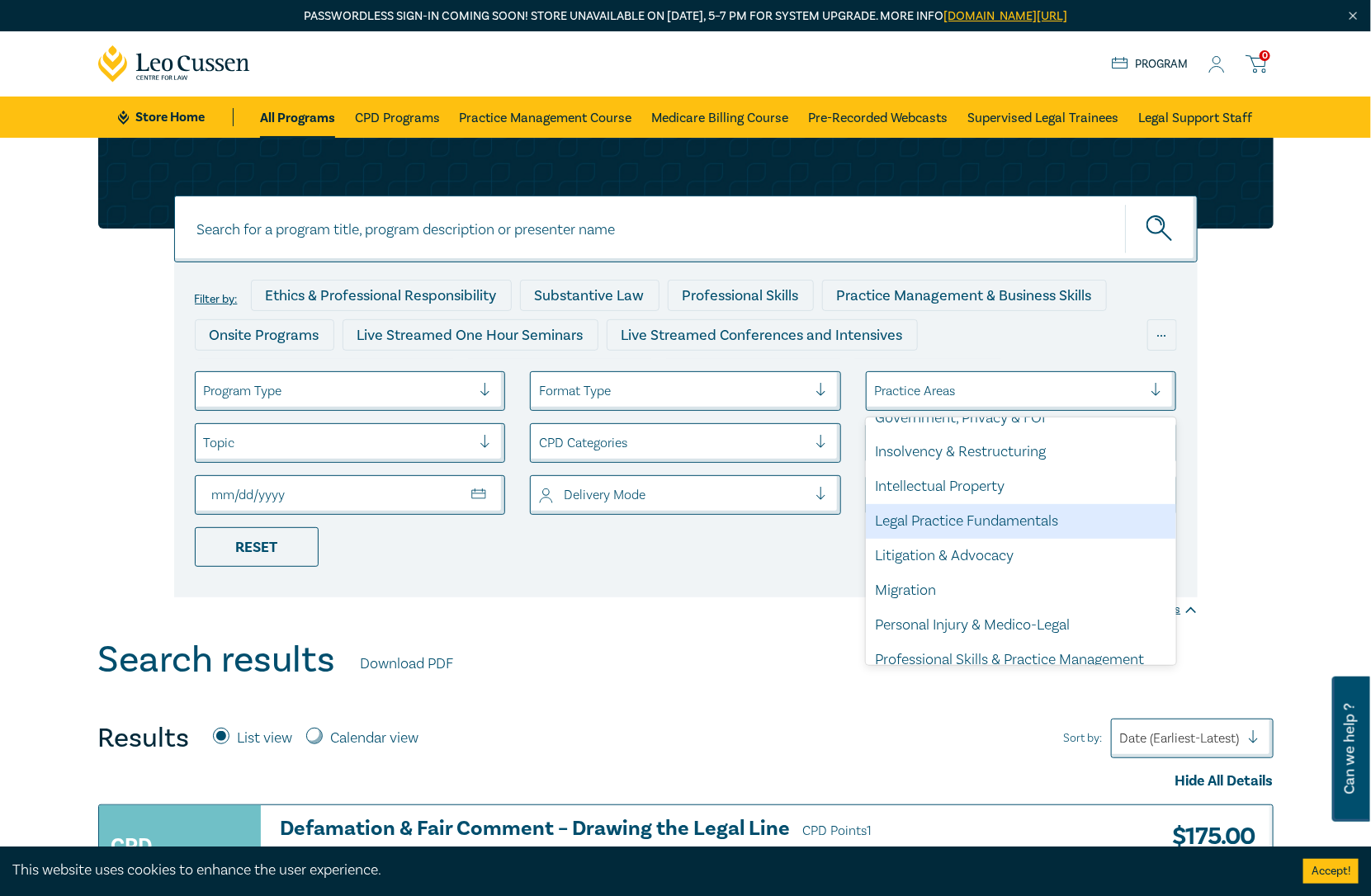
click at [707, 573] on div "Filter by: Ethics & Professional Responsibility Substantive Law Professional Sk…" at bounding box center [686, 429] width 1023 height 335
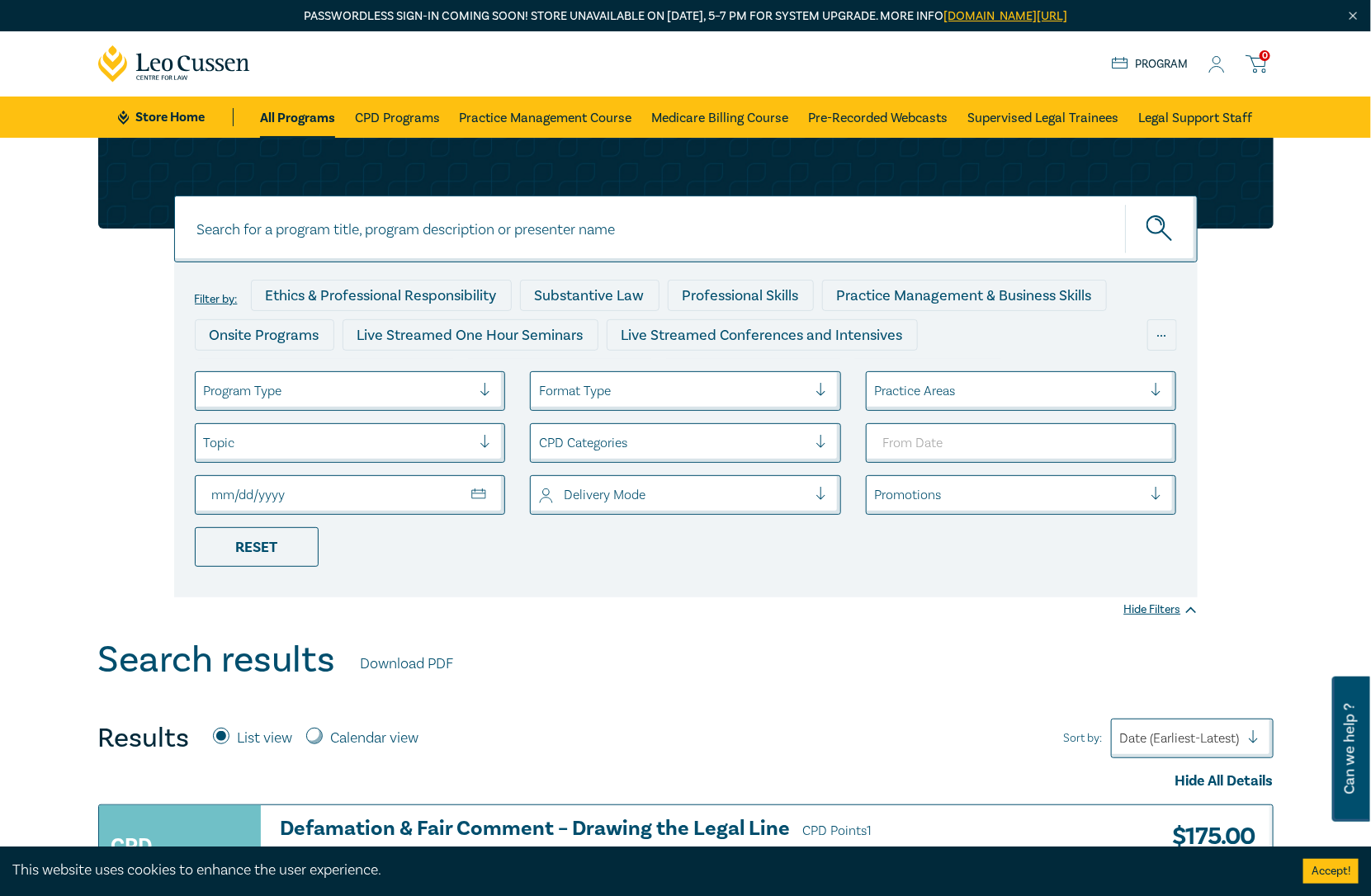
click at [716, 444] on div at bounding box center [673, 443] width 268 height 22
click at [419, 597] on div "Filter by: Ethics & Professional Responsibility Substantive Law Professional Sk…" at bounding box center [686, 387] width 1371 height 501
click at [405, 460] on div "Topic" at bounding box center [350, 442] width 311 height 39
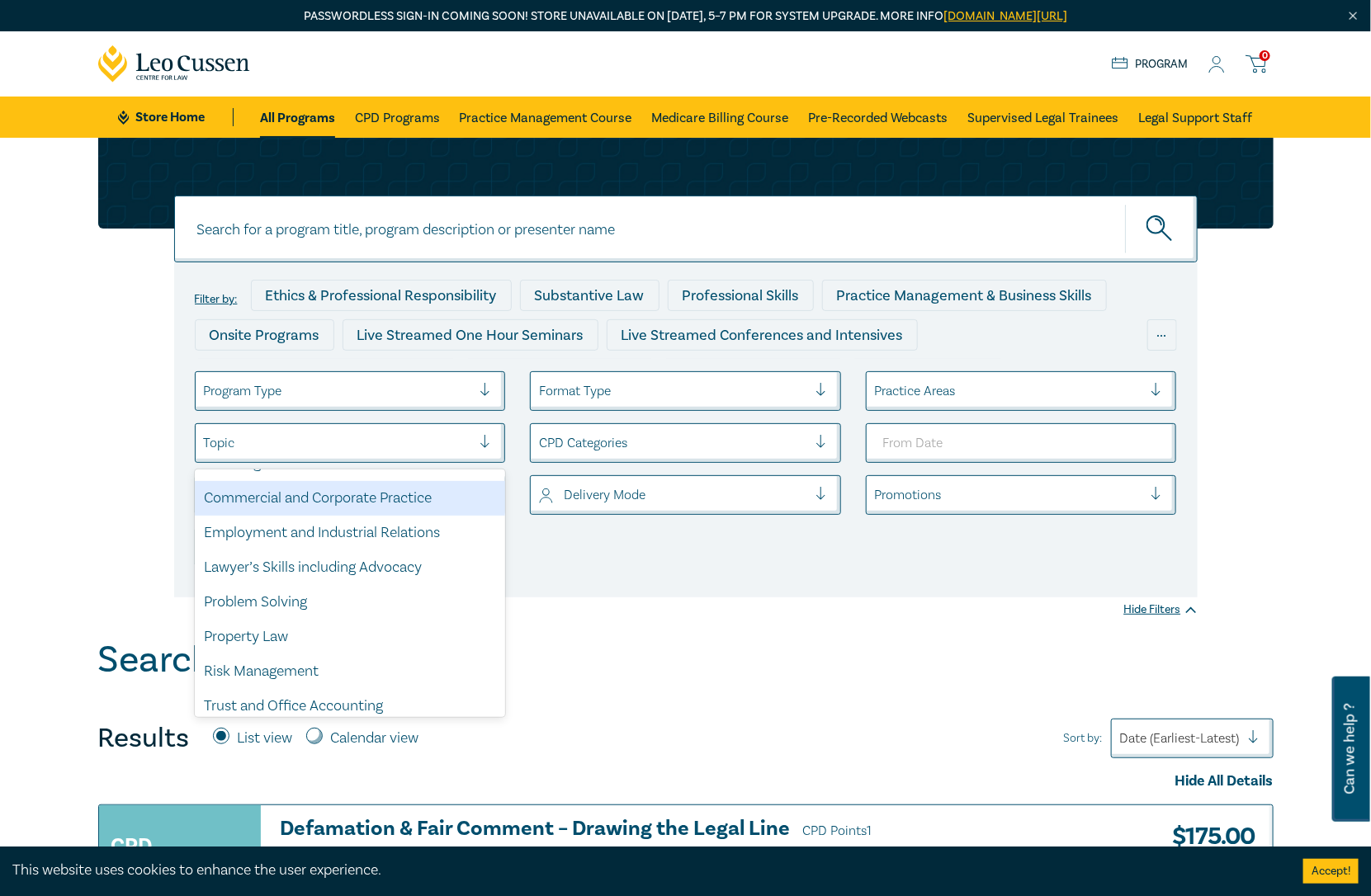
scroll to position [34, 0]
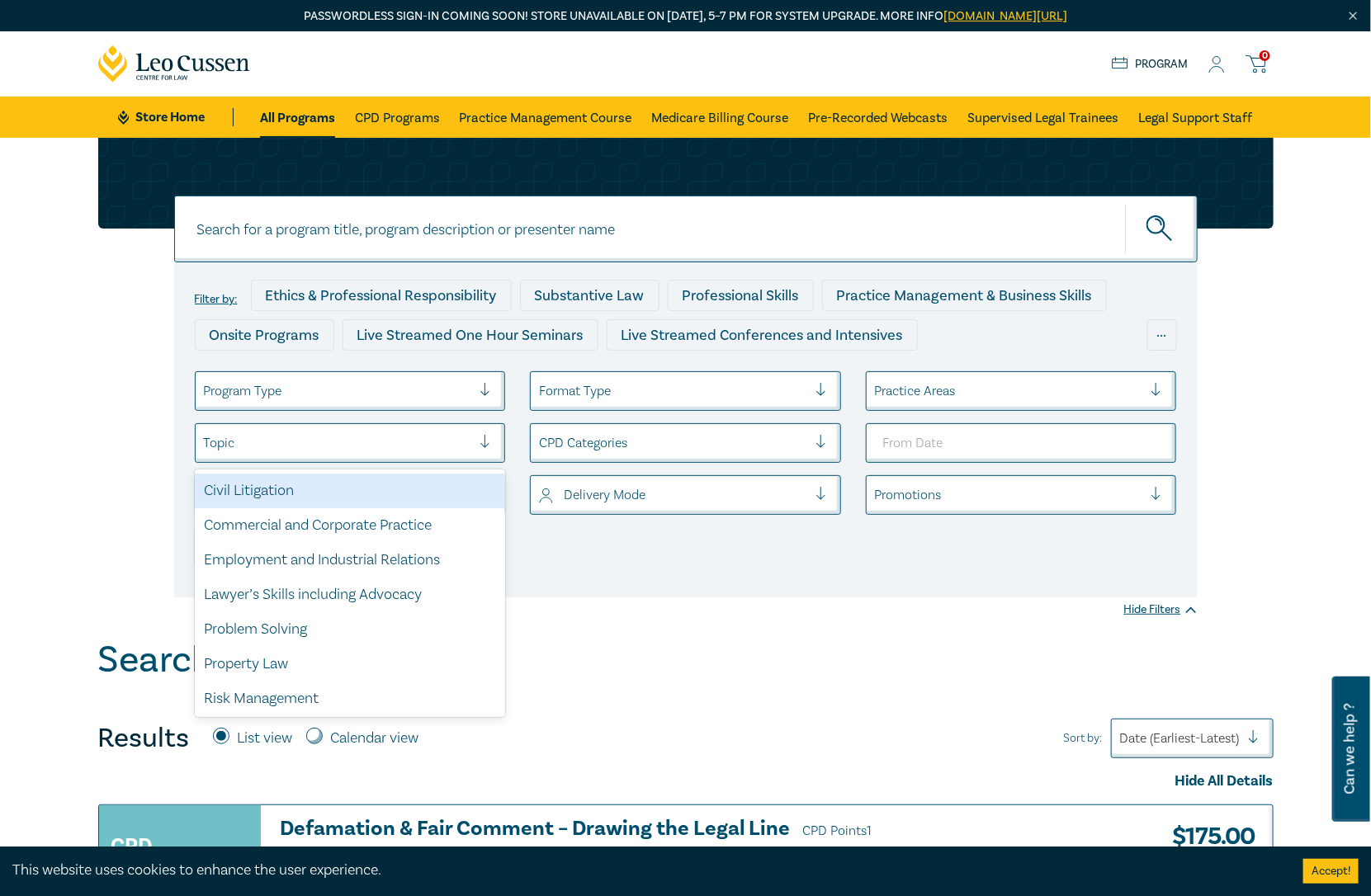
click at [415, 387] on div at bounding box center [338, 391] width 268 height 22
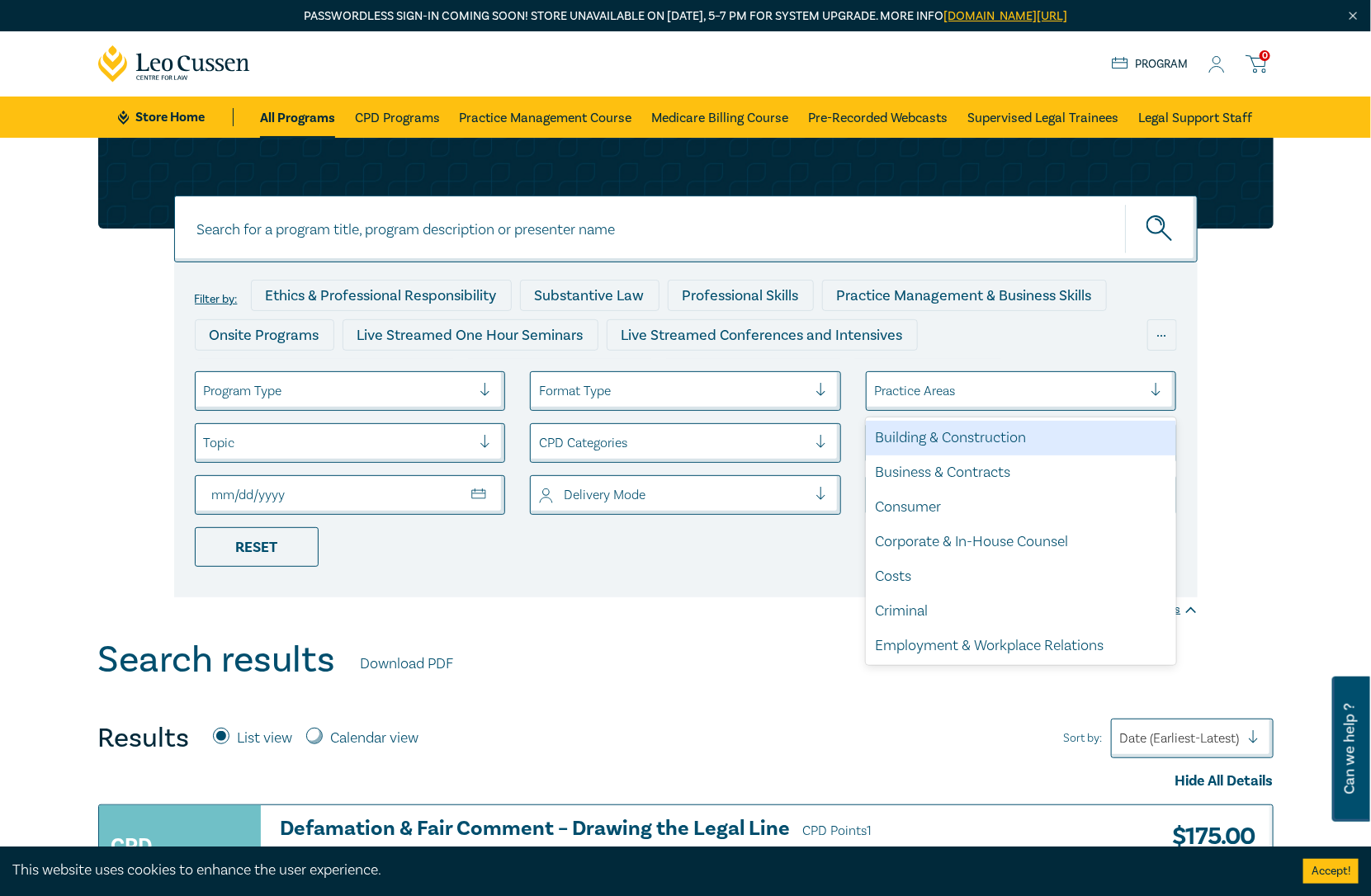
click at [973, 372] on div "Practice Areas" at bounding box center [1021, 390] width 311 height 39
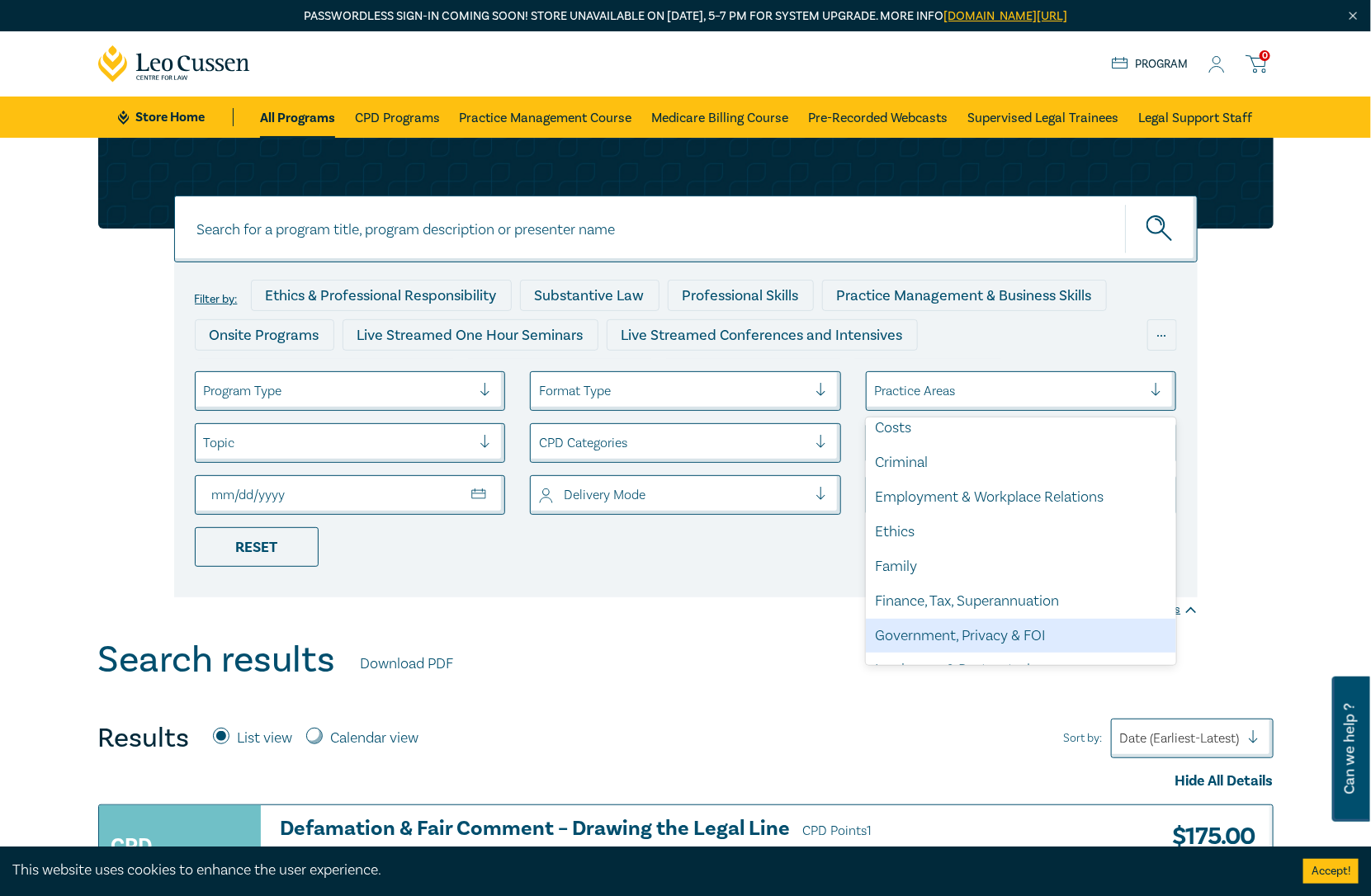
scroll to position [91, 0]
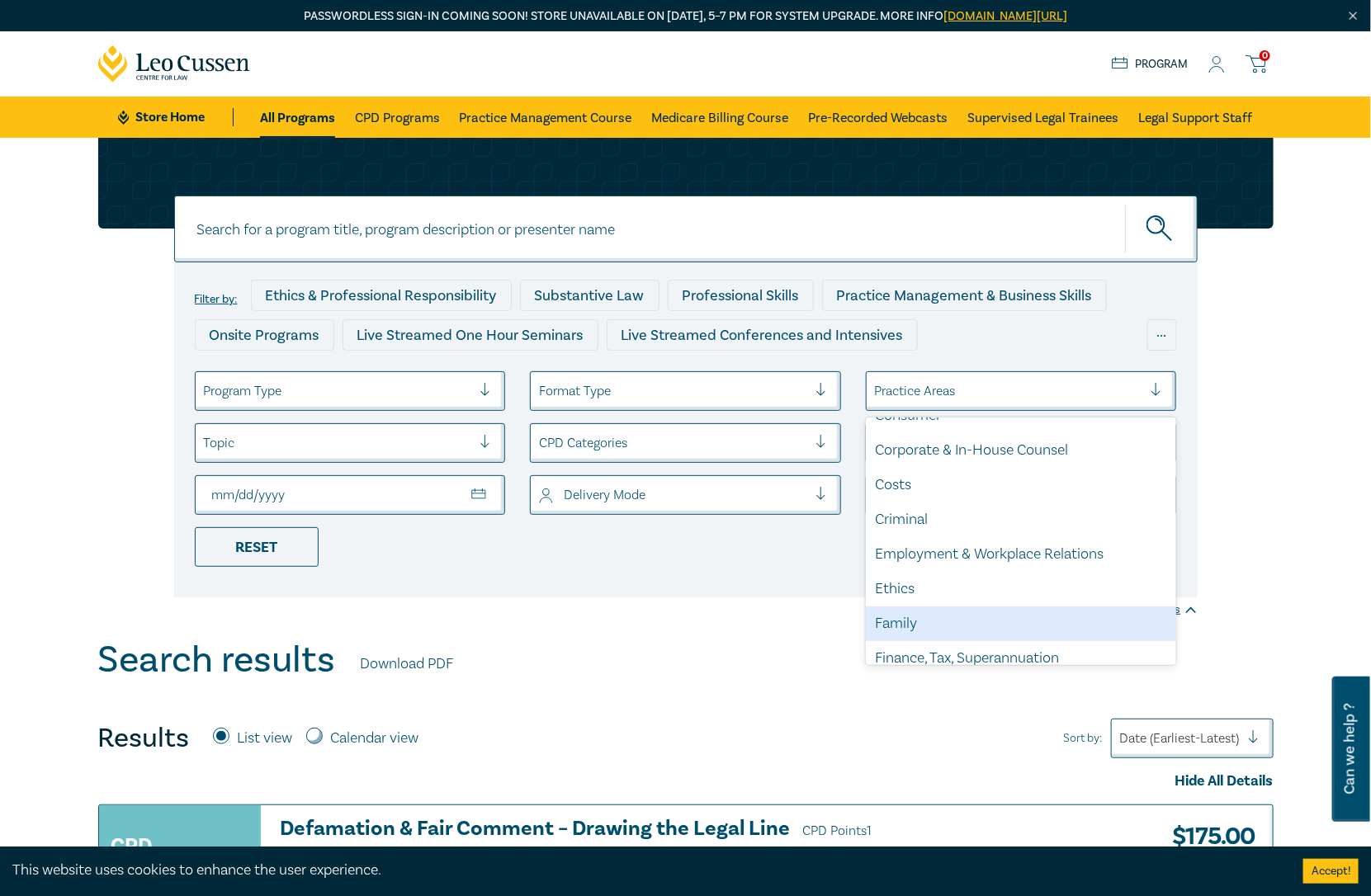
click at [920, 610] on div "Family" at bounding box center [1021, 623] width 311 height 35
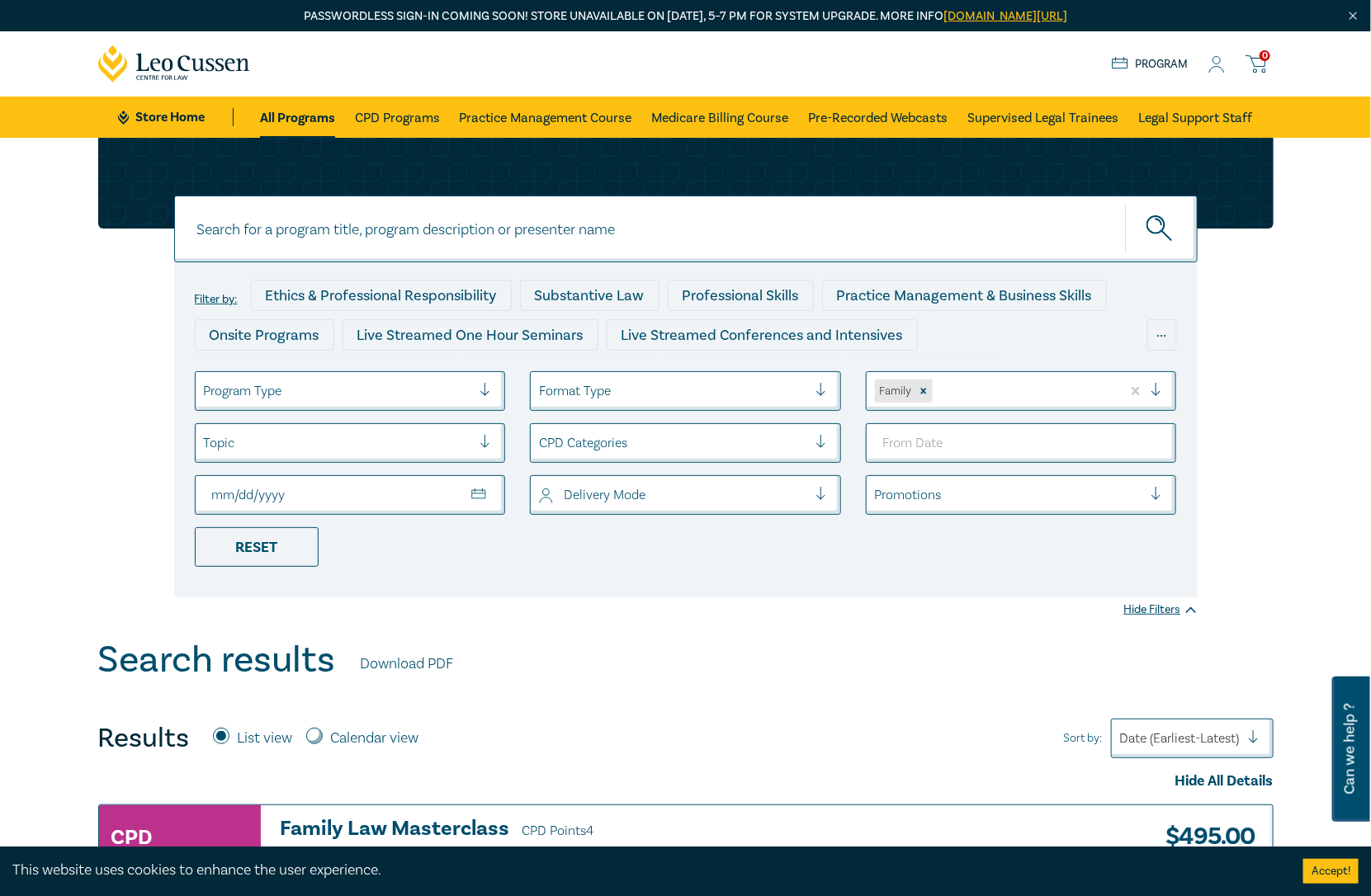
click at [1219, 66] on icon at bounding box center [1216, 64] width 17 height 17
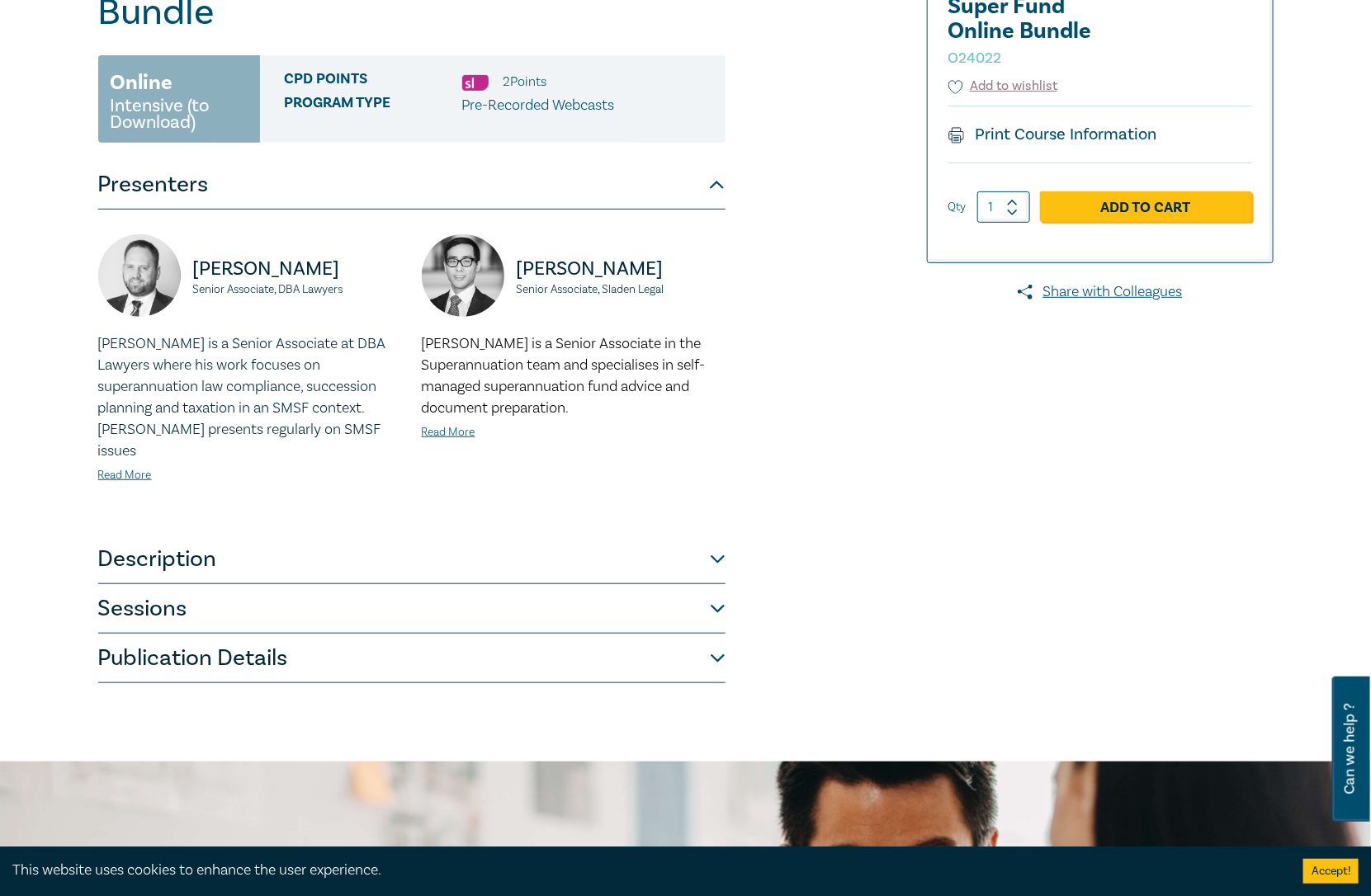
scroll to position [183, 0]
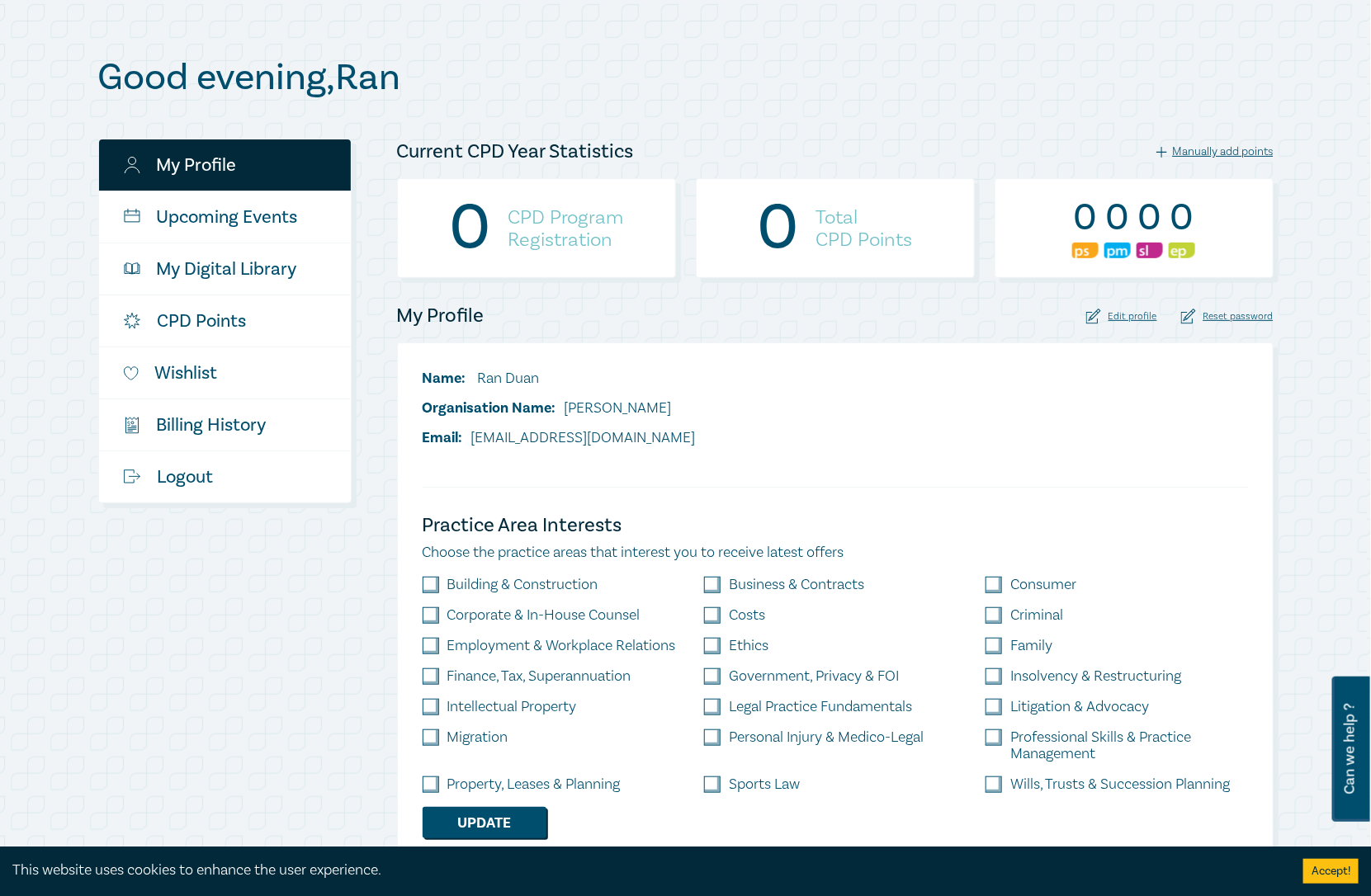
scroll to position [183, 0]
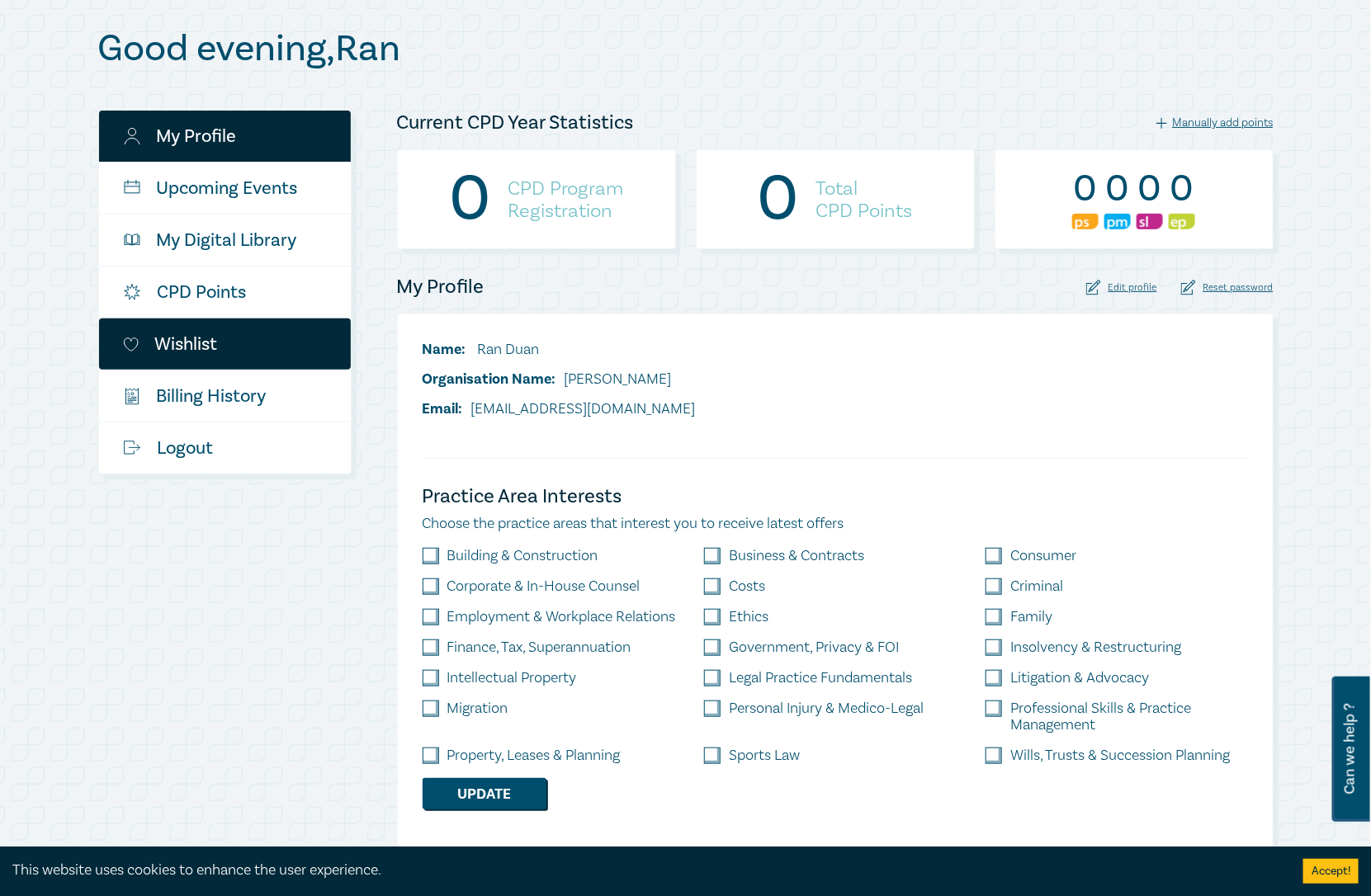
click at [235, 342] on link "Wishlist" at bounding box center [225, 344] width 252 height 51
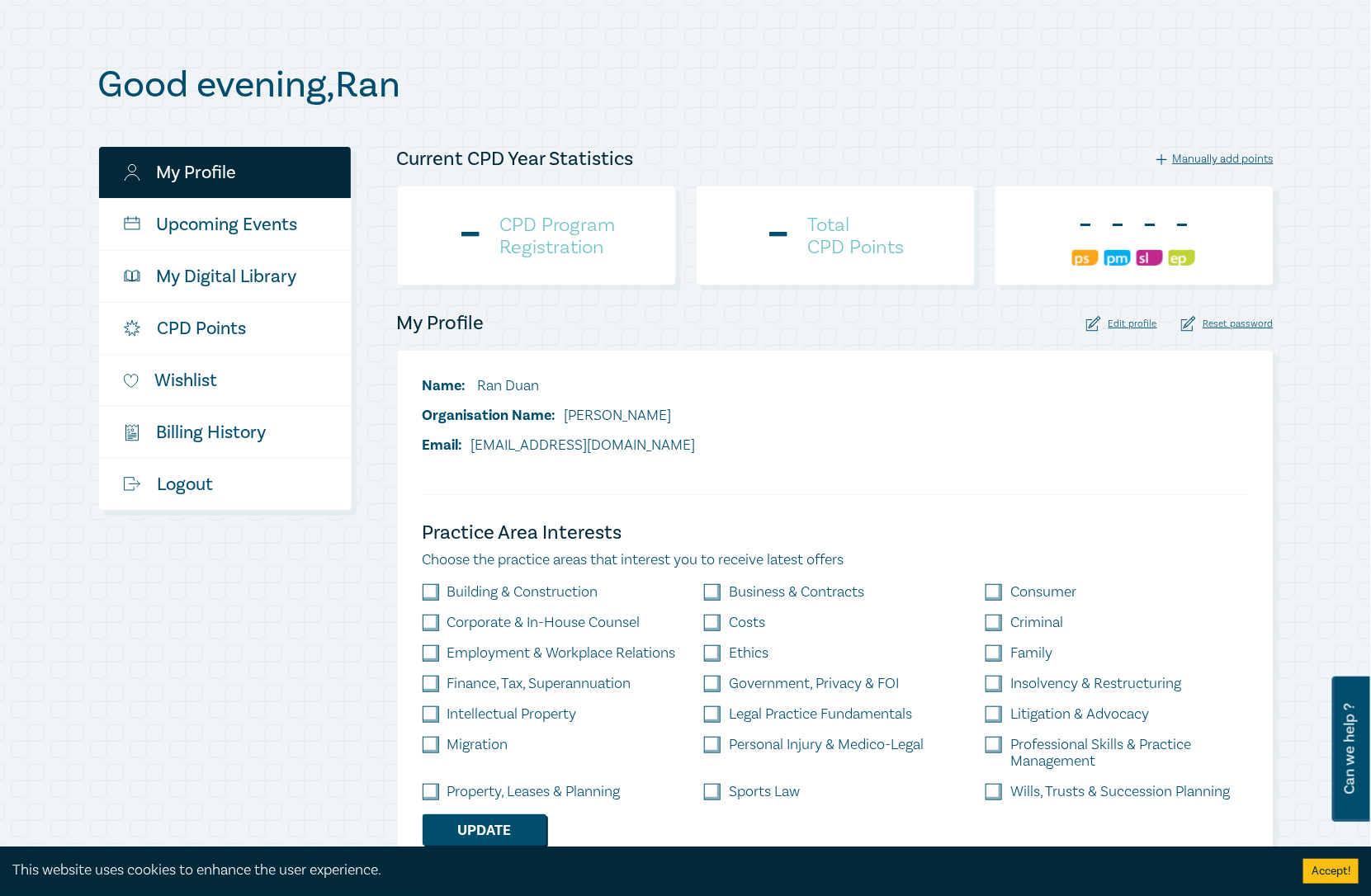
scroll to position [183, 0]
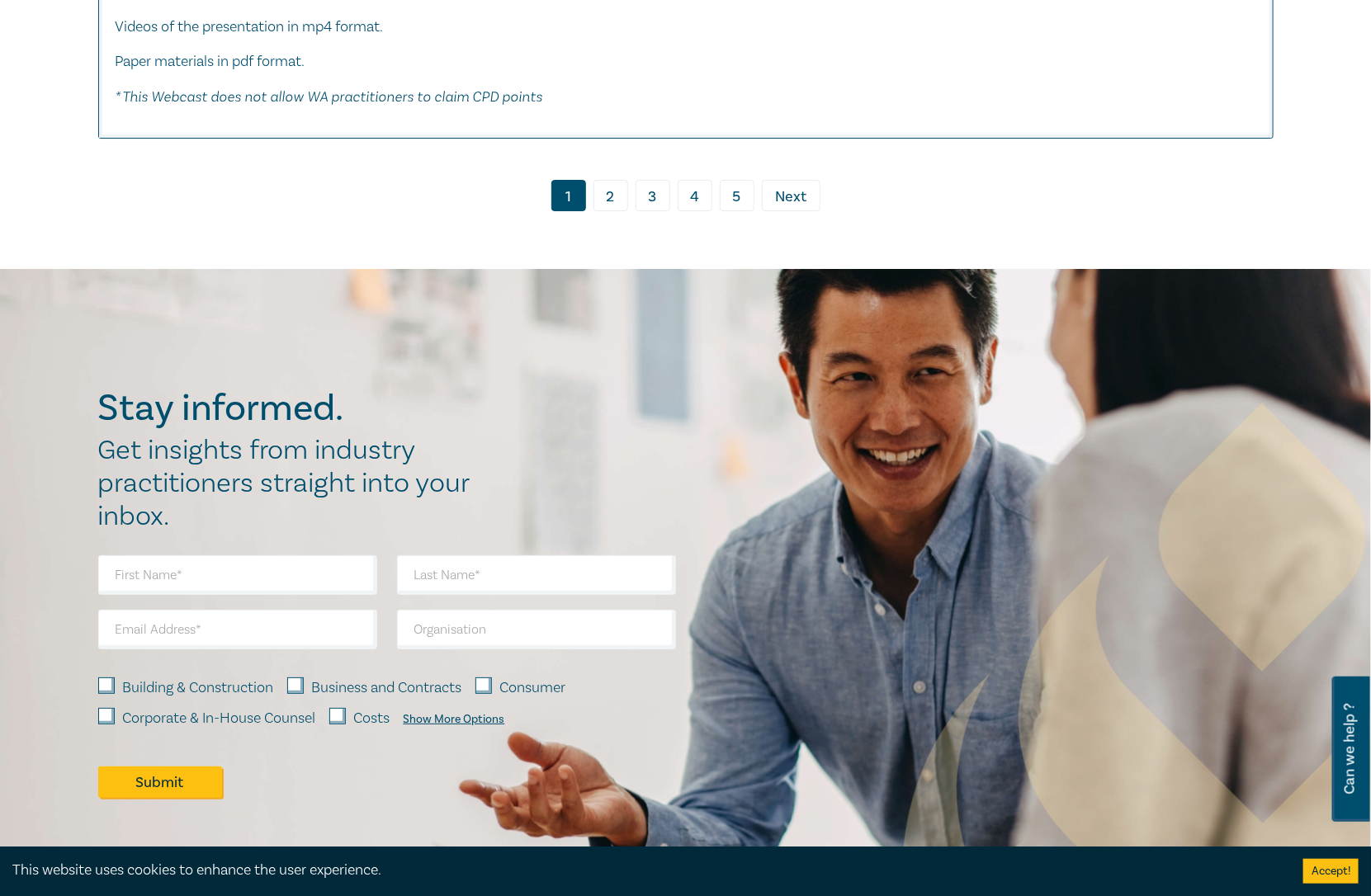
scroll to position [8161, 0]
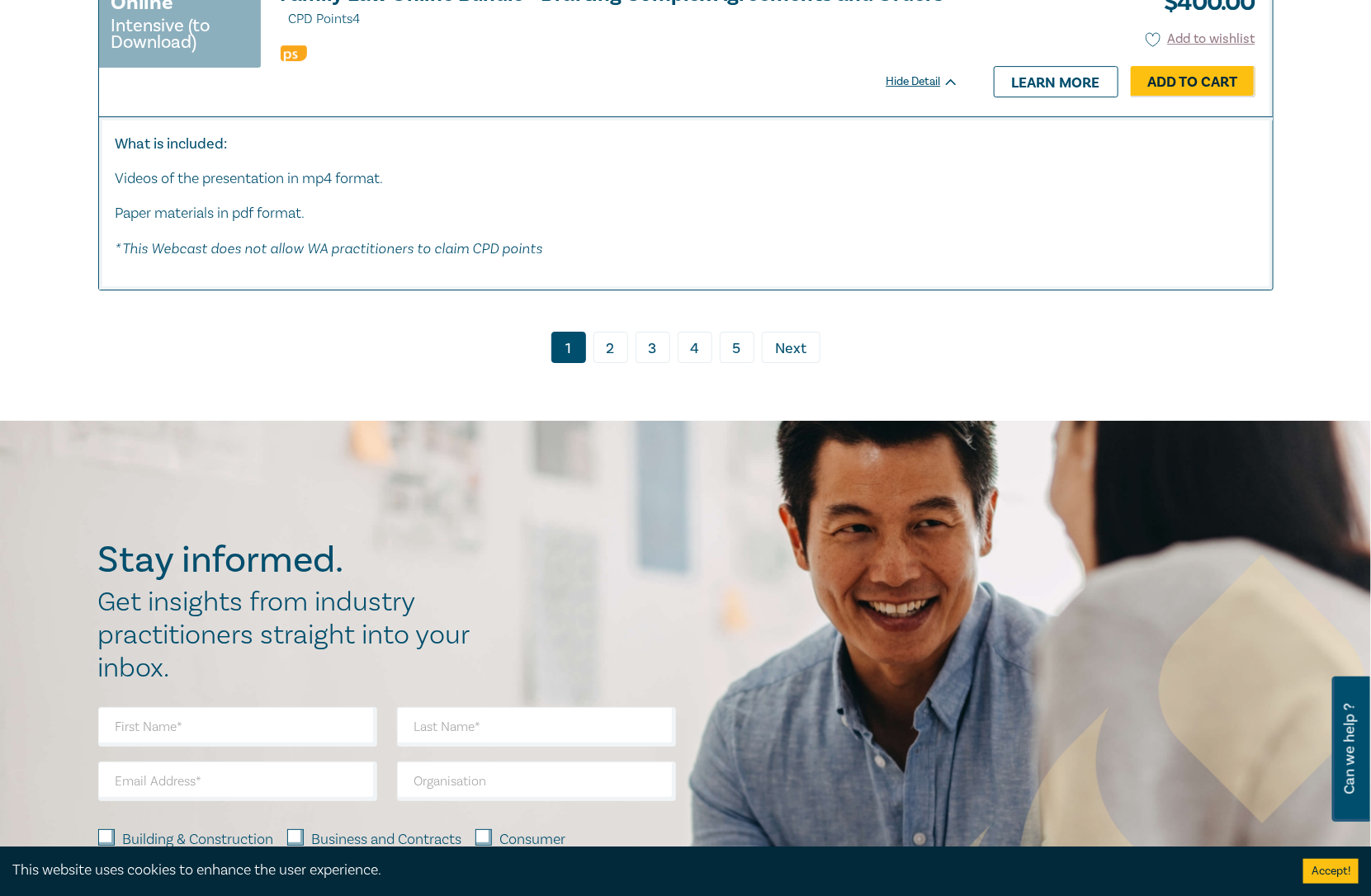
click at [745, 332] on link "5" at bounding box center [737, 347] width 35 height 31
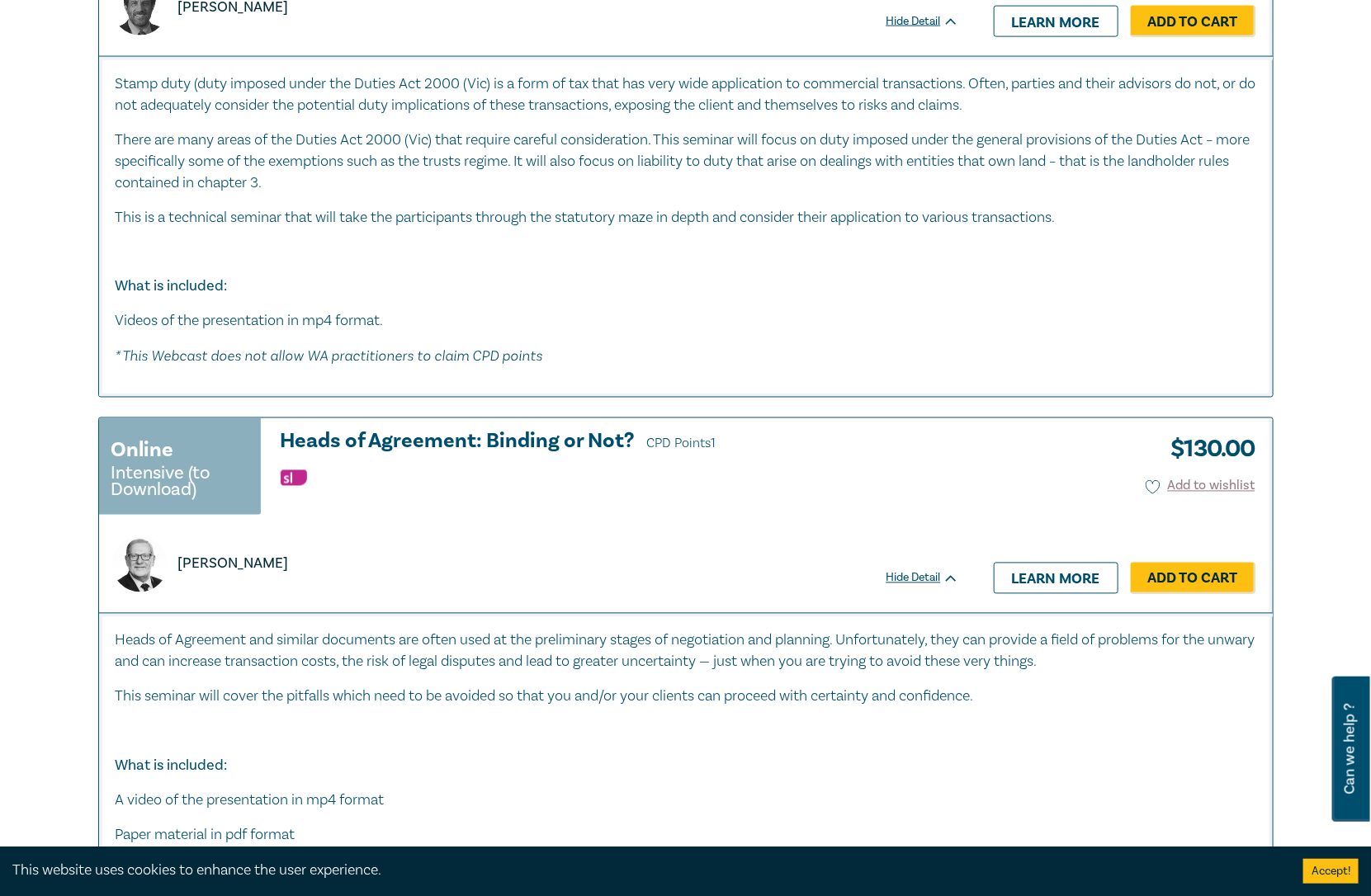
scroll to position [4093, 0]
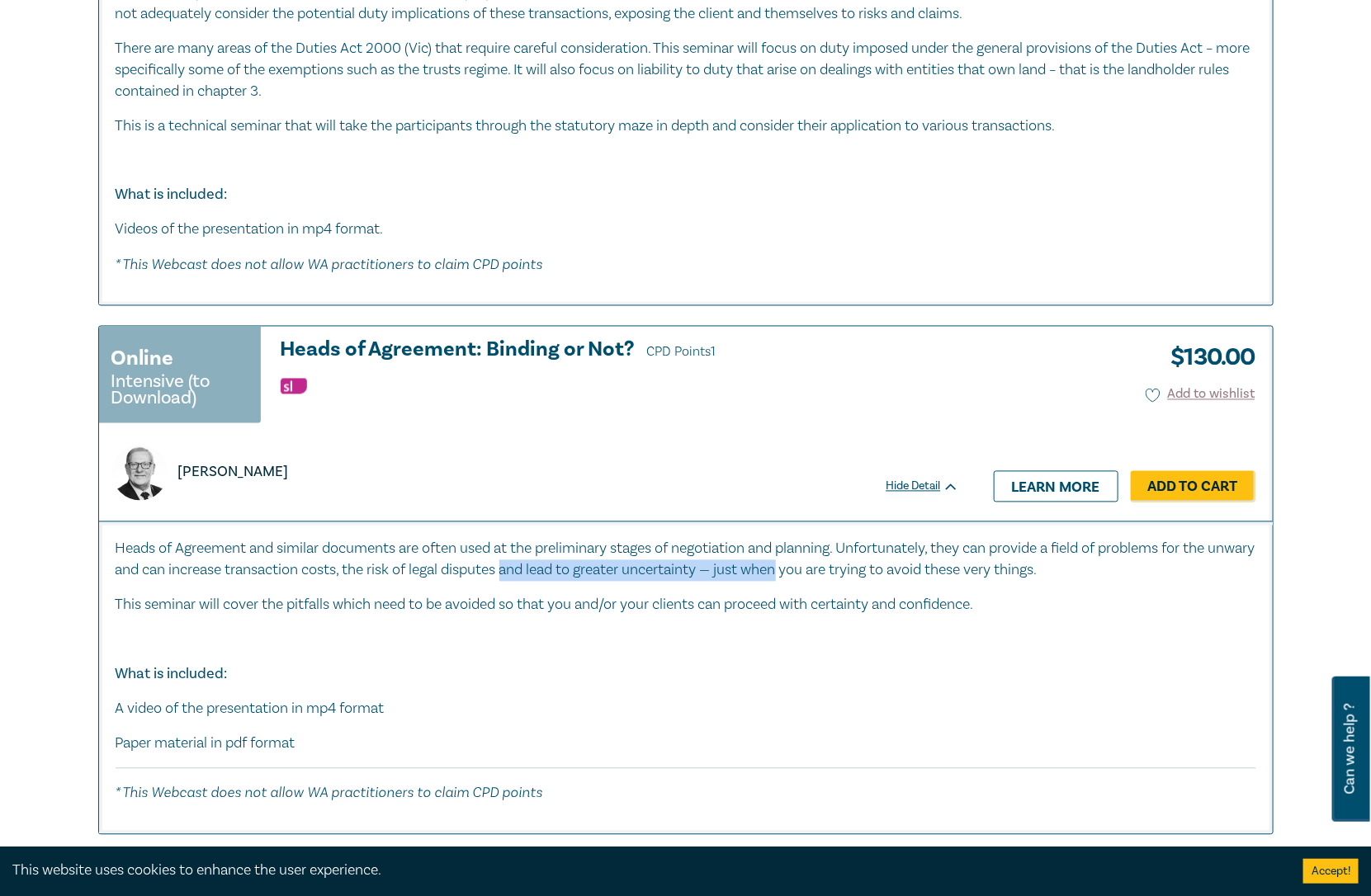
drag, startPoint x: 561, startPoint y: 551, endPoint x: 837, endPoint y: 568, distance: 276.5
click at [837, 568] on p "Heads of Agreement and similar documents are often used at the preliminary stag…" at bounding box center [686, 560] width 1141 height 43
drag, startPoint x: 785, startPoint y: 564, endPoint x: 957, endPoint y: 556, distance: 172.2
click at [957, 556] on p "Heads of Agreement and similar documents are often used at the preliminary stag…" at bounding box center [686, 560] width 1141 height 43
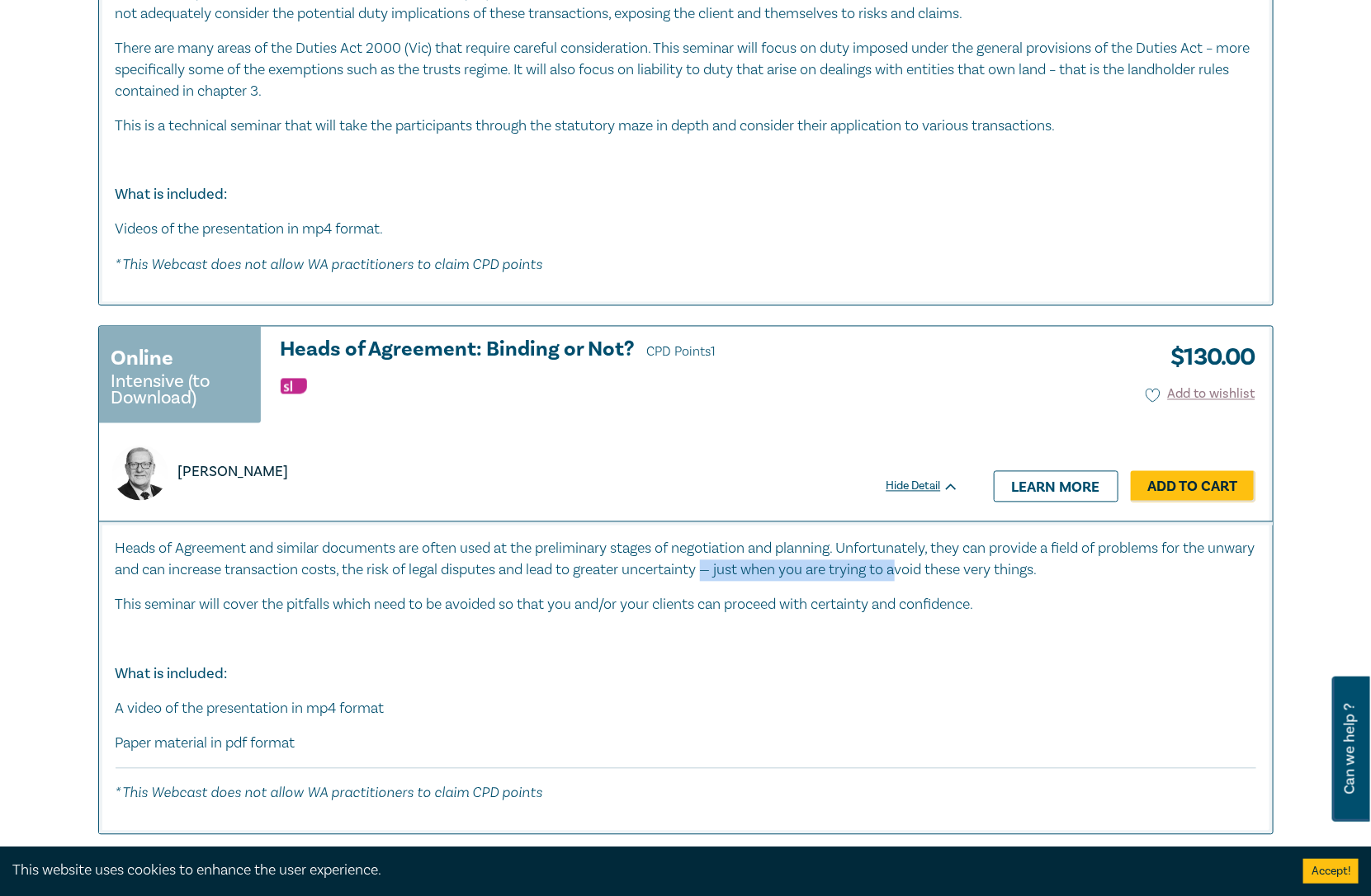
click at [957, 556] on p "Heads of Agreement and similar documents are often used at the preliminary stag…" at bounding box center [686, 560] width 1141 height 43
copy p "— just when you are trying to a"
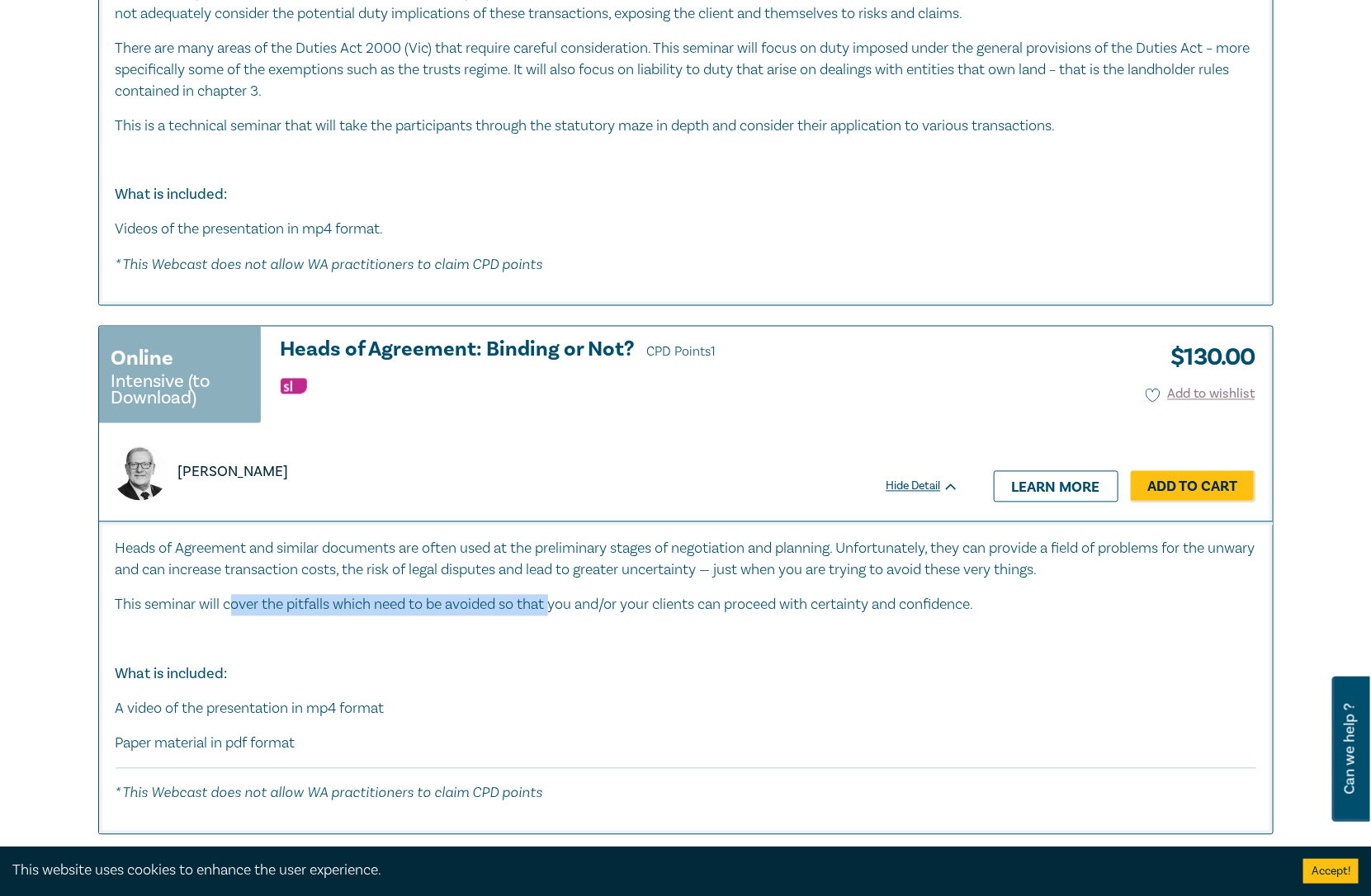
drag, startPoint x: 317, startPoint y: 584, endPoint x: 557, endPoint y: 594, distance: 240.2
click at [554, 595] on p "This seminar will cover the pitfalls which need to be avoided so that you and/o…" at bounding box center [686, 605] width 1141 height 22
click at [557, 595] on p "This seminar will cover the pitfalls which need to be avoided so that you and/o…" at bounding box center [686, 605] width 1141 height 22
drag, startPoint x: 301, startPoint y: 600, endPoint x: 656, endPoint y: 591, distance: 355.1
click at [653, 595] on p "This seminar will cover the pitfalls which need to be avoided so that you and/o…" at bounding box center [686, 605] width 1141 height 22
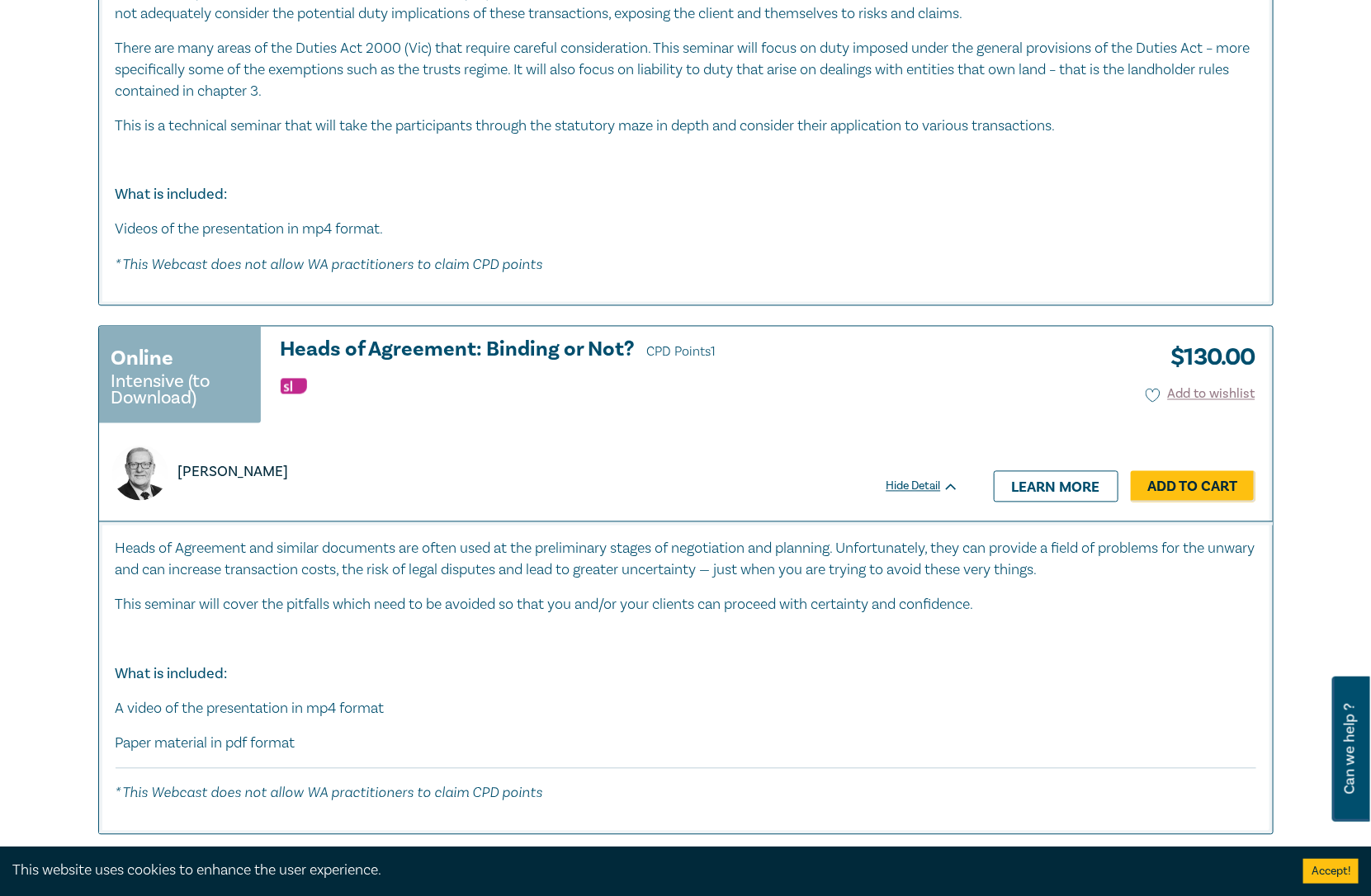
click at [656, 595] on p "This seminar will cover the pitfalls which need to be avoided so that you and/o…" at bounding box center [686, 605] width 1141 height 22
drag, startPoint x: 571, startPoint y: 591, endPoint x: 799, endPoint y: 599, distance: 228.1
click at [793, 598] on p "This seminar will cover the pitfalls which need to be avoided so that you and/o…" at bounding box center [686, 605] width 1141 height 22
click at [800, 599] on p "This seminar will cover the pitfalls which need to be avoided so that you and/o…" at bounding box center [686, 605] width 1141 height 22
drag, startPoint x: 802, startPoint y: 599, endPoint x: 948, endPoint y: 606, distance: 146.2
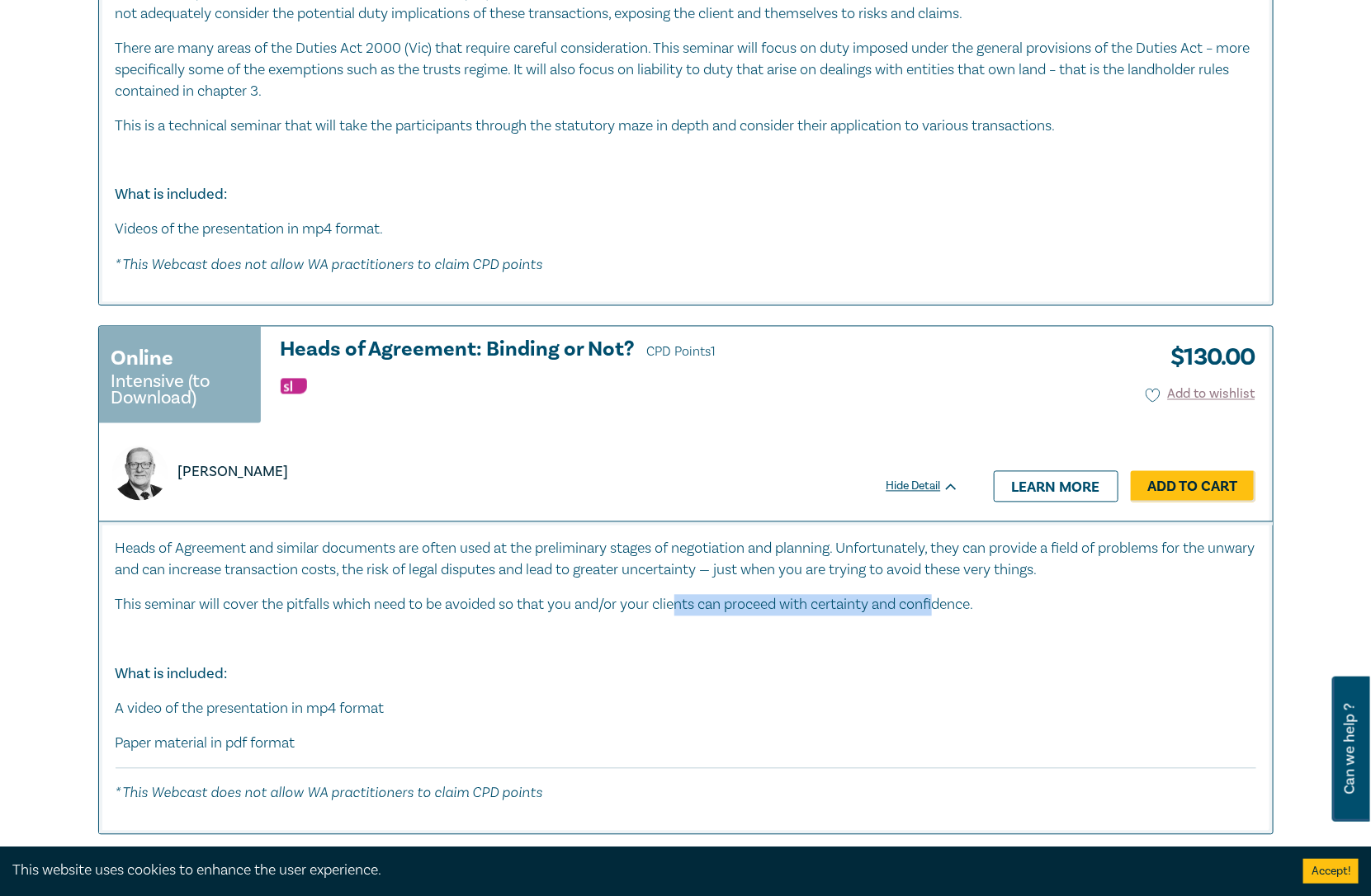
click at [948, 606] on div "Heads of Agreement and similar documents are often used at the preliminary stag…" at bounding box center [686, 671] width 1141 height 265
drag, startPoint x: 948, startPoint y: 606, endPoint x: 924, endPoint y: 620, distance: 27.8
click at [948, 606] on p "This seminar will cover the pitfalls which need to be avoided so that you and/o…" at bounding box center [686, 605] width 1141 height 22
drag, startPoint x: 447, startPoint y: 693, endPoint x: 188, endPoint y: 704, distance: 259.2
click at [188, 704] on p "A video of the presentation in mp4 format" at bounding box center [686, 710] width 1141 height 22
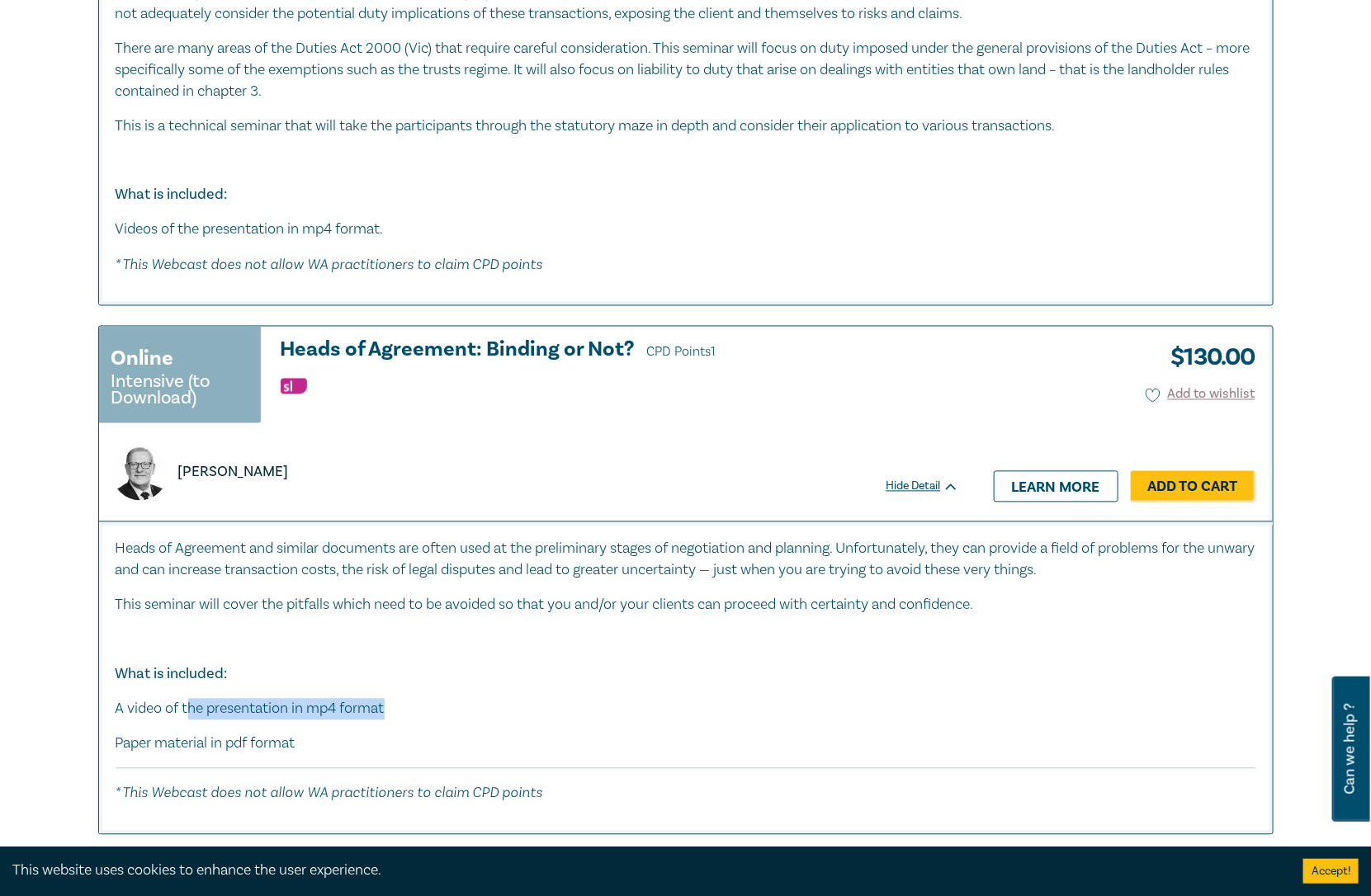
click at [347, 699] on p "A video of the presentation in mp4 format" at bounding box center [686, 710] width 1141 height 22
click at [374, 685] on div "Heads of Agreement and similar documents are often used at the preliminary stag…" at bounding box center [686, 671] width 1141 height 265
click at [308, 733] on p "Paper material in pdf format" at bounding box center [686, 744] width 1141 height 22
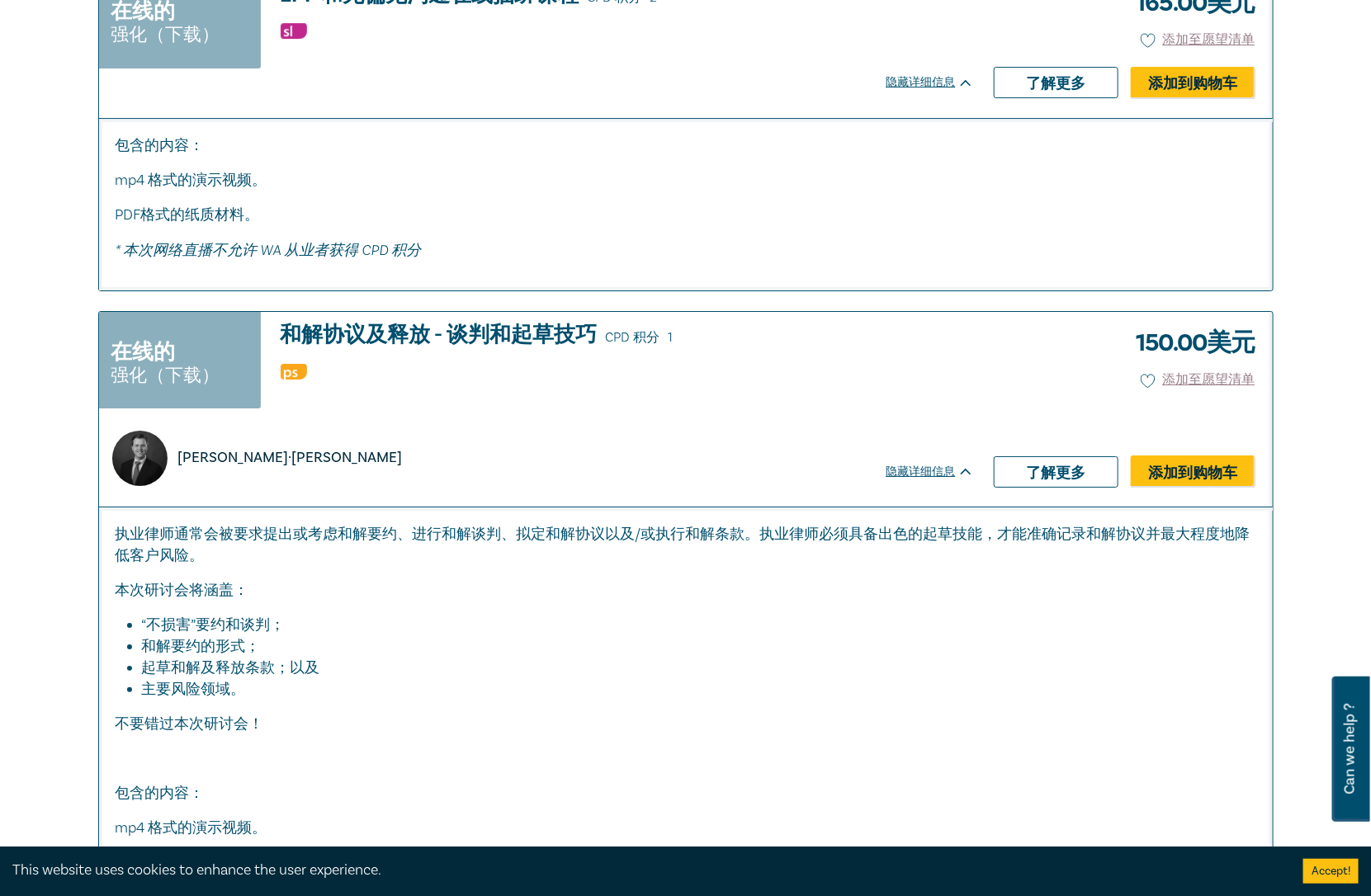
scroll to position [2513, 0]
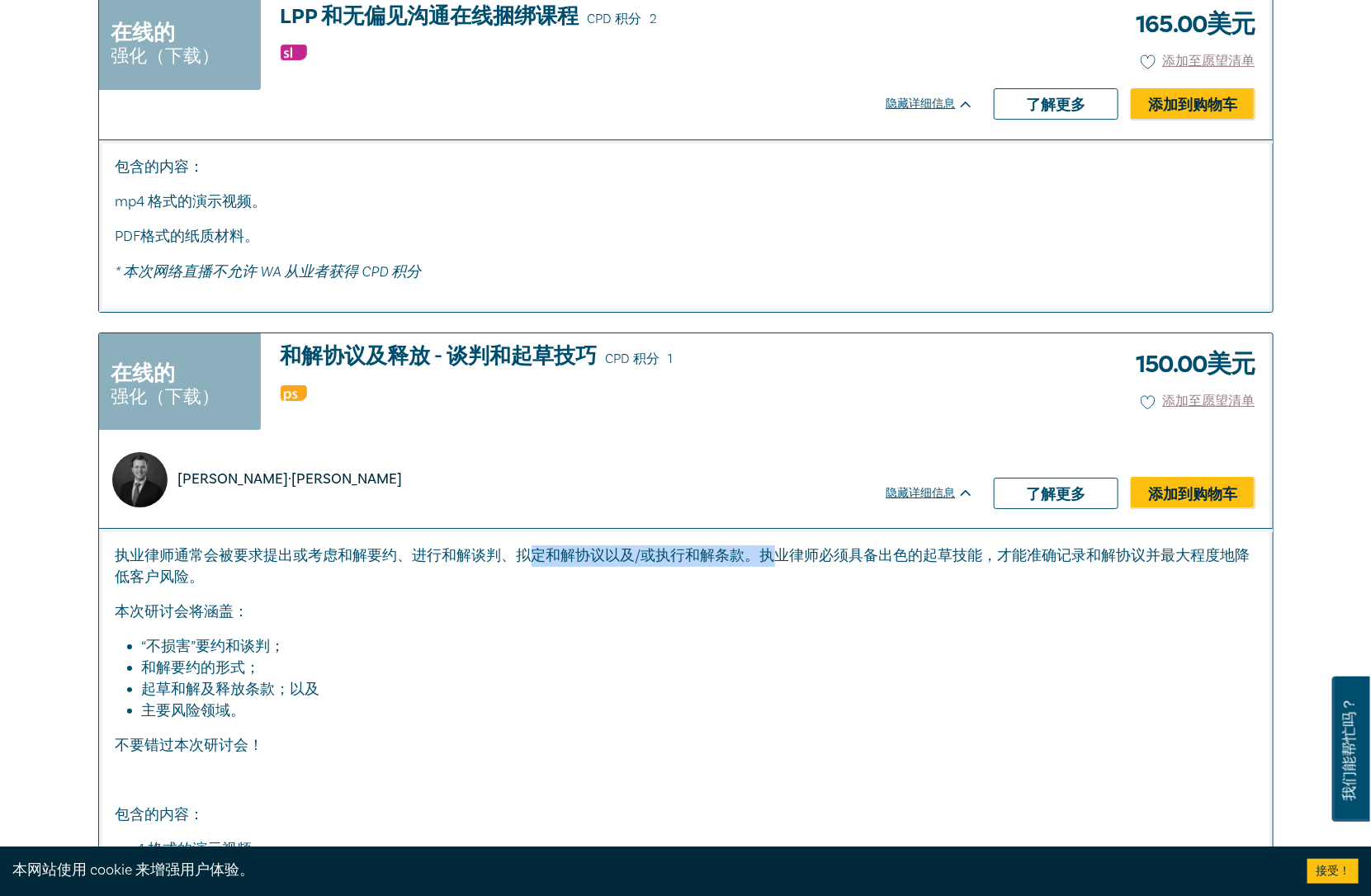
drag, startPoint x: 538, startPoint y: 553, endPoint x: 783, endPoint y: 559, distance: 245.1
click at [784, 549] on font "执业律师通常会被要求提出或考虑和解要约、进行和解谈判、拟定和解协议以及/或执行和解条款。执业律师必须具备出色的起草技能，才能准确记录和解协议并最大程度地降低客…" at bounding box center [683, 566] width 1135 height 40
click at [760, 591] on div "执业律师通常会被要求提出或考虑和解要约、进行和解谈判、拟定和解协议以及/或执行和解条款。执业律师必须具备出色的起草技能，才能准确记录和解协议并最大程度地降低客…" at bounding box center [686, 720] width 1141 height 350
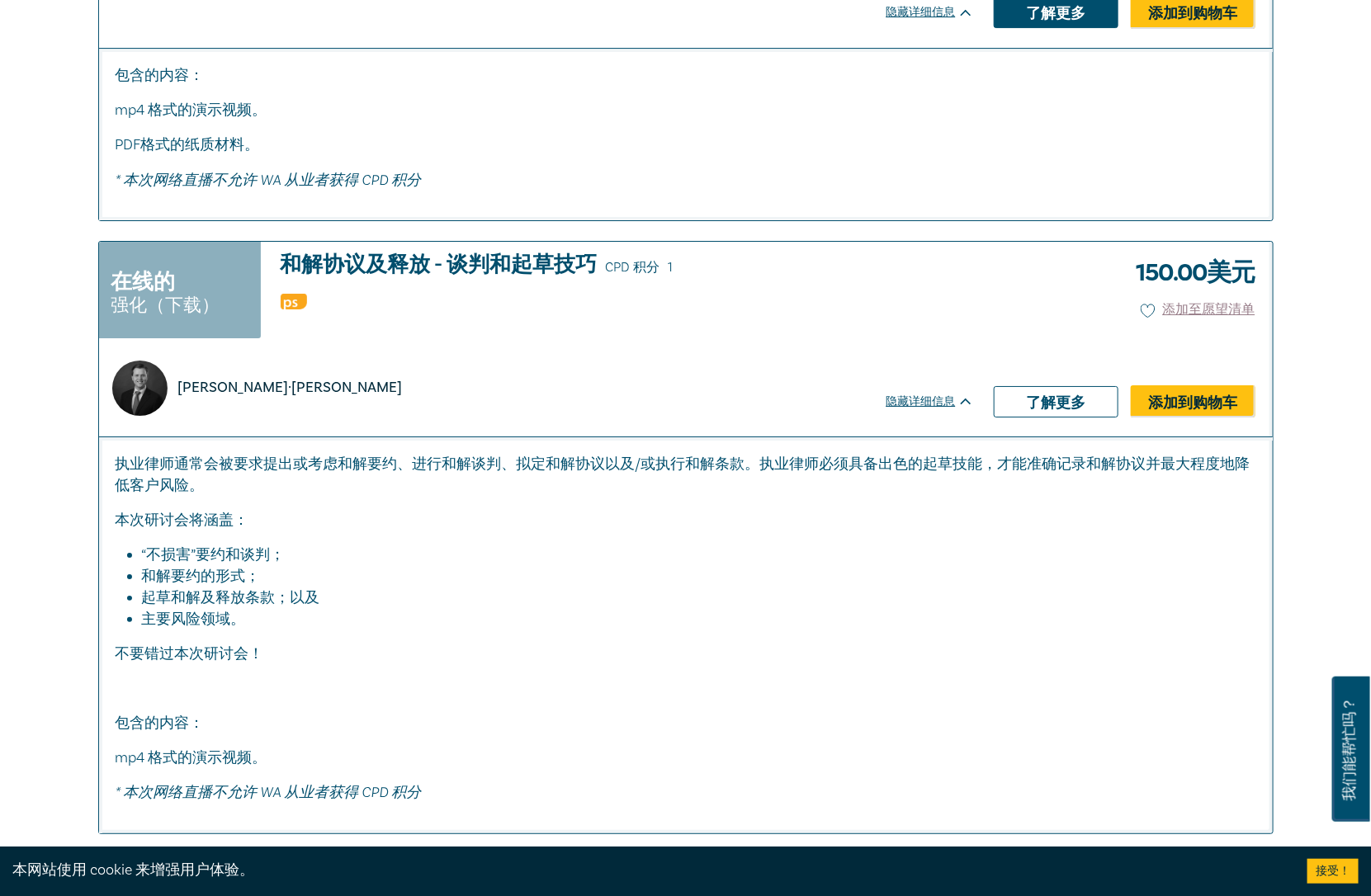
scroll to position [2669, 0]
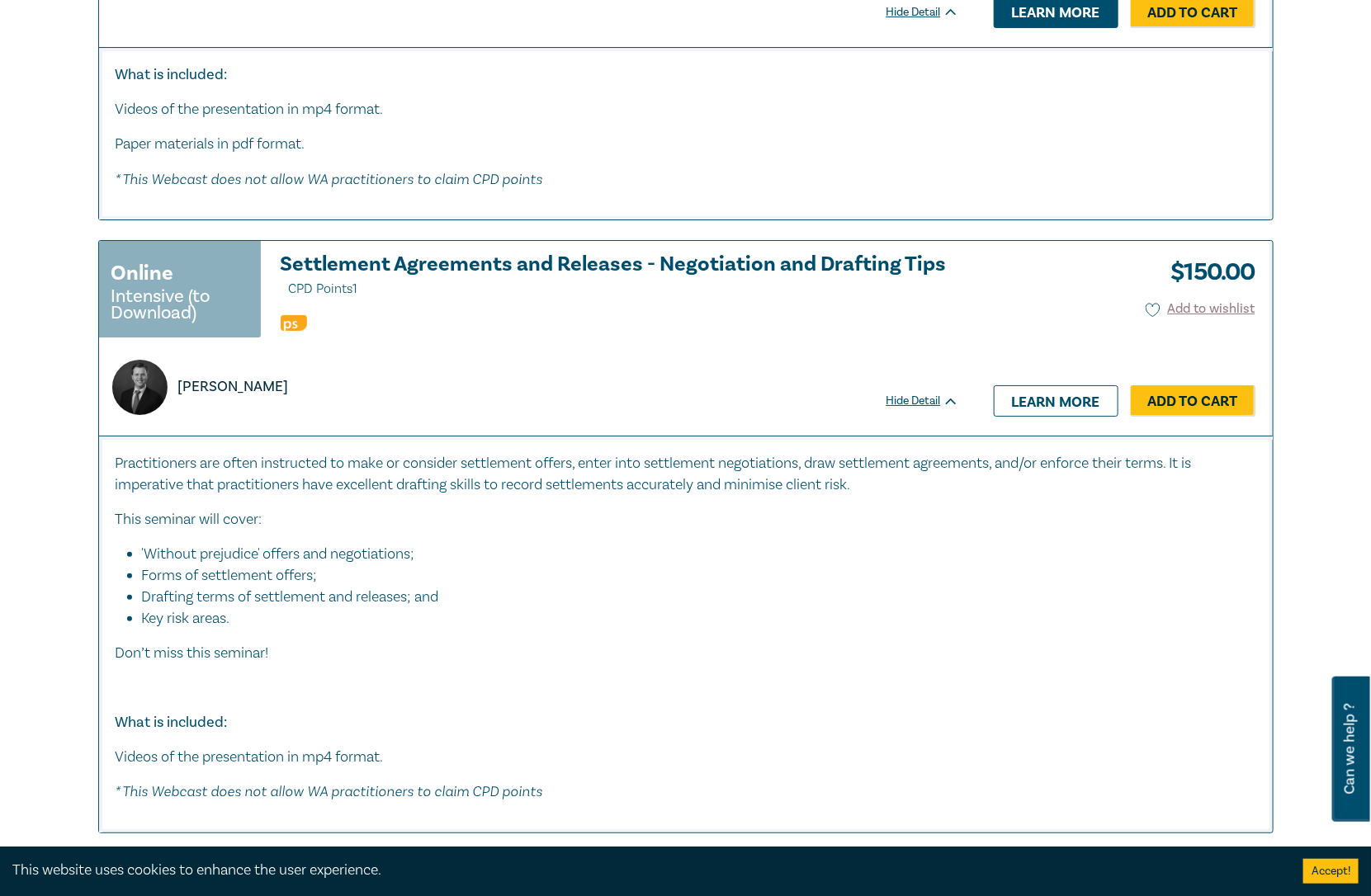
click at [714, 314] on ul at bounding box center [619, 322] width 679 height 17
click at [1146, 304] on icon at bounding box center [1153, 310] width 14 height 13
drag, startPoint x: 734, startPoint y: 476, endPoint x: 875, endPoint y: 486, distance: 141.4
click at [874, 486] on p "Practitioners are often instructed to make or consider settlement offers, enter…" at bounding box center [686, 474] width 1141 height 43
click at [875, 486] on p "Practitioners are often instructed to make or consider settlement offers, enter…" at bounding box center [686, 474] width 1141 height 43
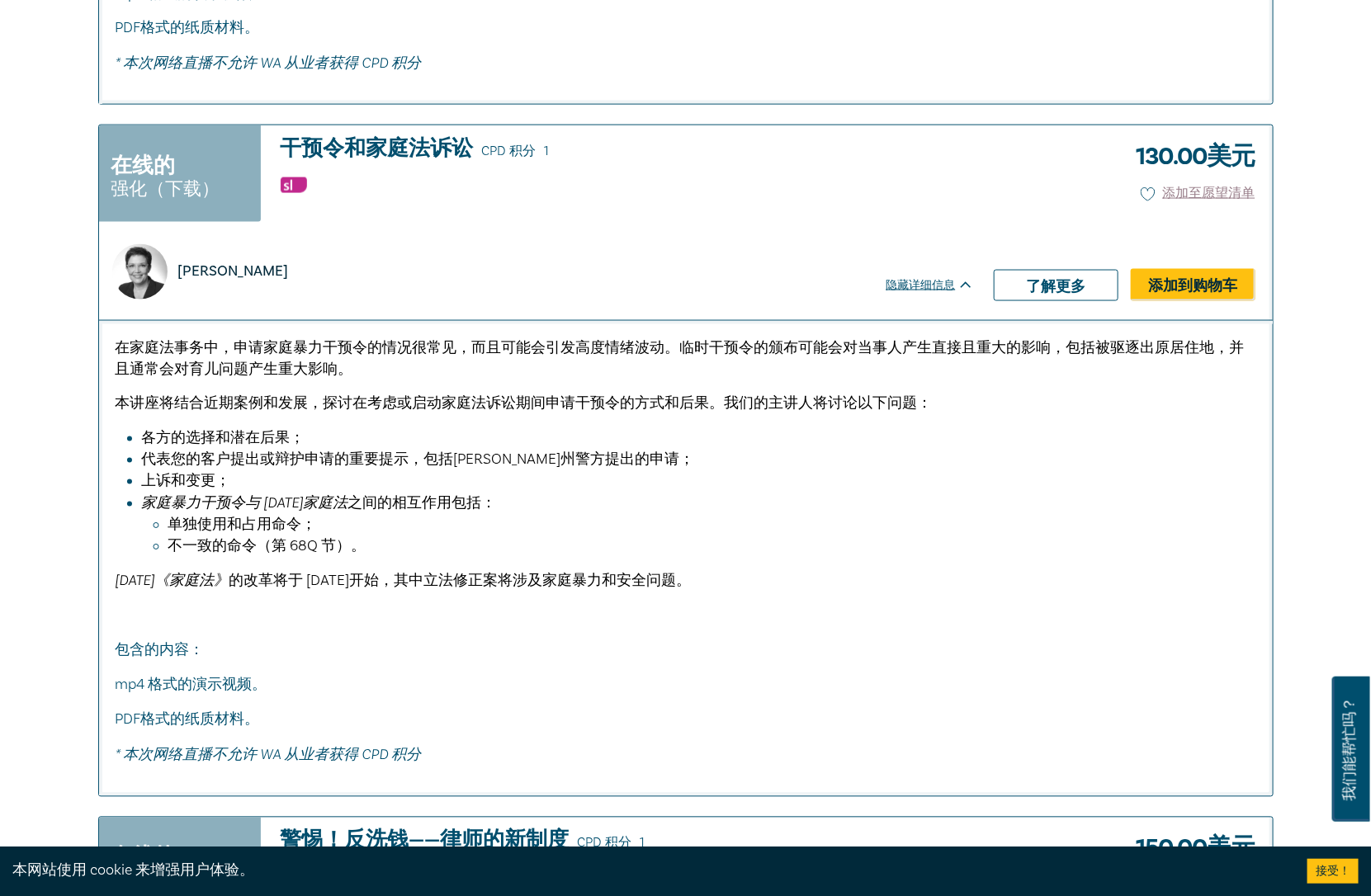
scroll to position [1019, 0]
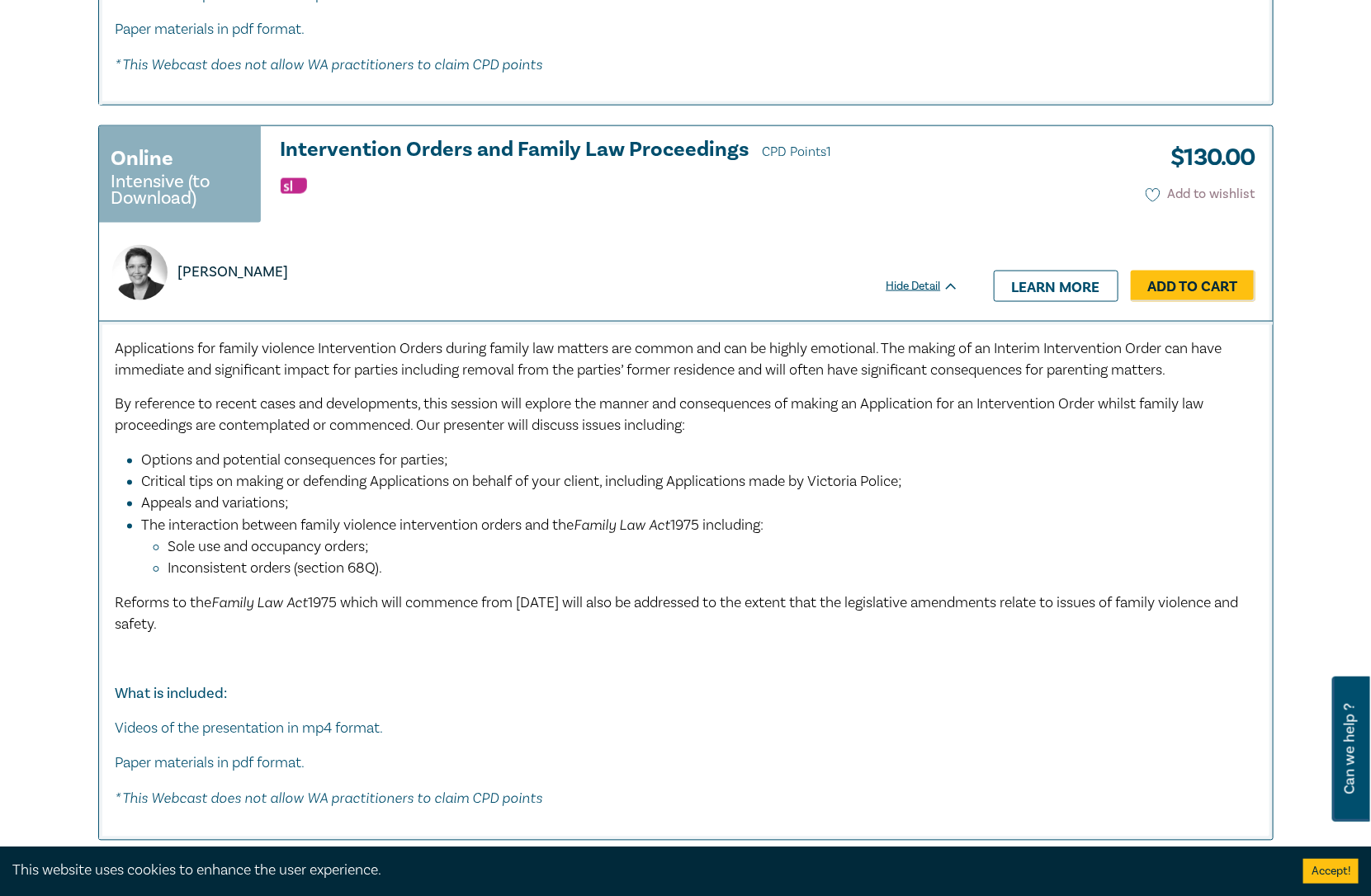
click at [1145, 190] on icon at bounding box center [1152, 195] width 15 height 15
click at [873, 210] on div "Online Intensive (to Download) Intervention Orders and Family Law Proceedings C…" at bounding box center [529, 181] width 860 height 86
click at [793, 226] on div "Jemma Mackenzie" at bounding box center [529, 263] width 860 height 75
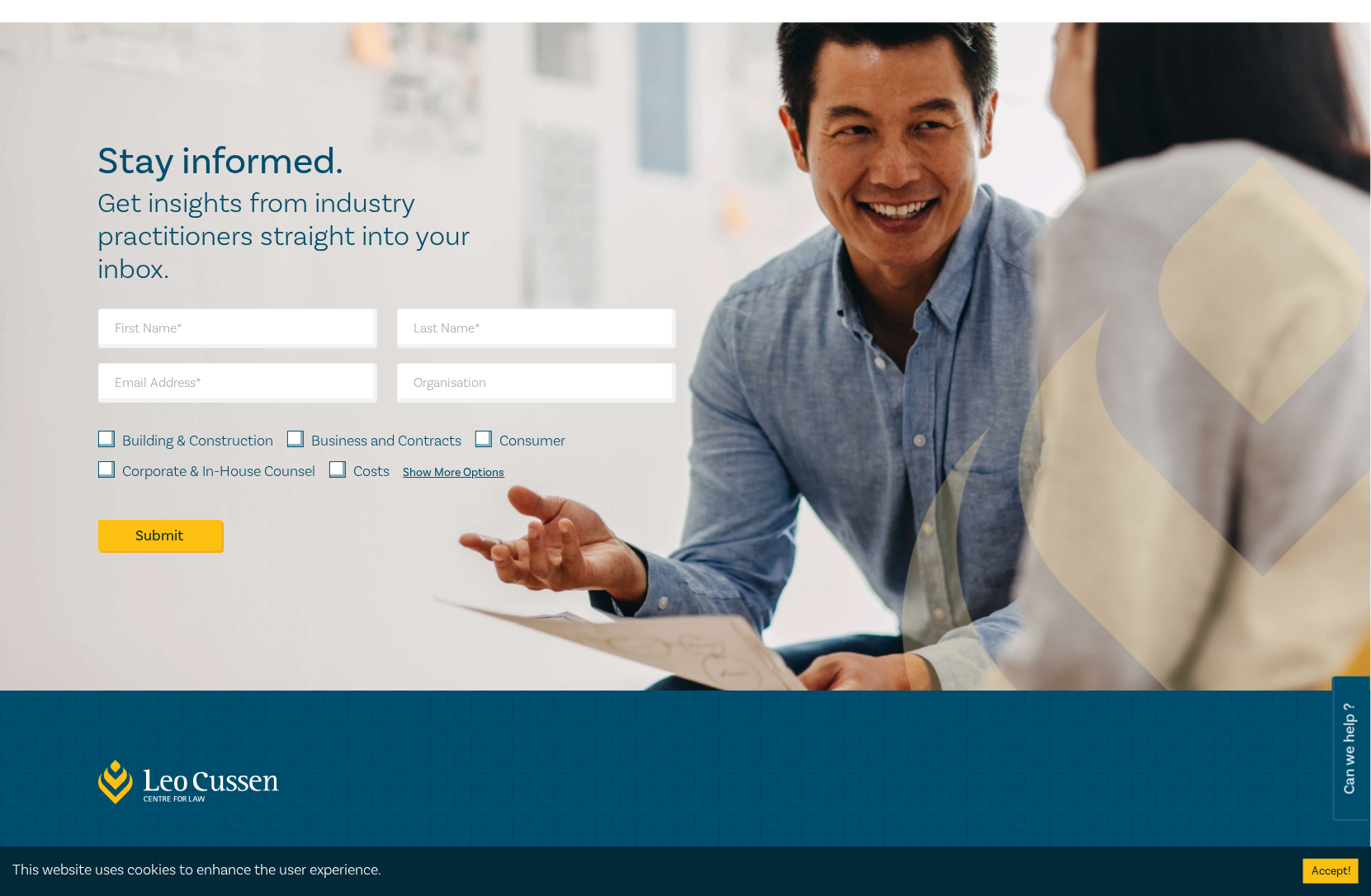
scroll to position [4644, 0]
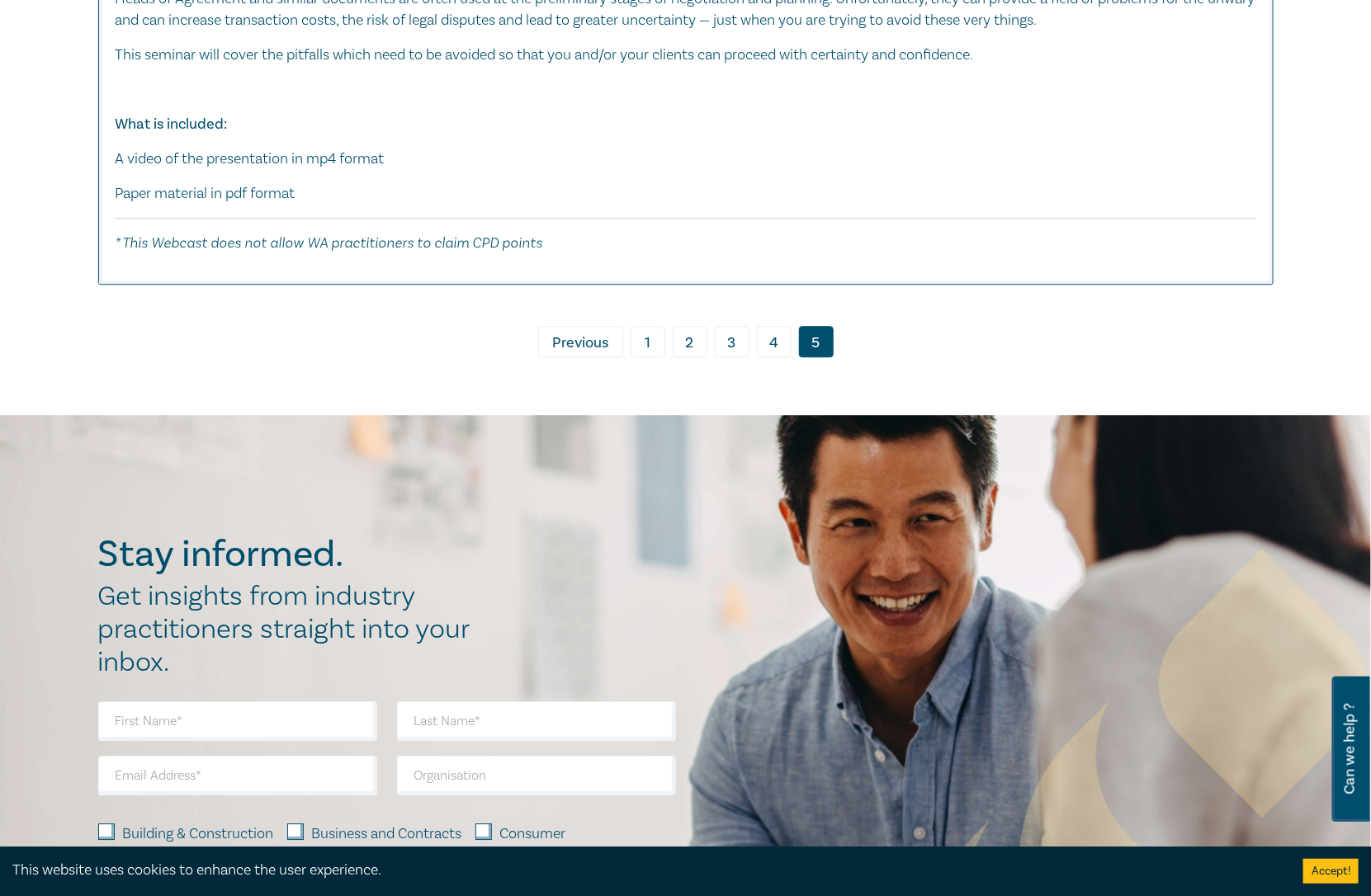
click at [765, 338] on link "4" at bounding box center [774, 341] width 35 height 31
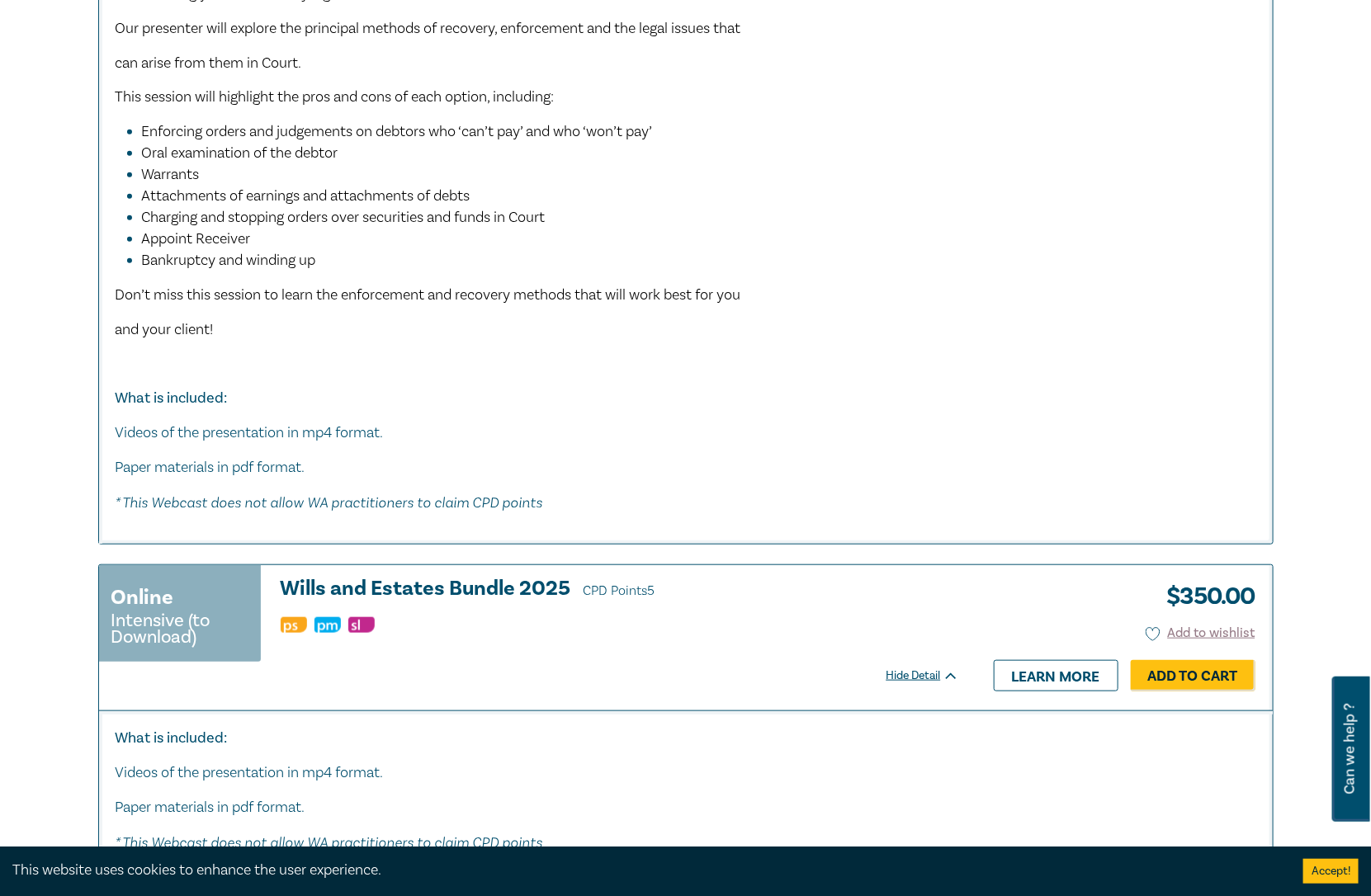
scroll to position [3258, 0]
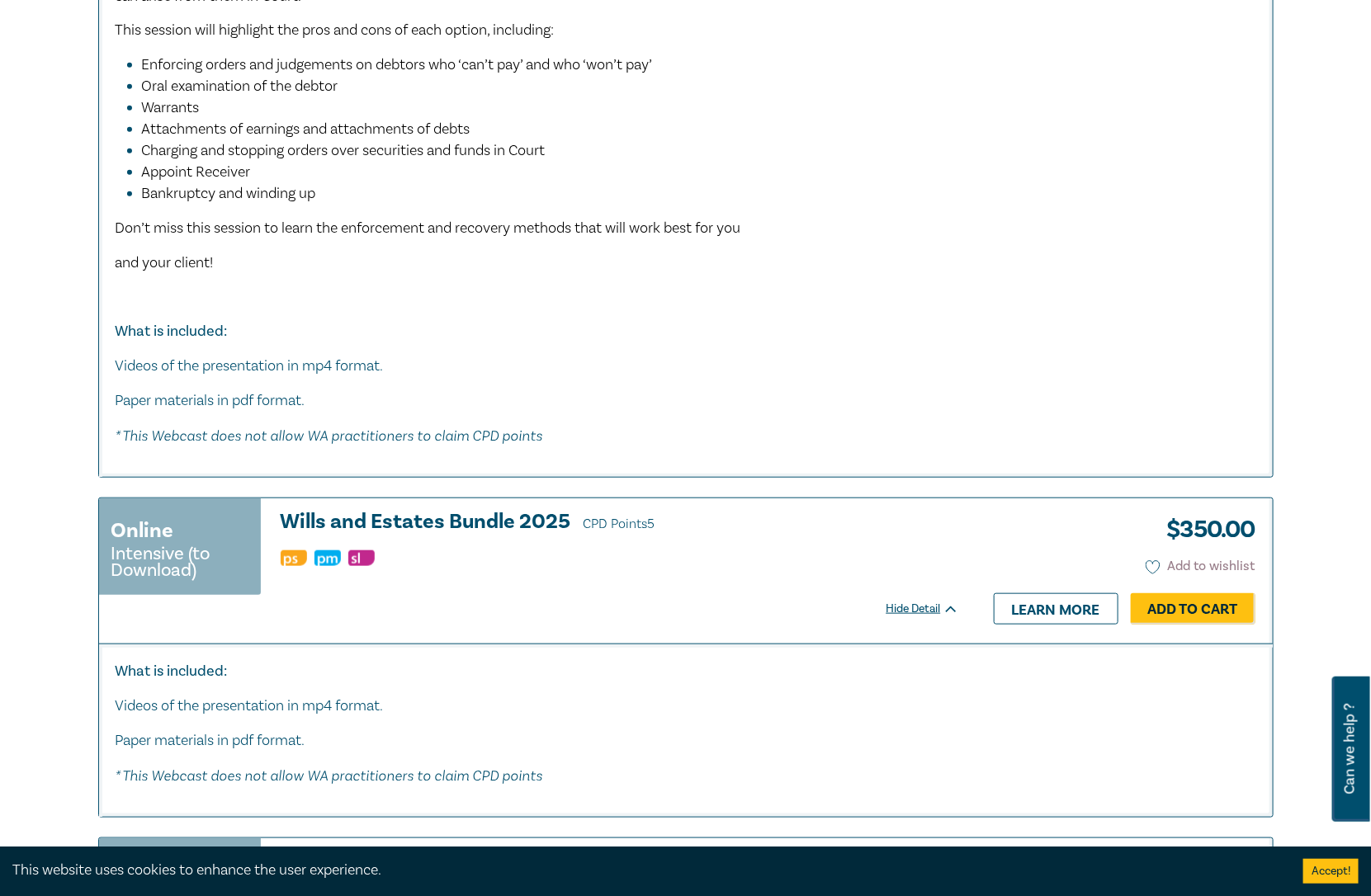
click at [1158, 561] on icon at bounding box center [1153, 567] width 14 height 13
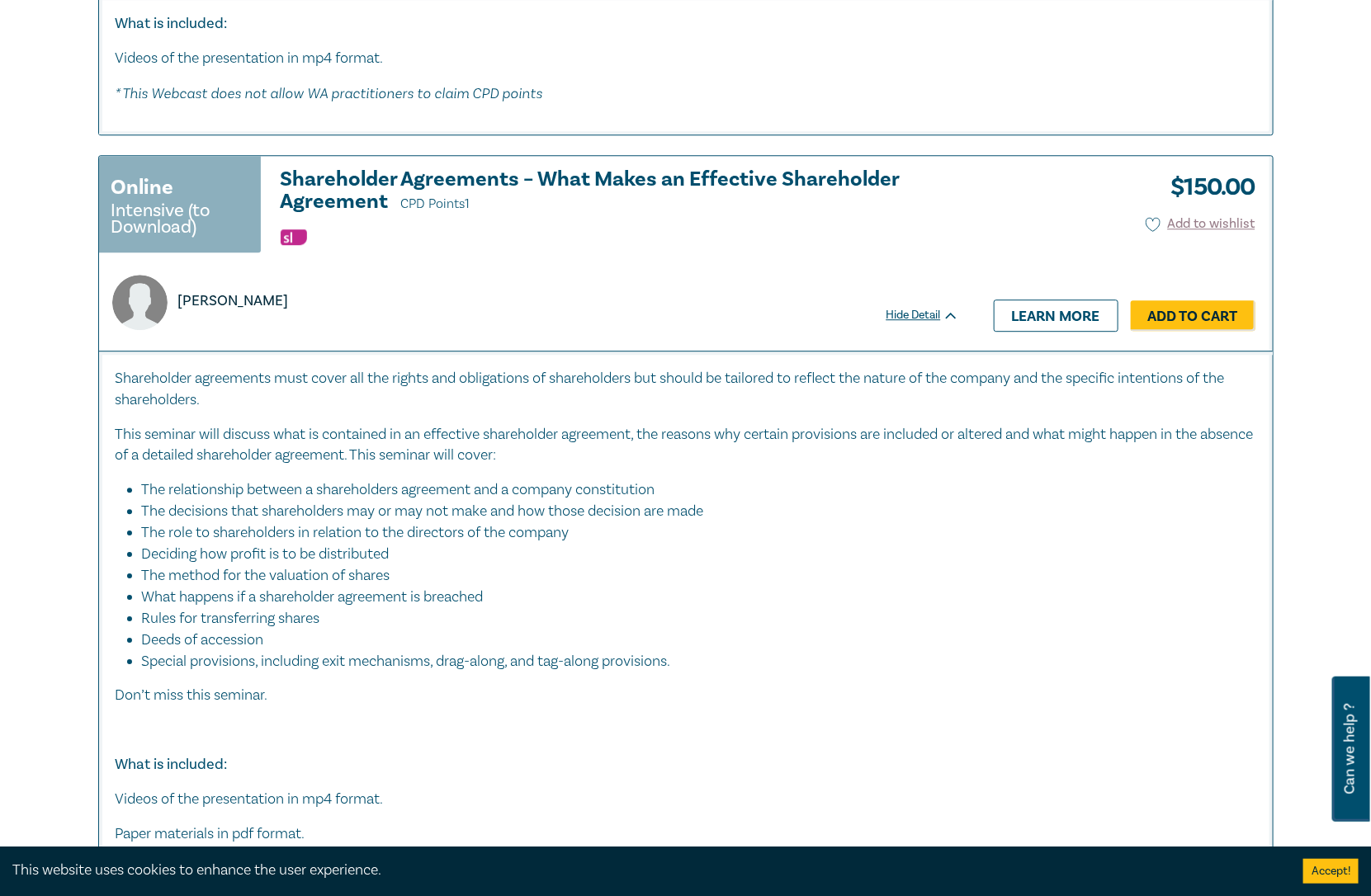
scroll to position [1883, 0]
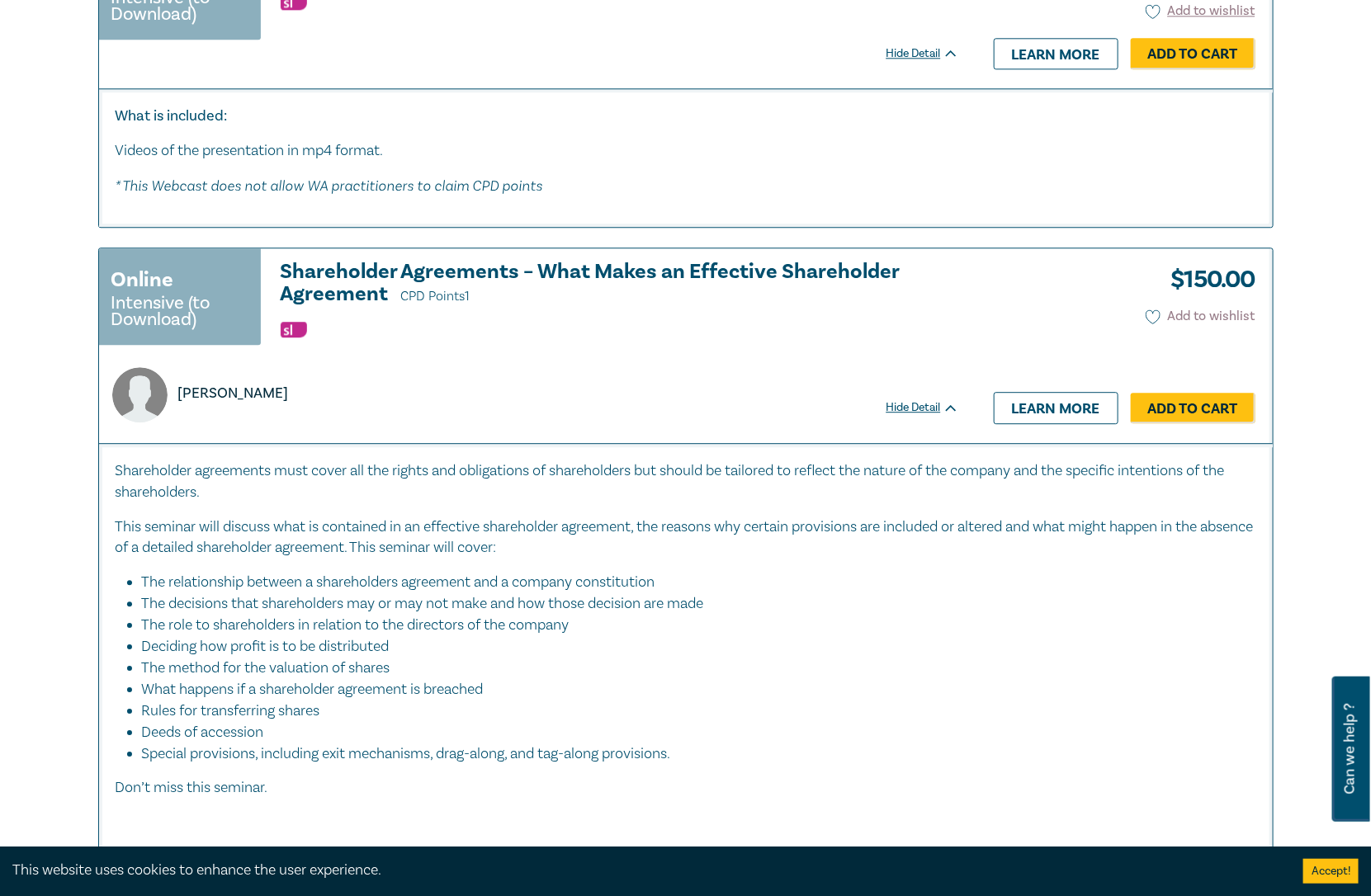
click at [1146, 310] on icon at bounding box center [1153, 316] width 14 height 13
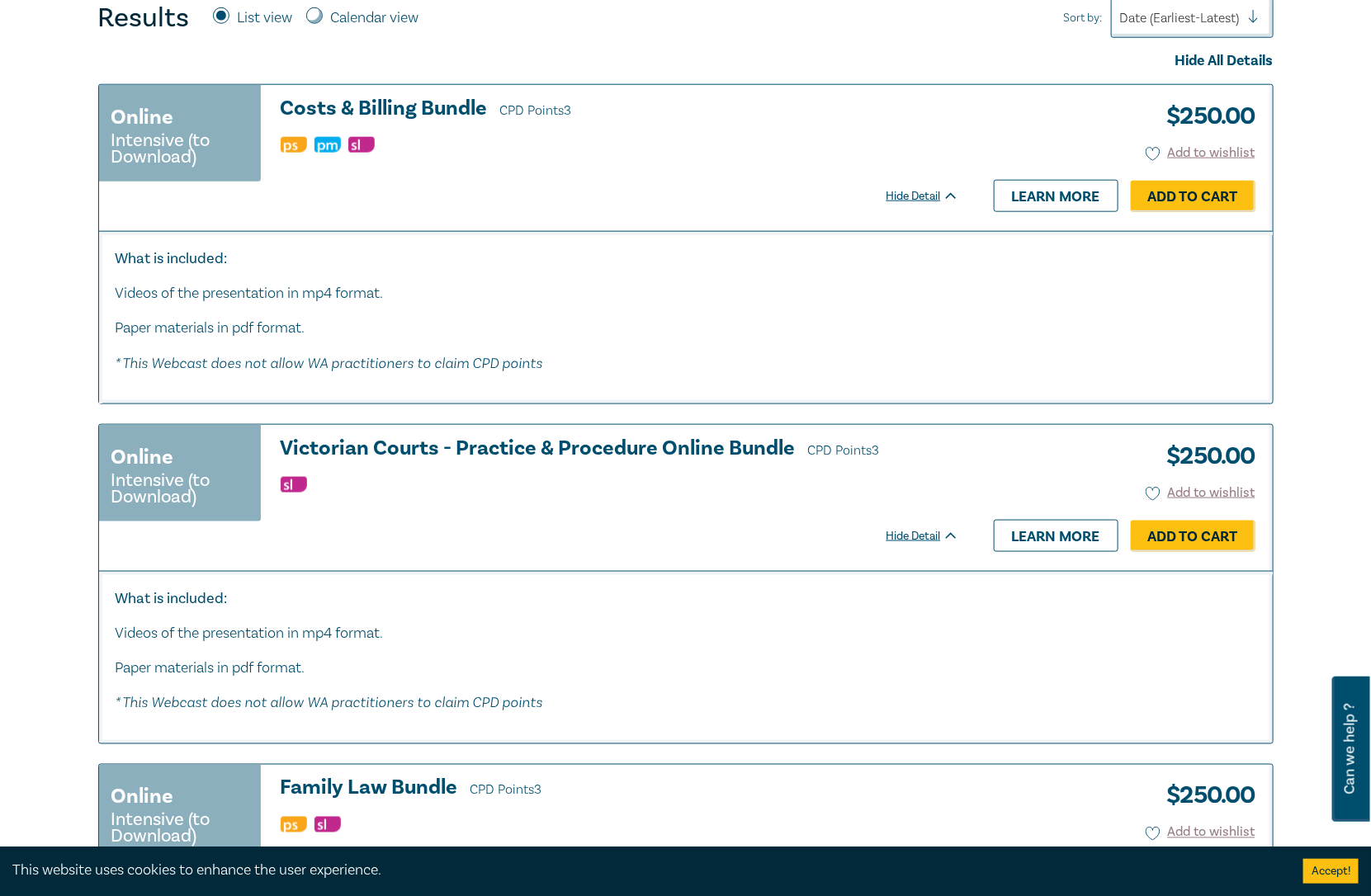
scroll to position [691, 0]
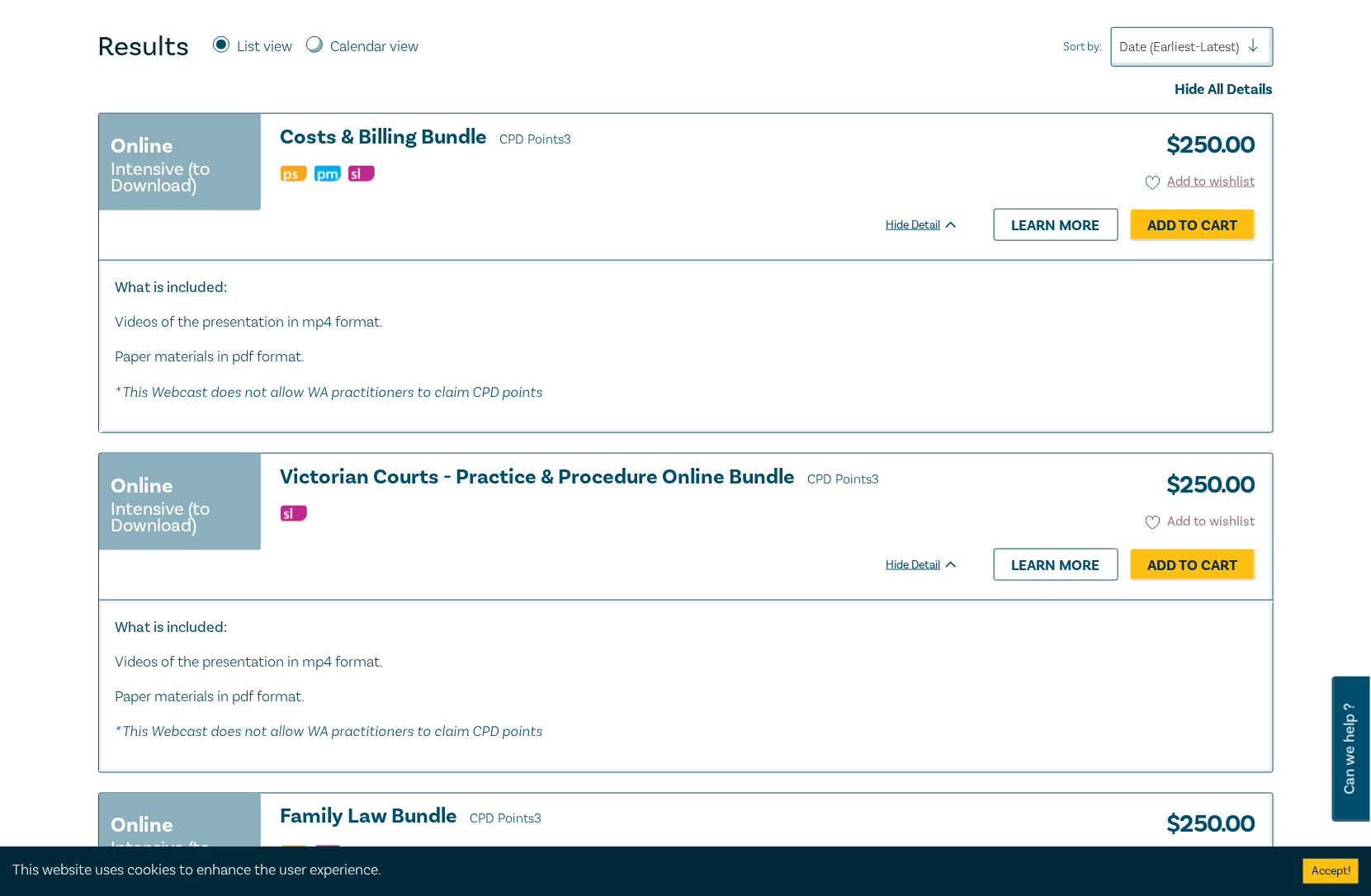
click at [1151, 515] on icon at bounding box center [1152, 522] width 15 height 15
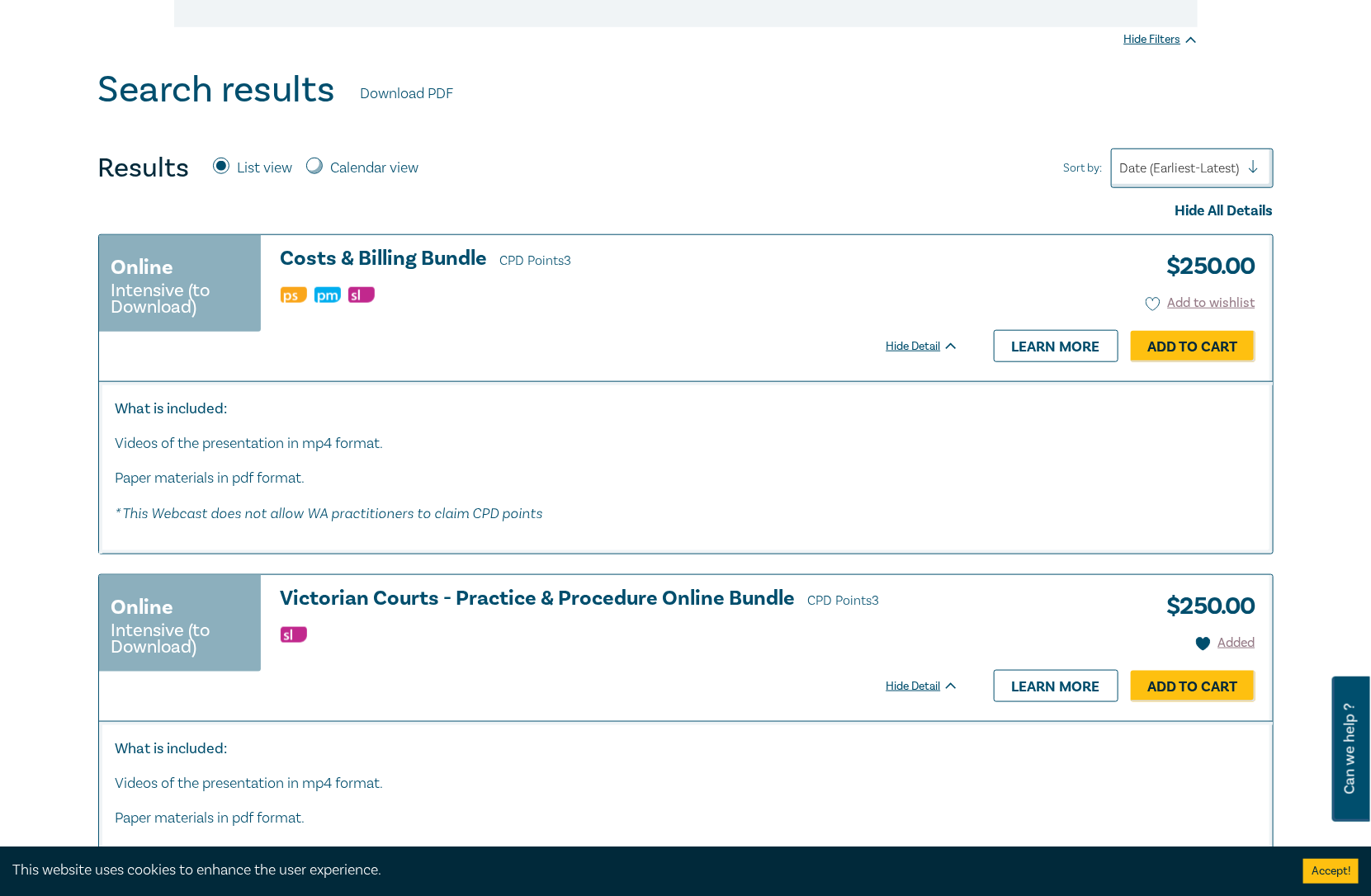
scroll to position [417, 0]
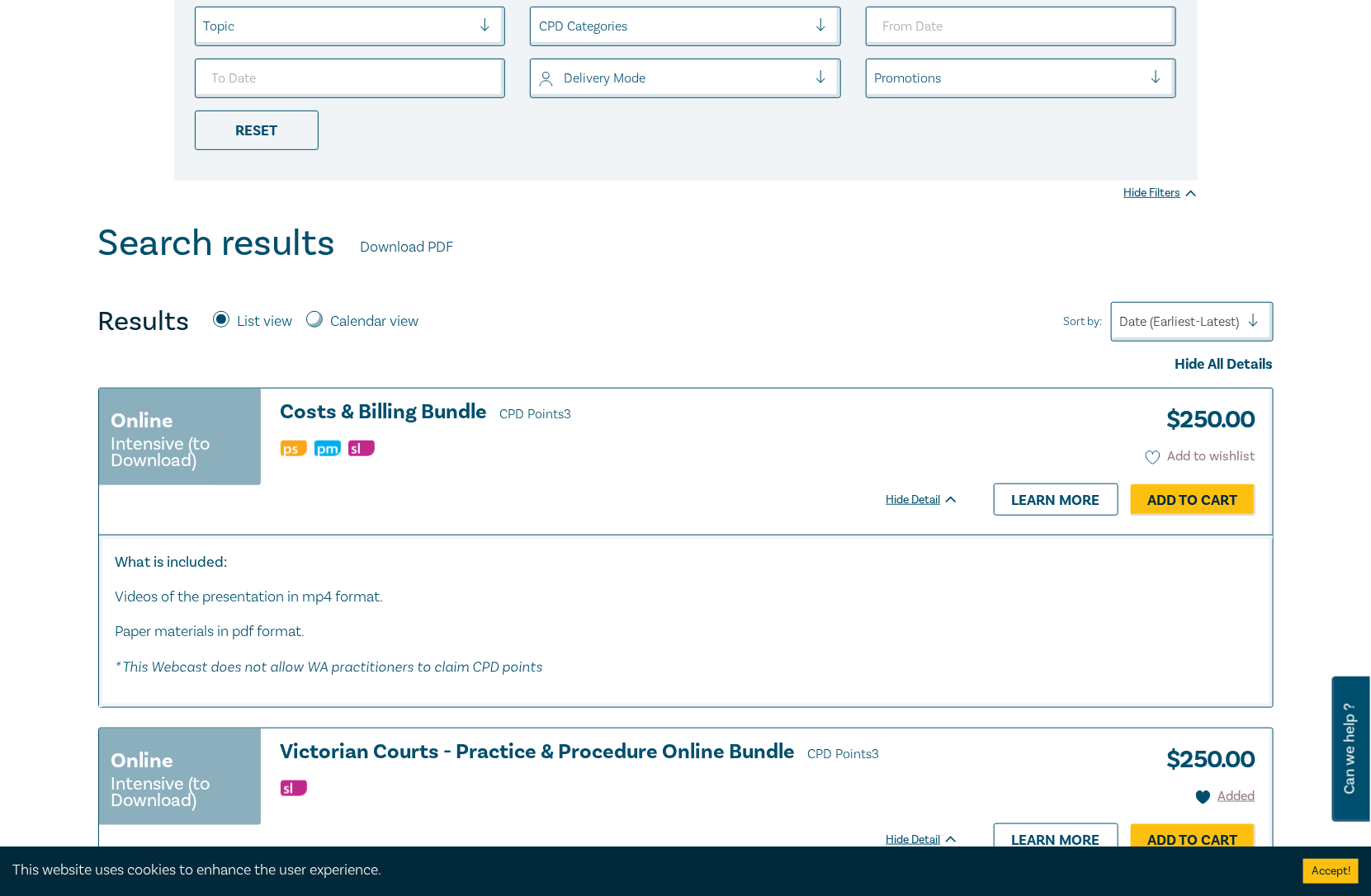
click at [1149, 455] on icon at bounding box center [1152, 457] width 15 height 15
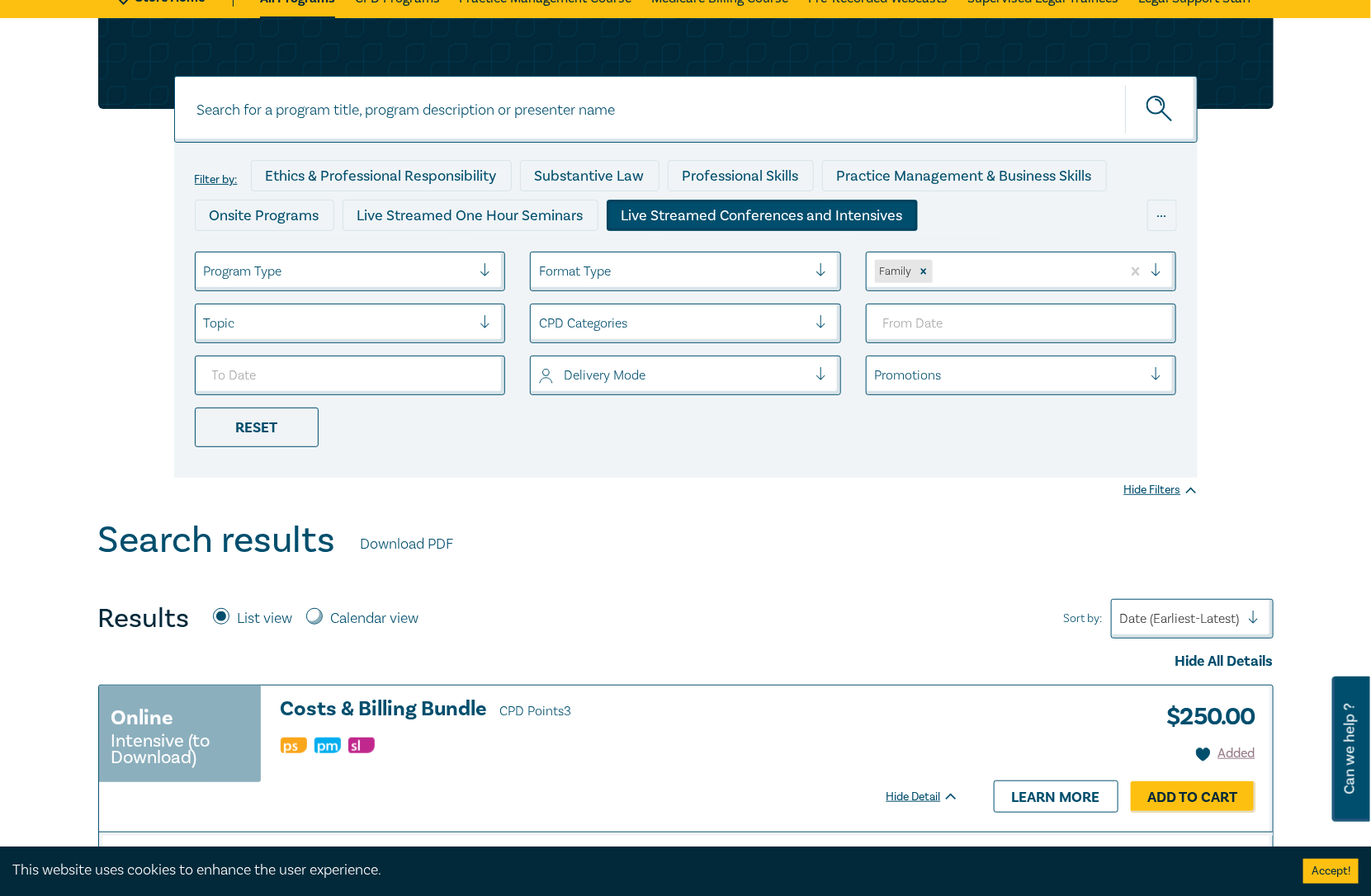
scroll to position [0, 0]
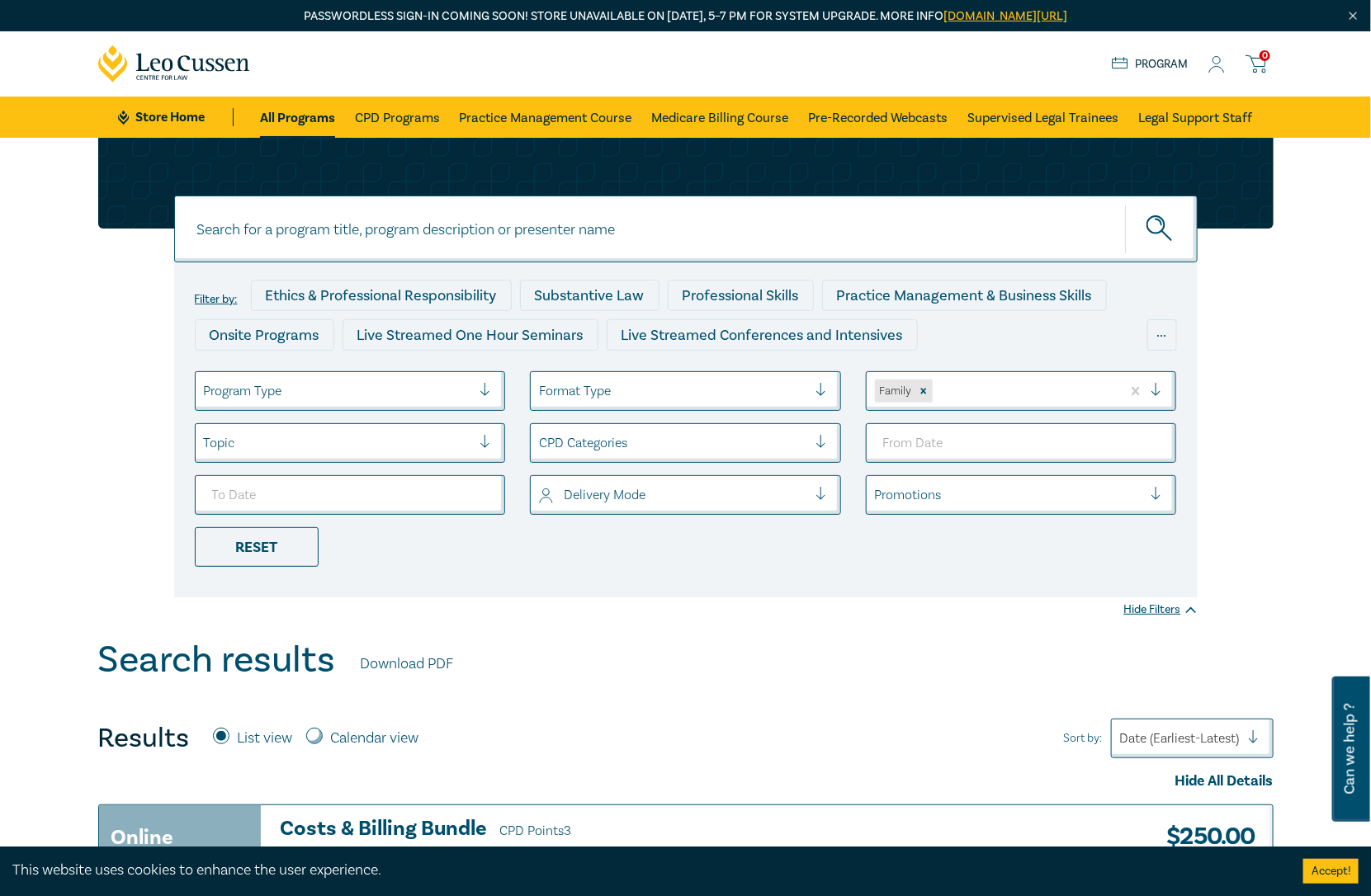
click at [333, 542] on li "Reset" at bounding box center [350, 547] width 336 height 39
click at [271, 525] on ul "Program Type Format Type Family Topic CPD Categories Delivery Mode Promotions R…" at bounding box center [686, 468] width 1007 height 196
click at [273, 573] on div "Filter by: Ethics & Professional Responsibility Substantive Law Professional Sk…" at bounding box center [686, 429] width 1023 height 335
click at [274, 559] on div "Reset" at bounding box center [257, 547] width 124 height 39
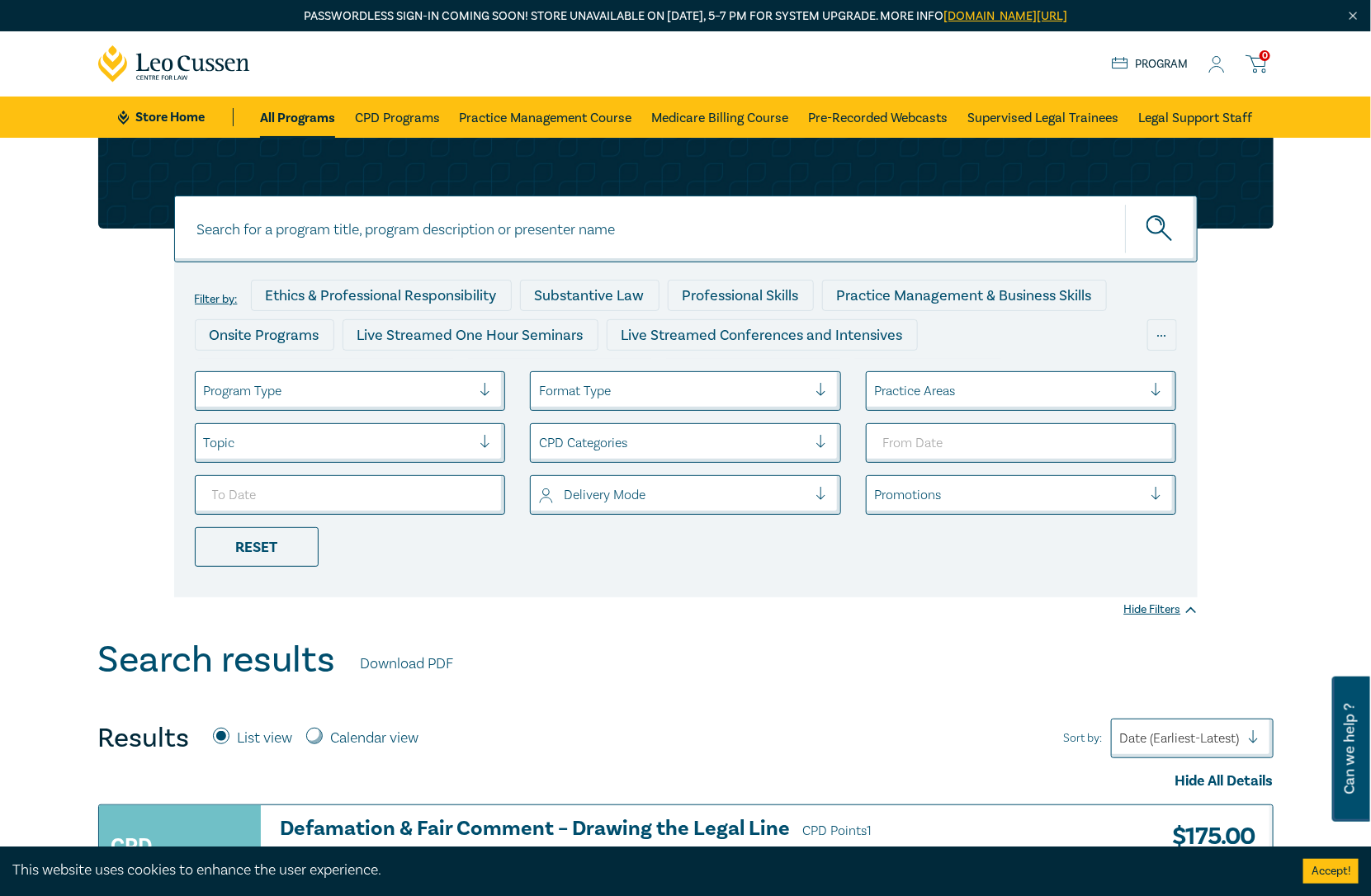
click at [384, 232] on input at bounding box center [686, 229] width 1023 height 67
type input "Trust"
click at [1125, 204] on button "submit" at bounding box center [1161, 229] width 72 height 51
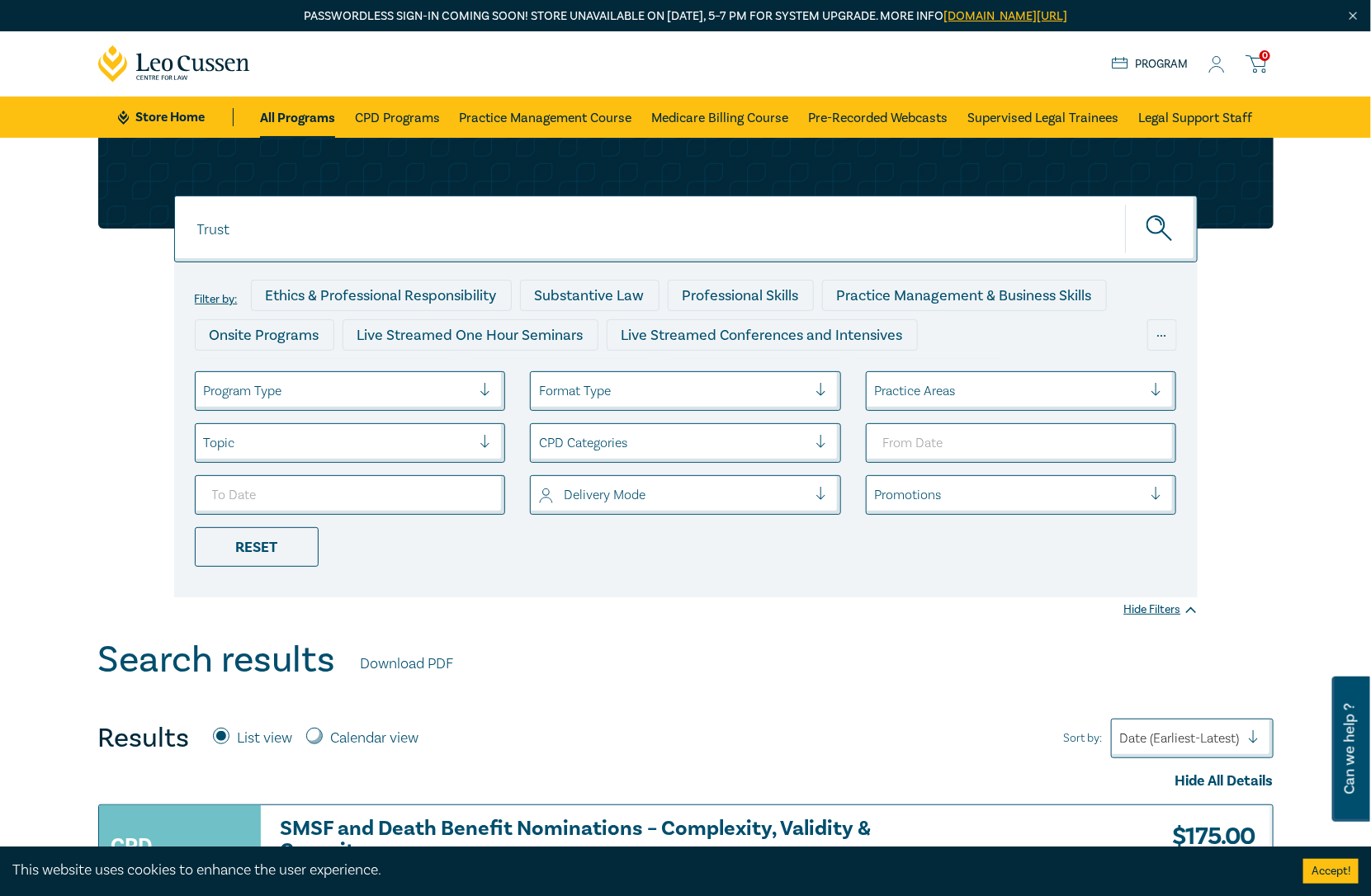
click at [1152, 215] on icon "submit" at bounding box center [1160, 229] width 29 height 29
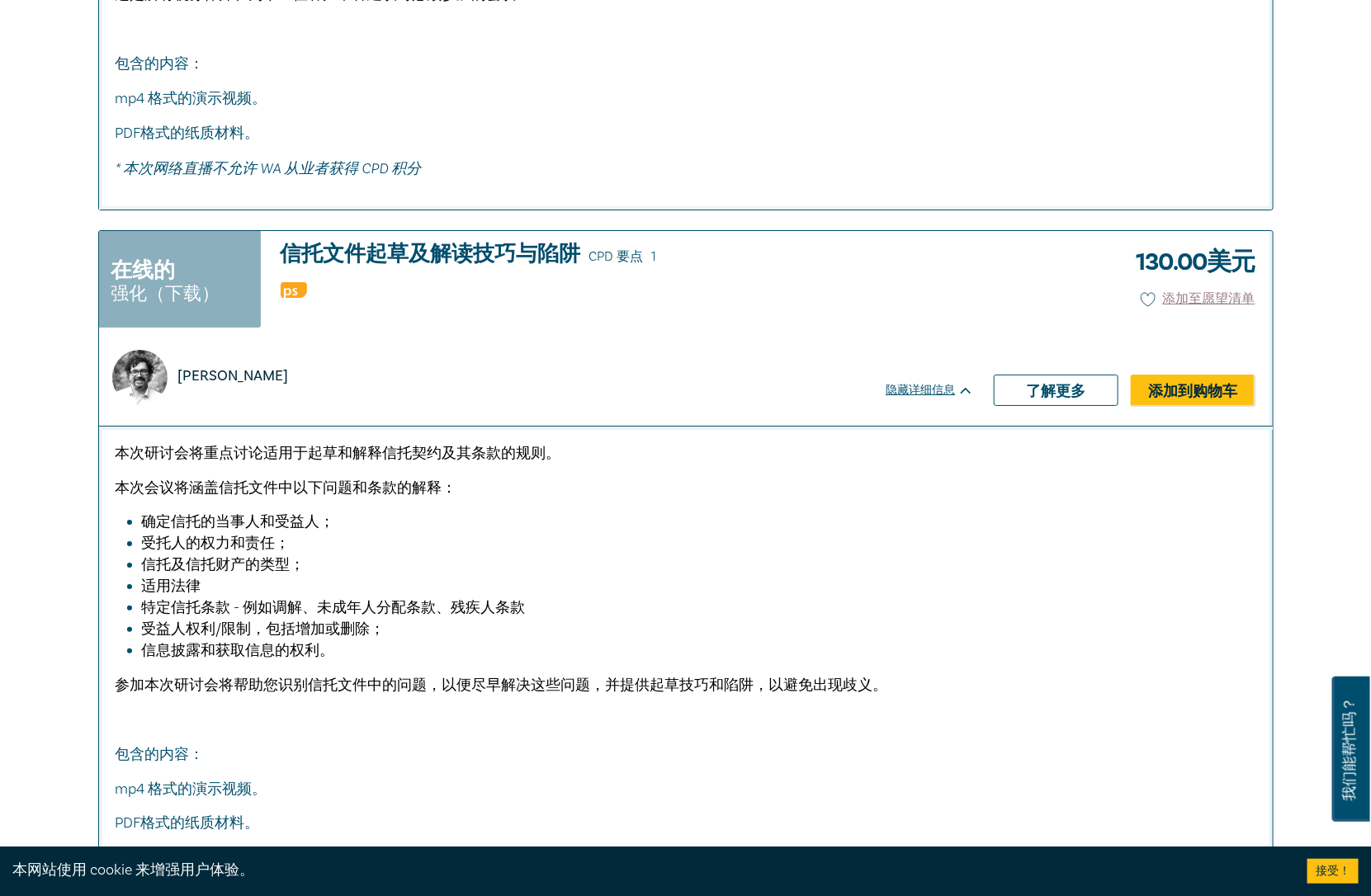
scroll to position [8337, 0]
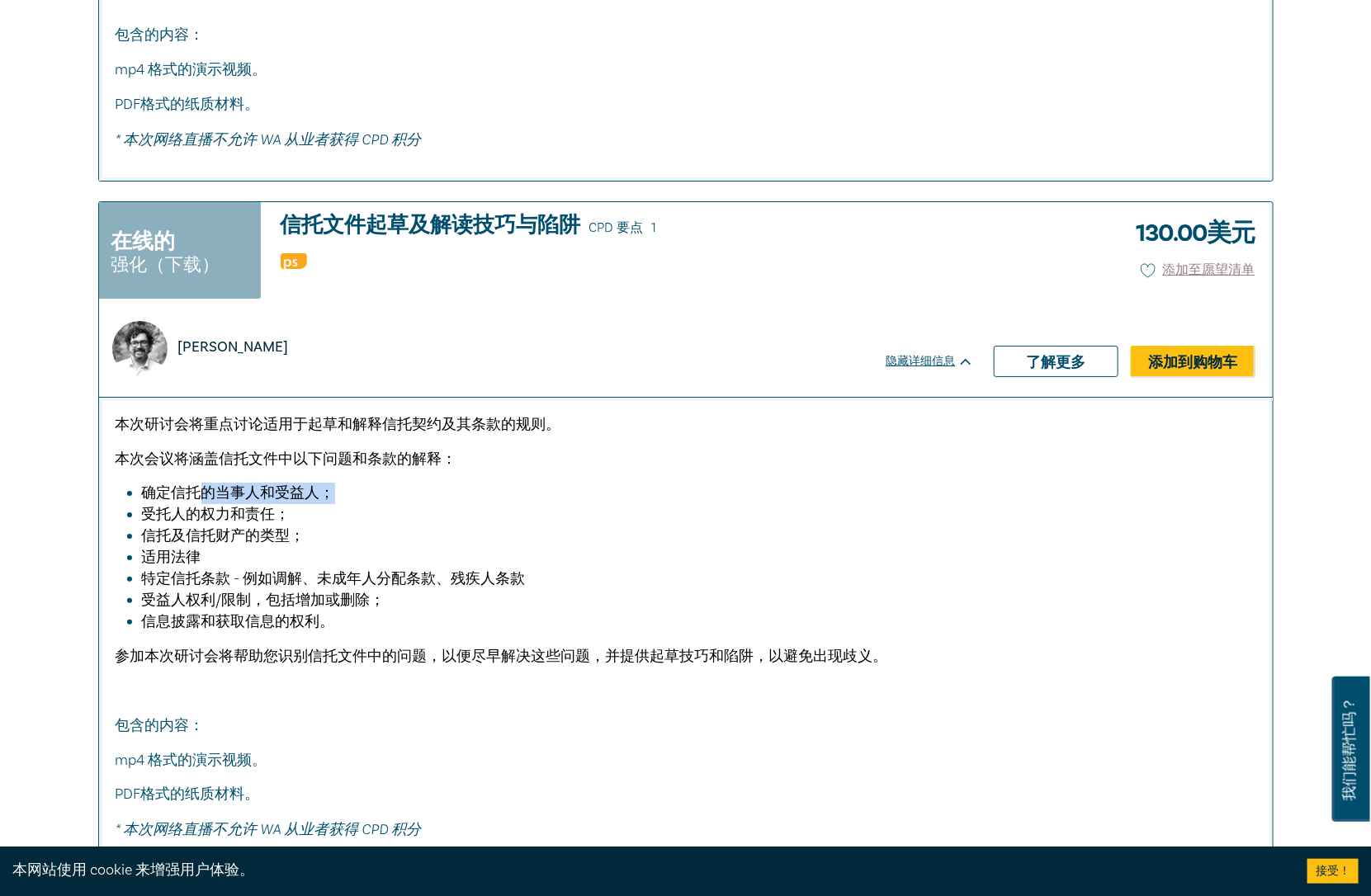
drag, startPoint x: 244, startPoint y: 476, endPoint x: 386, endPoint y: 475, distance: 142.0
click at [386, 482] on li "确定信托的当事人和受益人；" at bounding box center [691, 493] width 1097 height 22
drag, startPoint x: 221, startPoint y: 513, endPoint x: 377, endPoint y: 517, distance: 156.1
click at [377, 526] on li "信托及信托财产的类型；" at bounding box center [691, 536] width 1097 height 22
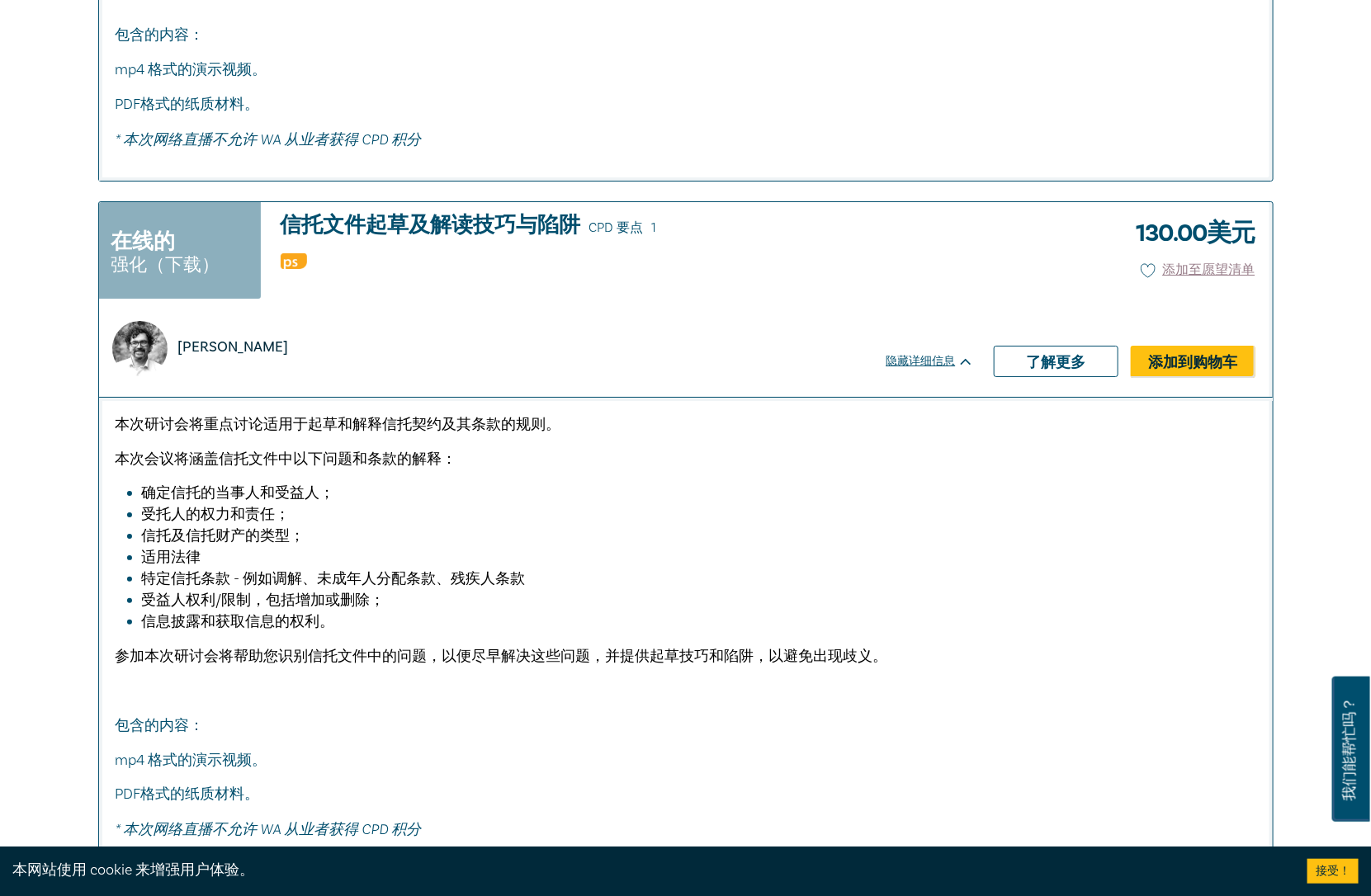
click at [377, 526] on li "信托及信托财产的类型；" at bounding box center [691, 536] width 1097 height 22
drag, startPoint x: 276, startPoint y: 556, endPoint x: 488, endPoint y: 570, distance: 212.5
click at [488, 570] on li "特定信托条款 - 例如调解、未成年人分配条款、残疾人条款" at bounding box center [691, 579] width 1097 height 22
click at [483, 575] on font "特定信托条款 - 例如调解、未成年人分配条款、残疾人条款" at bounding box center [334, 579] width 384 height 19
copy font "调解、未成年人分配条款、残疾"
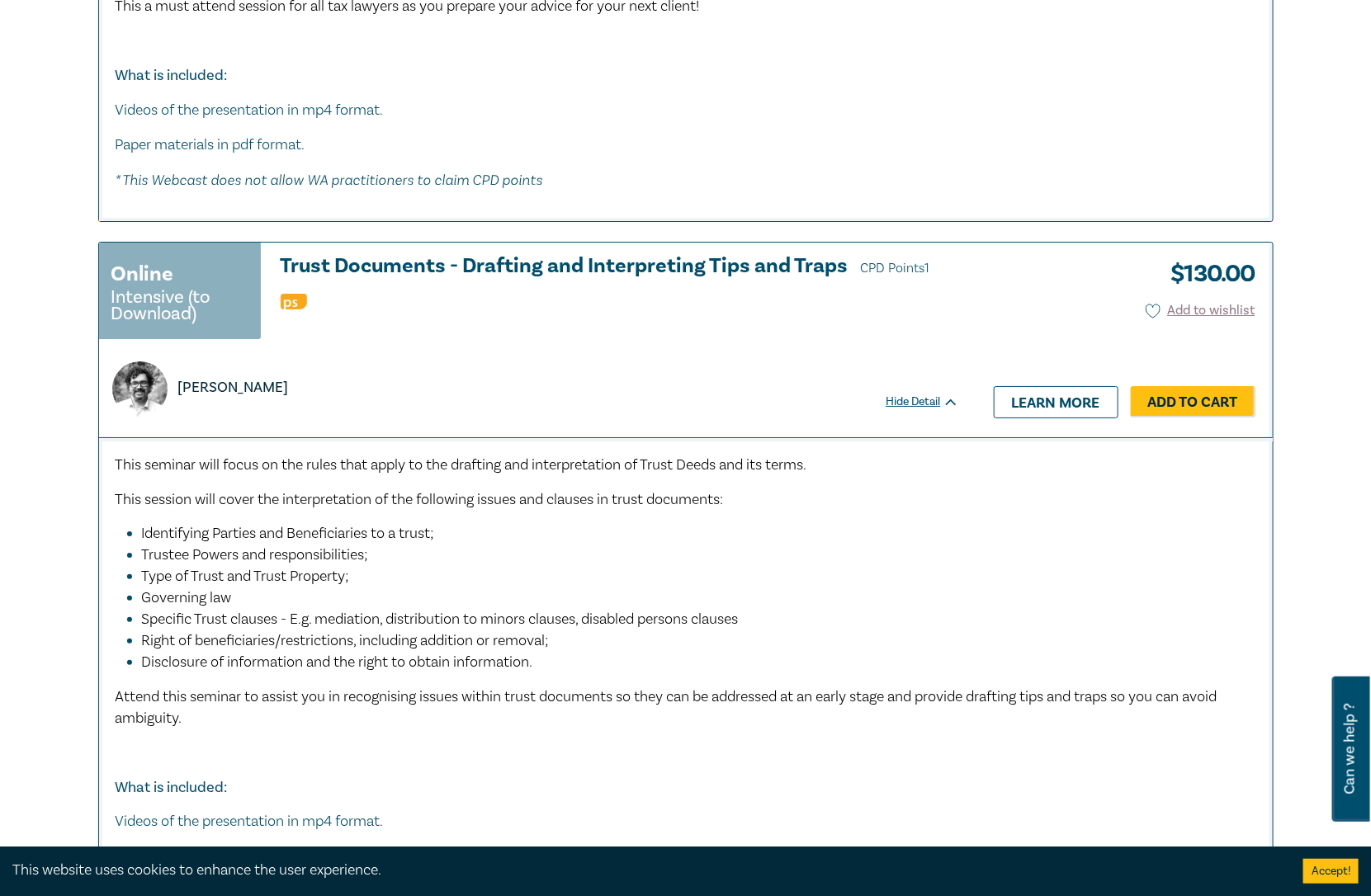
scroll to position [8375, 0]
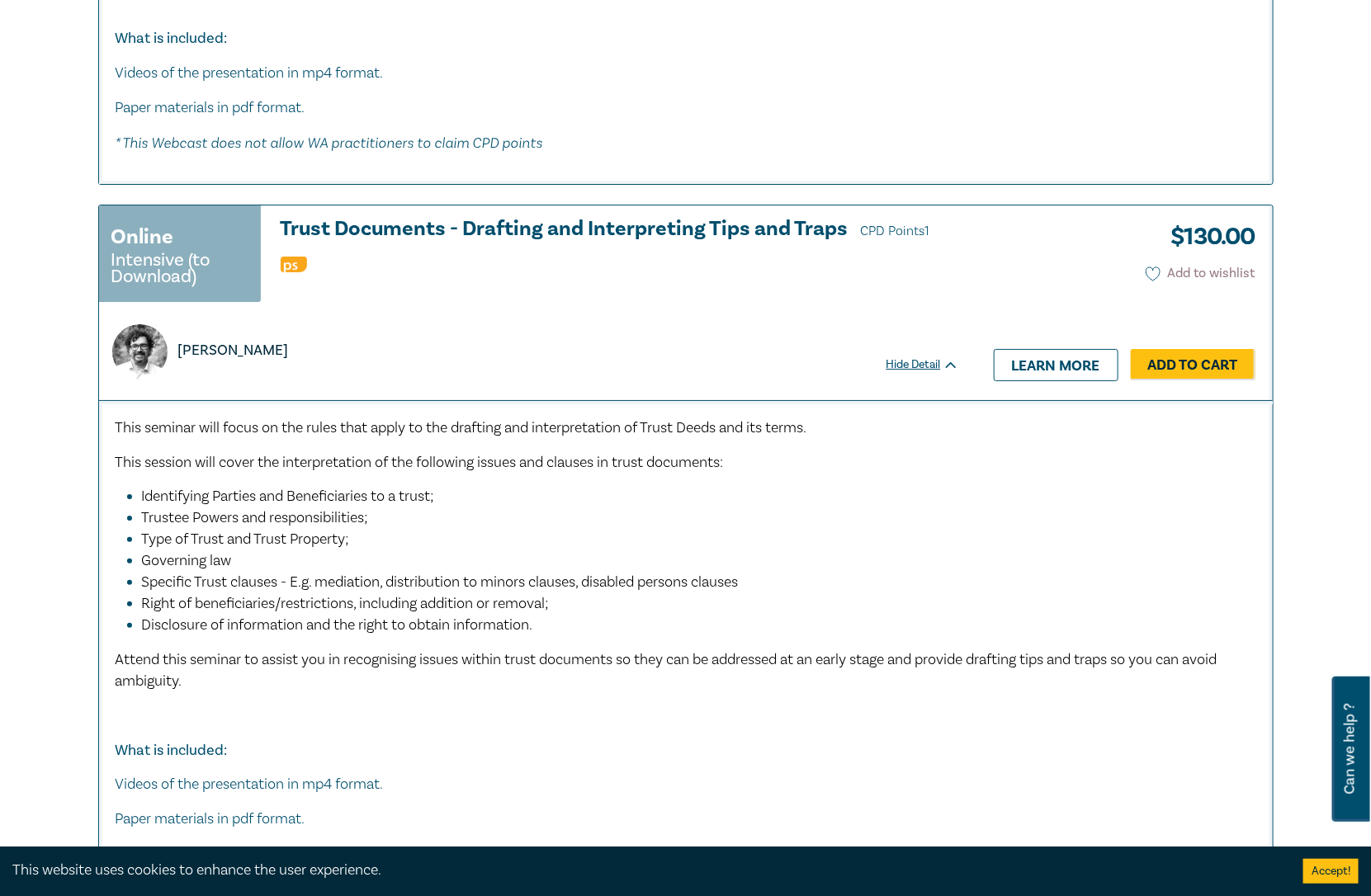
click at [1158, 266] on icon at bounding box center [1152, 273] width 15 height 15
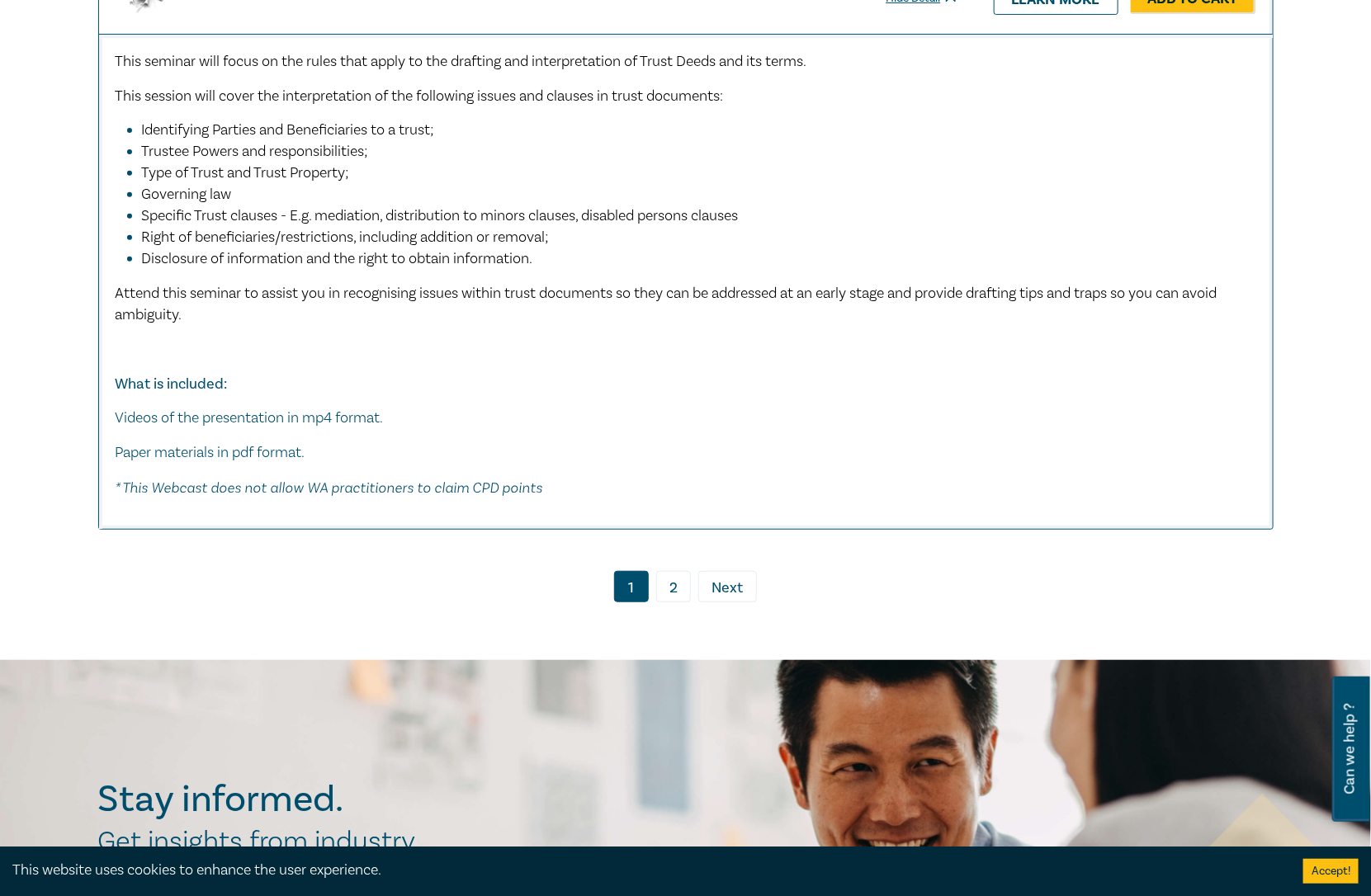
scroll to position [8558, 0]
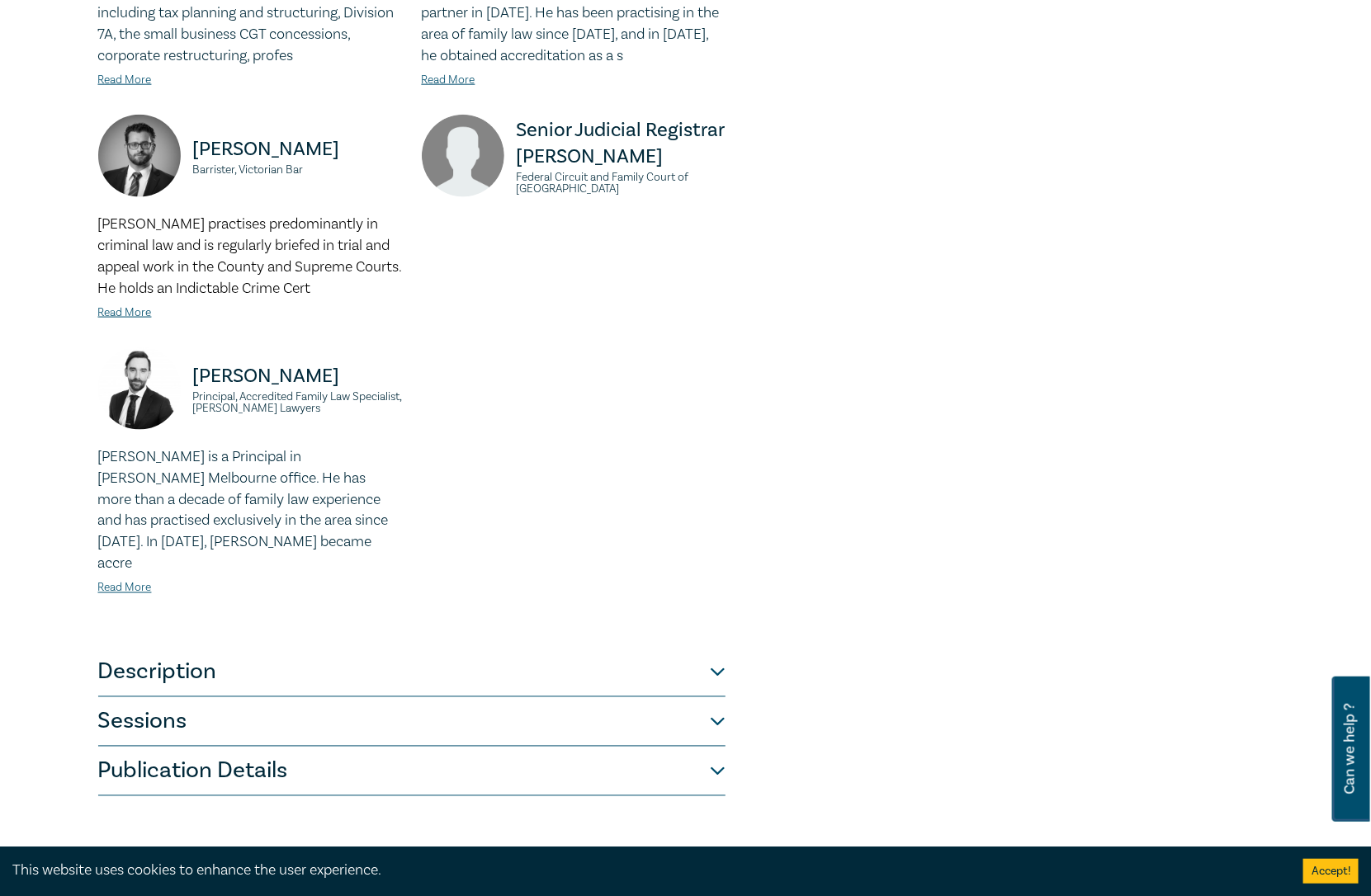
scroll to position [1008, 0]
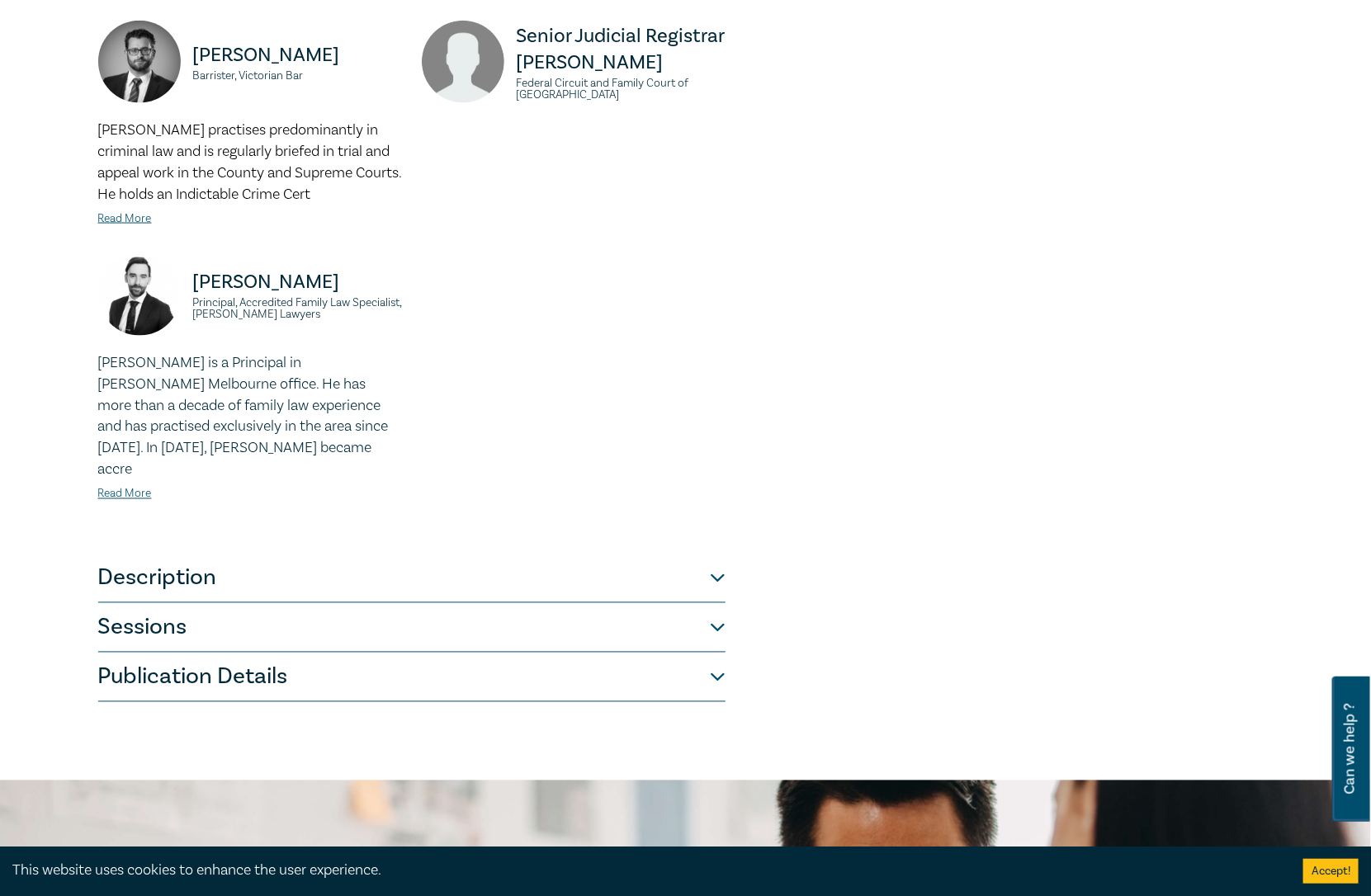
click at [482, 603] on button "Sessions" at bounding box center [412, 628] width 627 height 50
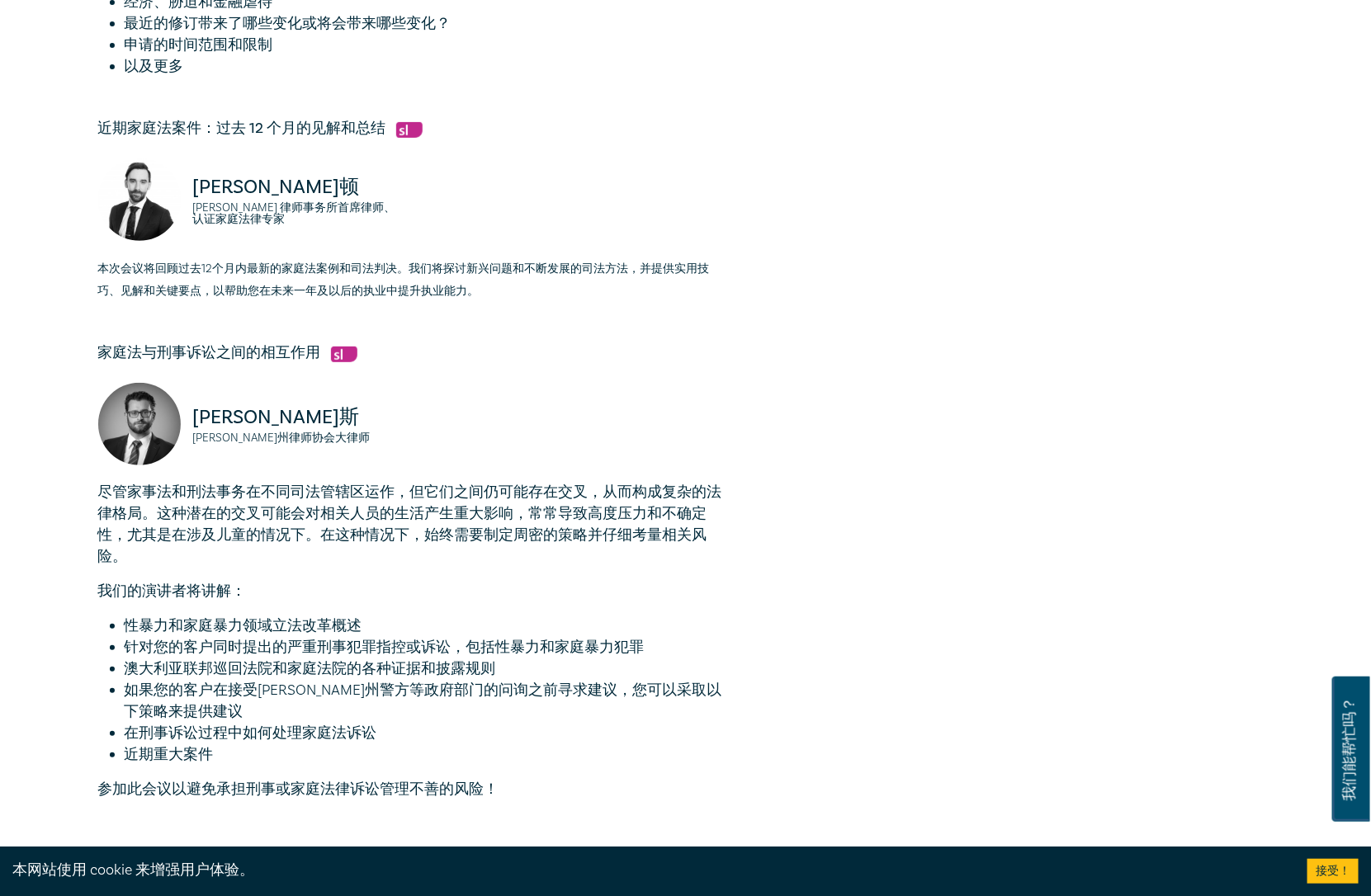
scroll to position [3104, 0]
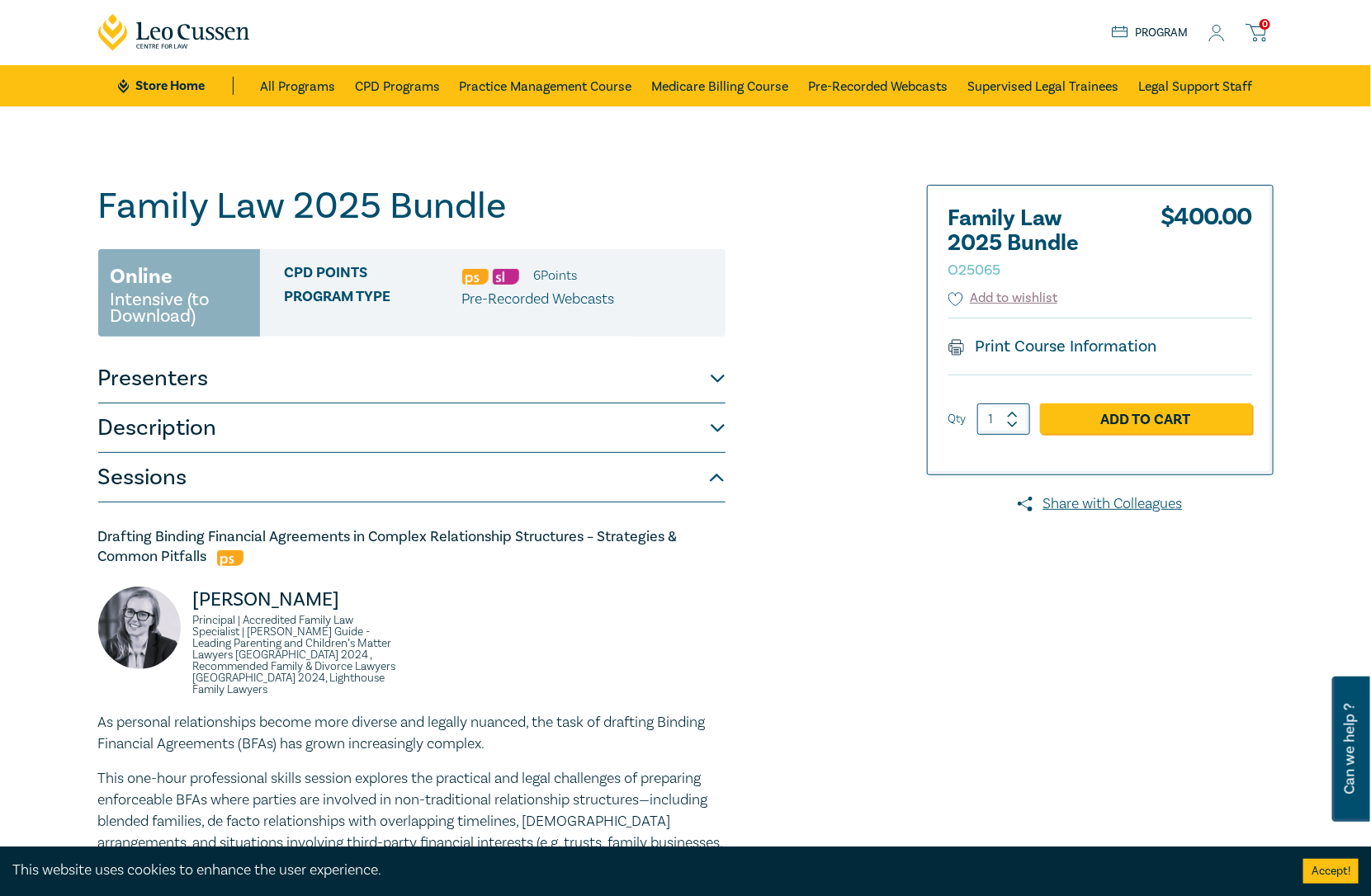
scroll to position [0, 0]
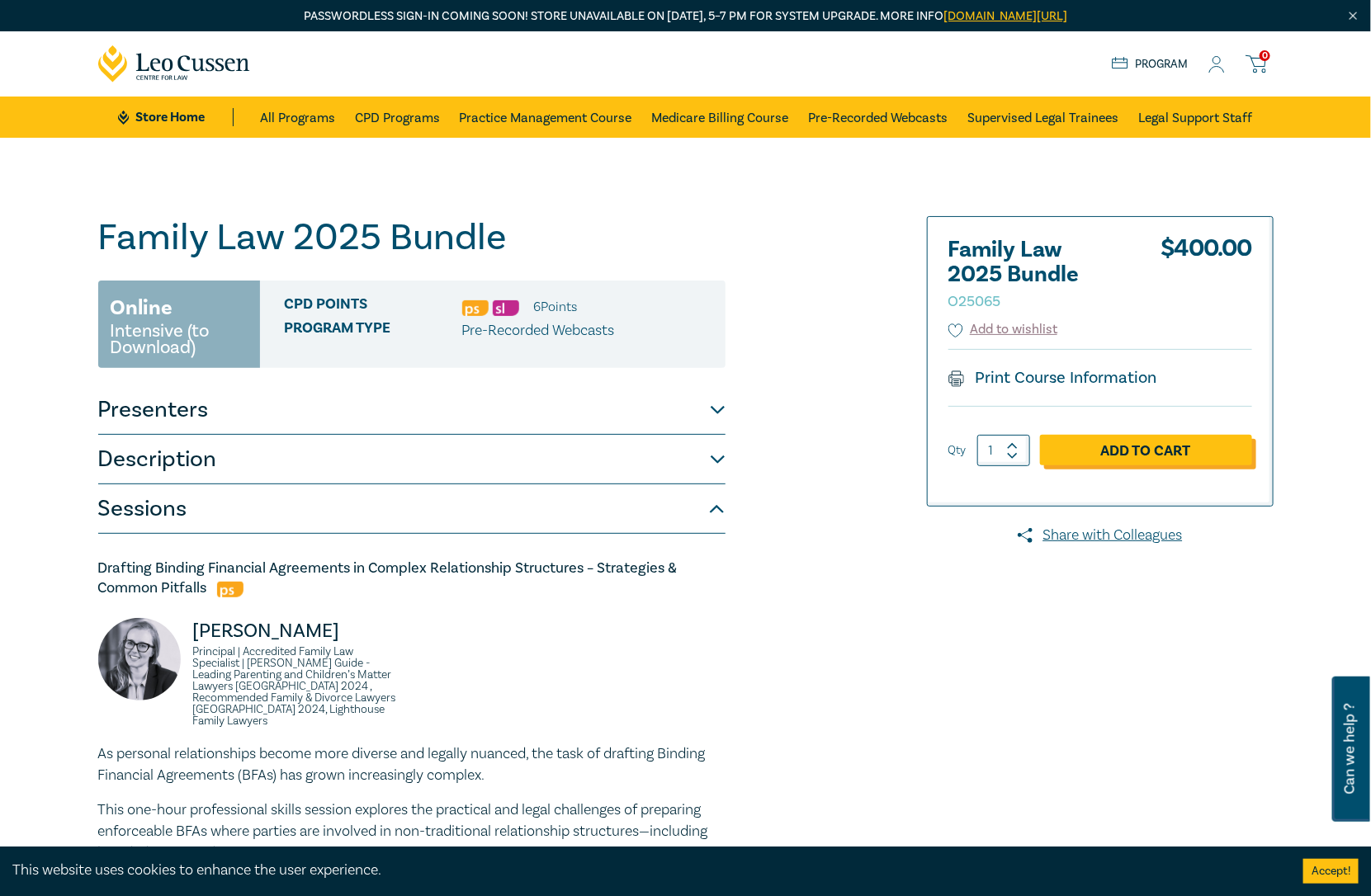
click at [1174, 446] on link "Add to Cart" at bounding box center [1146, 450] width 213 height 31
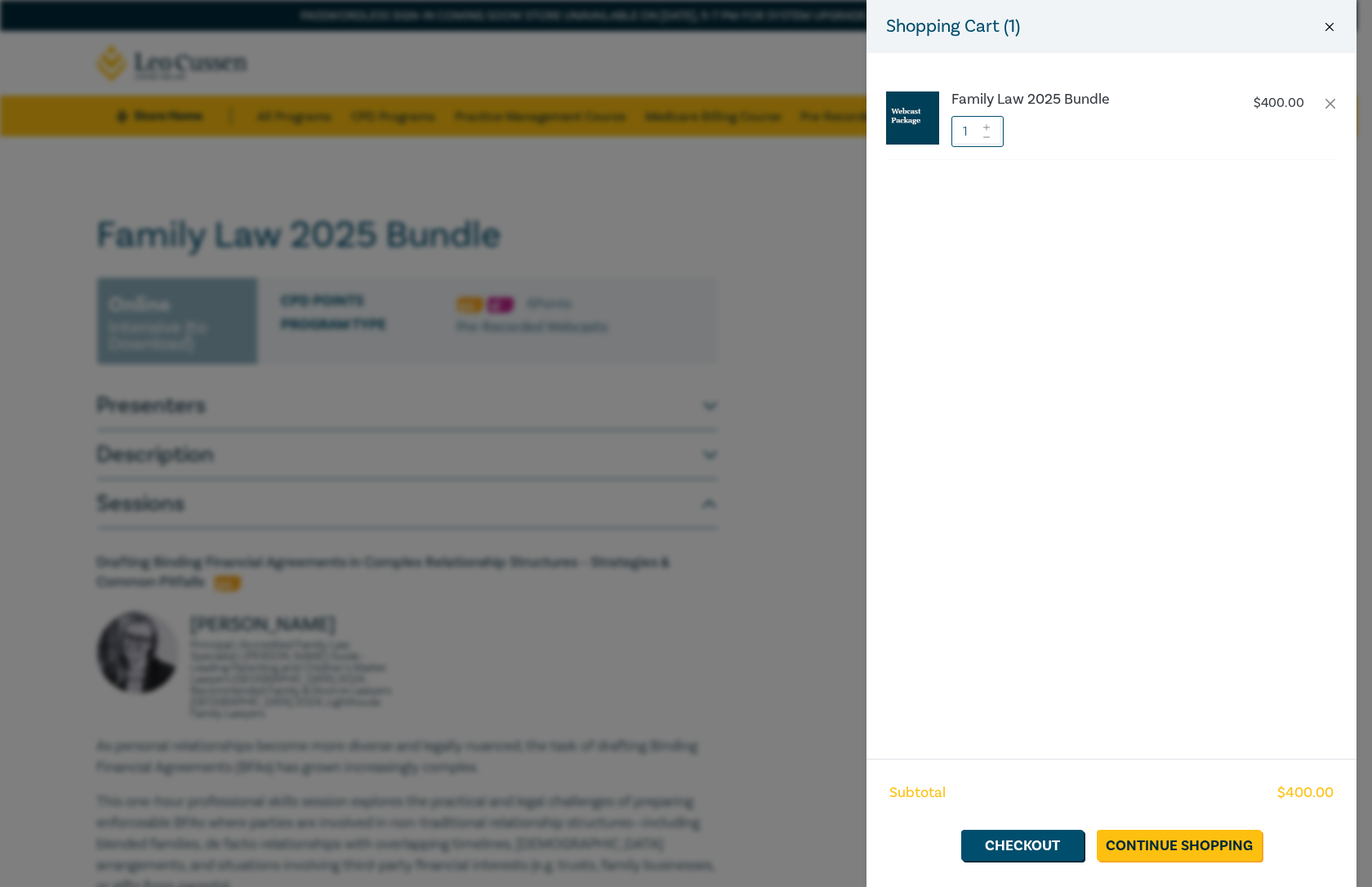
click at [1336, 24] on button "Close" at bounding box center [1329, 27] width 15 height 15
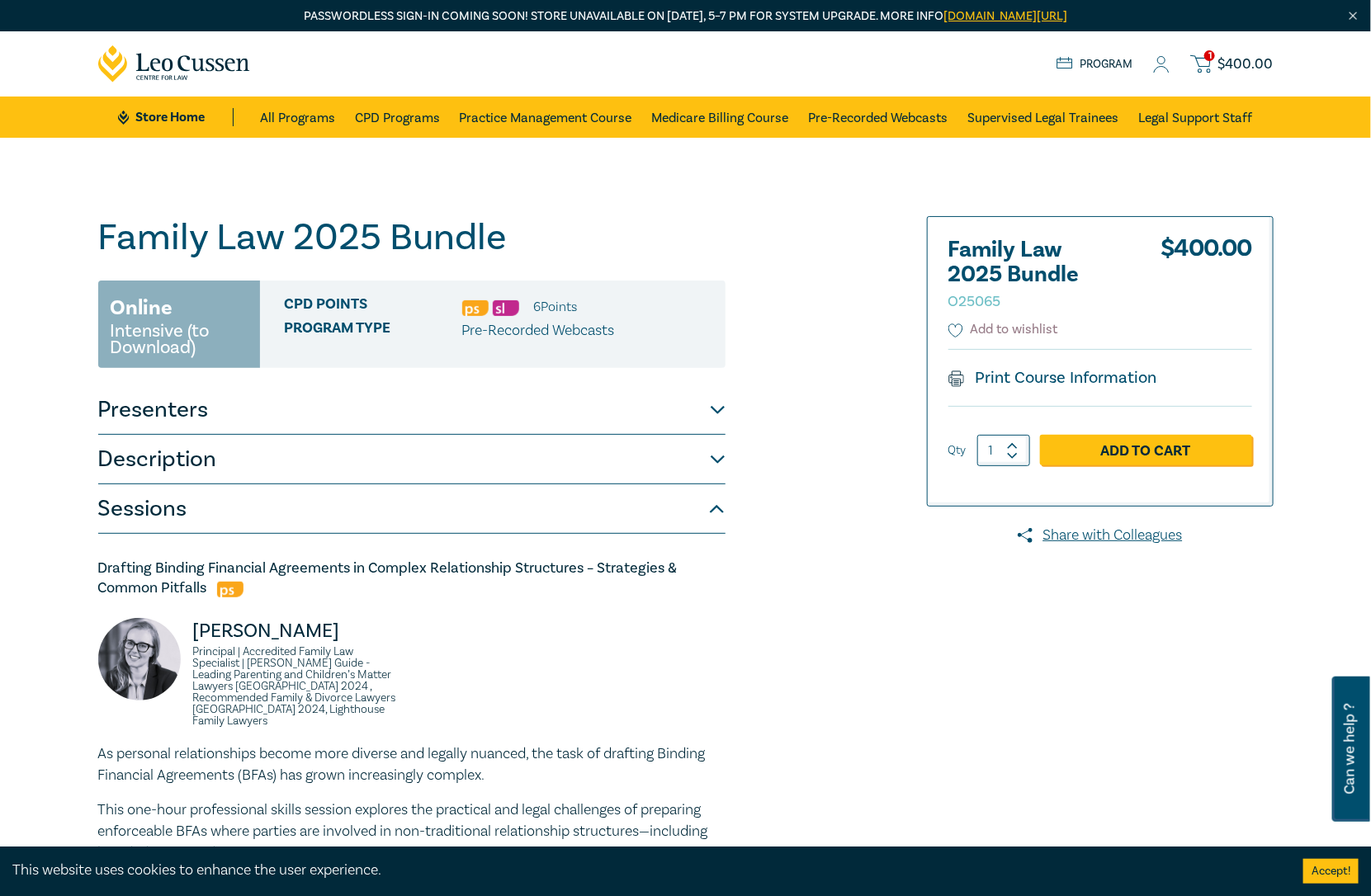
click at [955, 323] on icon at bounding box center [956, 330] width 15 height 15
click at [380, 417] on button "Presenters" at bounding box center [412, 410] width 627 height 50
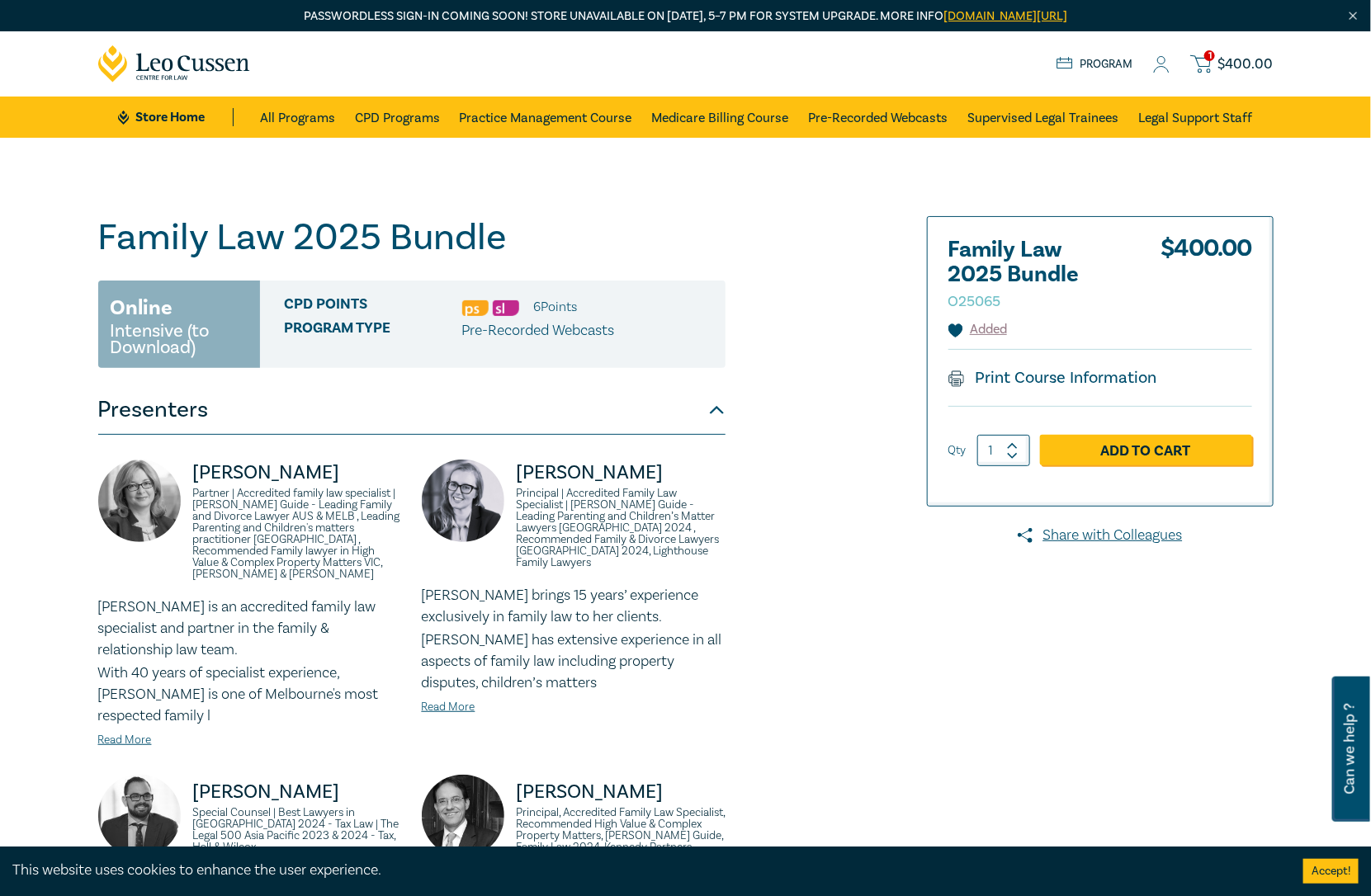
click at [433, 394] on button "Presenters" at bounding box center [412, 410] width 627 height 50
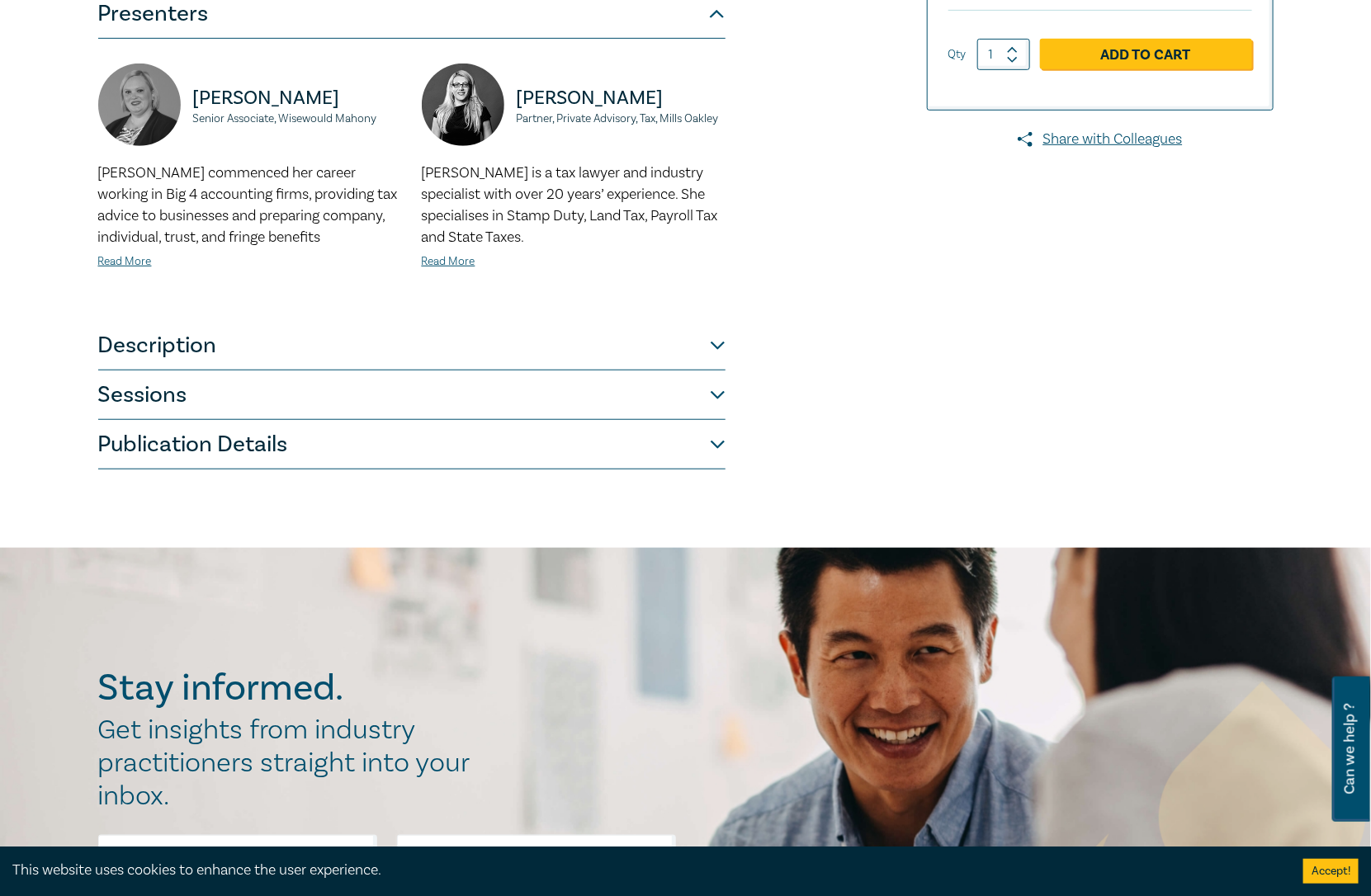
scroll to position [367, 0]
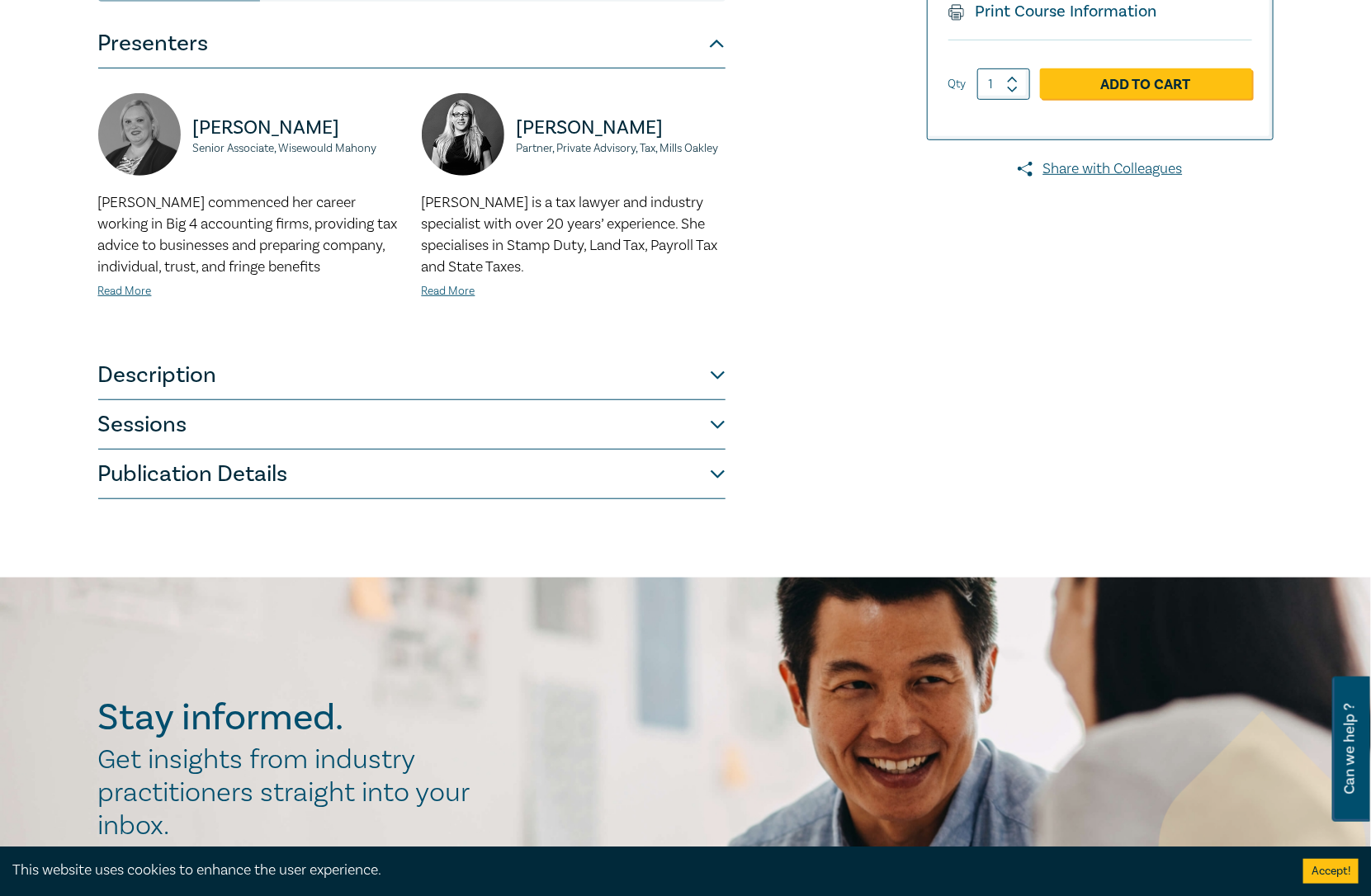
click at [549, 414] on button "Sessions" at bounding box center [412, 425] width 627 height 50
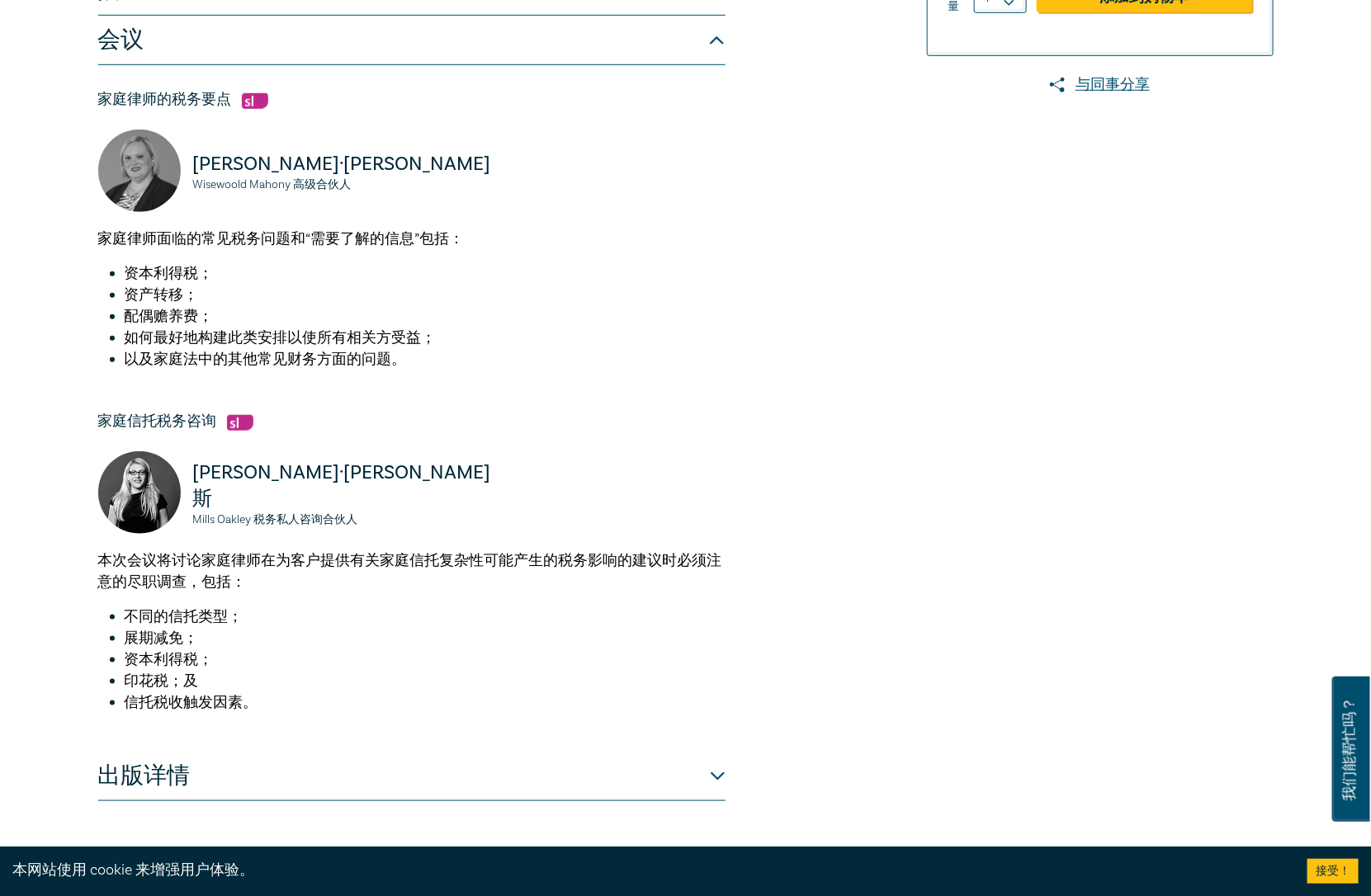
scroll to position [462, 0]
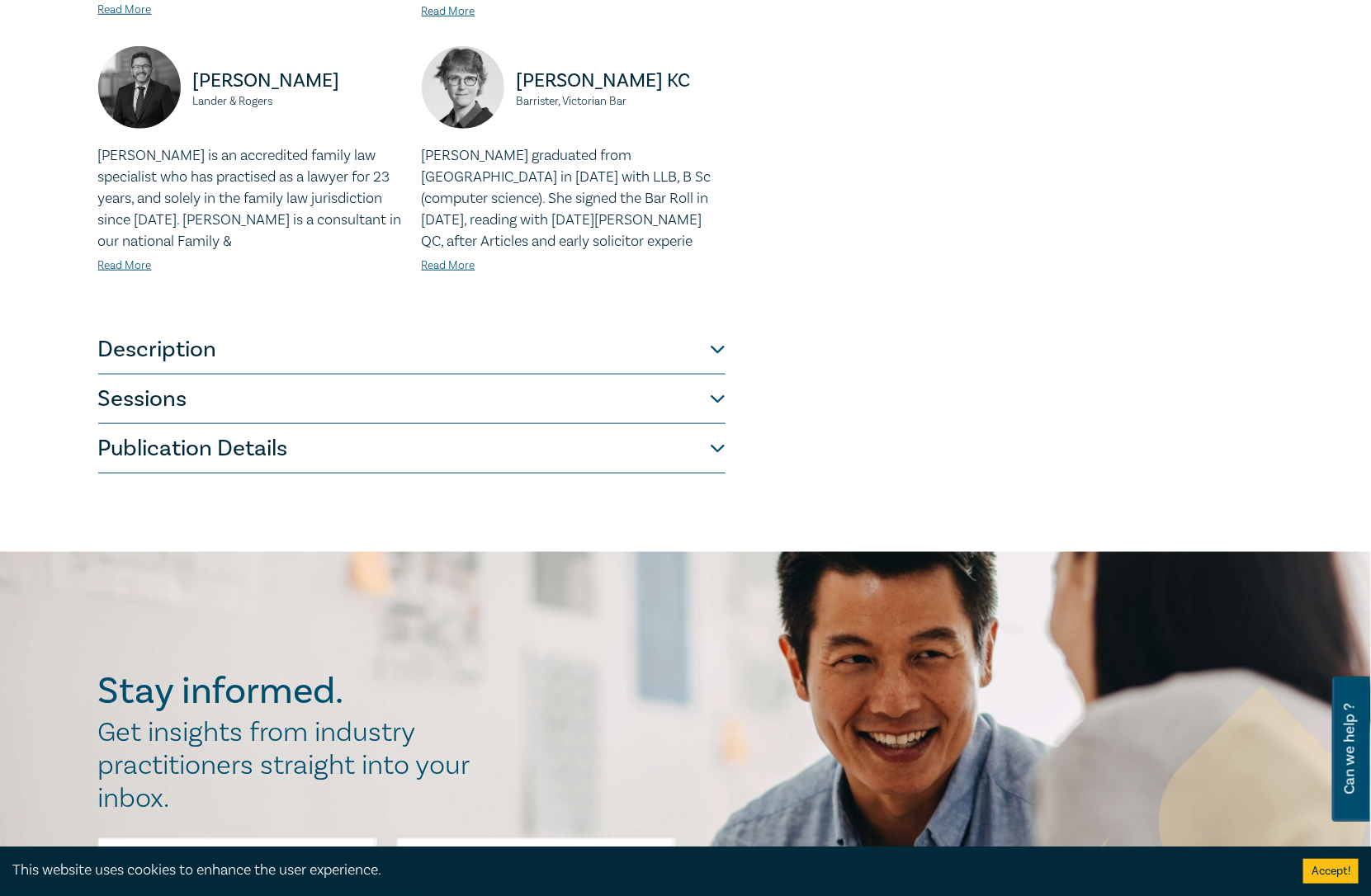
scroll to position [732, 0]
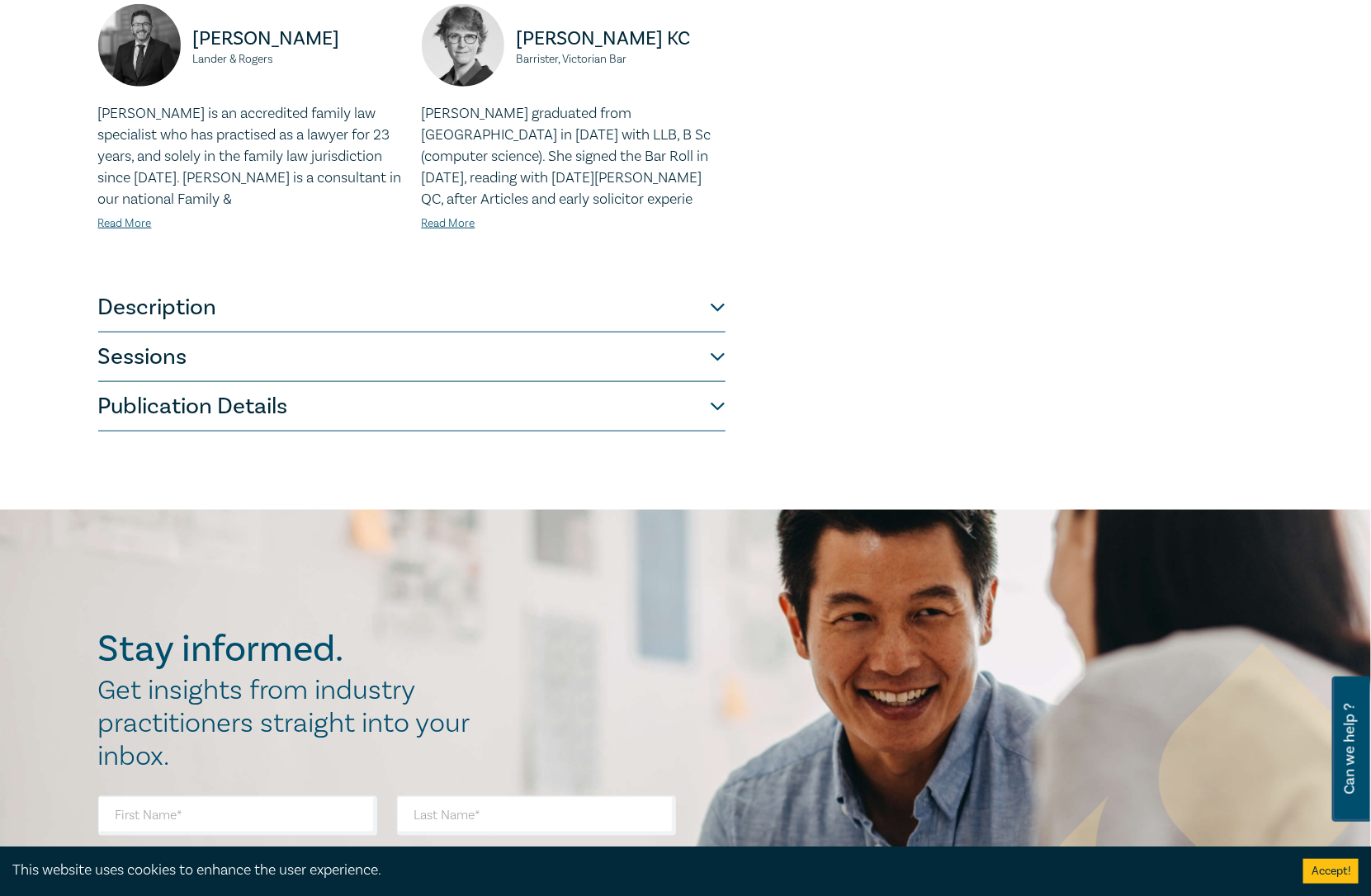
click at [327, 333] on button "Sessions" at bounding box center [412, 357] width 627 height 50
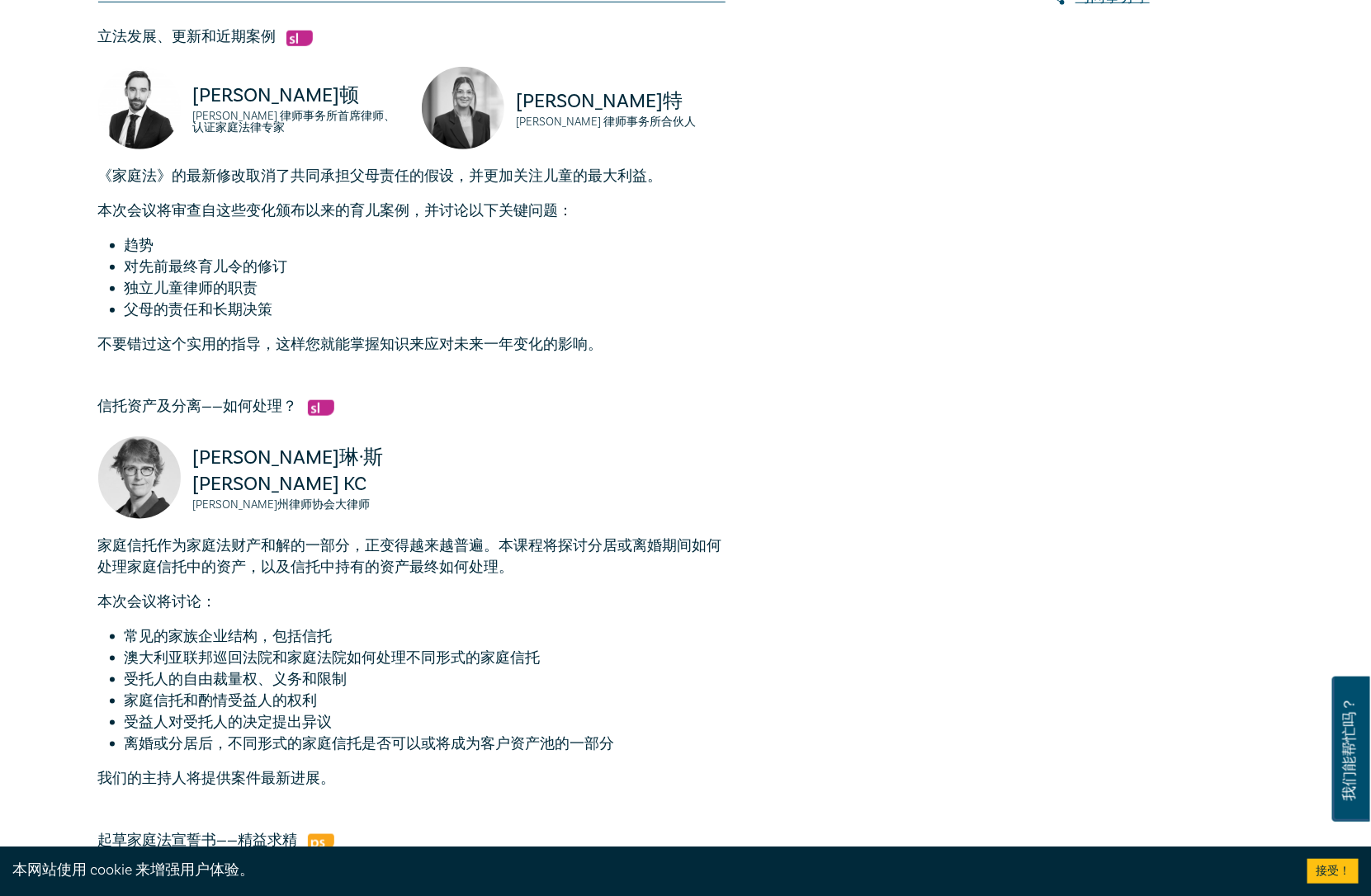
scroll to position [549, 0]
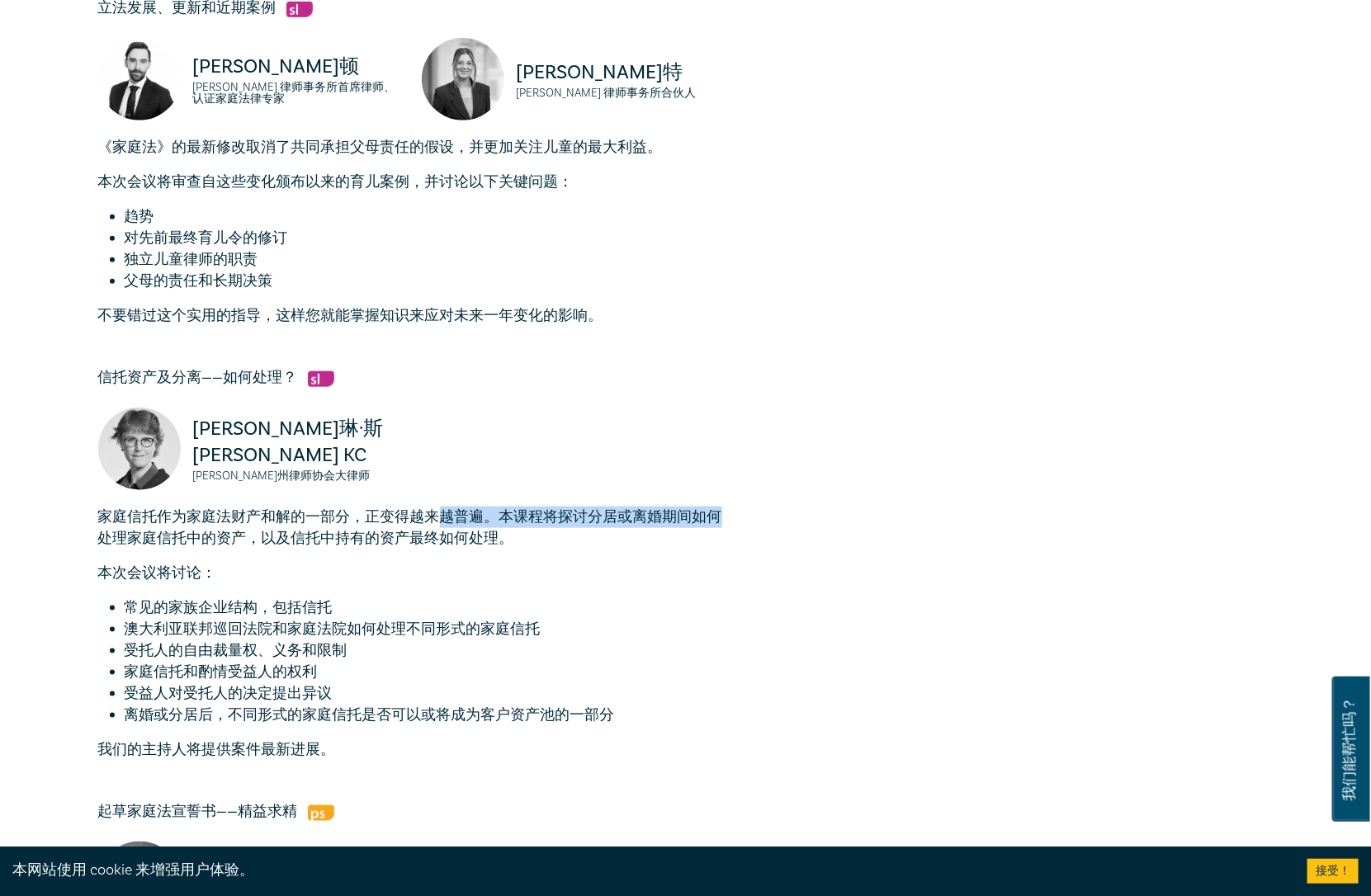
drag, startPoint x: 434, startPoint y: 521, endPoint x: 746, endPoint y: 523, distance: 312.0
click at [746, 523] on div "家庭法捆绑包 O25032 在线的 强化（下载） CPD 积分 3 点 ​ 程序类型 预先录制的网络广播 家庭法捆绑包 O25032 250.00 美元 添加…" at bounding box center [486, 463] width 796 height 1594
drag, startPoint x: 299, startPoint y: 532, endPoint x: 526, endPoint y: 543, distance: 227.3
click at [525, 543] on p "家庭信托作为家庭法财产和解的一部分，正变得越来越普遍。本课程将探讨分居或离婚期间如何处理家庭信托中的资产，以及信托中持有的资产最终如何处理。" at bounding box center [412, 528] width 627 height 43
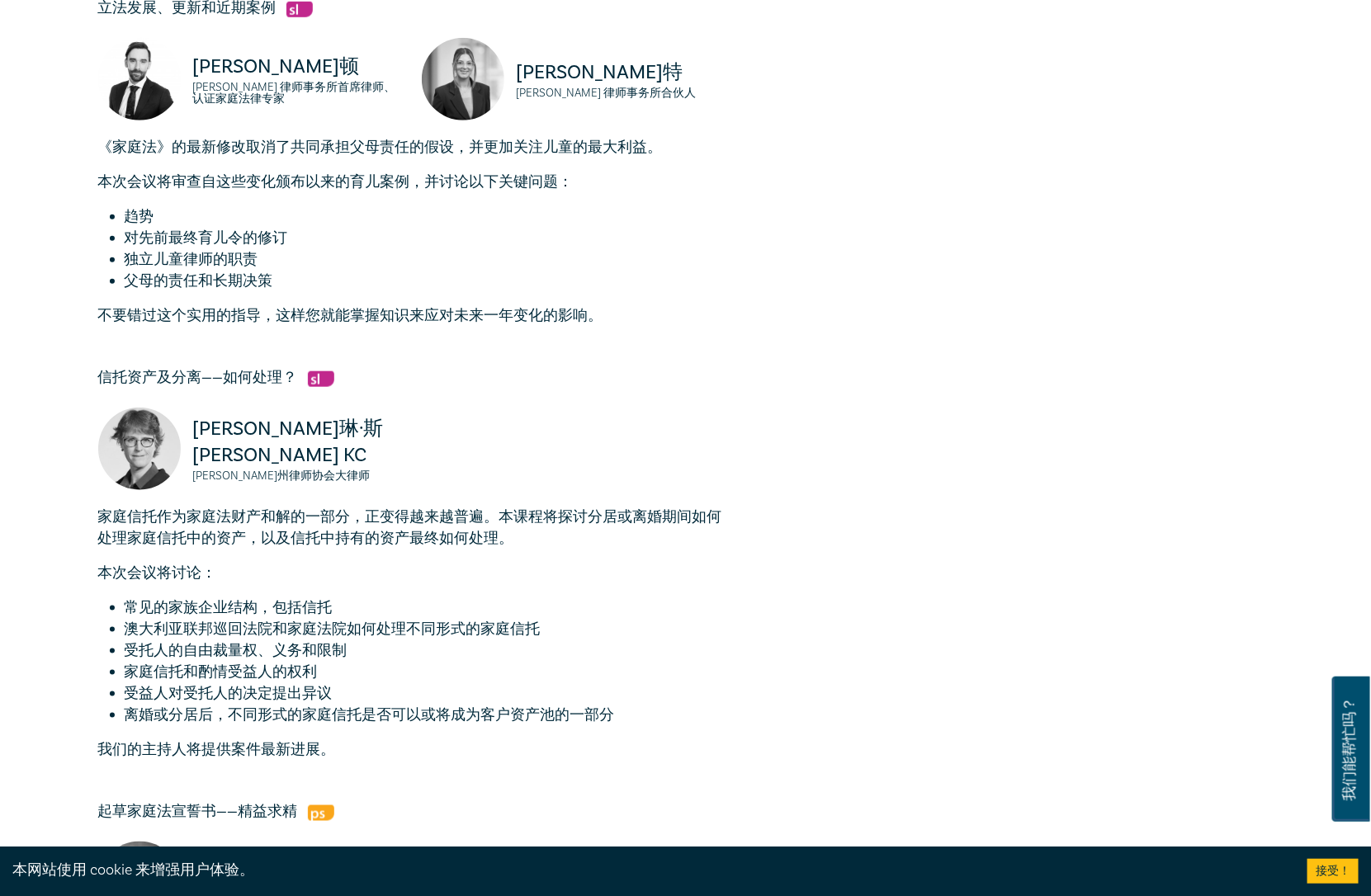
click at [526, 543] on p "家庭信托作为家庭法财产和解的一部分，正变得越来越普遍。本课程将探讨分居或离婚期间如何处理家庭信托中的资产，以及信托中持有的资产最终如何处理。" at bounding box center [412, 528] width 627 height 43
drag, startPoint x: 247, startPoint y: 529, endPoint x: 506, endPoint y: 549, distance: 259.8
click at [503, 547] on p "家庭信托作为家庭法财产和解的一部分，正变得越来越普遍。本课程将探讨分居或离婚期间如何处理家庭信托中的资产，以及信托中持有的资产最终如何处理。" at bounding box center [412, 528] width 627 height 43
click at [507, 550] on div "家庭信托作为家庭法财产和解的一部分，正变得越来越普遍。本课程将探讨分居或离婚期间如何处理家庭信托中的资产，以及信托中持有的资产最终如何处理。 本次会议将讨论：…" at bounding box center [412, 634] width 627 height 254
drag, startPoint x: 213, startPoint y: 598, endPoint x: 375, endPoint y: 603, distance: 162.1
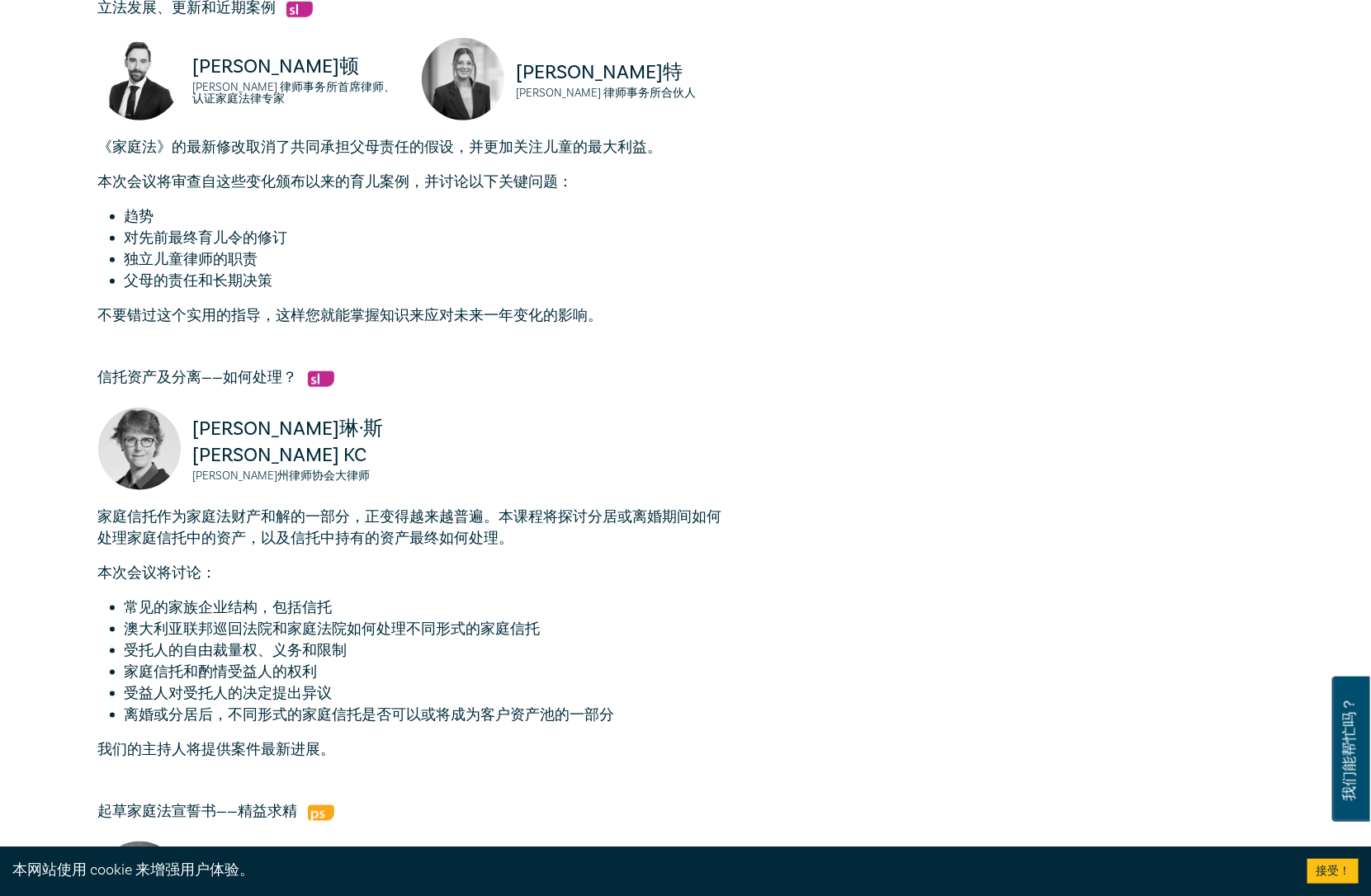
click at [375, 603] on li "常见的家族企业结构，包括信托" at bounding box center [425, 608] width 601 height 22
drag, startPoint x: 145, startPoint y: 625, endPoint x: 496, endPoint y: 623, distance: 351.0
click at [490, 623] on font "澳大利亚联邦巡回法院和家庭法院如何处理不同形式的家庭信托" at bounding box center [333, 630] width 416 height 19
click at [499, 623] on font "澳大利亚联邦巡回法院和家庭法院如何处理不同形式的家庭信托" at bounding box center [333, 630] width 416 height 19
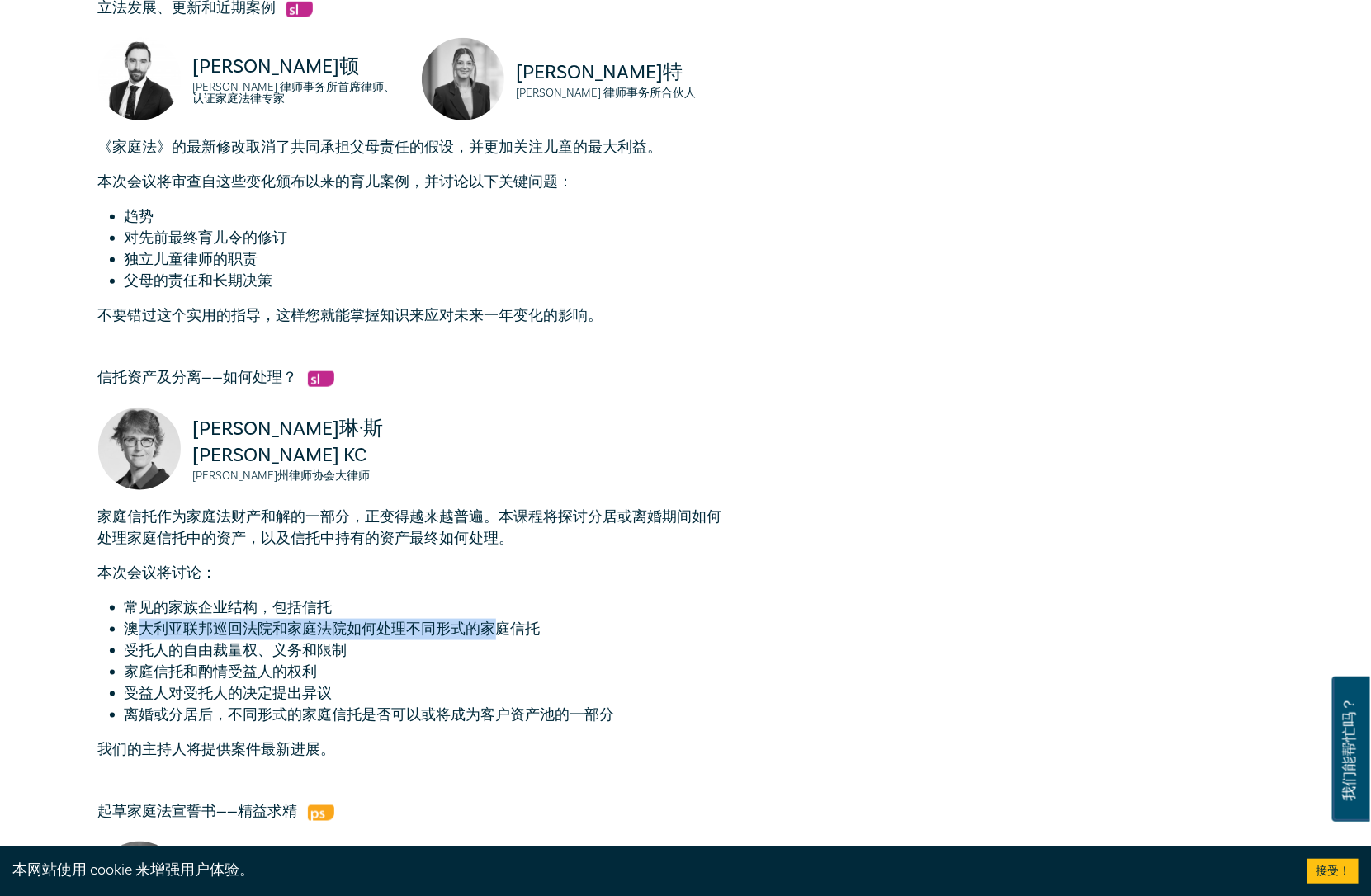
copy font "大利亚联邦巡回法院和家庭法院如何处理不同形式的家"
drag, startPoint x: 307, startPoint y: 618, endPoint x: 511, endPoint y: 652, distance: 206.8
click at [510, 651] on ul "常见的家族企业结构，包括信托 澳大利亚联邦巡回法院和家庭法院如何处理不同形式的家庭信托 受托人的自由裁量权、义务和限制 家庭信托和酌情受益人的权利 受益人对受…" at bounding box center [412, 662] width 627 height 129
click at [511, 652] on li "受托人的自由裁量权、义务和限制" at bounding box center [425, 650] width 601 height 22
drag, startPoint x: 260, startPoint y: 629, endPoint x: 488, endPoint y: 654, distance: 229.4
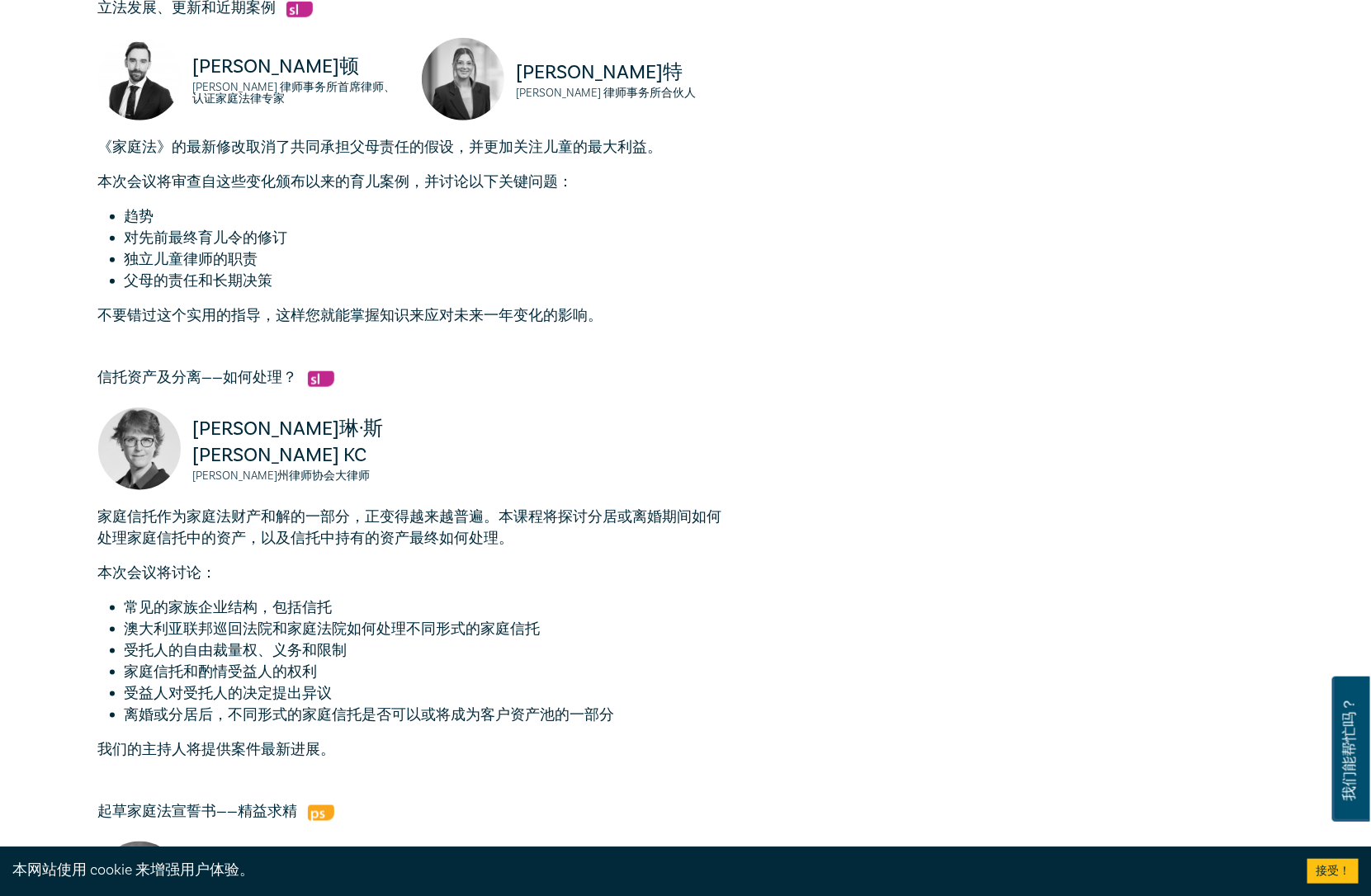
click at [488, 654] on ul "常见的家族企业结构，包括信托 澳大利亚联邦巡回法院和家庭法院如何处理不同形式的家庭信托 受托人的自由裁量权、义务和限制 家庭信托和酌情受益人的权利 受益人对受…" at bounding box center [412, 662] width 627 height 129
click at [488, 654] on li "受托人的自由裁量权、义务和限制" at bounding box center [425, 650] width 601 height 22
drag, startPoint x: 157, startPoint y: 662, endPoint x: 410, endPoint y: 687, distance: 254.2
click at [410, 687] on ul "常见的家族企业结构，包括信托 澳大利亚联邦巡回法院和家庭法院如何处理不同形式的家庭信托 受托人的自由裁量权、义务和限制 家庭信托和酌情受益人的权利 受益人对受…" at bounding box center [412, 662] width 627 height 129
click at [410, 687] on li "受益人对受托人的决定提出异议" at bounding box center [425, 694] width 601 height 22
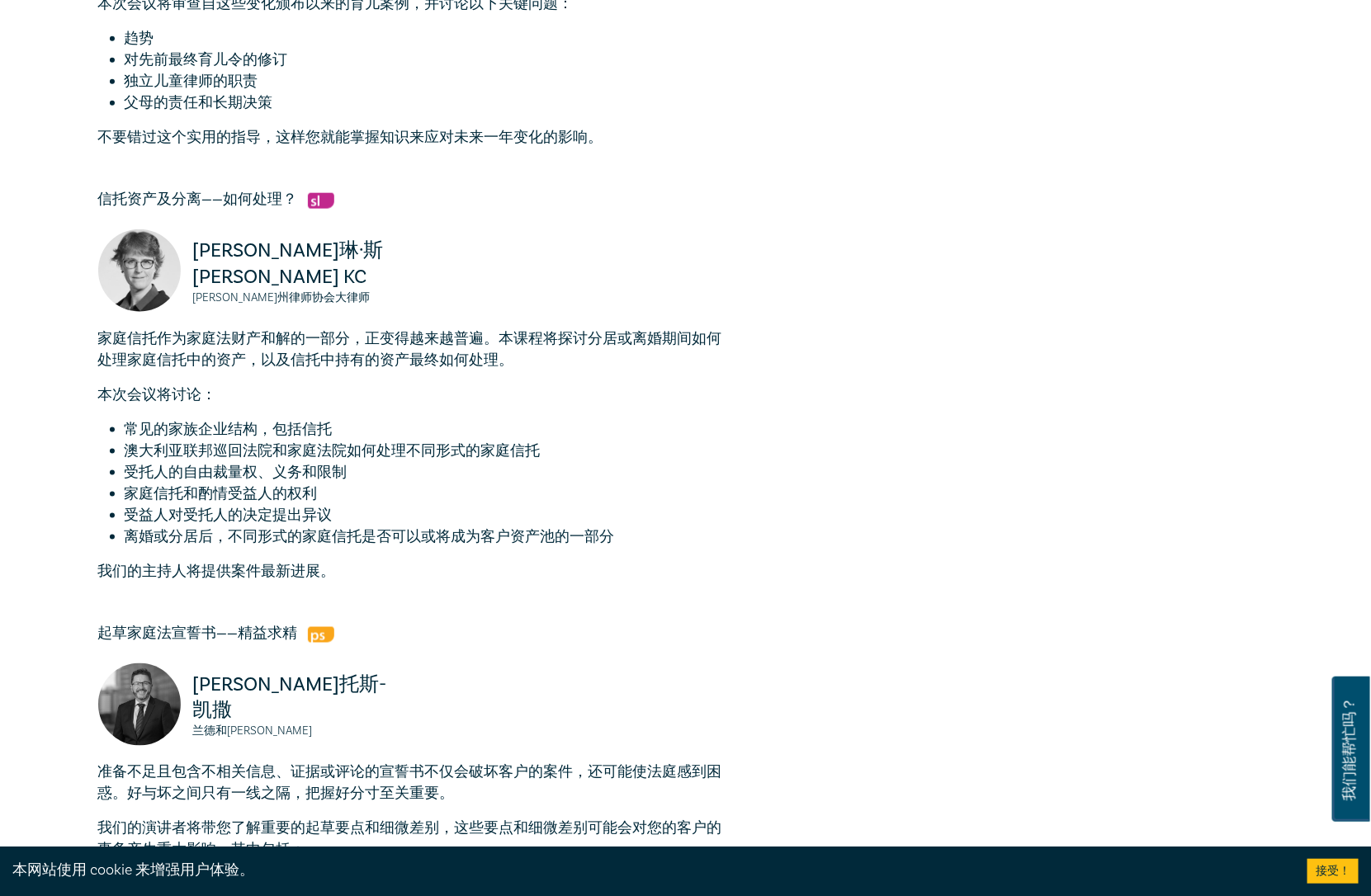
scroll to position [732, 0]
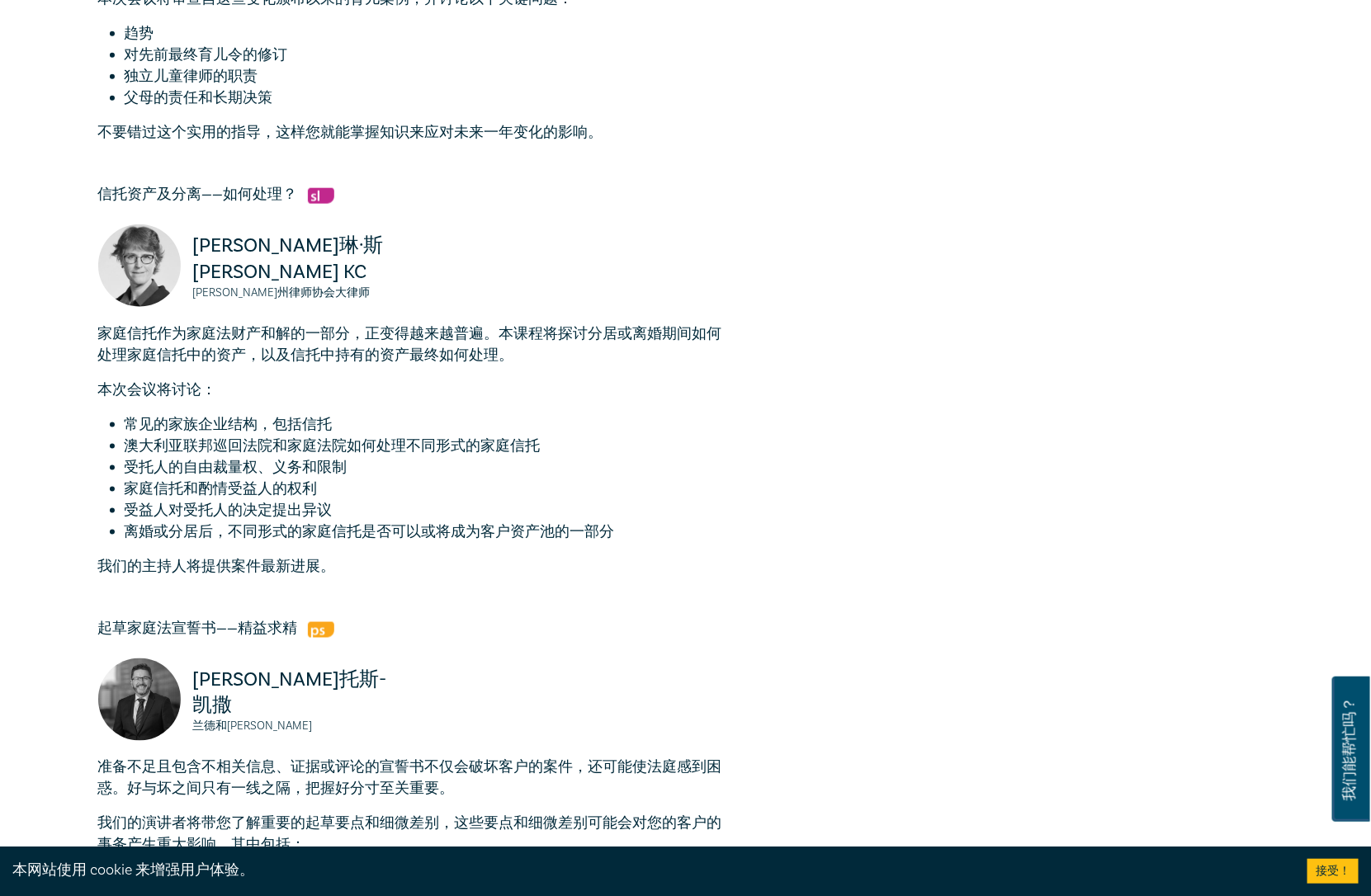
drag, startPoint x: 264, startPoint y: 528, endPoint x: 556, endPoint y: 547, distance: 292.6
click at [551, 547] on div "家庭信托作为家庭法财产和解的一部分，正变得越来越普遍。本课程将探讨分居或离婚期间如何处理家庭信托中的资产，以及信托中持有的资产最终如何处理。 本次会议将讨论：…" at bounding box center [412, 450] width 627 height 254
click at [559, 547] on div "家庭信托作为家庭法财产和解的一部分，正变得越来越普遍。本课程将探讨分居或离婚期间如何处理家庭信托中的资产，以及信托中持有的资产最终如何处理。 本次会议将讨论：…" at bounding box center [412, 450] width 627 height 254
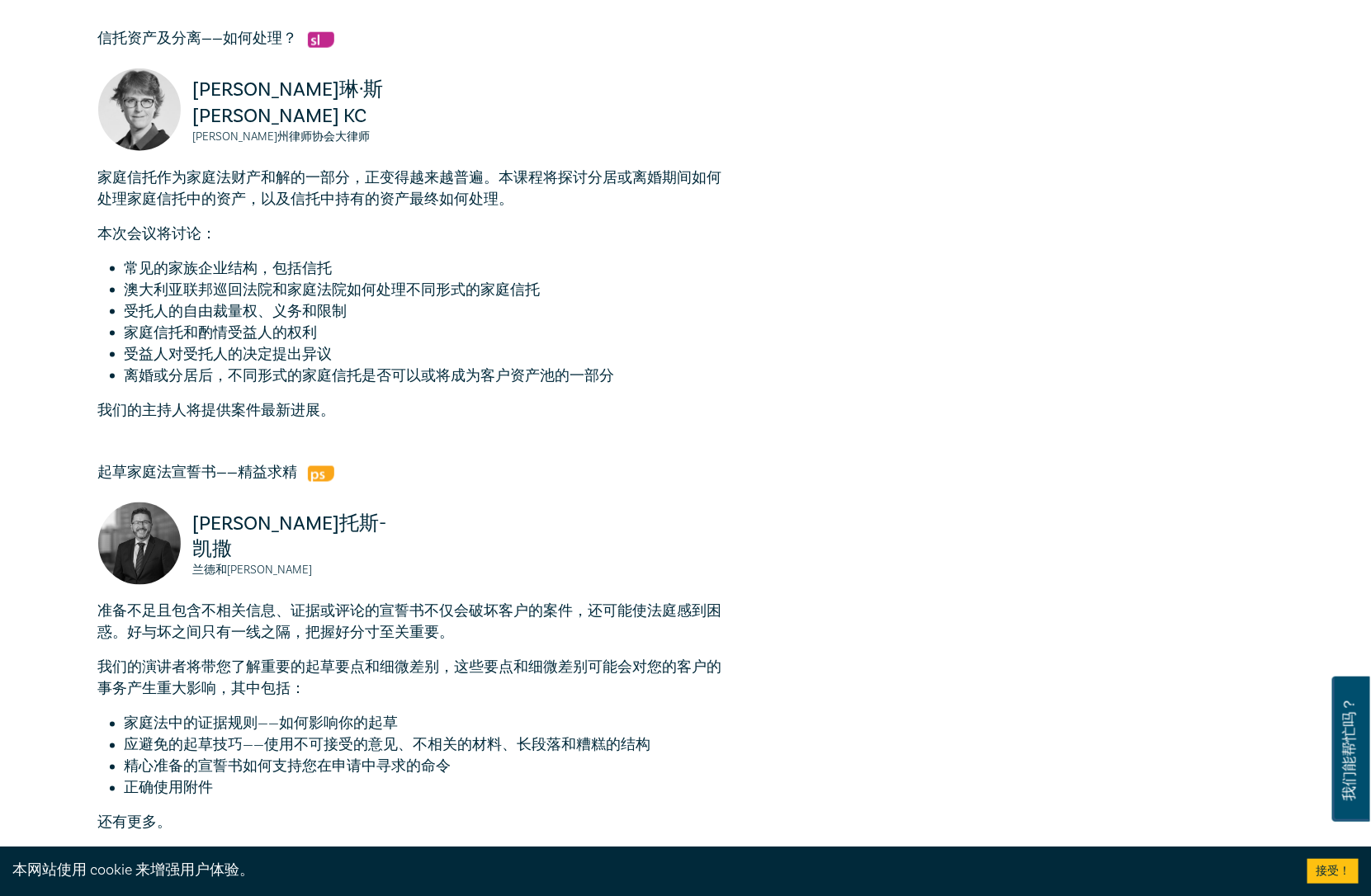
scroll to position [917, 0]
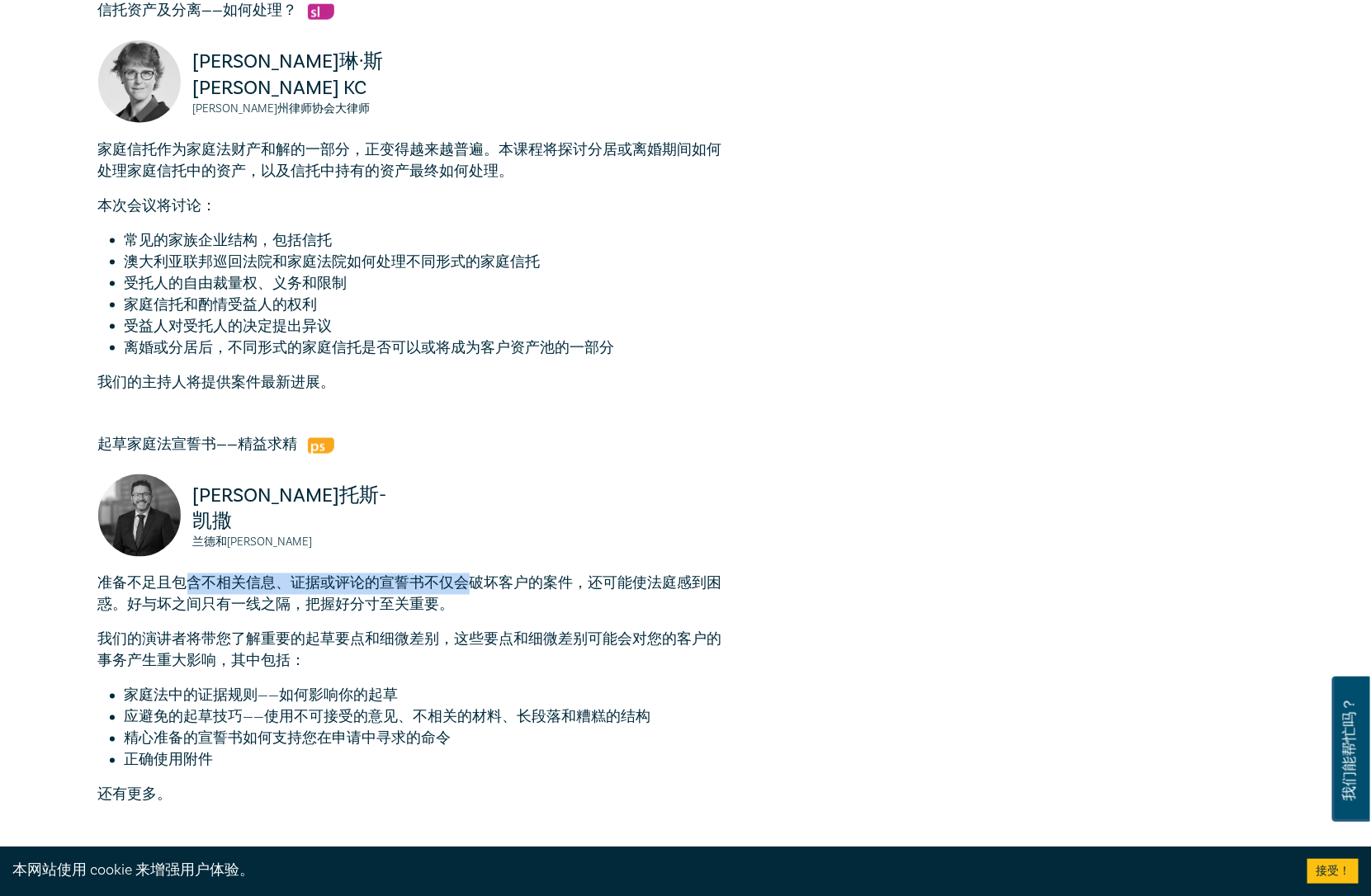
drag, startPoint x: 181, startPoint y: 579, endPoint x: 477, endPoint y: 589, distance: 296.2
click at [477, 589] on font "准备不足且包含不相关信息、证据或评论的宣誓书不仅会破坏客户的案件，还可能使法庭感到困惑。好与坏之间只有一线之隔，把握好分寸至关重要。" at bounding box center [410, 595] width 624 height 40
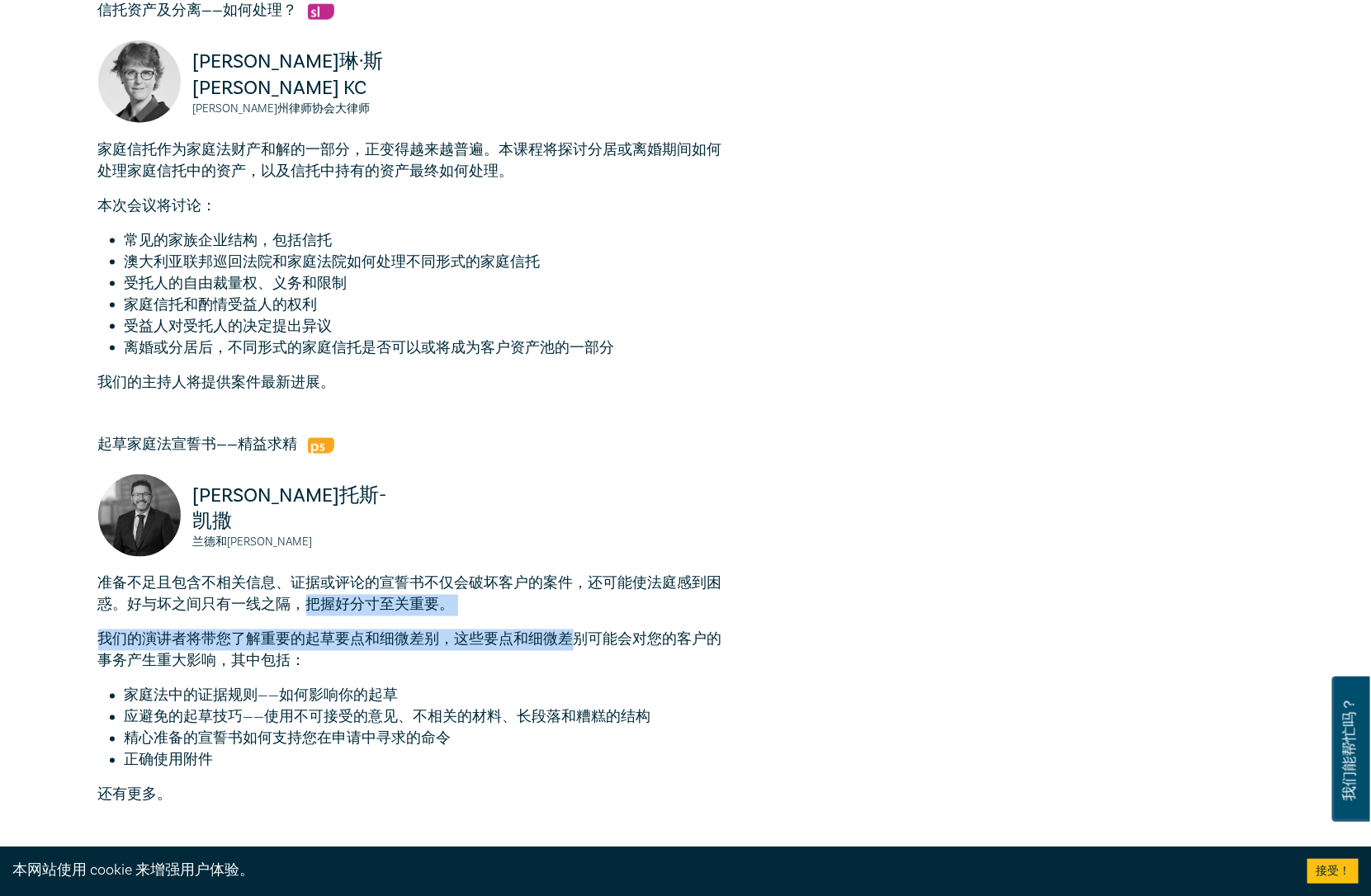
drag, startPoint x: 321, startPoint y: 601, endPoint x: 576, endPoint y: 623, distance: 255.9
click at [576, 623] on div "准备不足且包含不相关信息、证据或评论的宣誓书不仅会破坏客户的案件，还可能使法庭感到困惑。好与坏之间只有一线之隔，把握好分寸至关重要。 我们的演讲者将带您了解重…" at bounding box center [412, 690] width 627 height 232
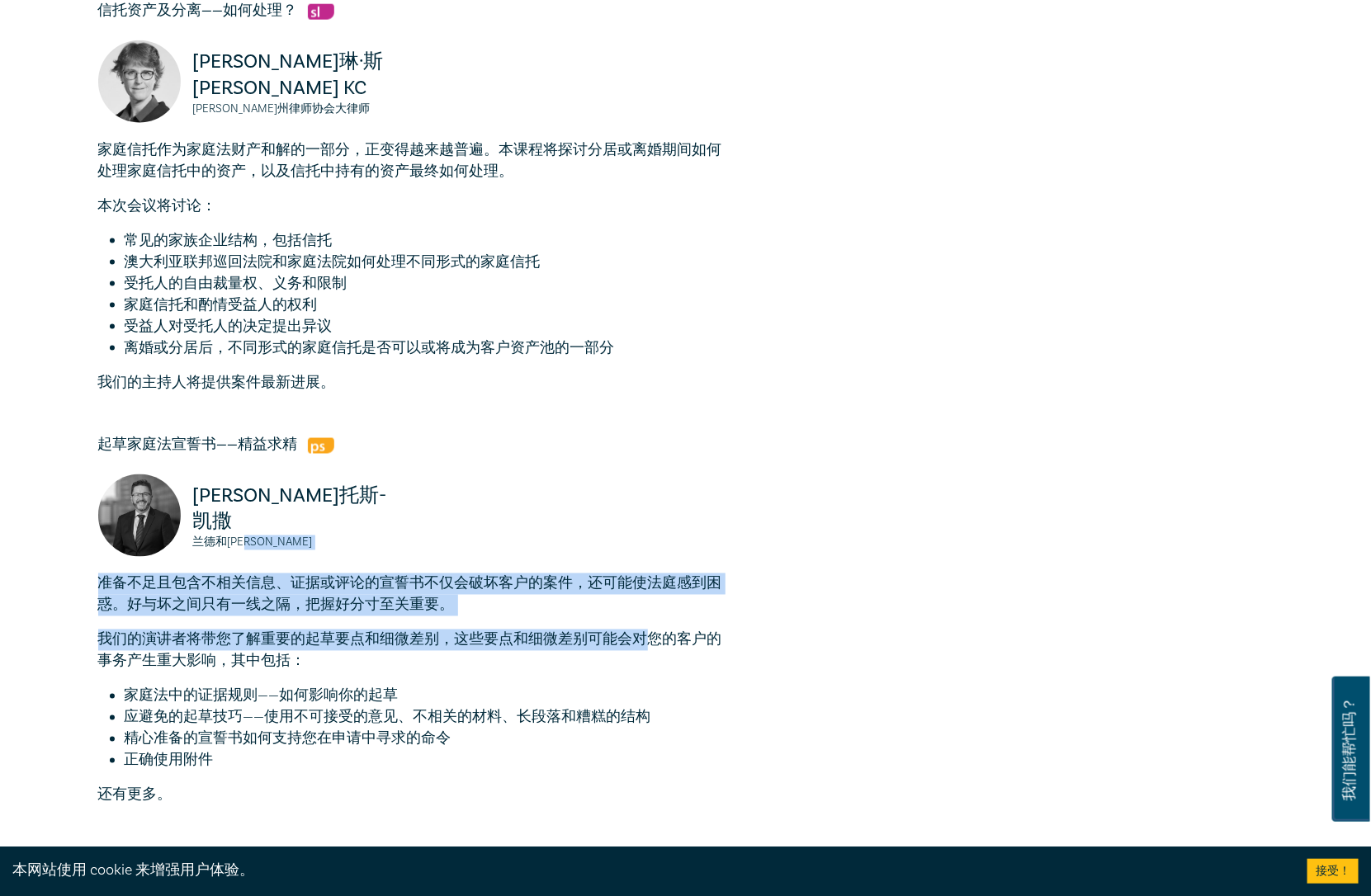
drag, startPoint x: 576, startPoint y: 558, endPoint x: 653, endPoint y: 647, distance: 117.7
click at [653, 647] on div "起草家庭法宣誓书——精益求精 [PERSON_NAME]和[PERSON_NAME] 准备不足且包含不相关信息、证据或评论的宣誓书不仅会破坏客户的案件，还可能…" at bounding box center [412, 620] width 627 height 371
copy div "兰德和[PERSON_NAME] 准备不足且包含不相关信息、证据或评论的宣誓书不仅会破坏客户的案件，还可能使法庭感到困惑。好与坏之间只有一线之隔，把握好分寸至…"
click at [653, 647] on font "我们的演讲者将带您了解重要的起草要点和细微差别，这些要点和细微差别可能会对您的客户的事务产生重大影响，其中包括：" at bounding box center [410, 650] width 624 height 40
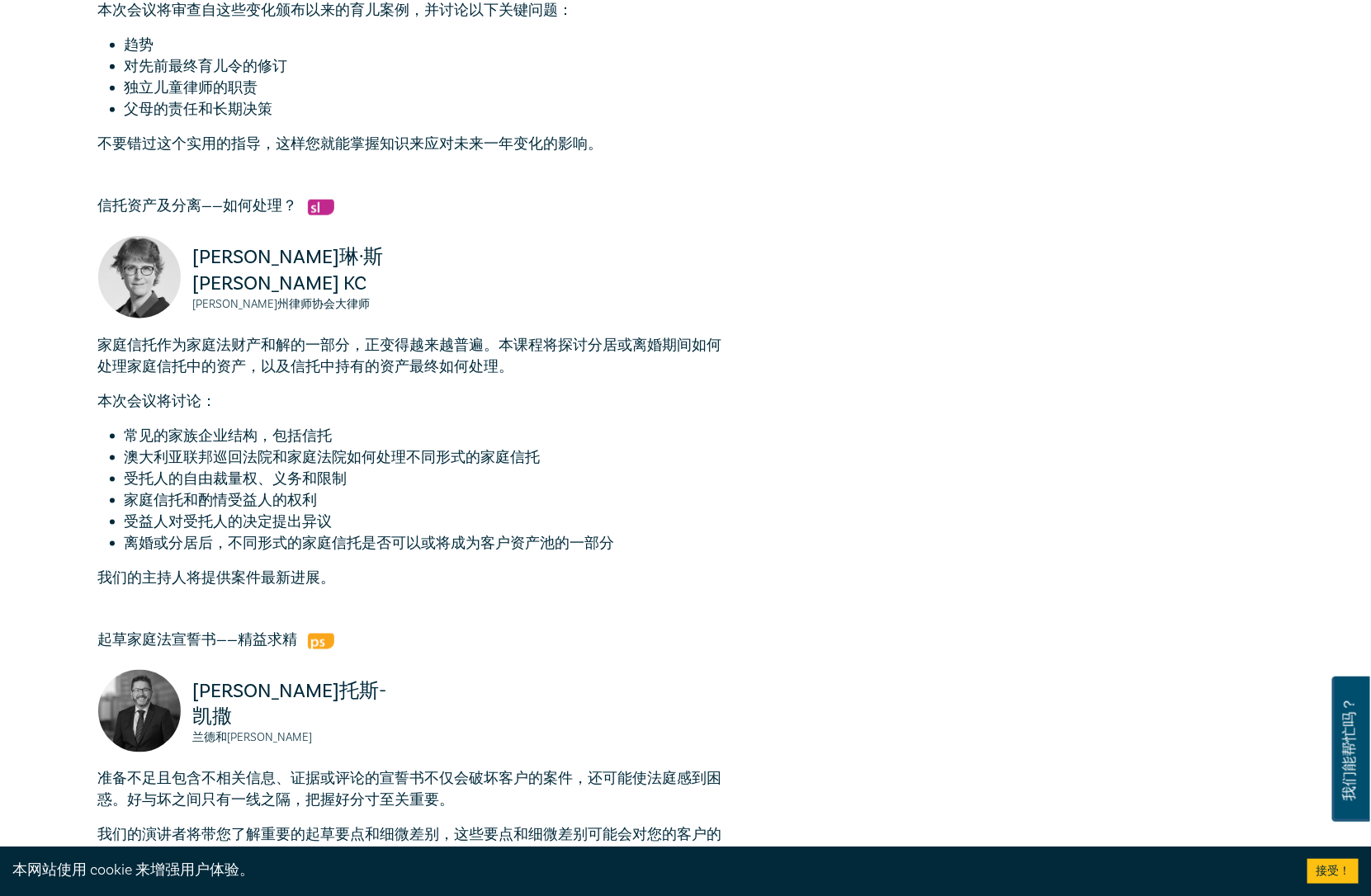
scroll to position [641, 0]
